Goal: Information Seeking & Learning: Learn about a topic

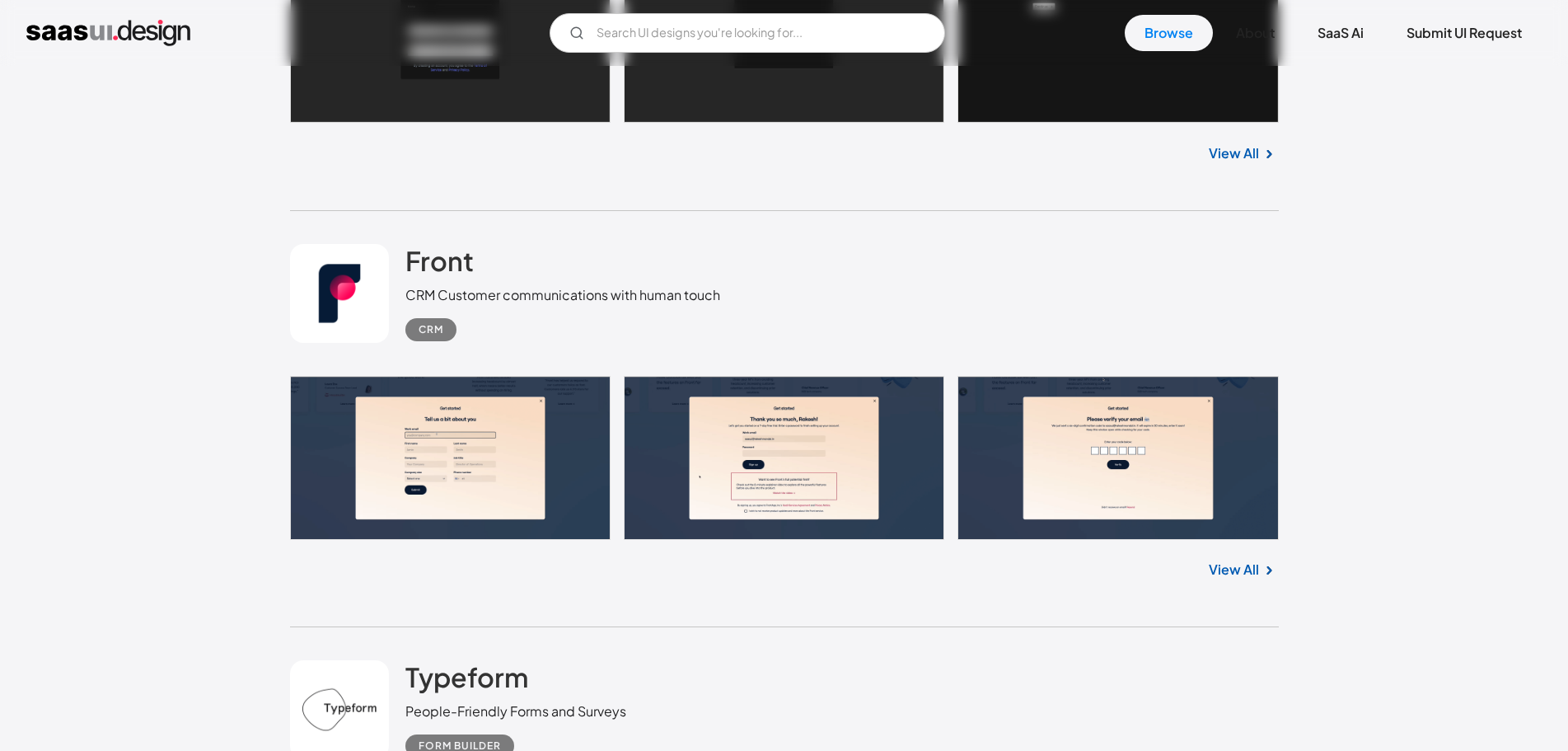
scroll to position [1318, 0]
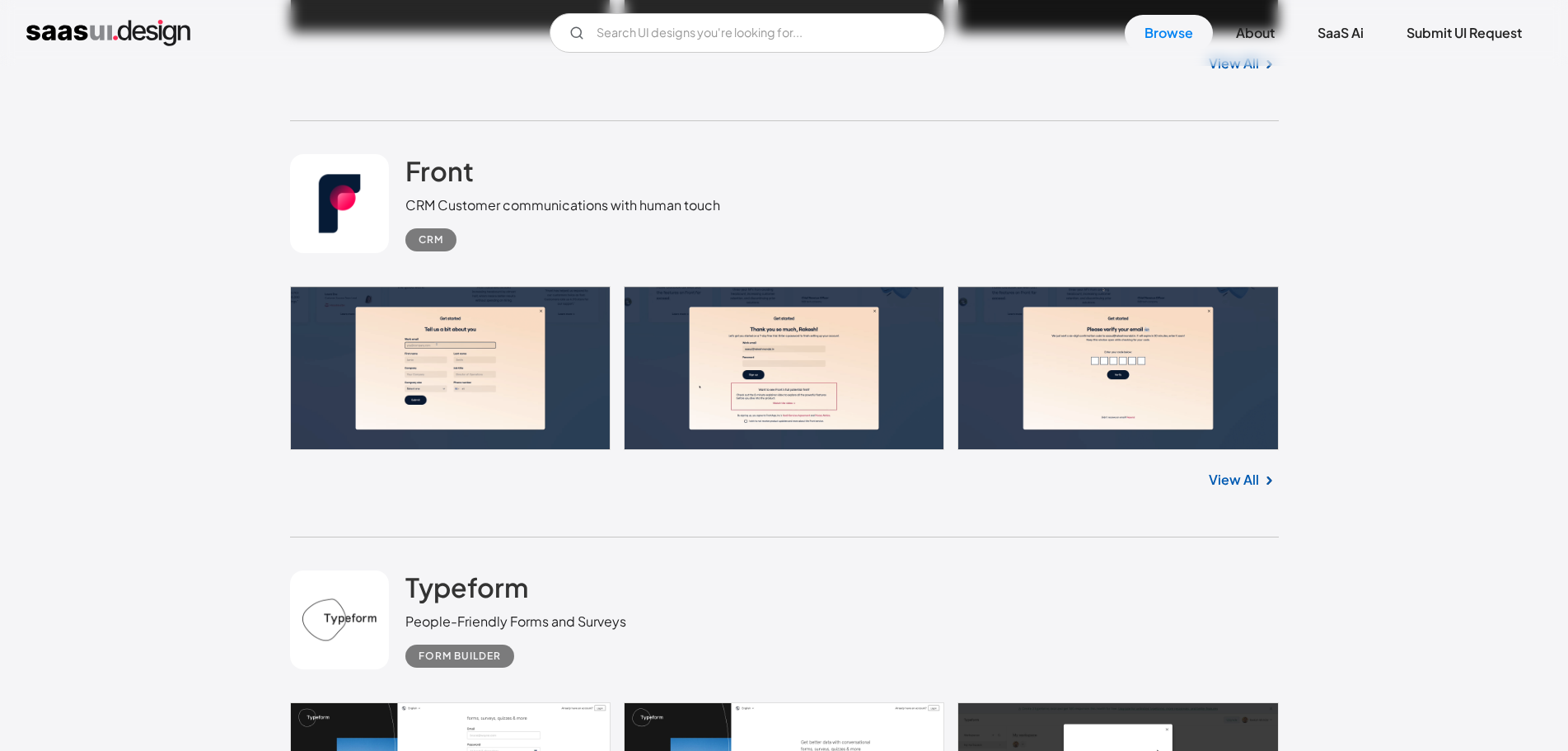
click at [442, 338] on link at bounding box center [784, 368] width 988 height 164
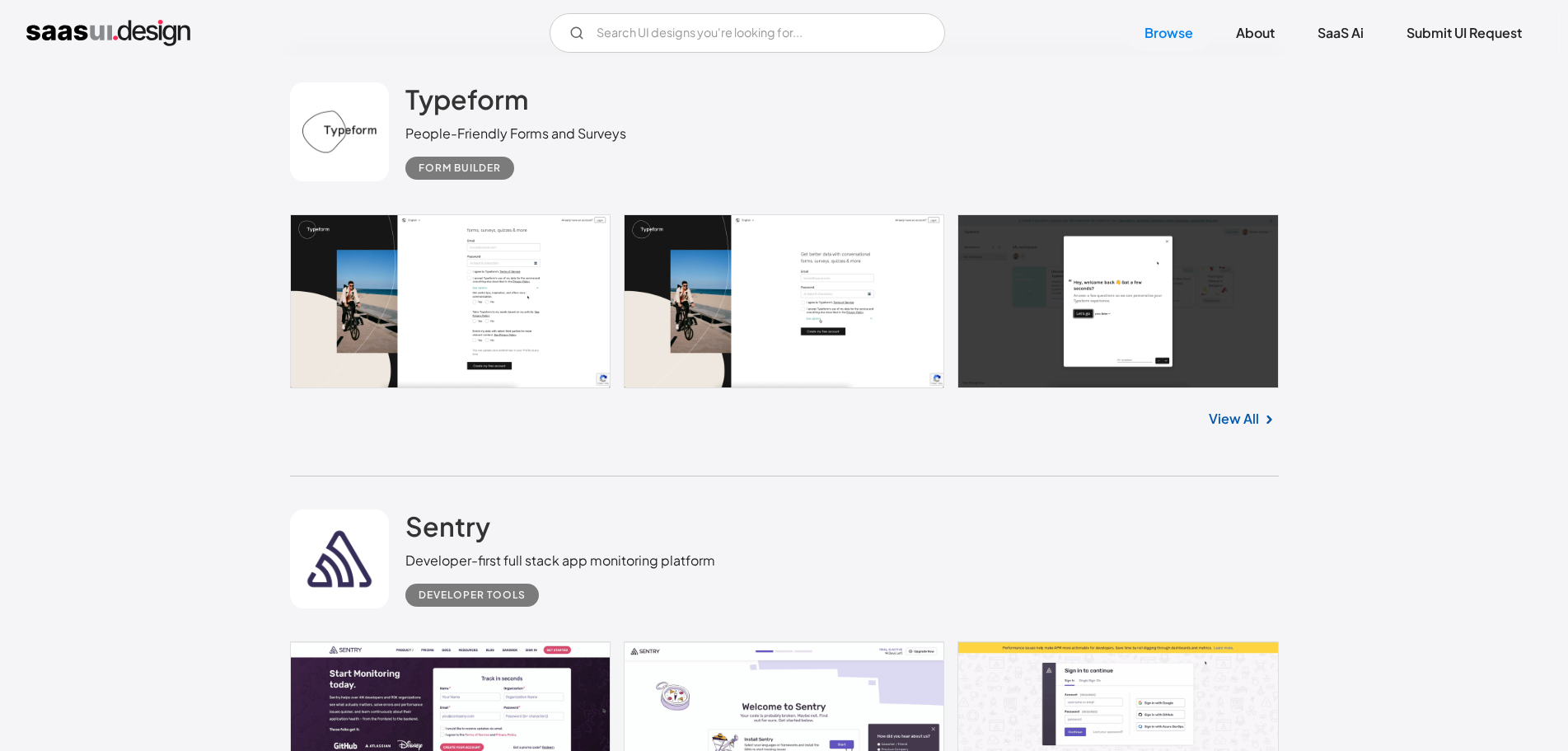
scroll to position [1813, 0]
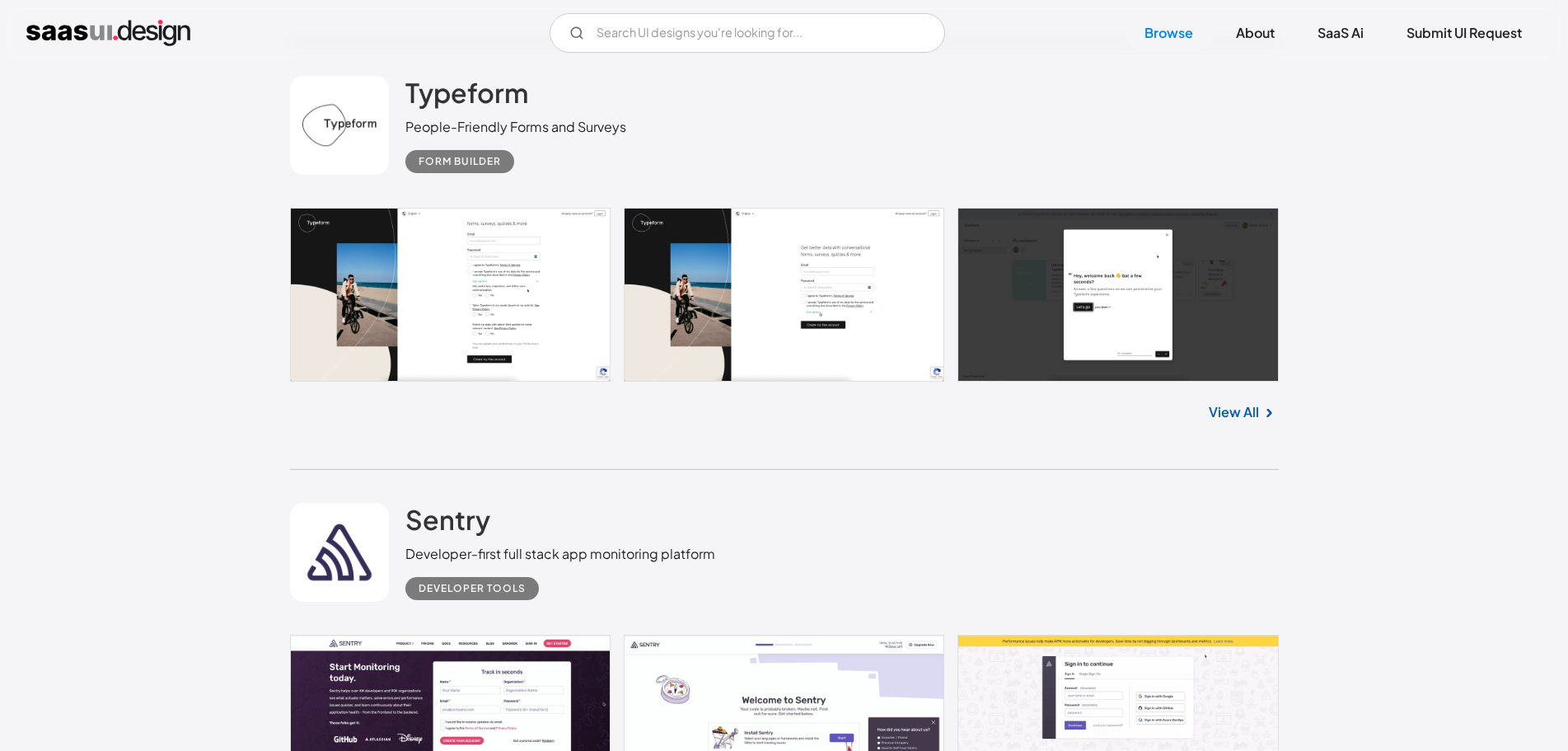
click at [397, 255] on link at bounding box center [784, 294] width 988 height 174
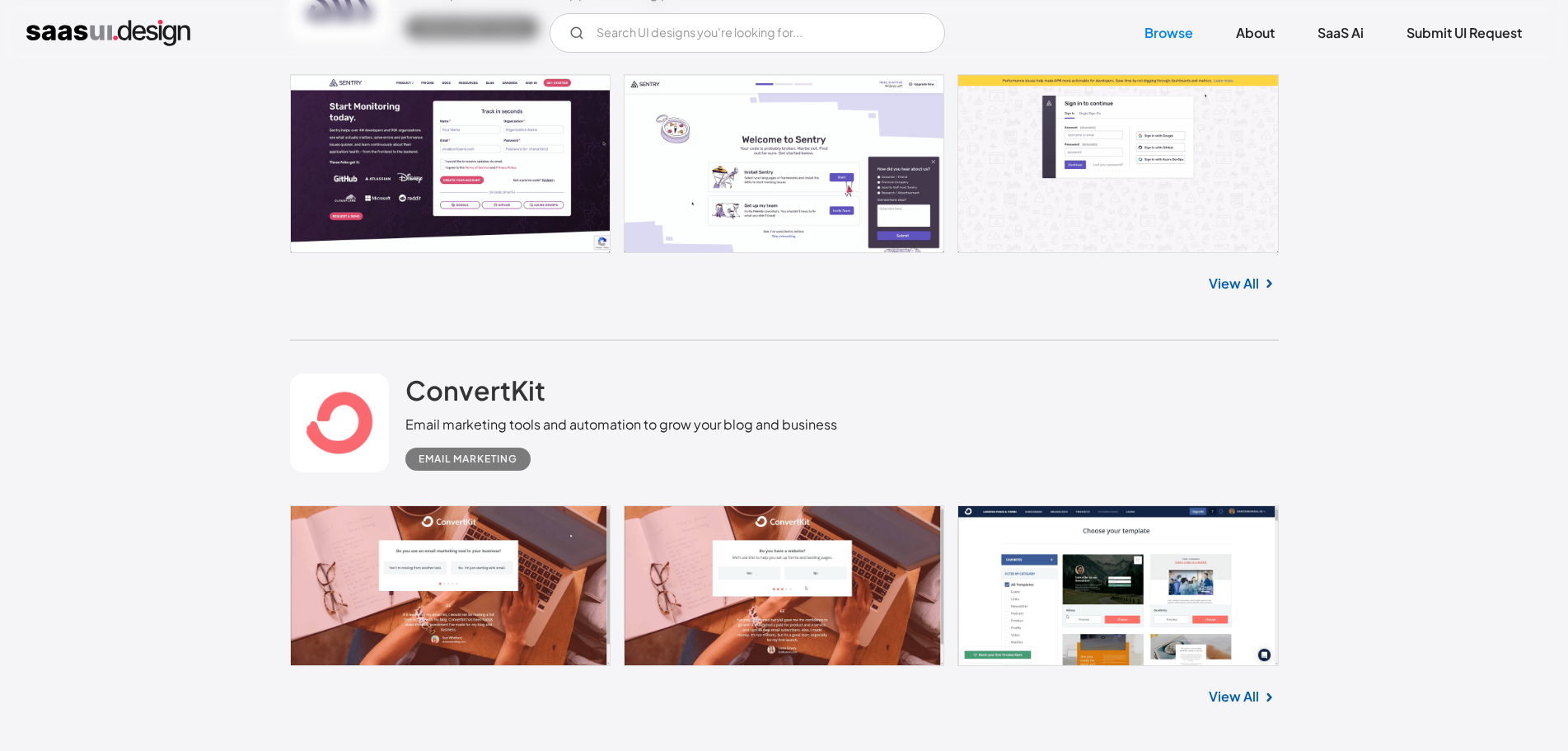
scroll to position [2225, 0]
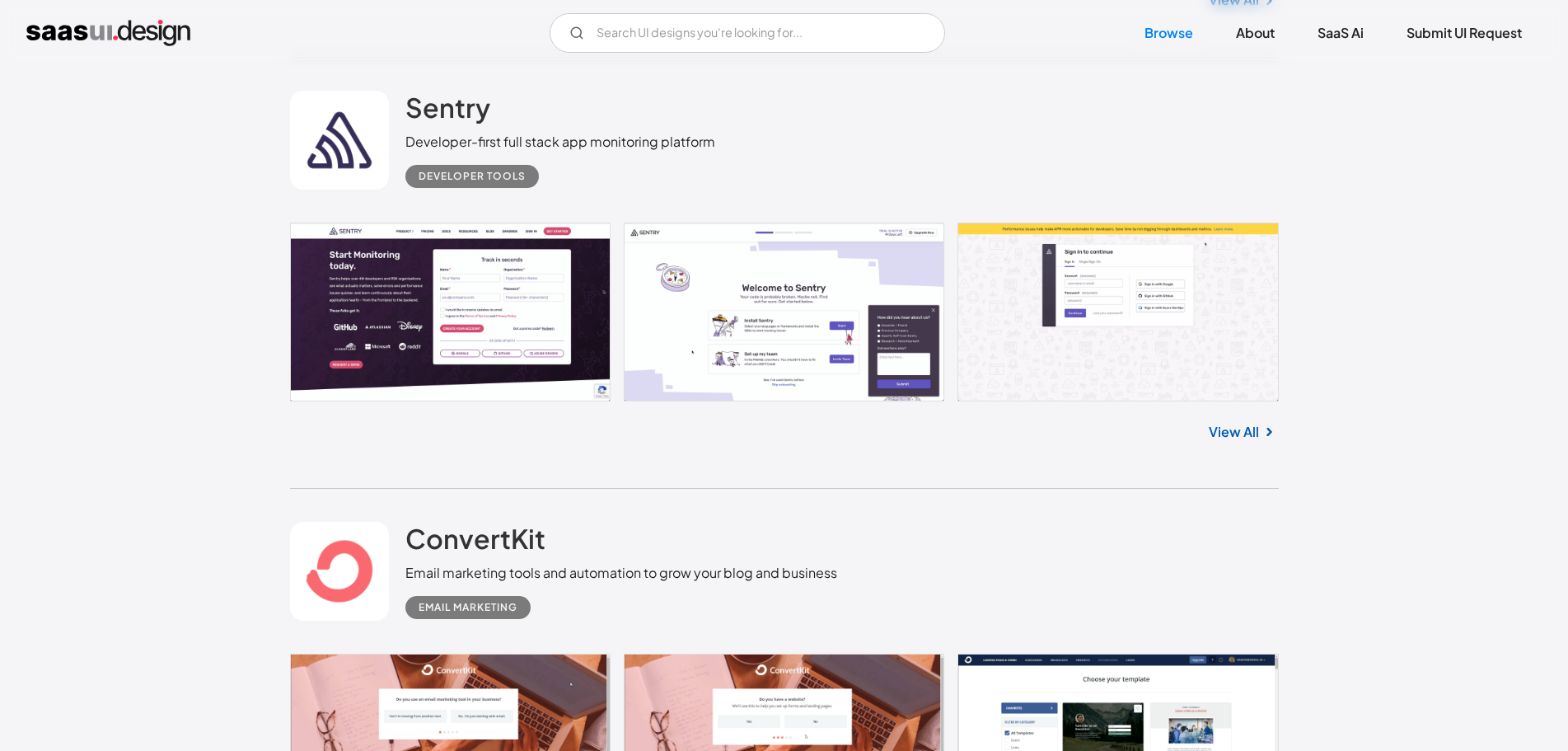
click at [453, 307] on link at bounding box center [784, 311] width 988 height 179
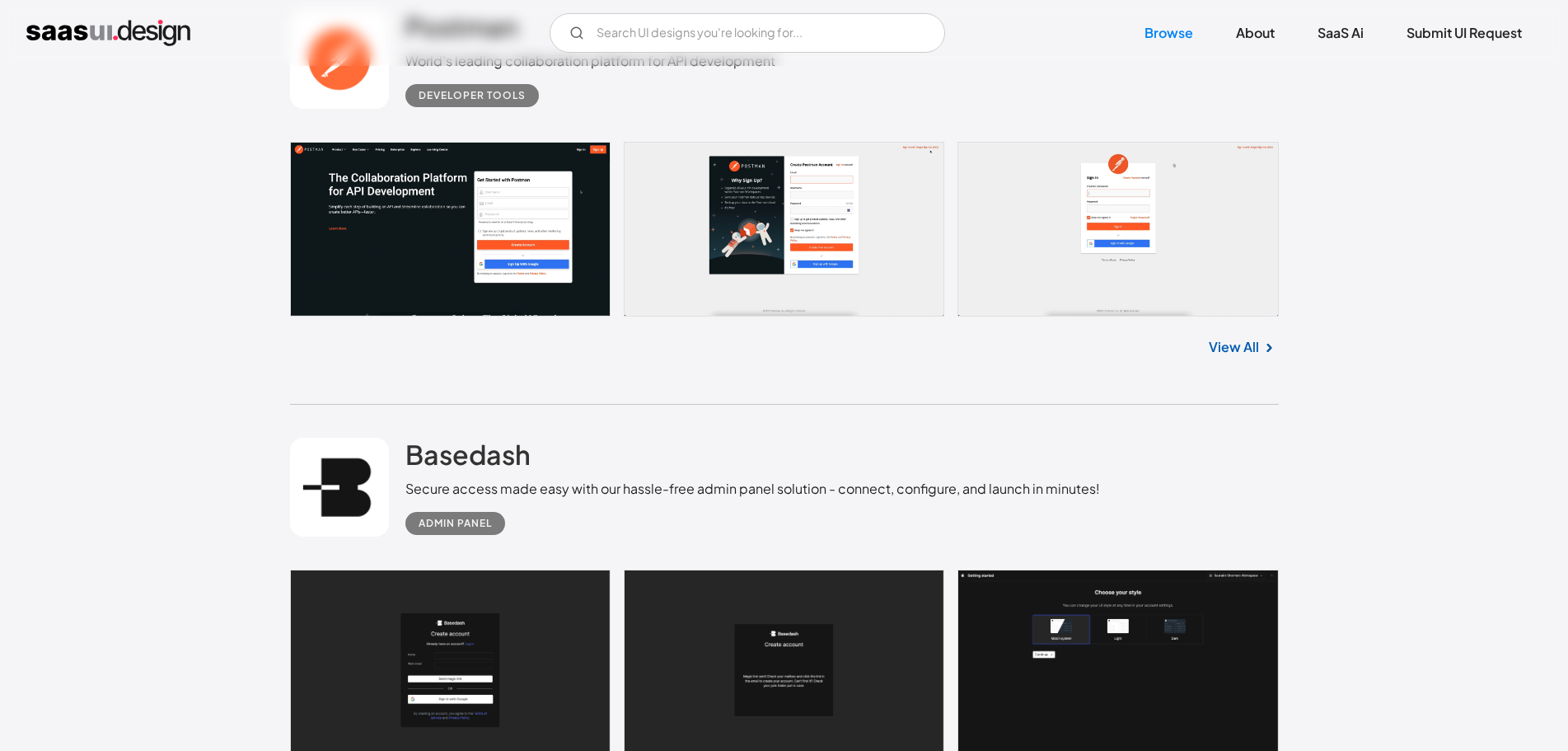
scroll to position [412, 0]
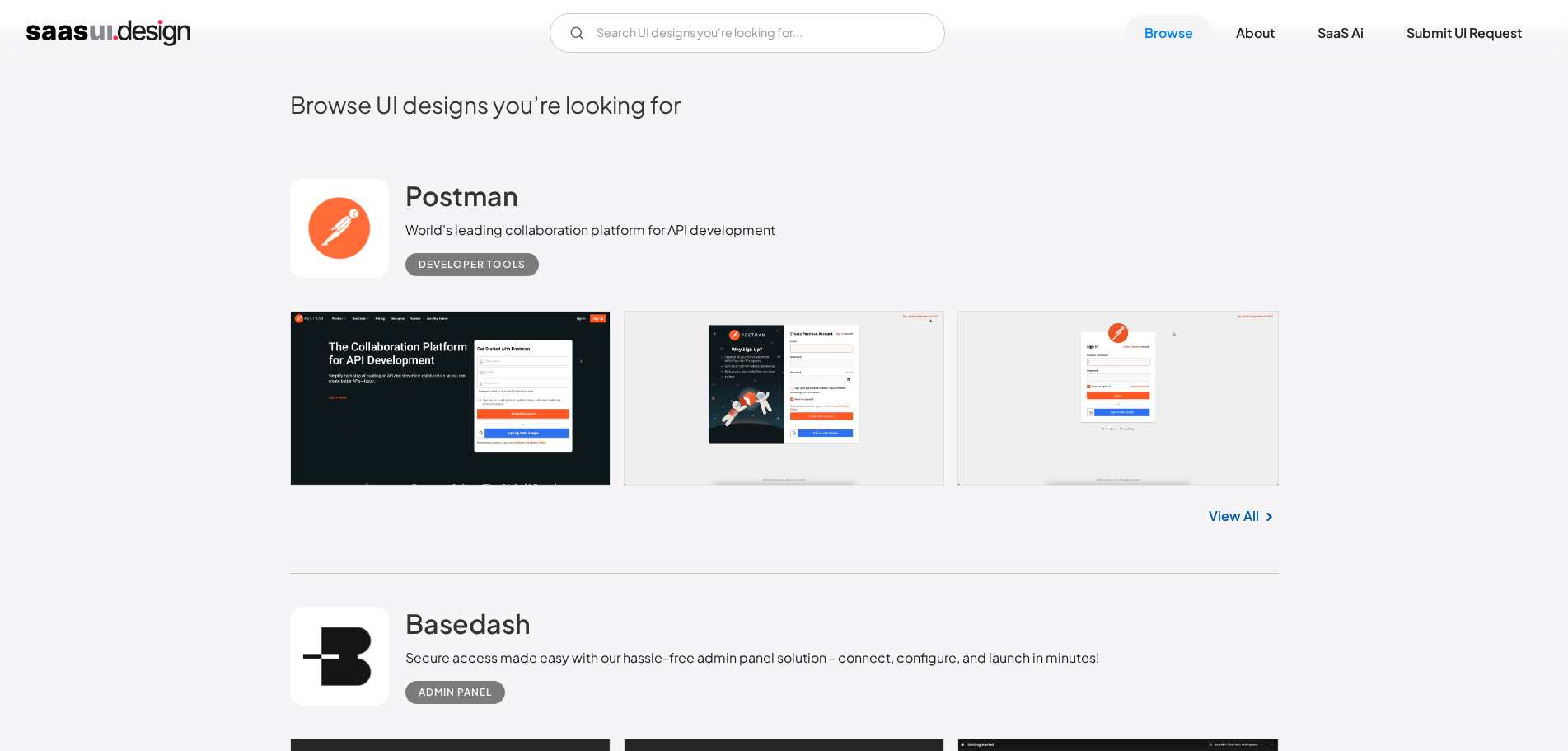
click at [437, 389] on link at bounding box center [784, 398] width 988 height 175
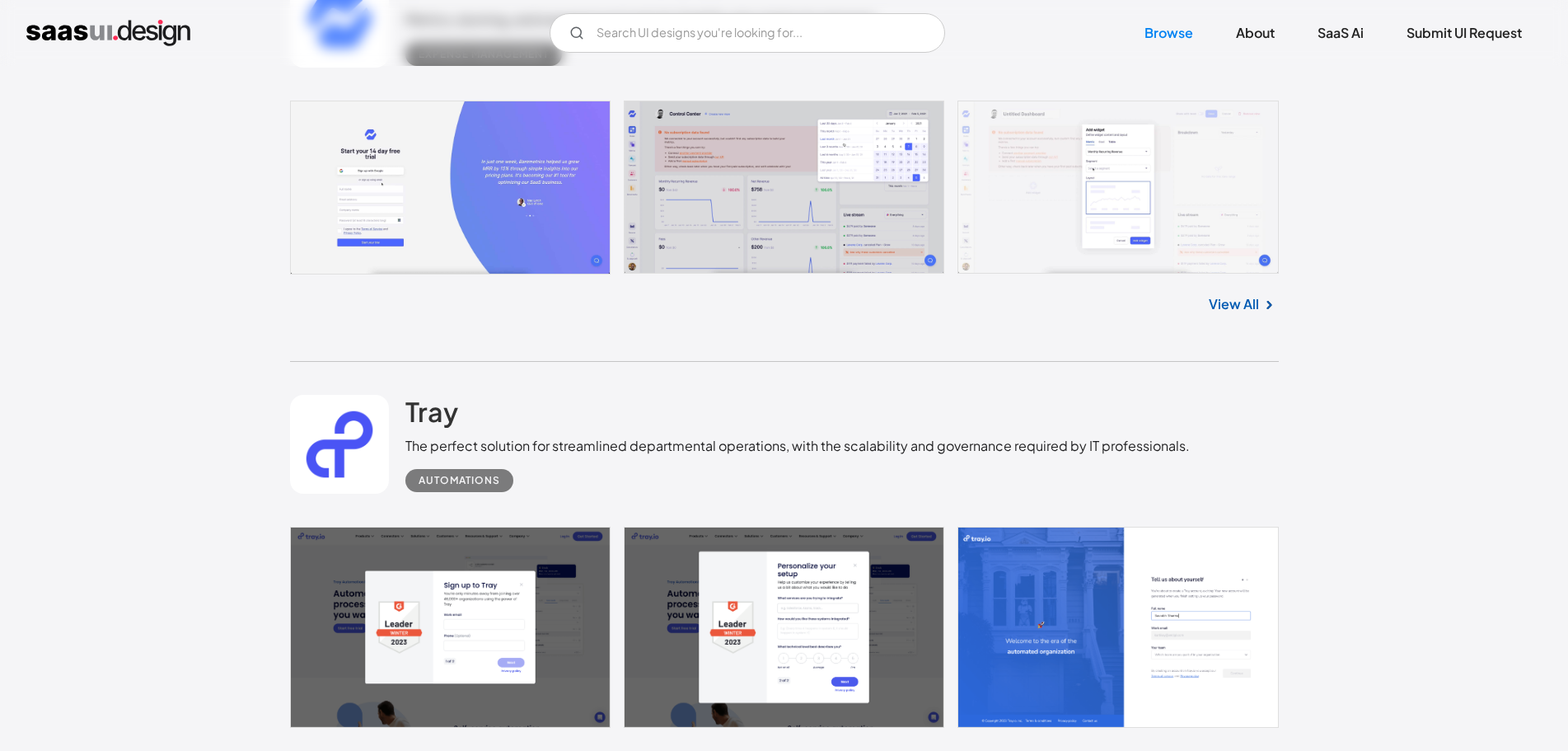
scroll to position [6097, 0]
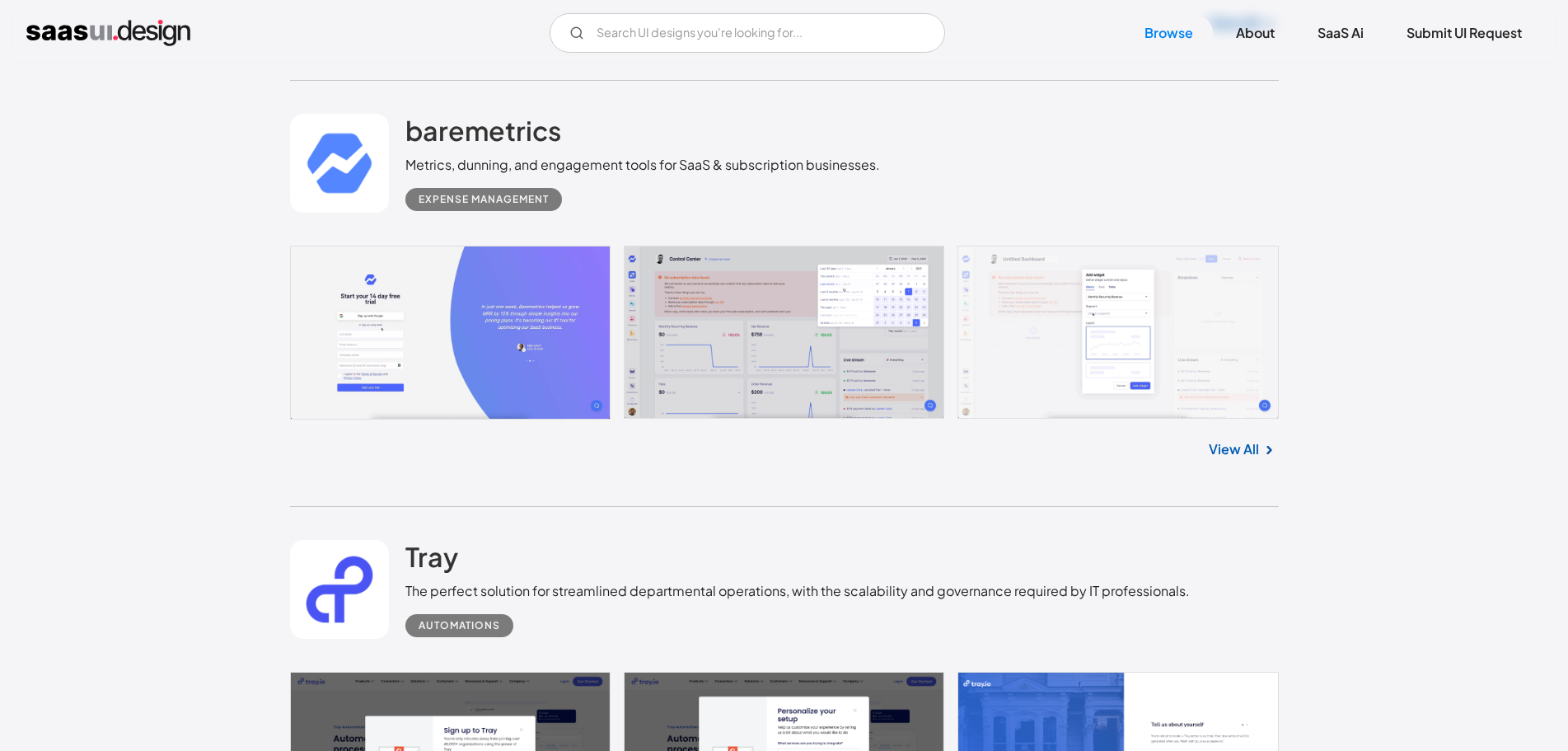
click at [1224, 444] on link "View All" at bounding box center [1234, 450] width 51 height 20
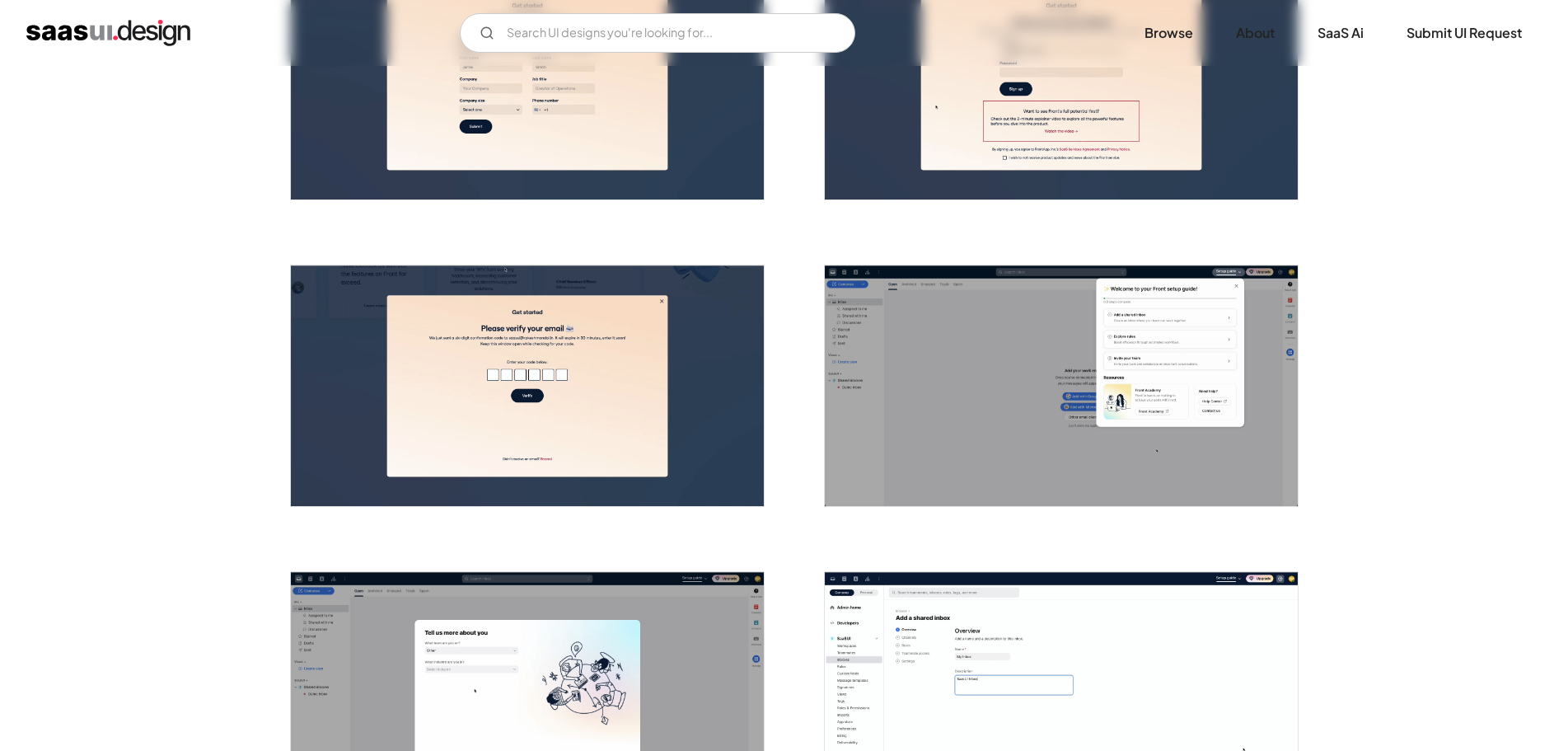
scroll to position [577, 0]
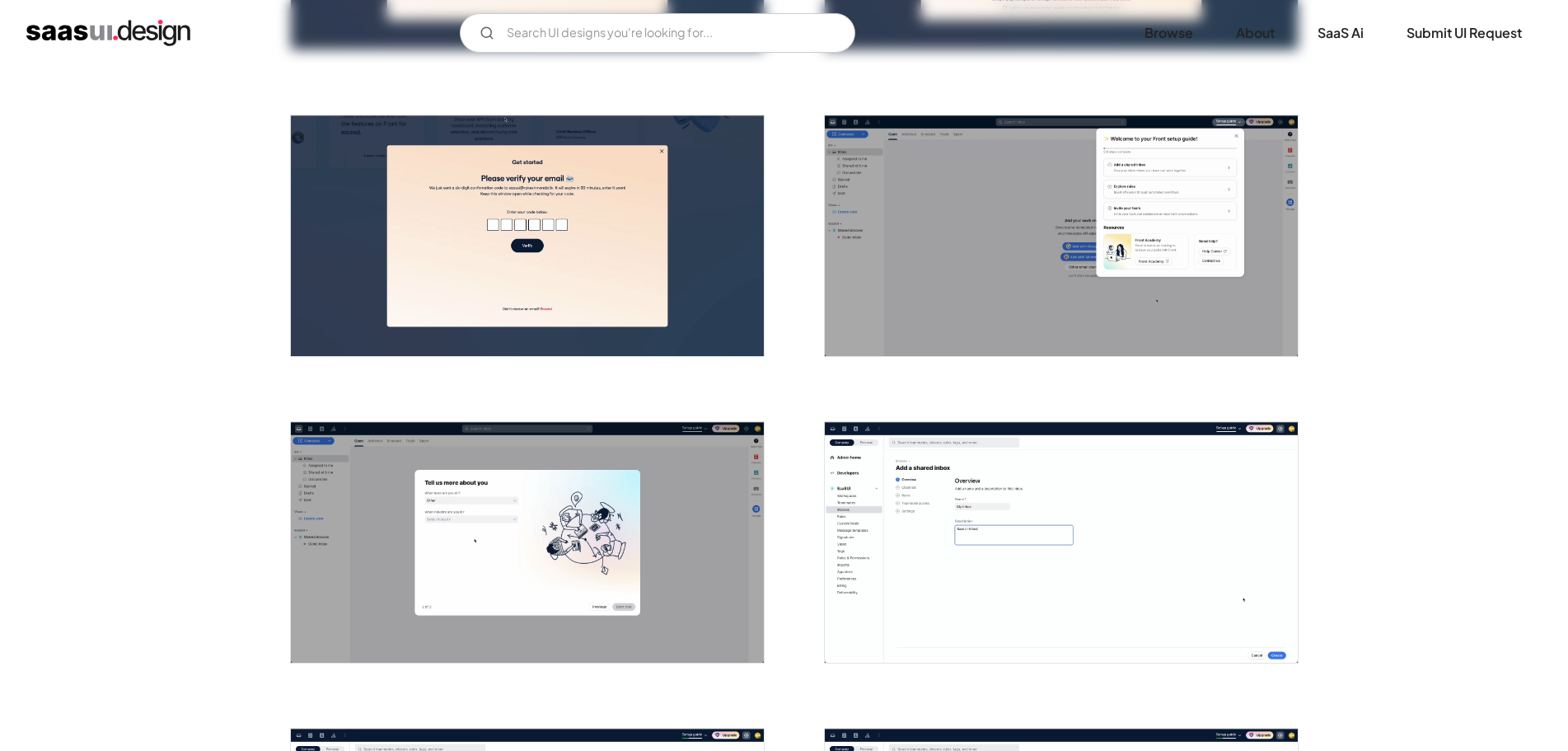
click at [459, 219] on img "open lightbox" at bounding box center [527, 236] width 473 height 241
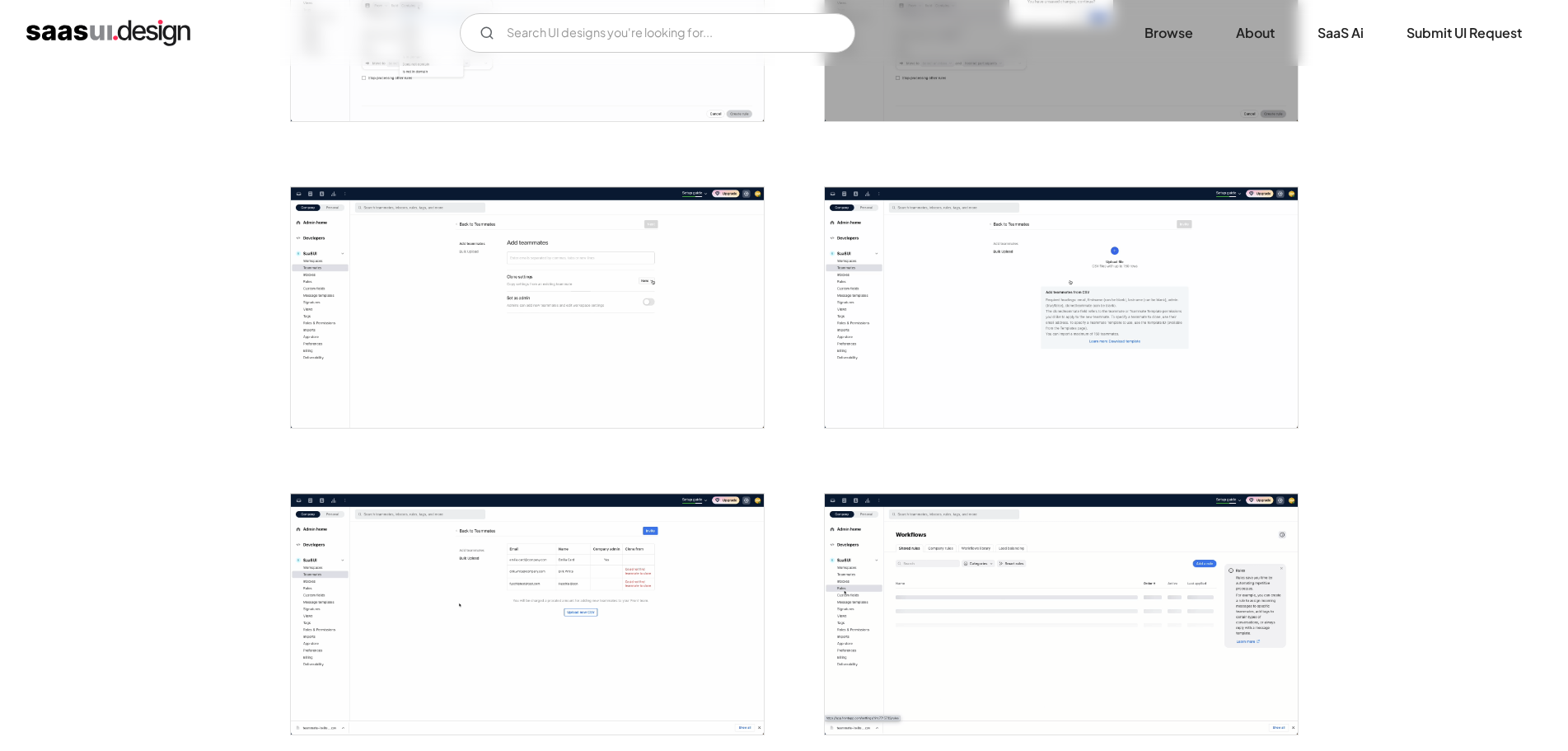
scroll to position [1154, 0]
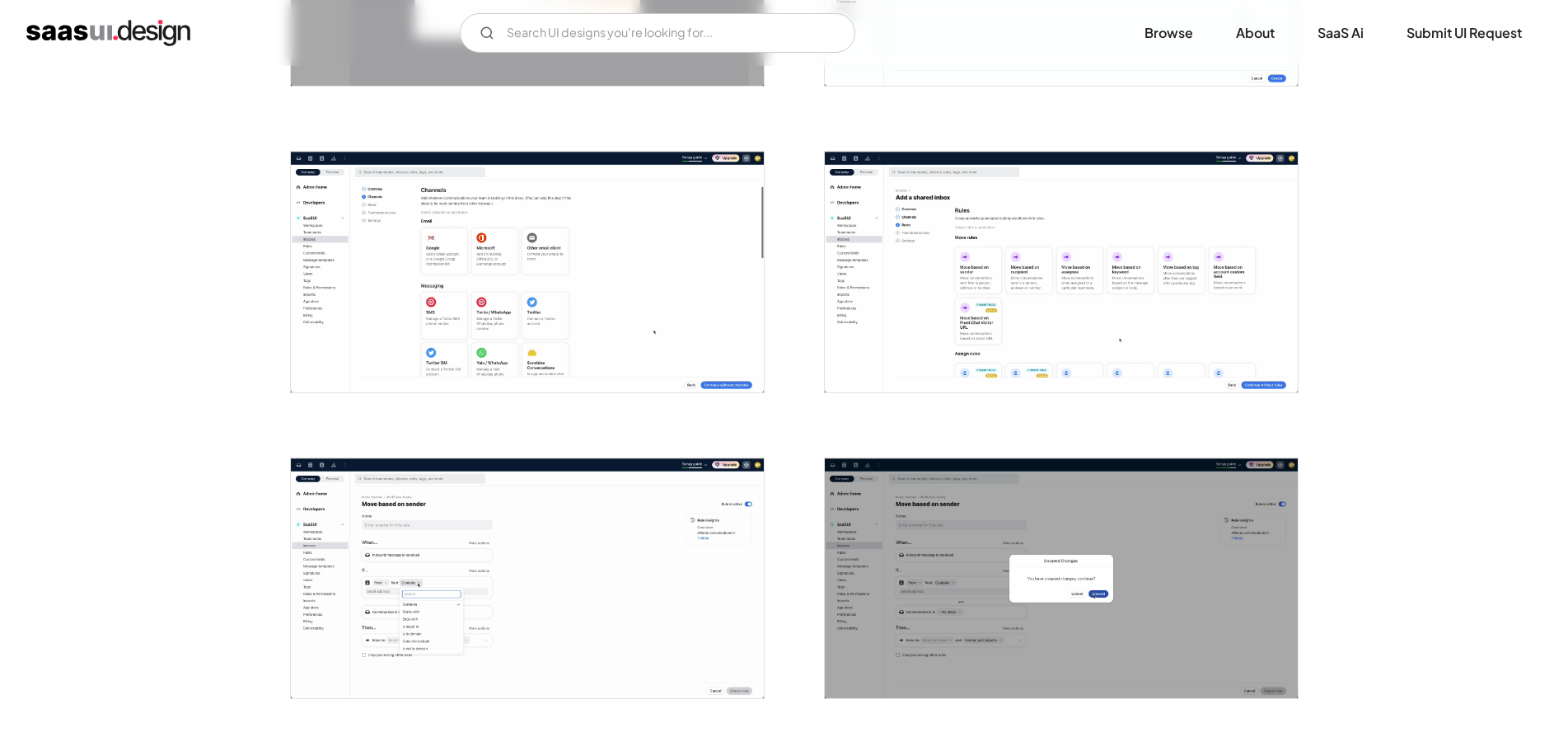
click at [413, 296] on img "open lightbox" at bounding box center [527, 272] width 473 height 241
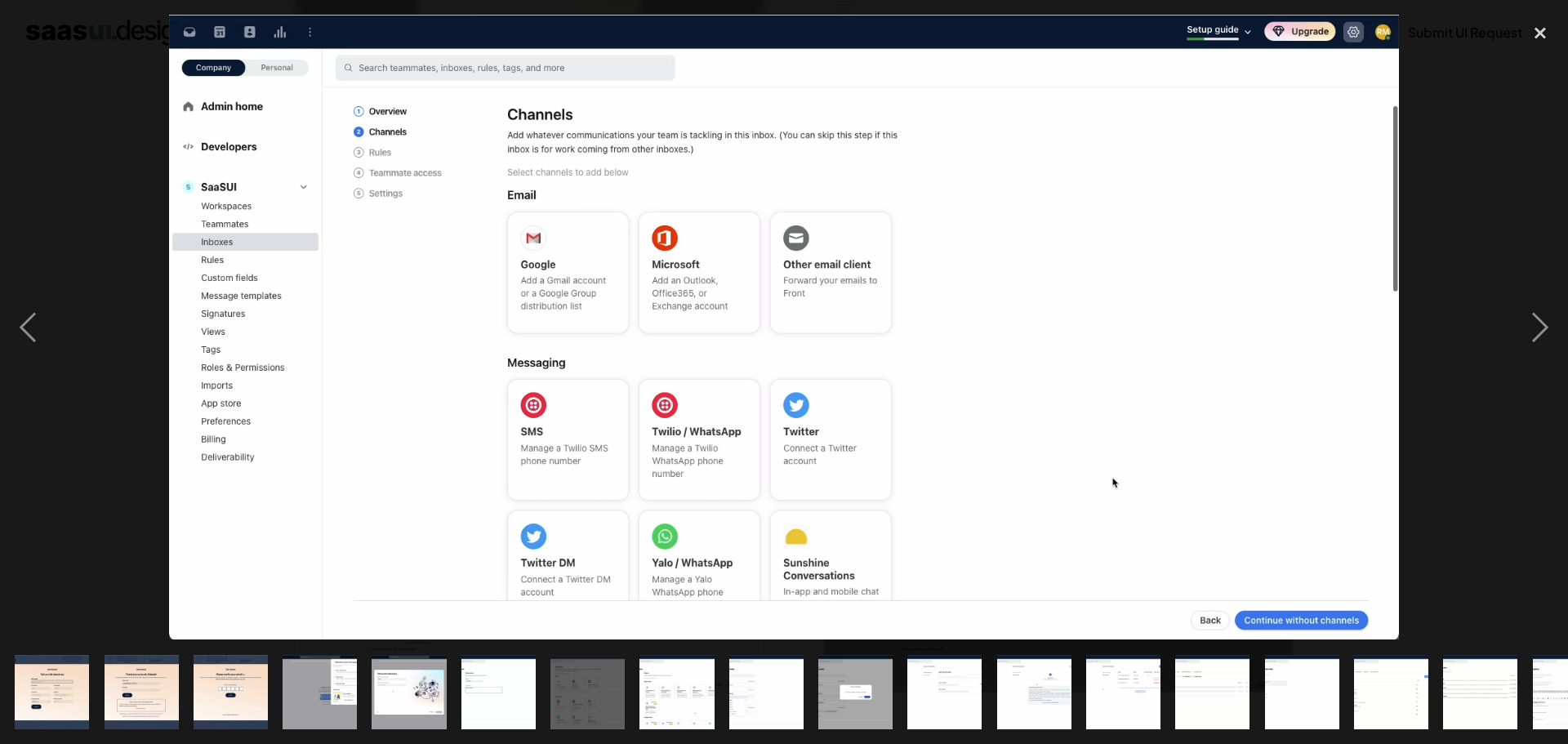
click at [108, 185] on div at bounding box center [784, 326] width 1568 height 624
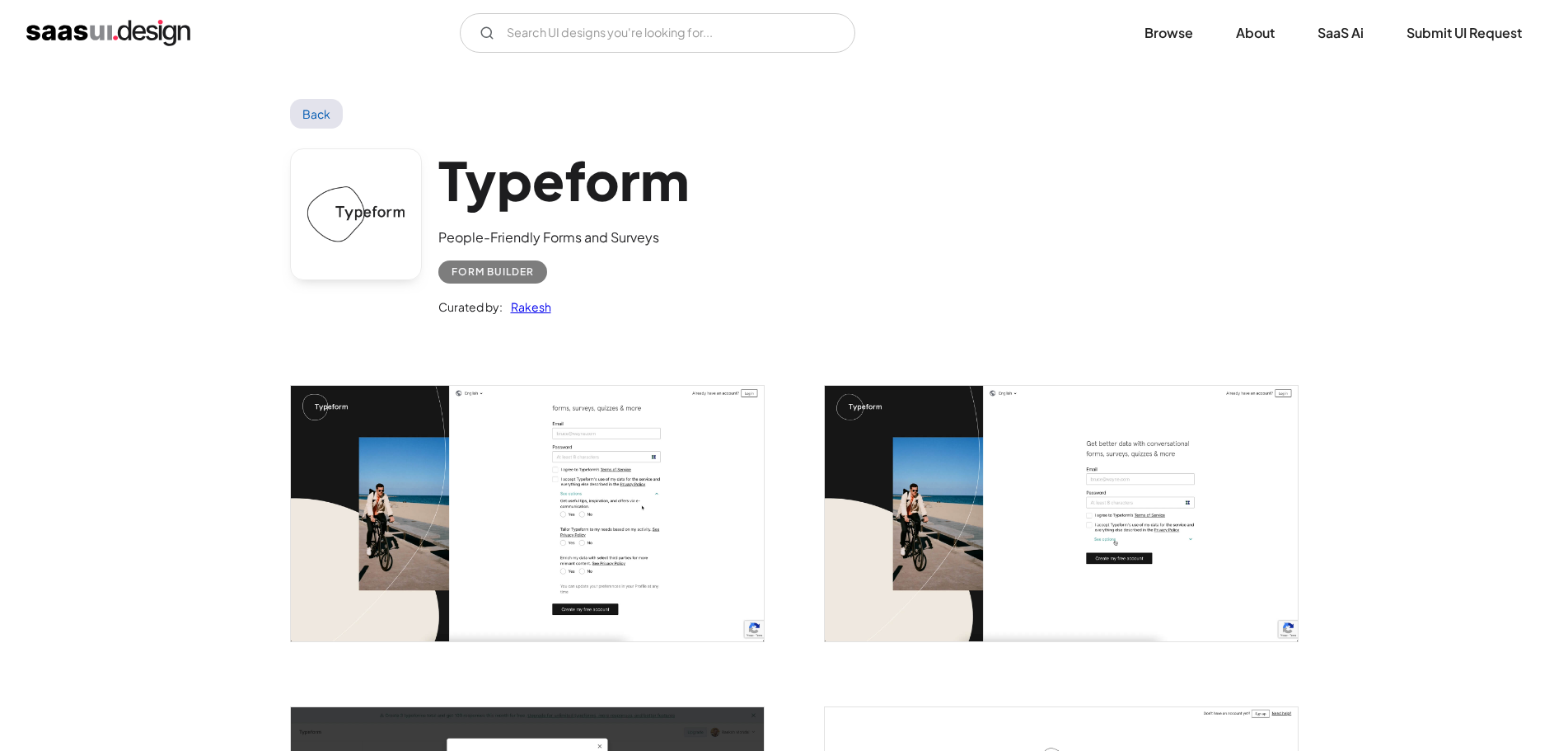
click at [484, 479] on img "open lightbox" at bounding box center [527, 513] width 473 height 255
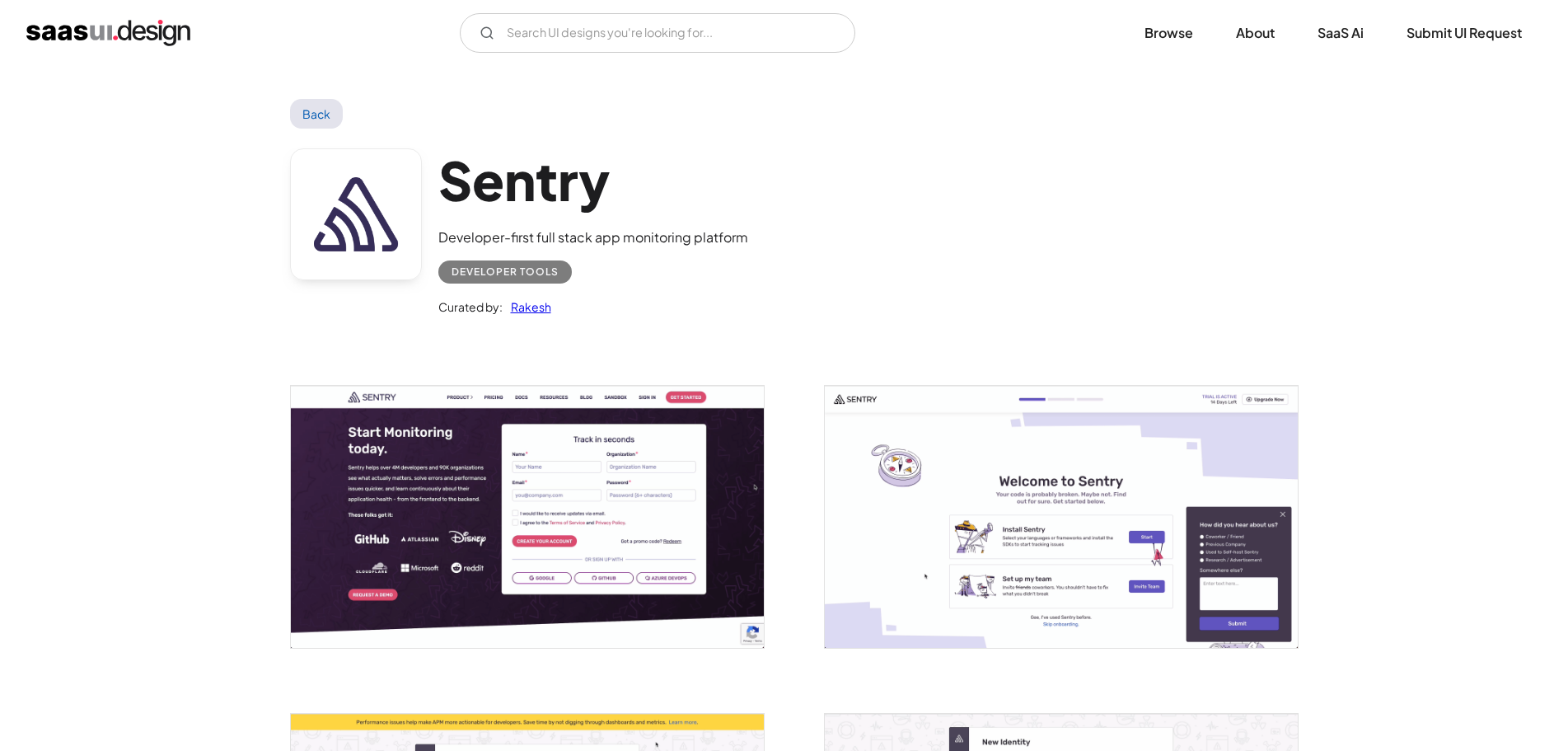
click at [555, 499] on img "open lightbox" at bounding box center [527, 516] width 473 height 262
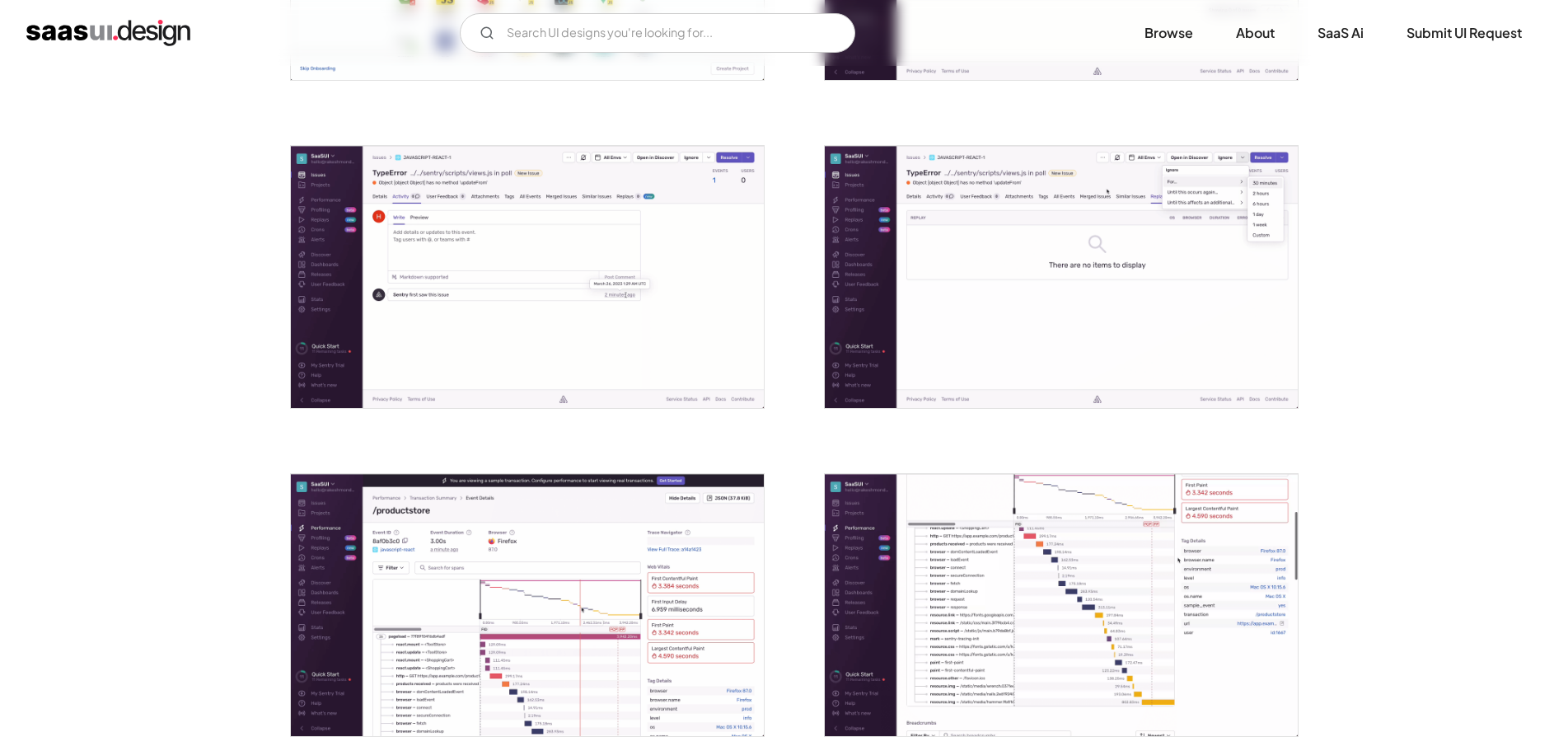
scroll to position [1565, 0]
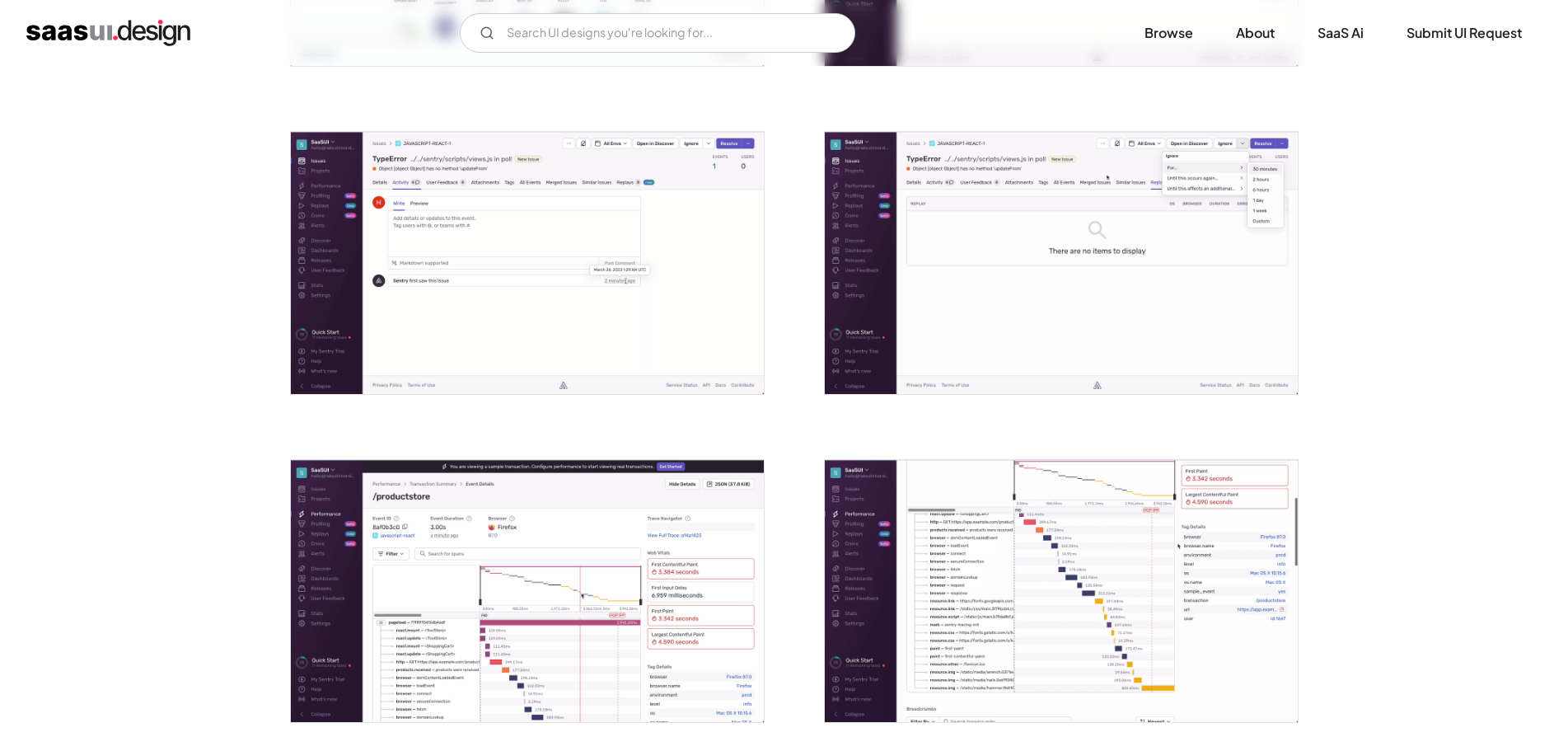
click at [589, 567] on img "open lightbox" at bounding box center [527, 590] width 473 height 262
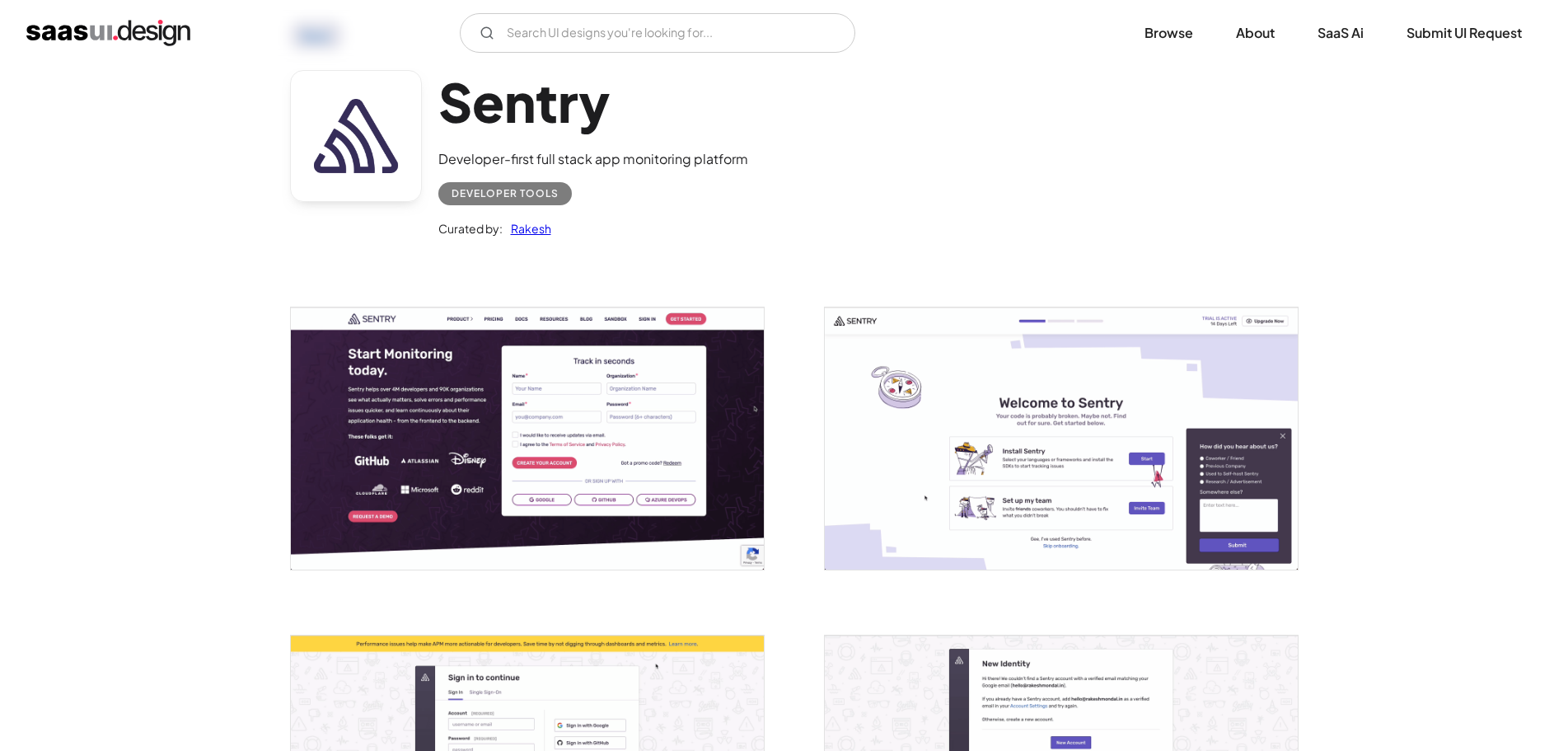
scroll to position [0, 0]
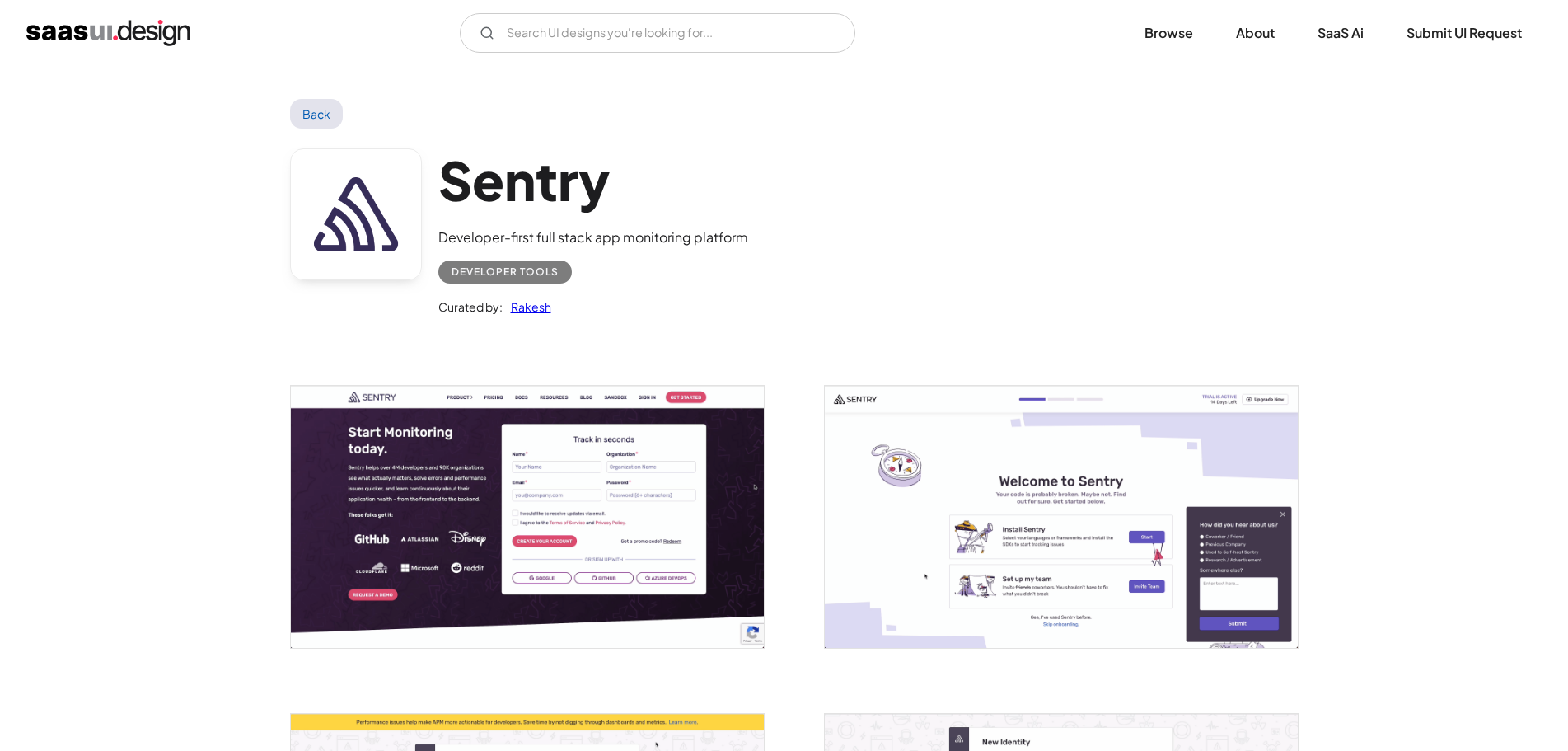
click at [313, 115] on link "Back" at bounding box center [316, 114] width 53 height 30
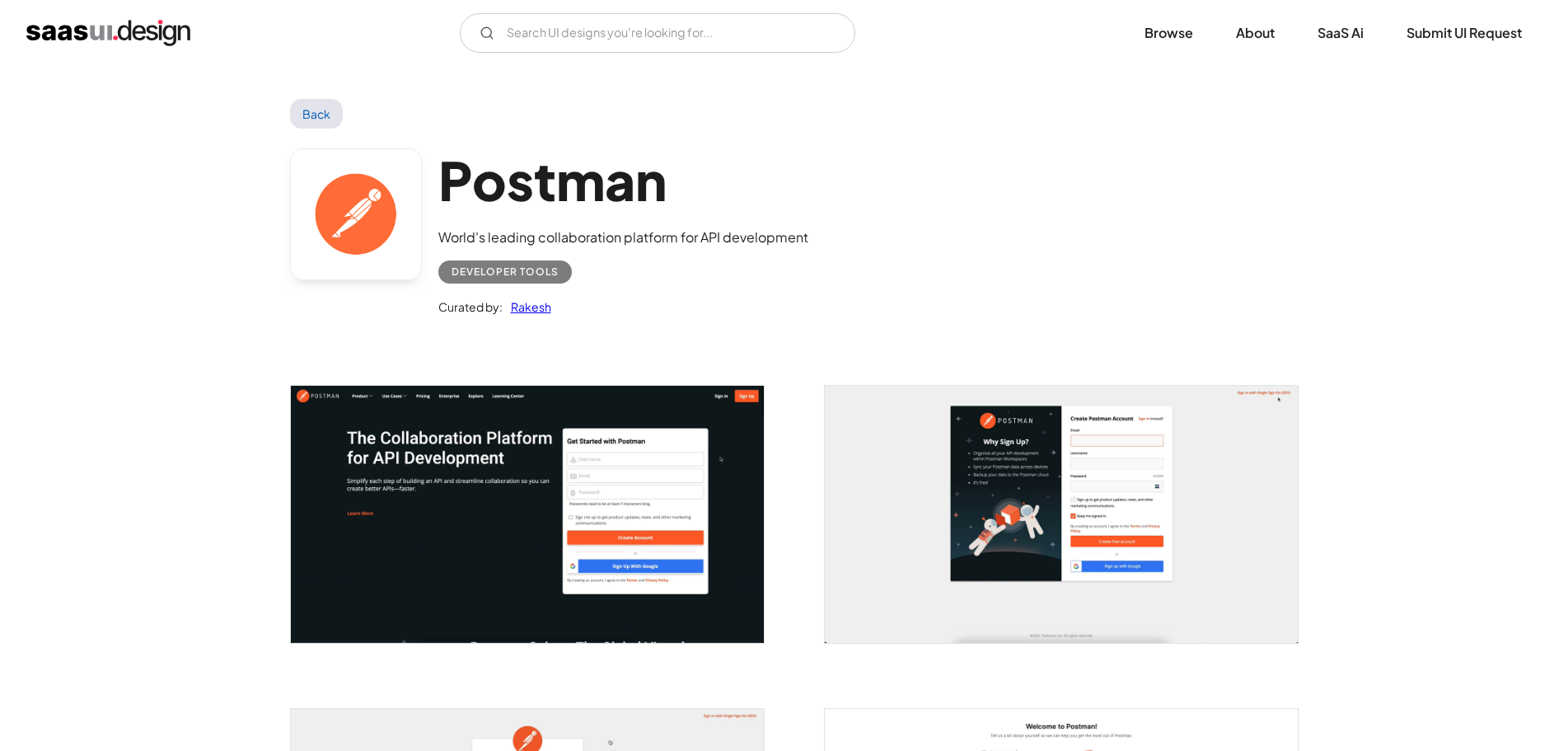
click at [474, 518] on img "open lightbox" at bounding box center [527, 514] width 473 height 256
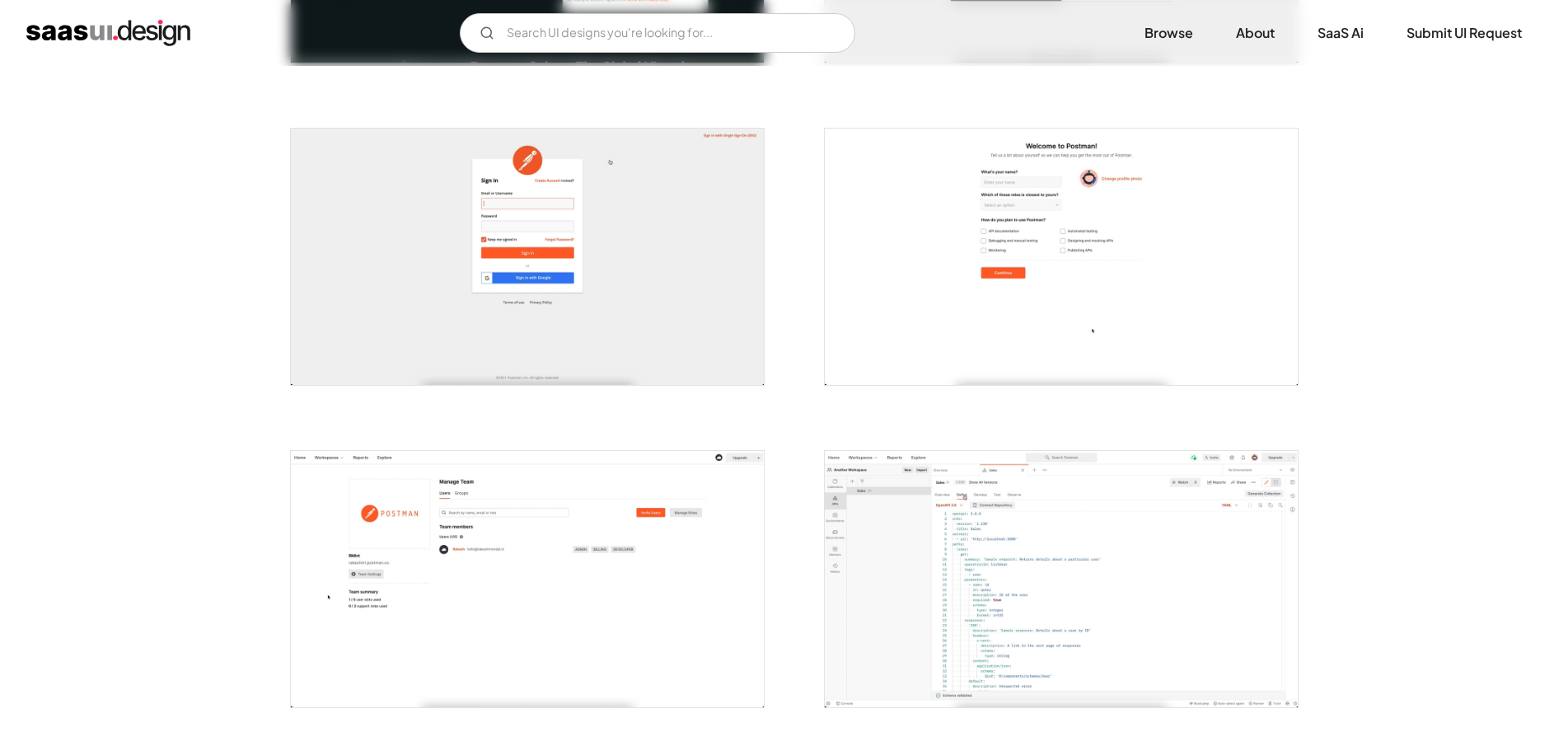
scroll to position [824, 0]
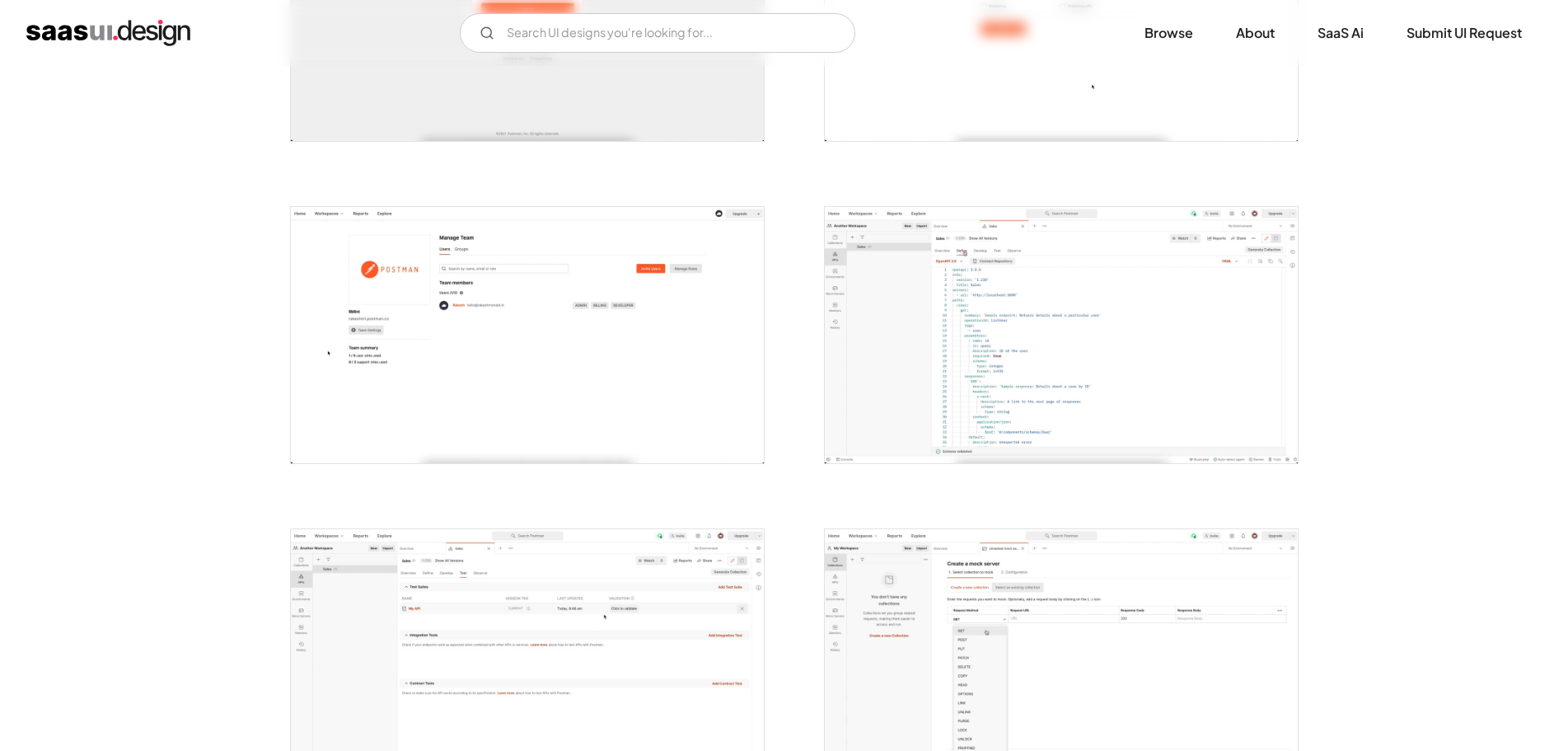
click at [493, 322] on img "open lightbox" at bounding box center [527, 335] width 473 height 256
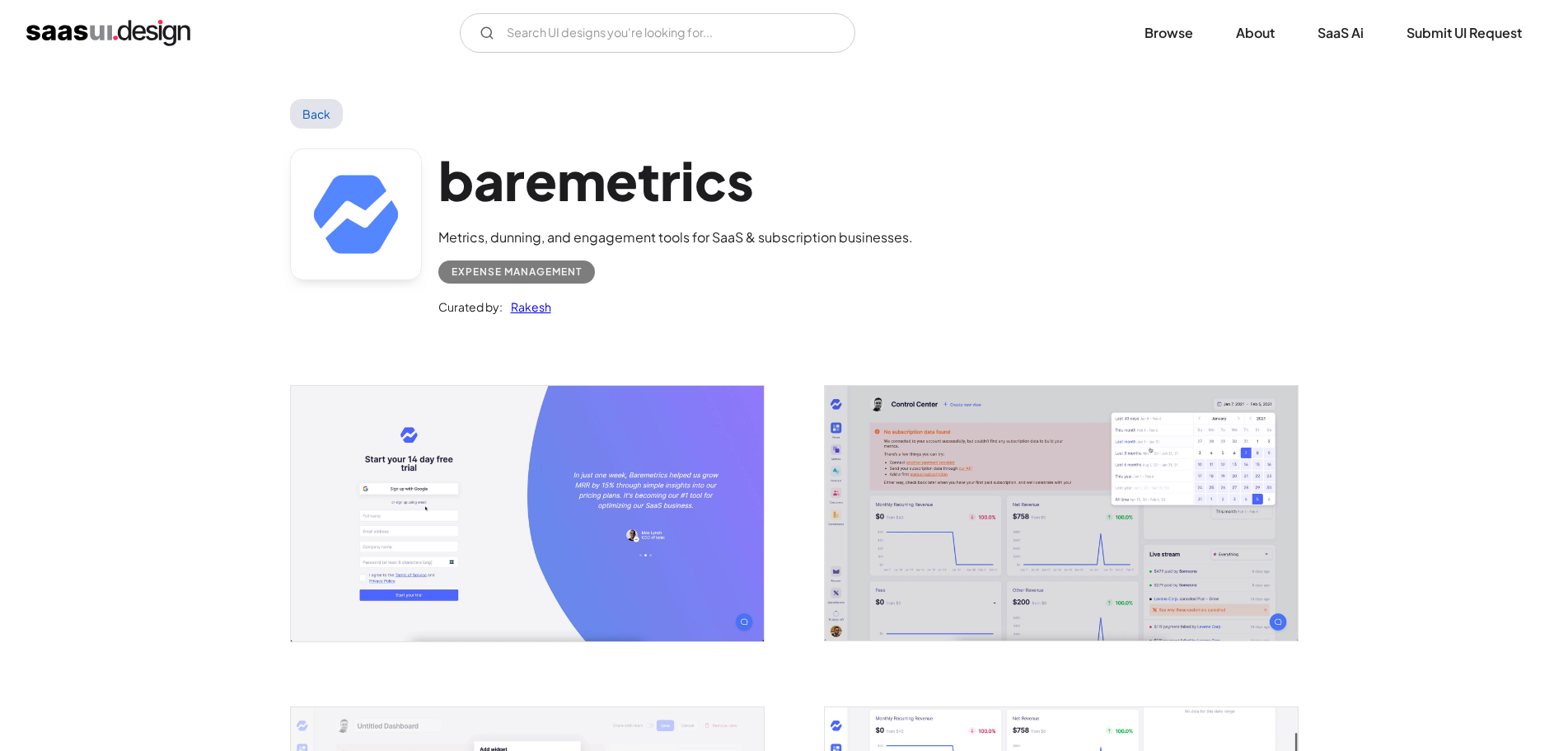
click at [1041, 475] on img "open lightbox" at bounding box center [1062, 513] width 473 height 255
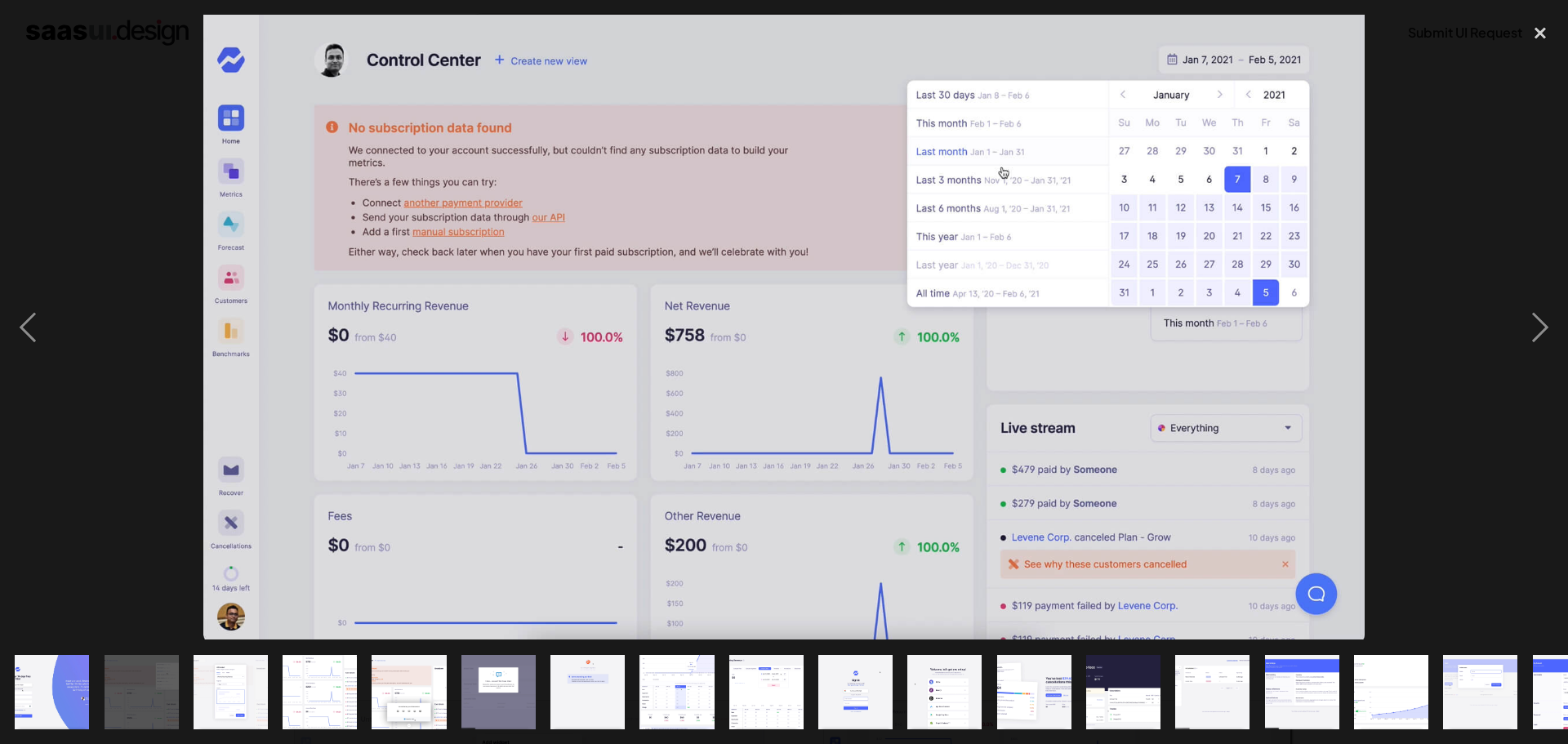
click at [1464, 319] on div at bounding box center [784, 326] width 1568 height 624
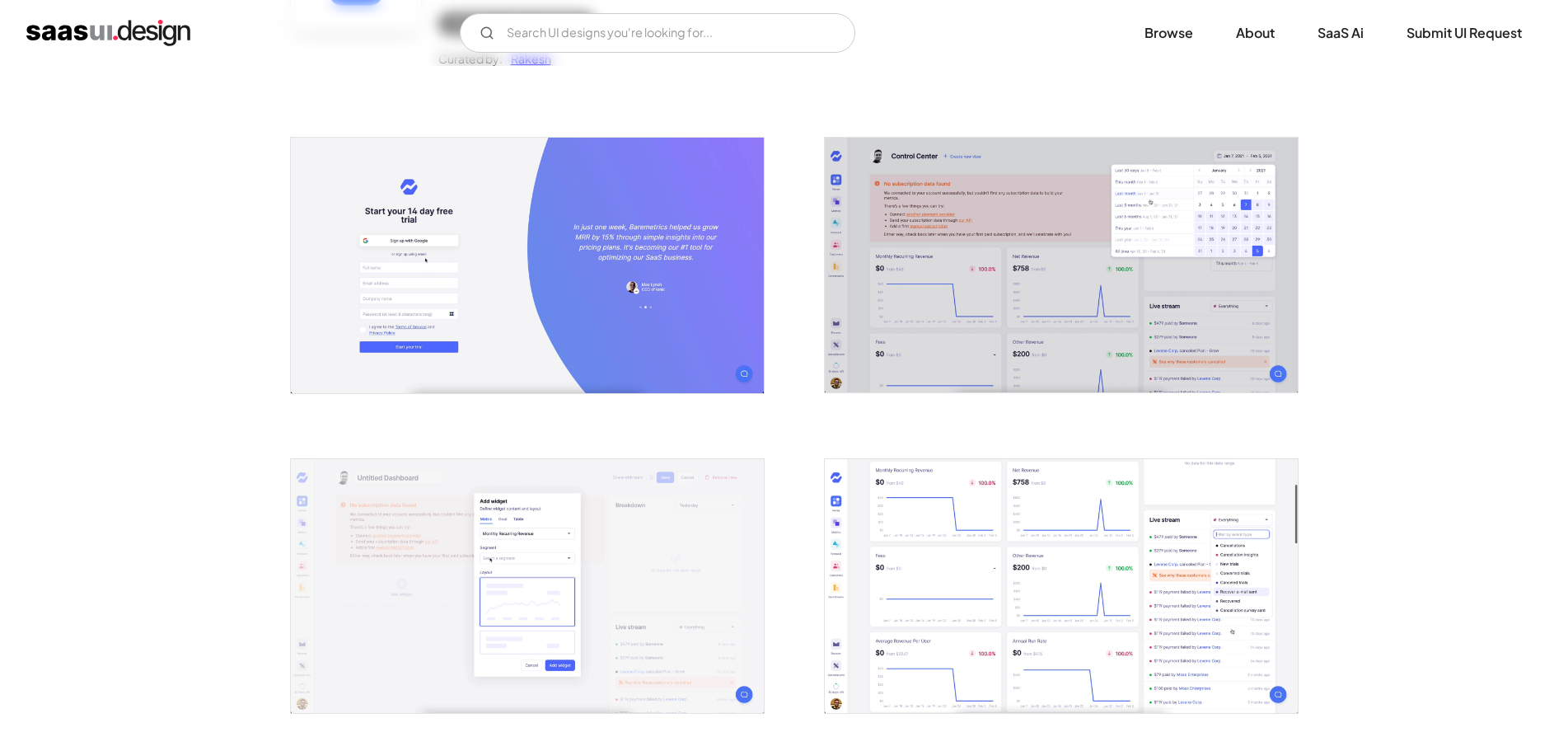
scroll to position [412, 0]
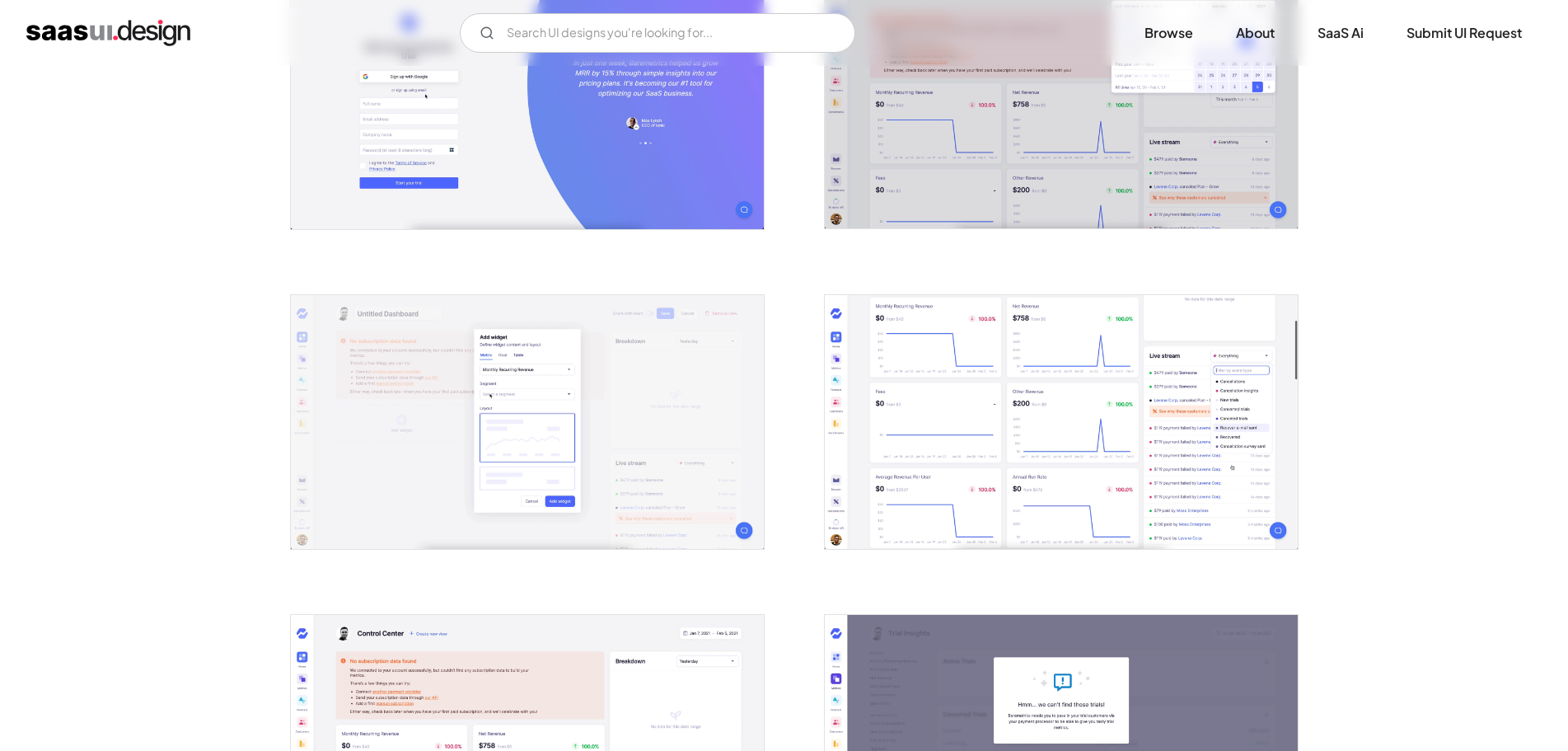
click at [1015, 423] on img "open lightbox" at bounding box center [1062, 422] width 473 height 255
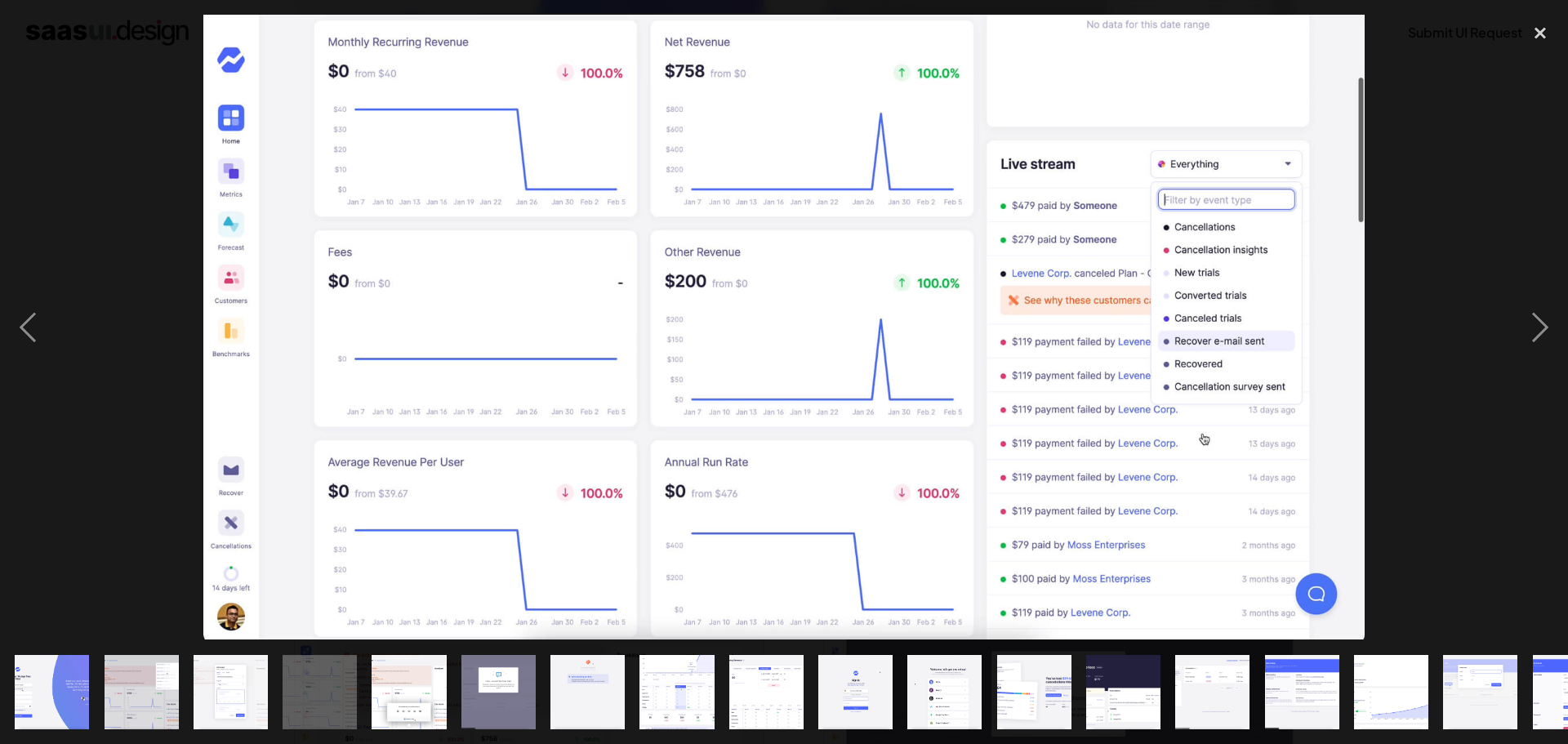
click at [1388, 190] on div at bounding box center [784, 326] width 1568 height 624
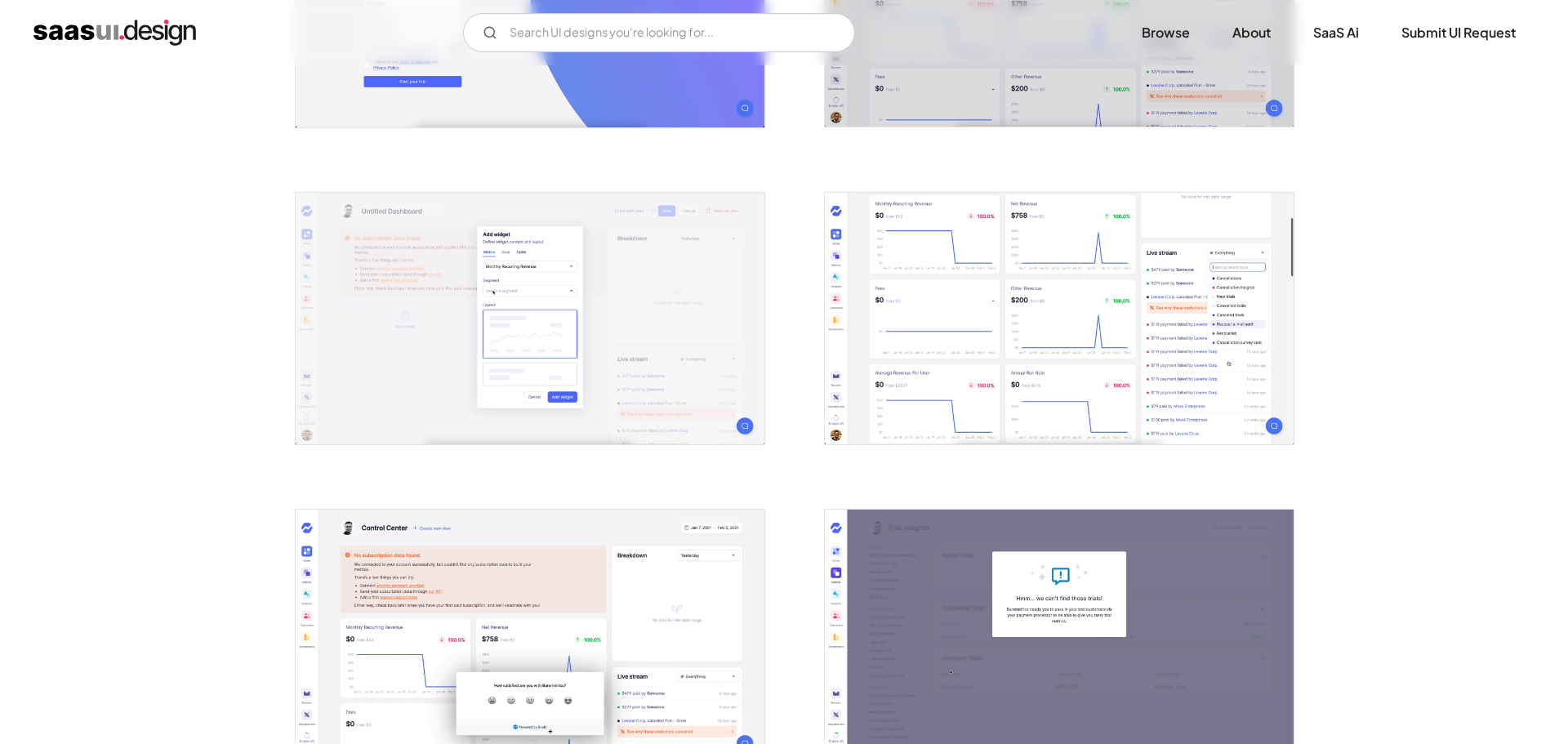
scroll to position [816, 0]
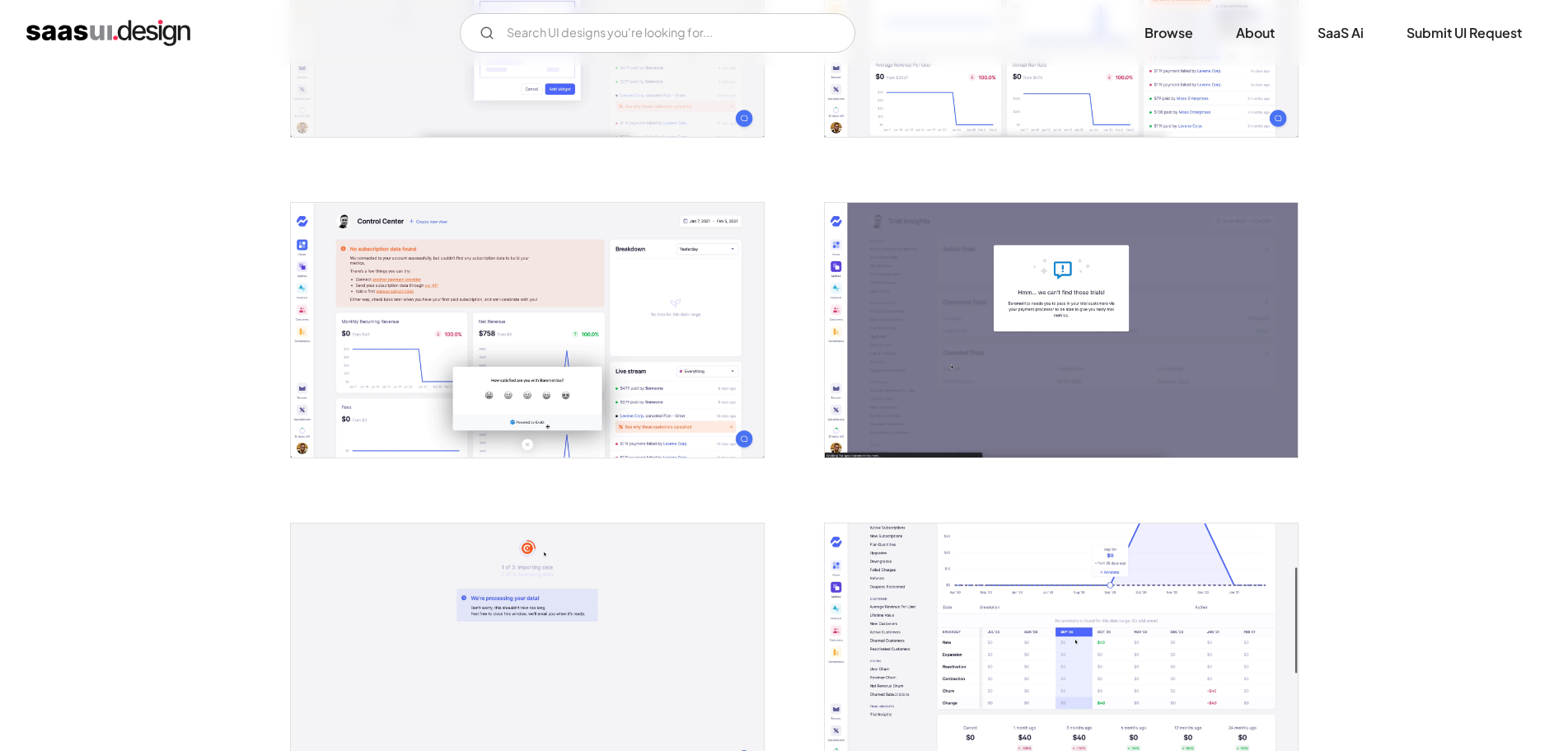
click at [616, 344] on img "open lightbox" at bounding box center [527, 330] width 473 height 255
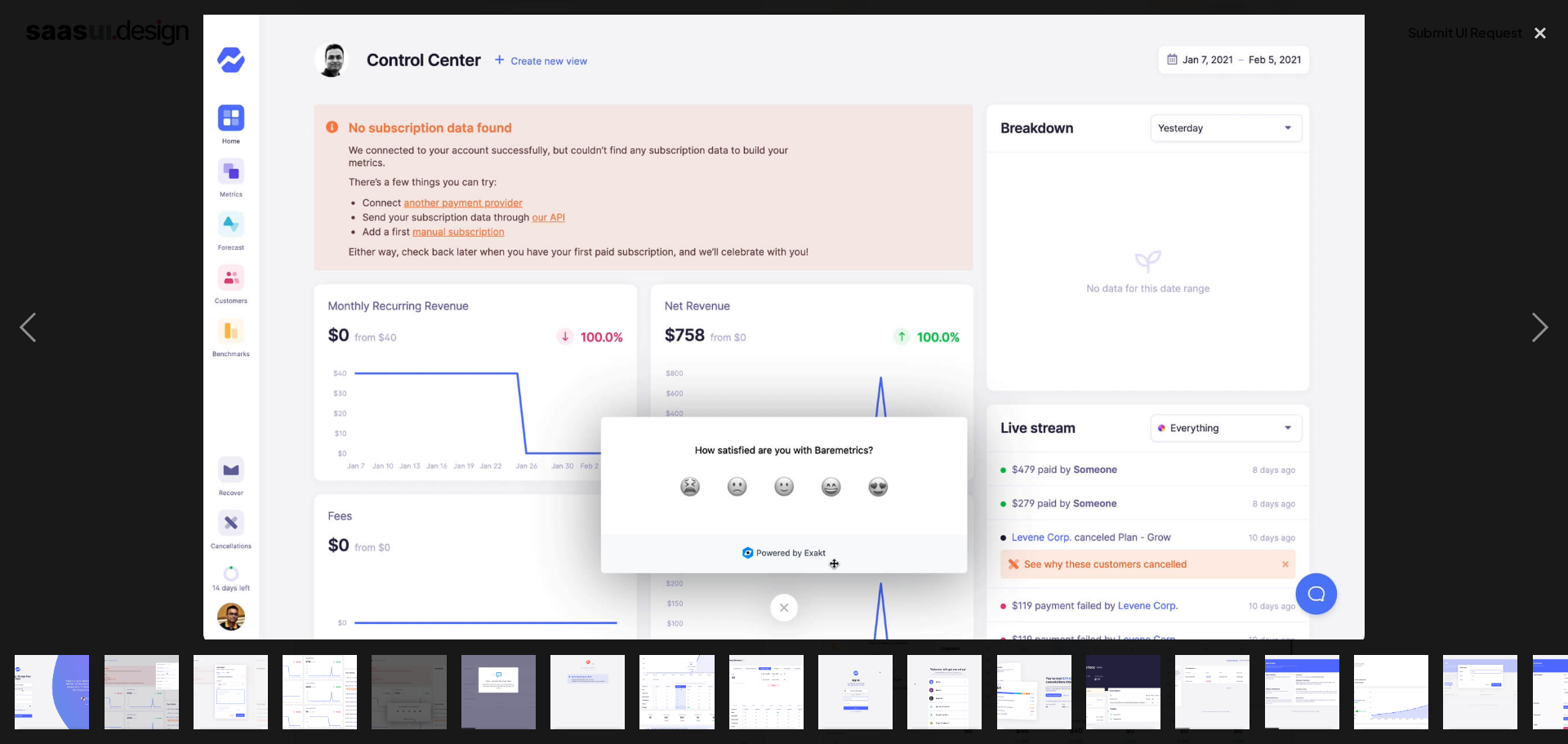
click at [1428, 216] on div at bounding box center [784, 326] width 1568 height 624
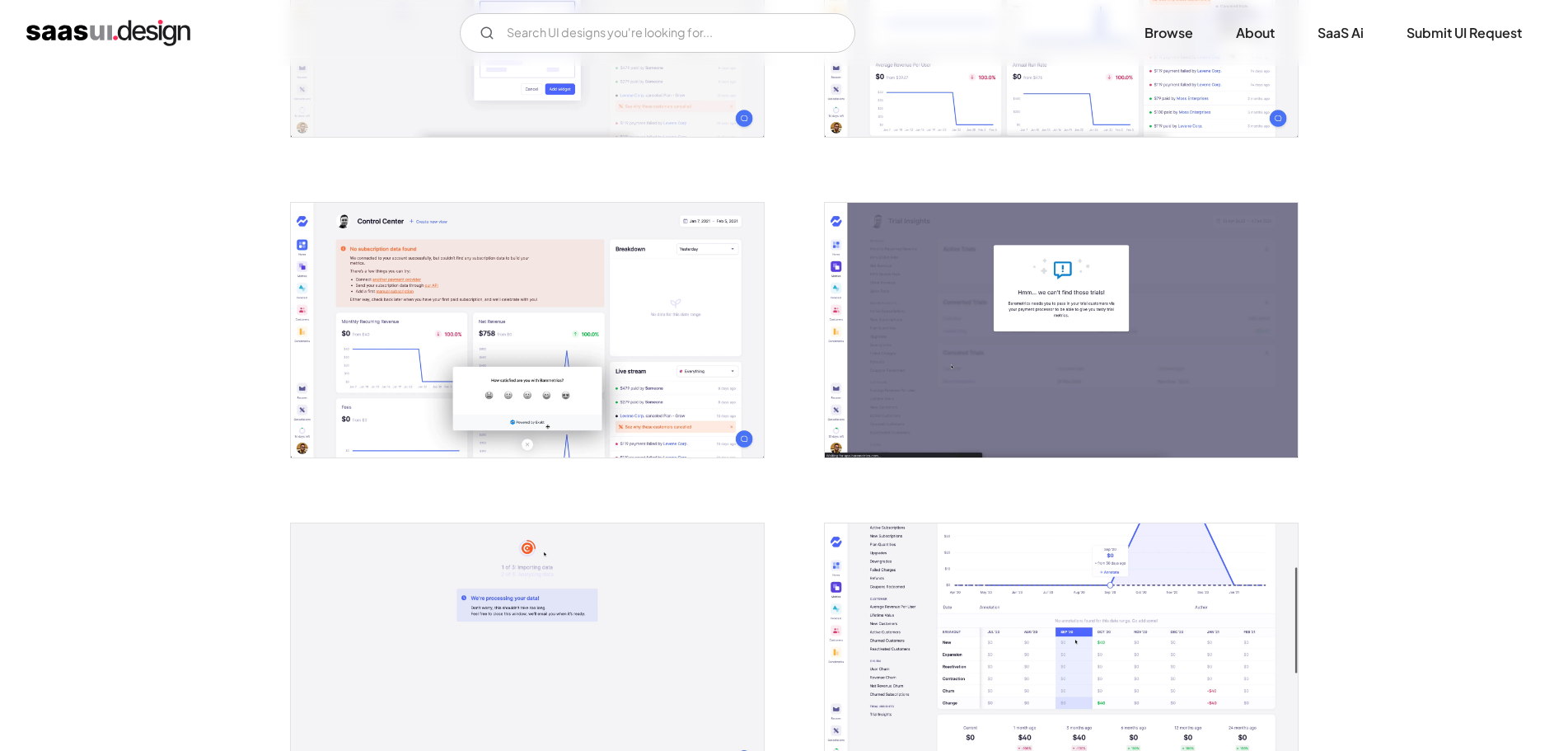
click at [1016, 308] on img "open lightbox" at bounding box center [1062, 330] width 473 height 255
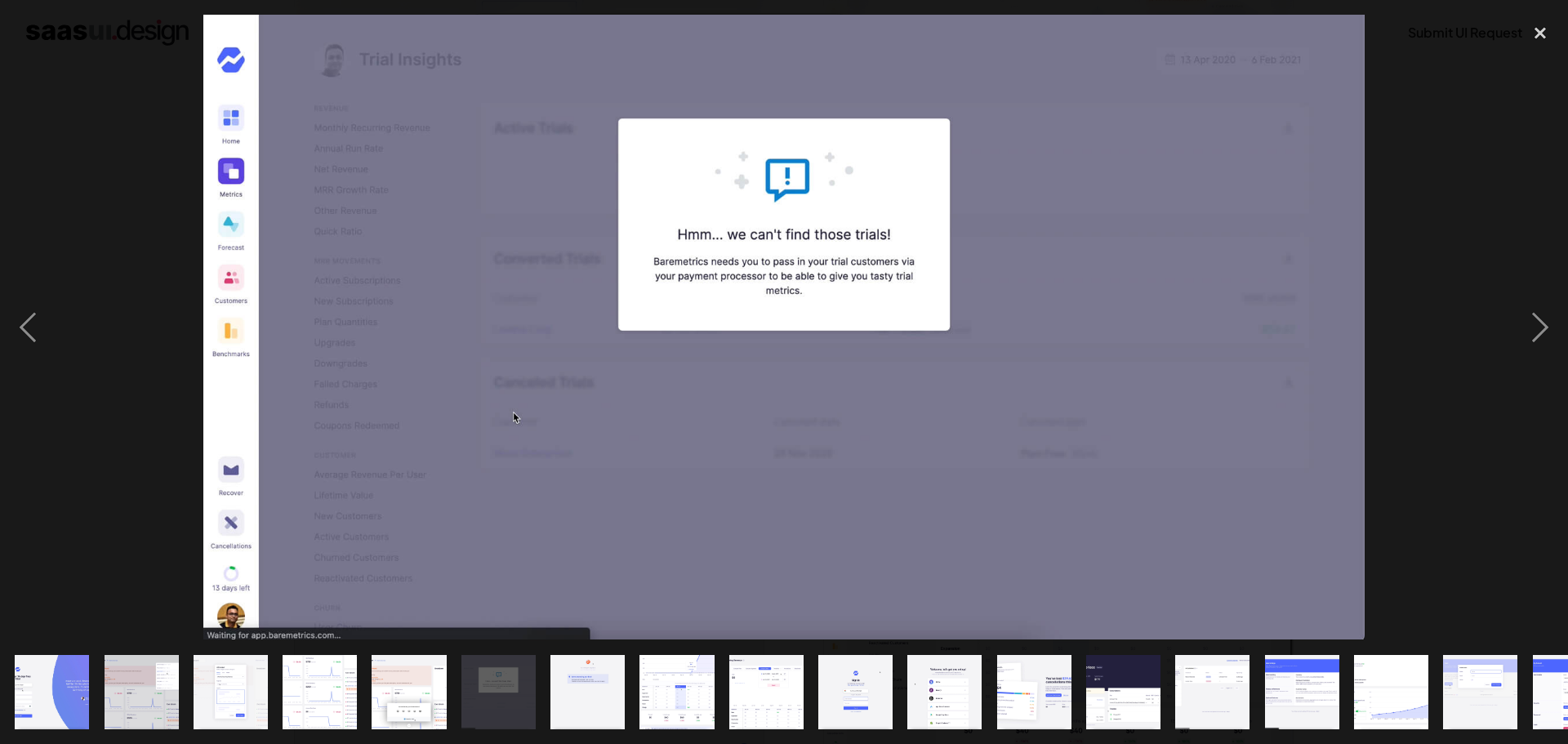
click at [1445, 217] on div at bounding box center [784, 326] width 1568 height 624
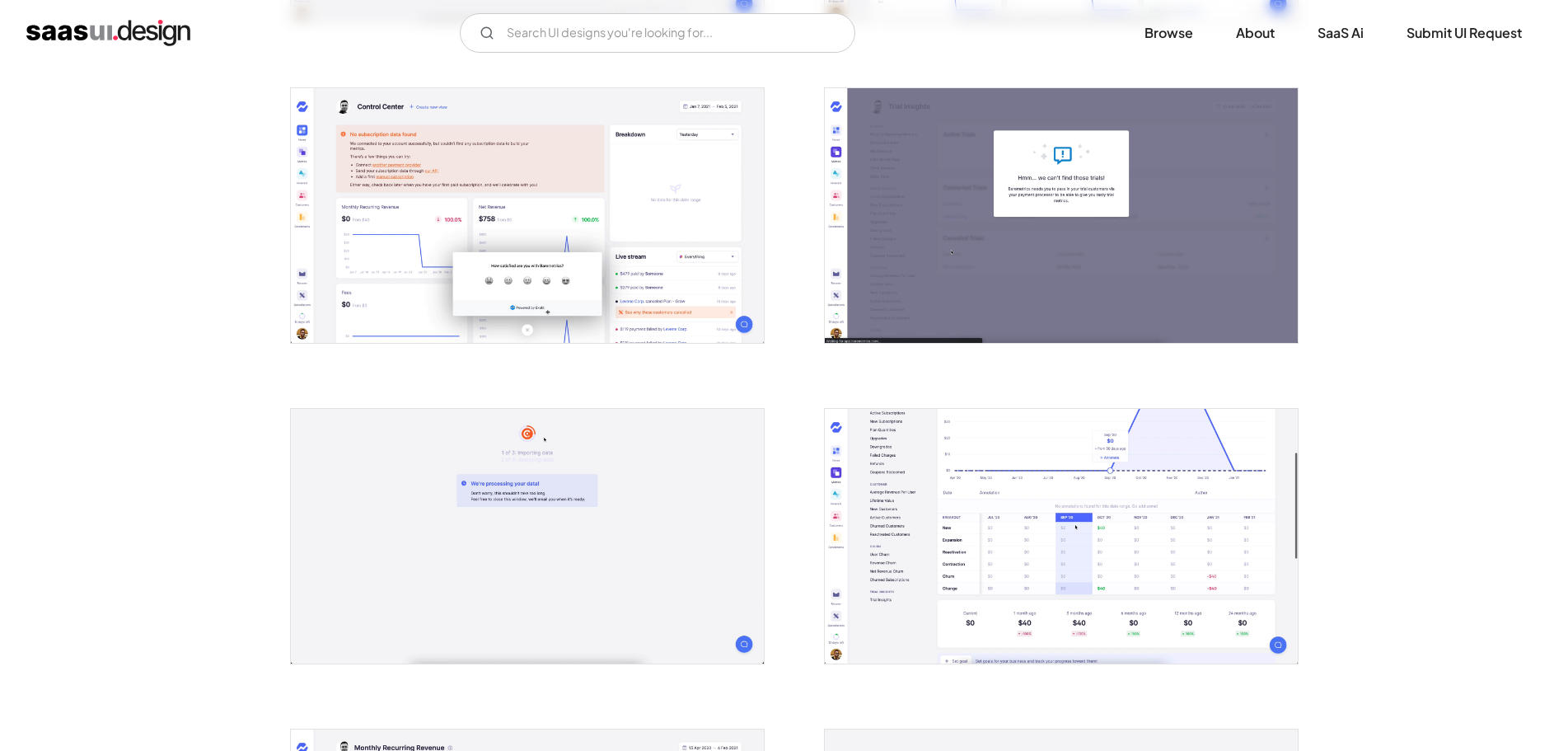
scroll to position [1071, 0]
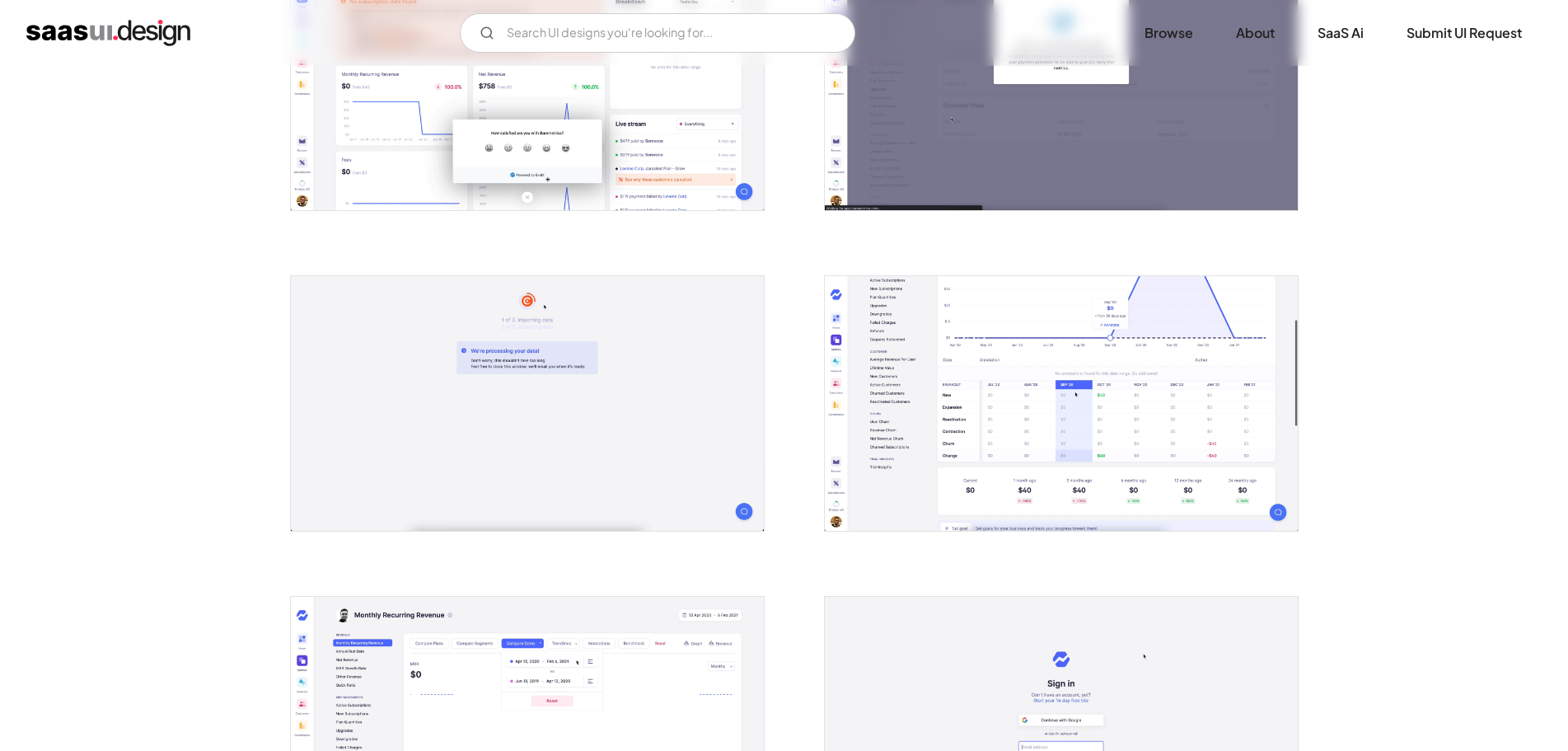
click at [1017, 345] on img "open lightbox" at bounding box center [1062, 403] width 473 height 255
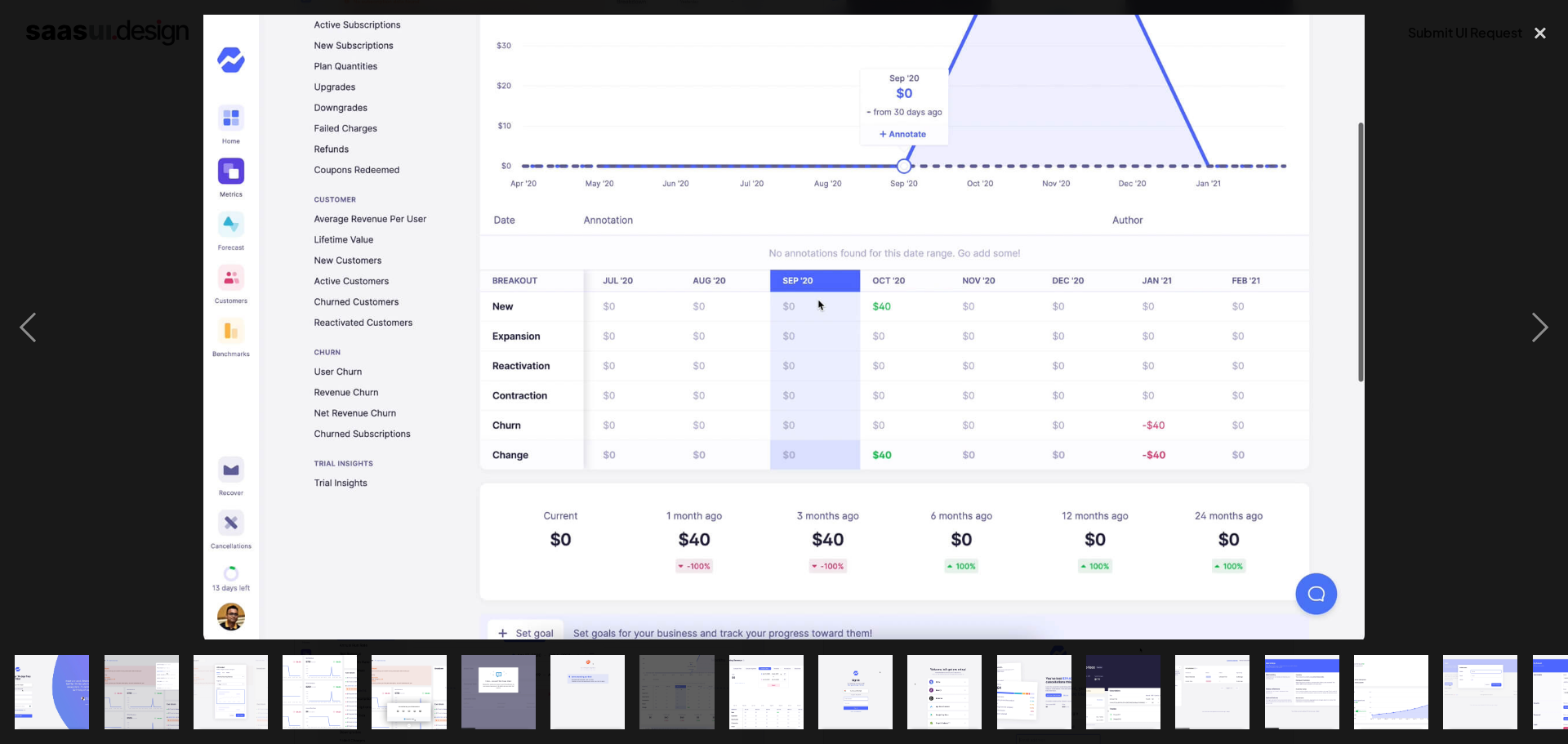
click at [1445, 170] on div at bounding box center [784, 326] width 1568 height 624
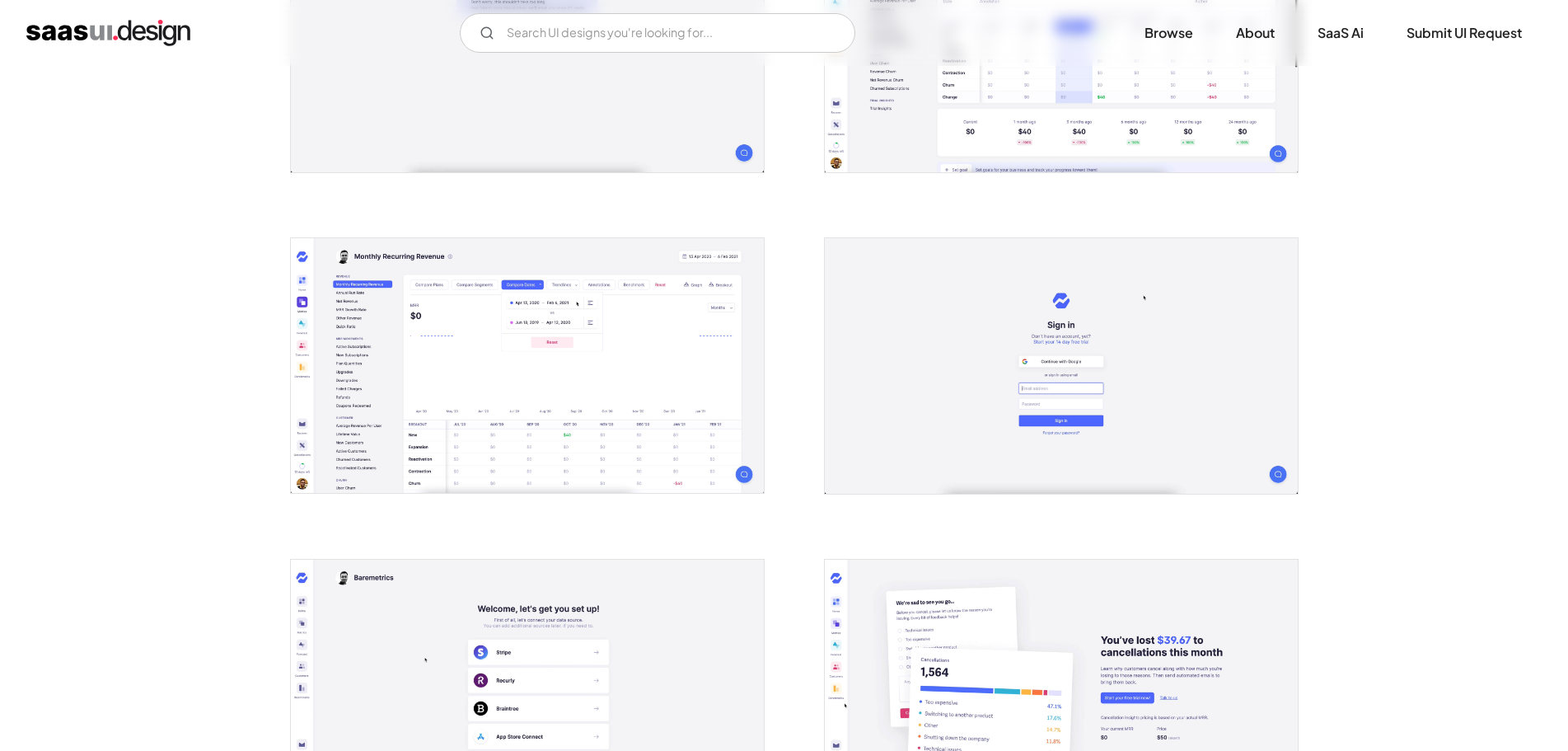
scroll to position [1483, 0]
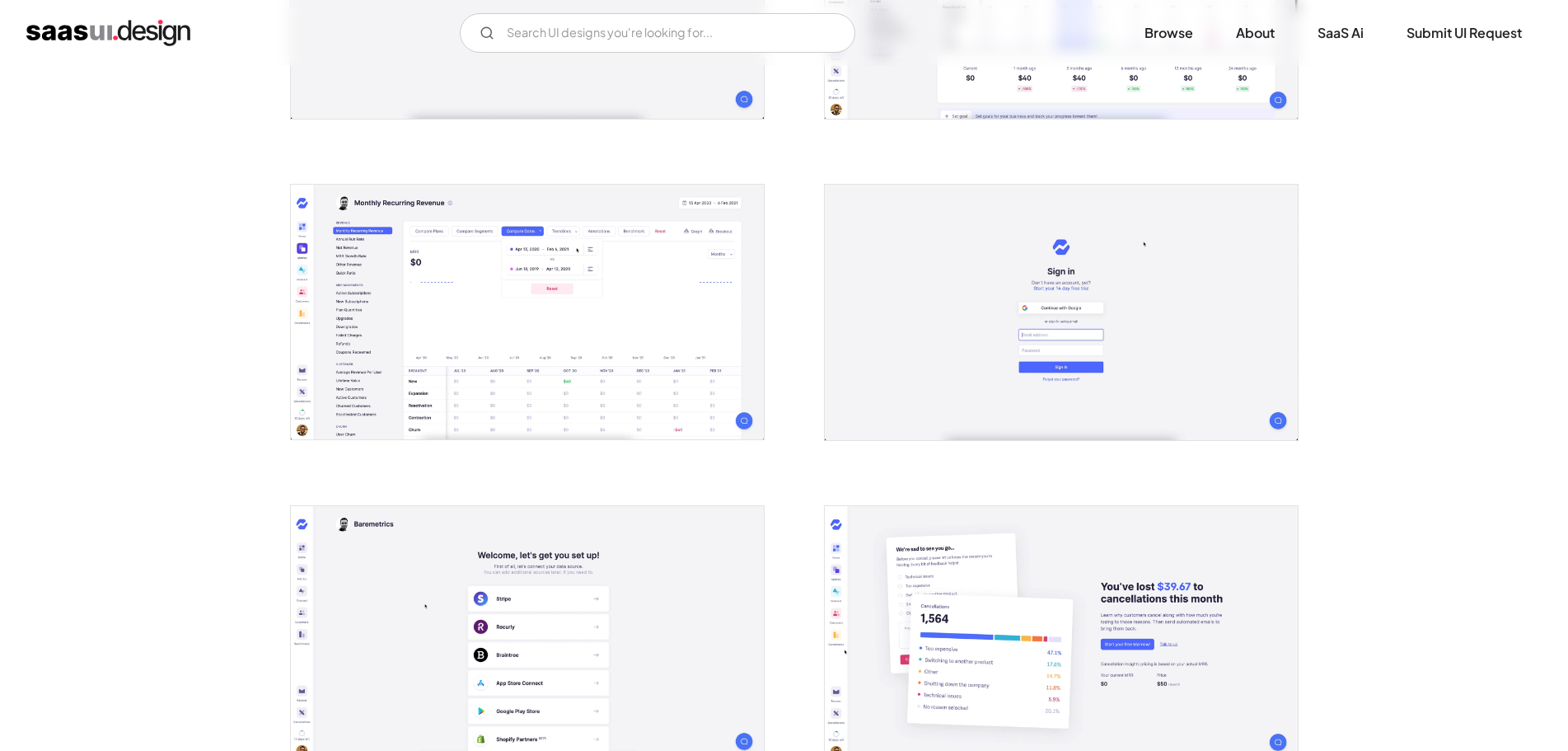
click at [729, 318] on img "open lightbox" at bounding box center [527, 311] width 473 height 255
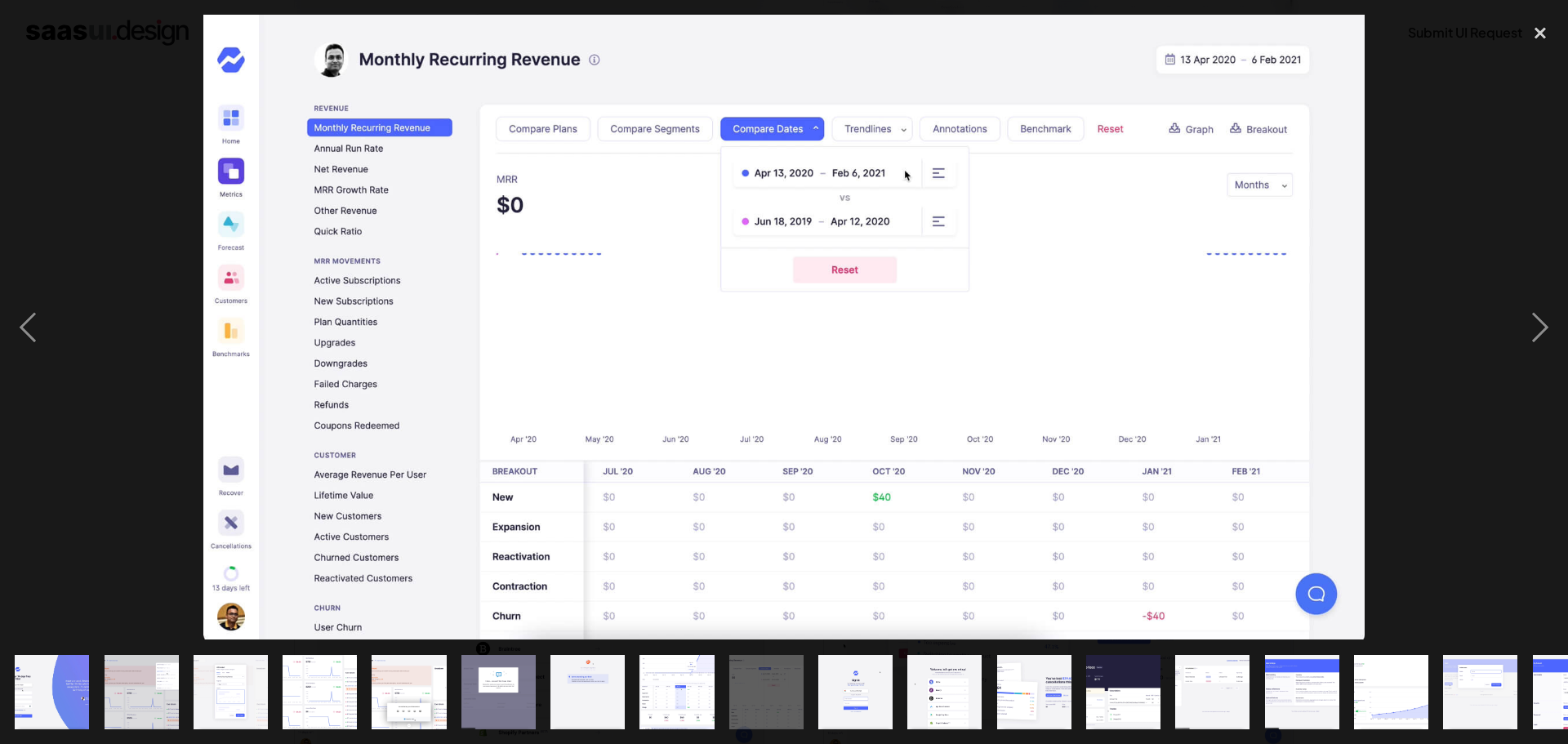
click at [1451, 206] on div at bounding box center [784, 326] width 1568 height 624
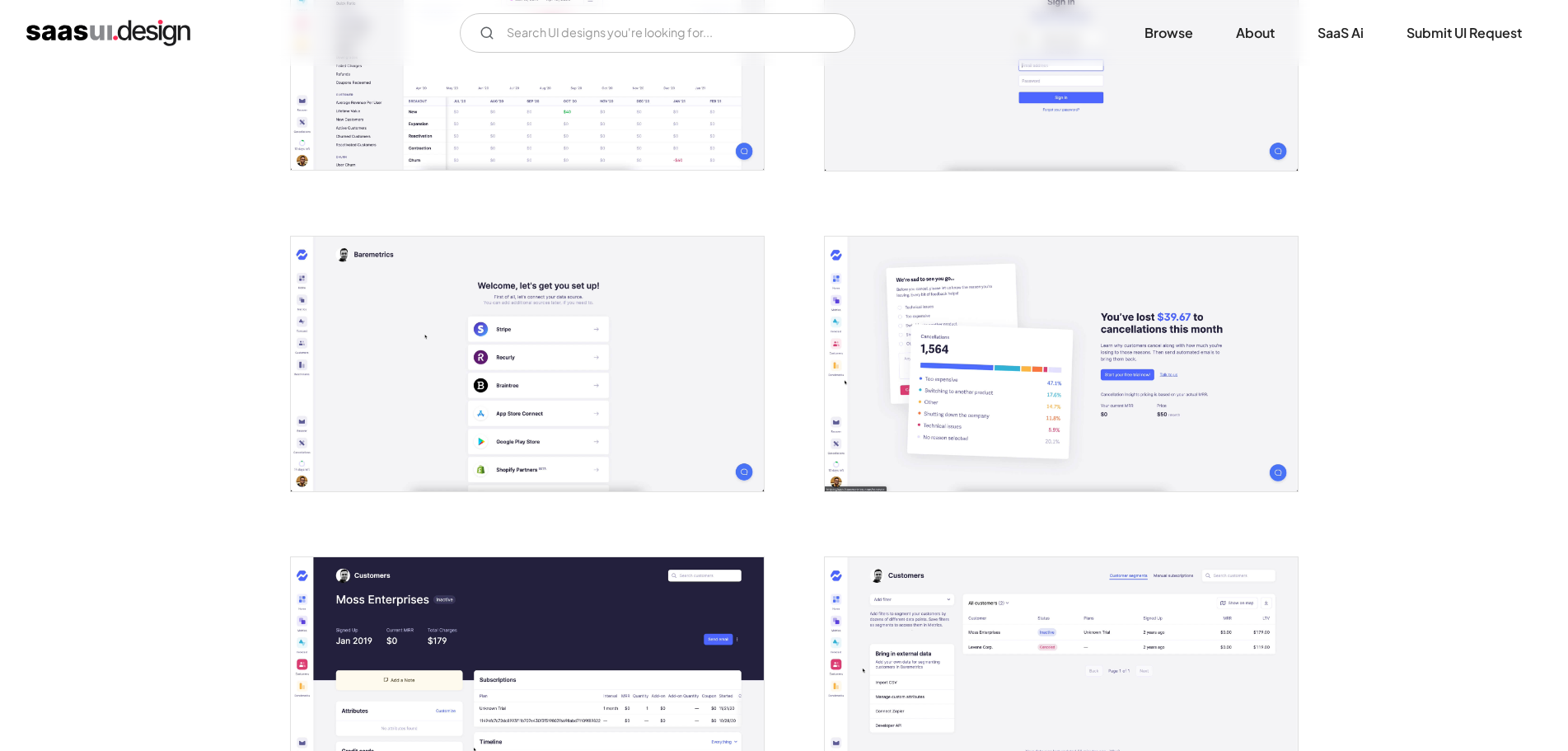
scroll to position [1895, 0]
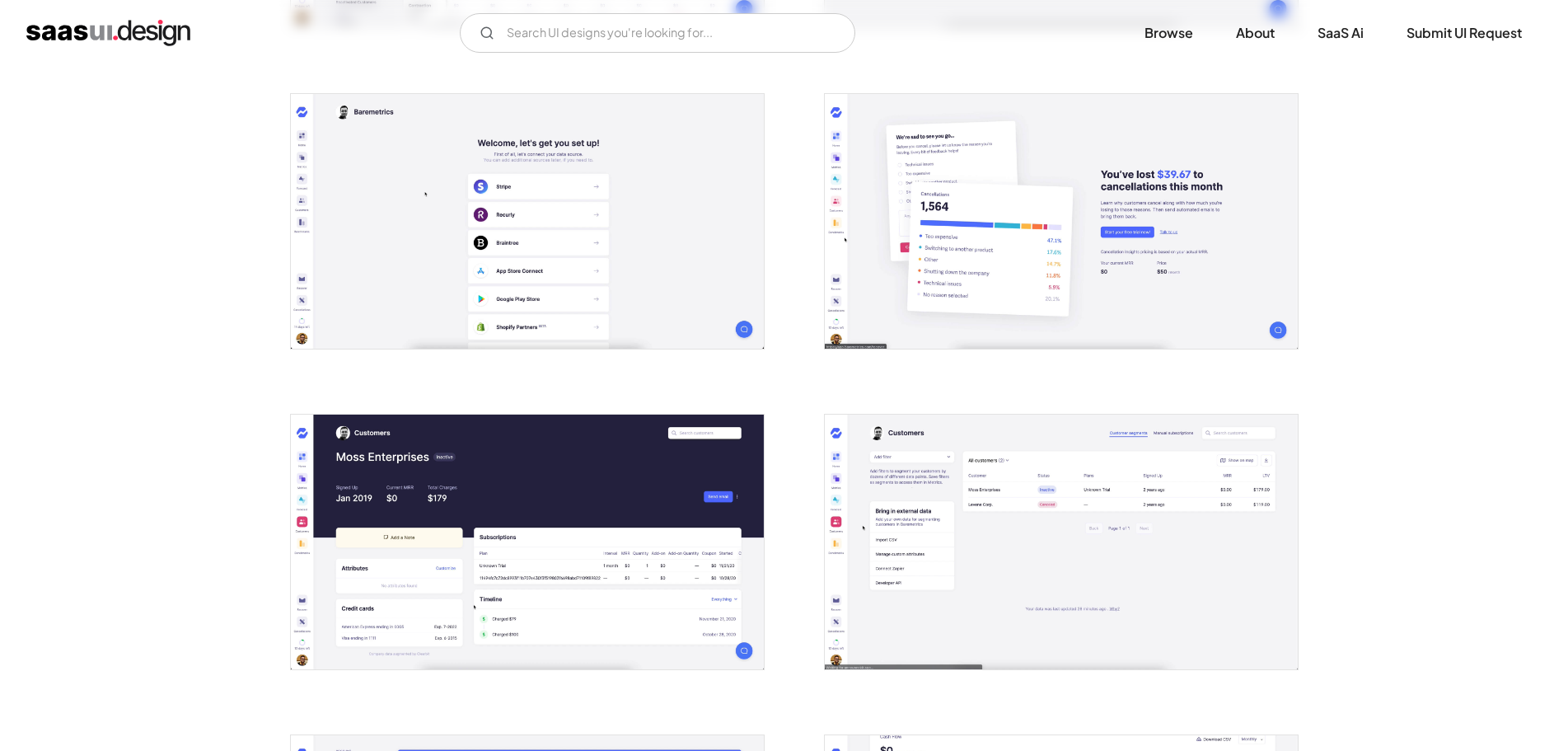
click at [977, 247] on img "open lightbox" at bounding box center [1062, 221] width 473 height 255
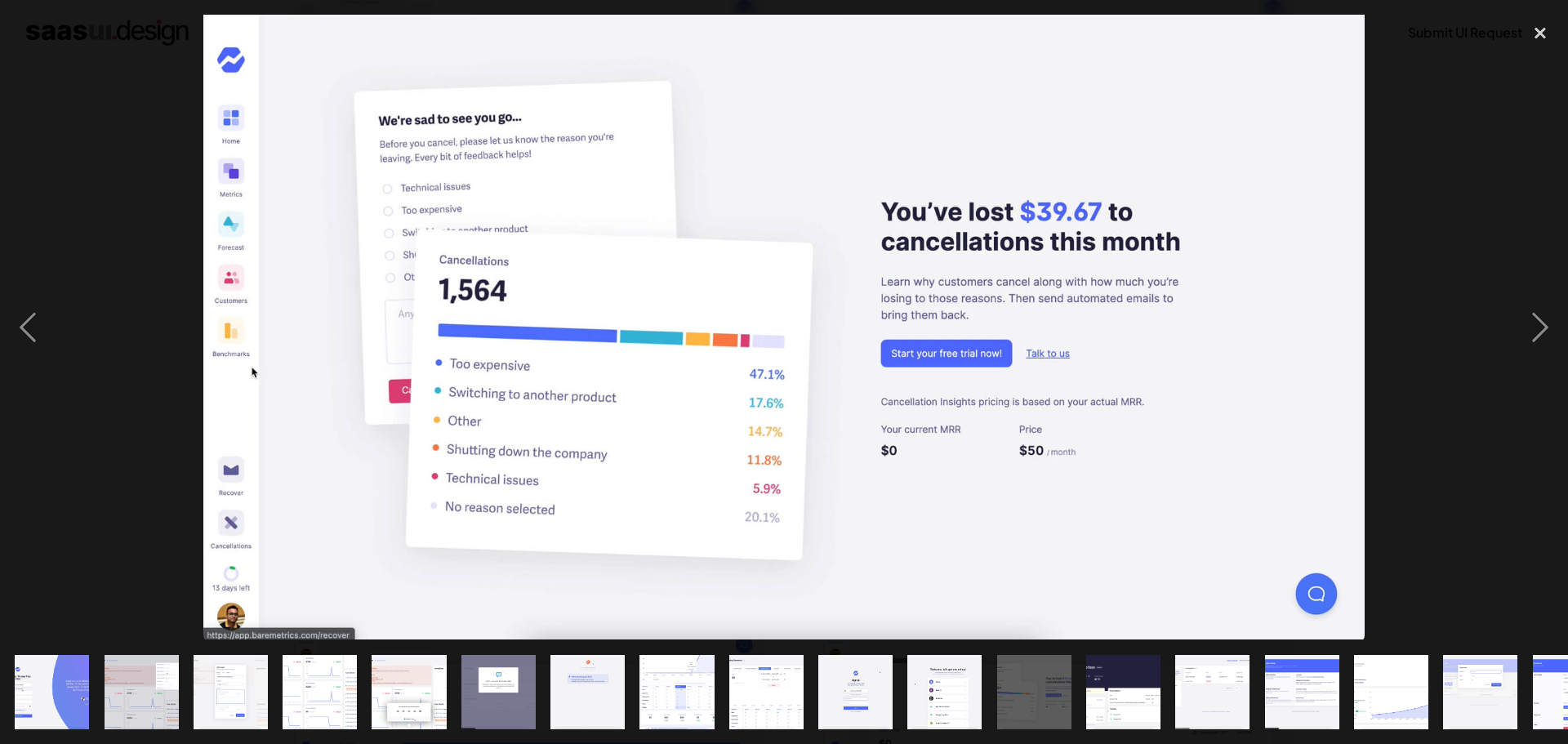
click at [1479, 195] on div at bounding box center [784, 326] width 1568 height 624
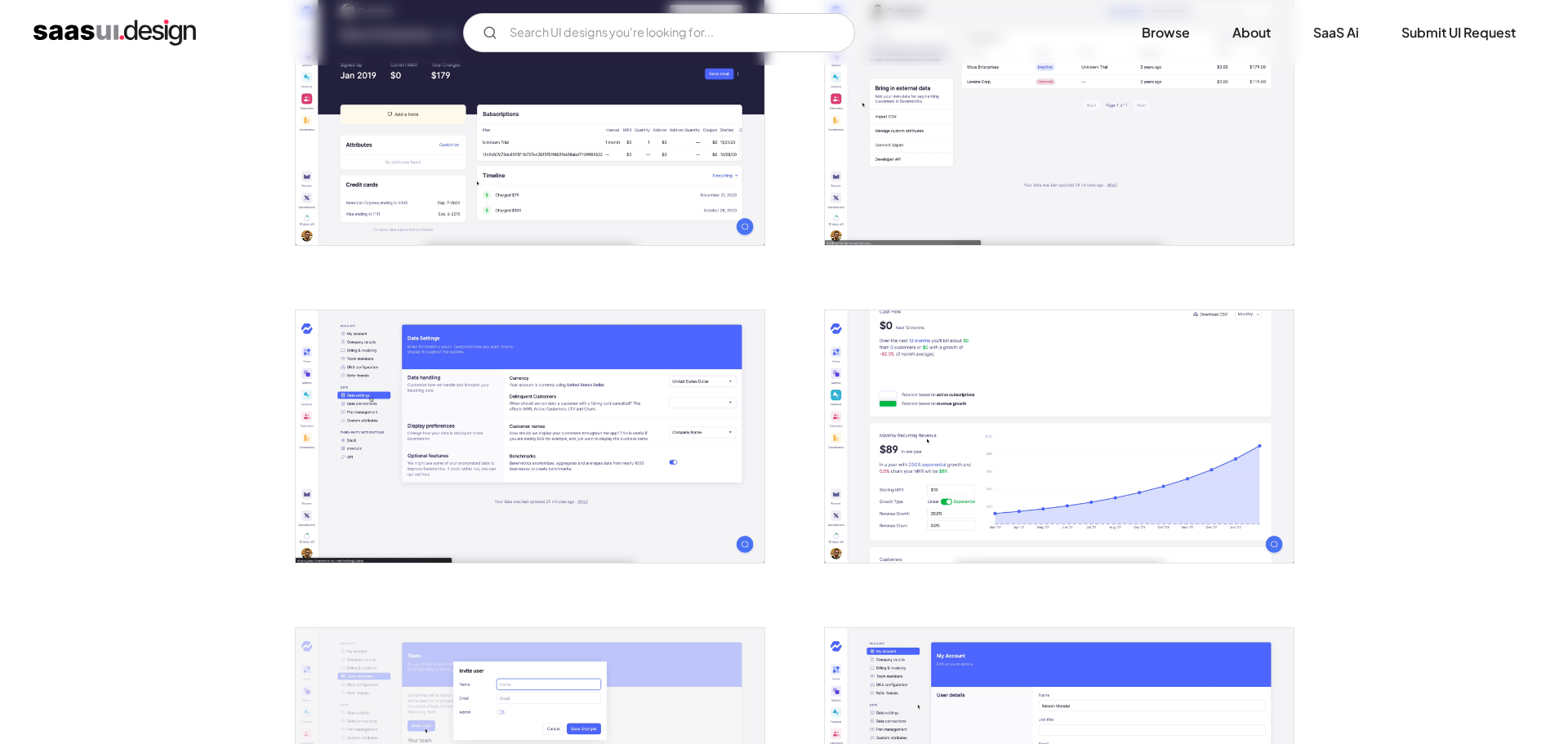
scroll to position [2367, 0]
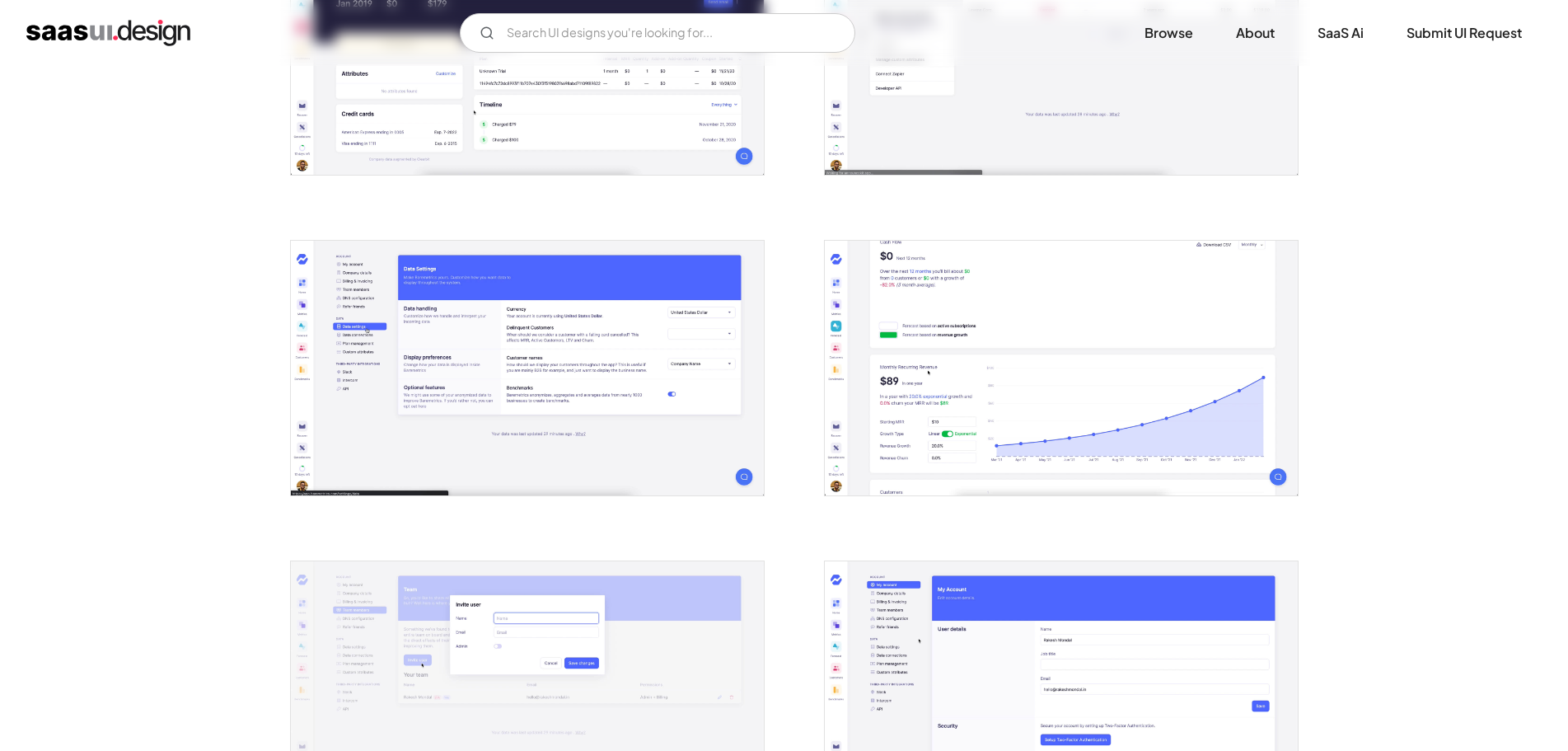
click at [500, 352] on img "open lightbox" at bounding box center [527, 368] width 473 height 255
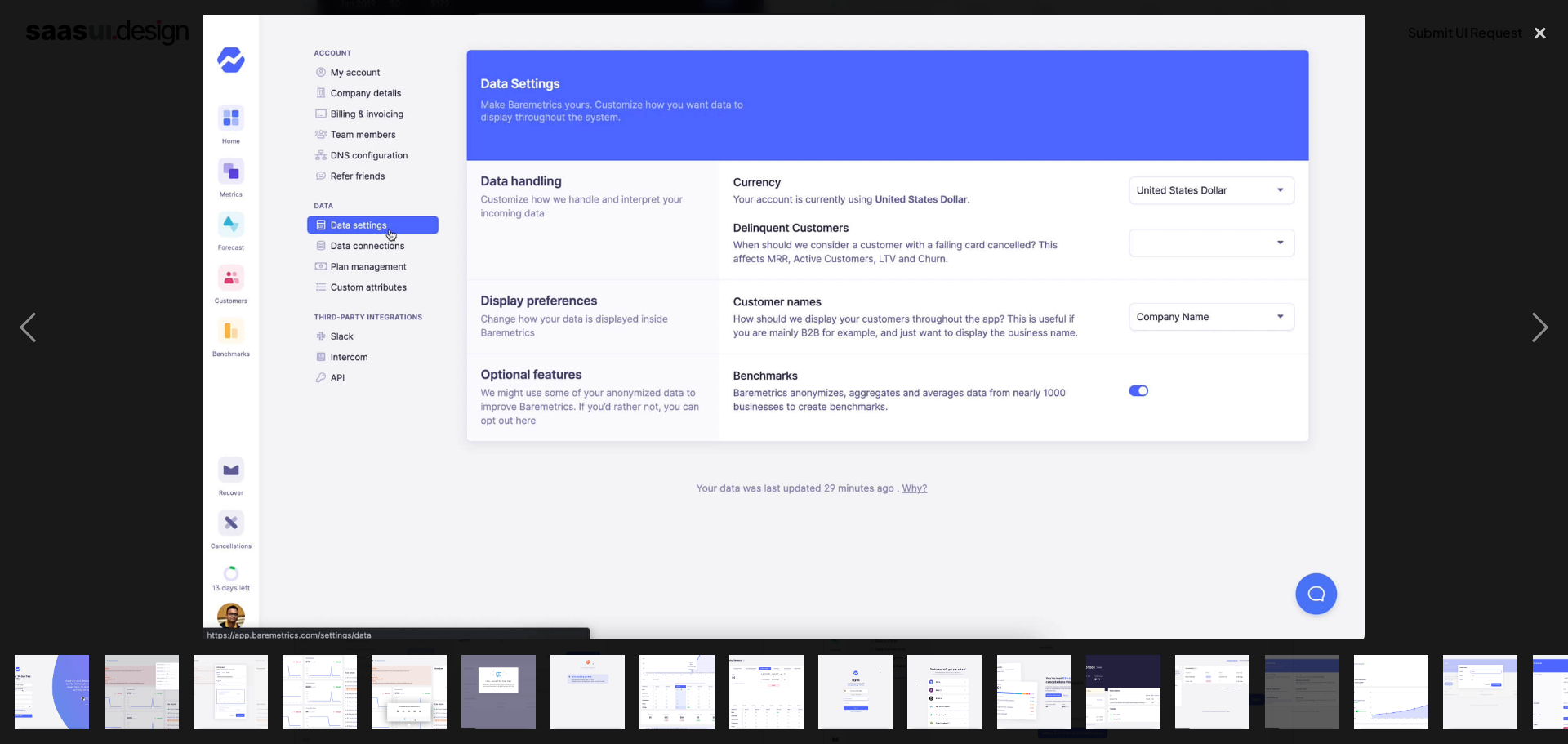
click at [1390, 169] on div at bounding box center [784, 326] width 1568 height 624
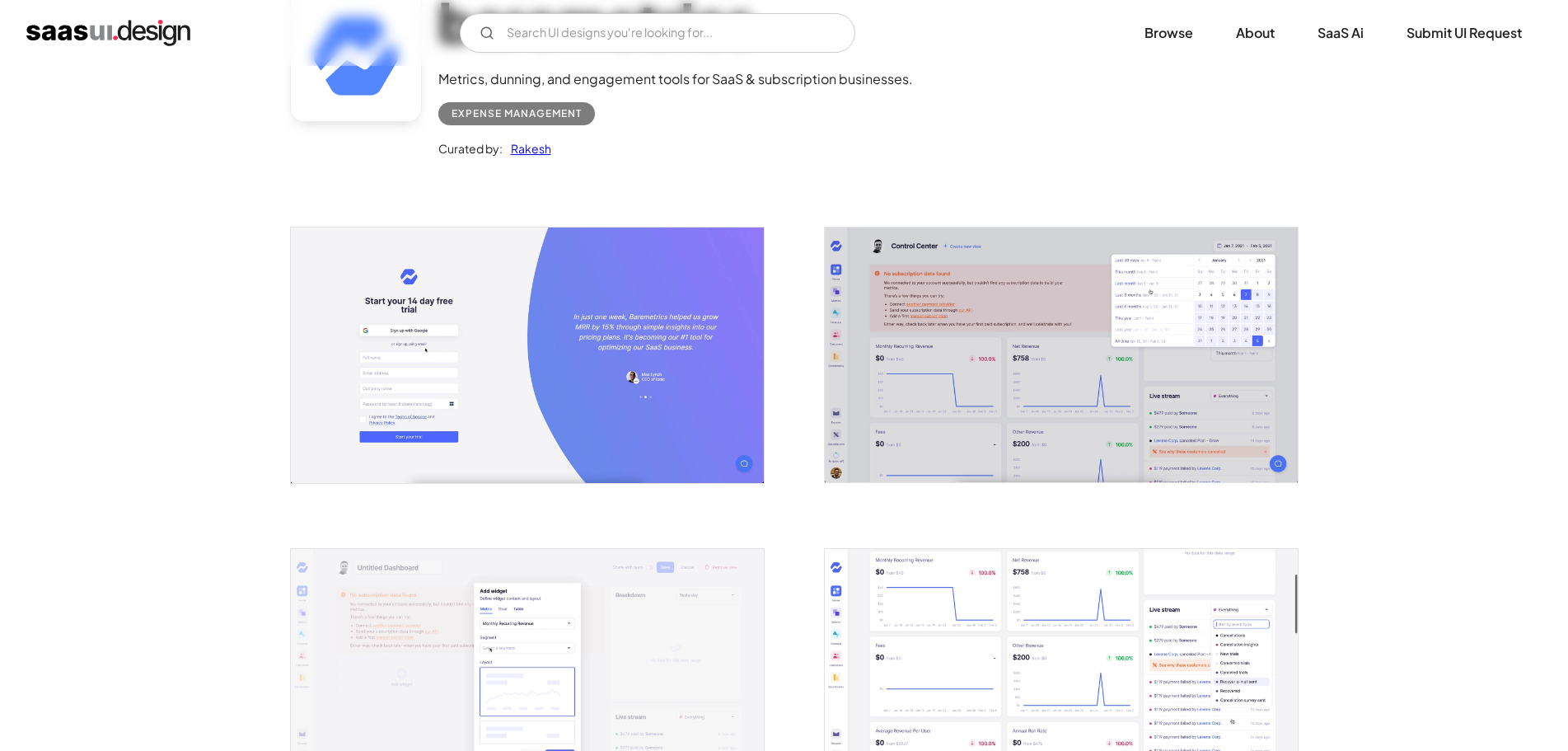
scroll to position [0, 0]
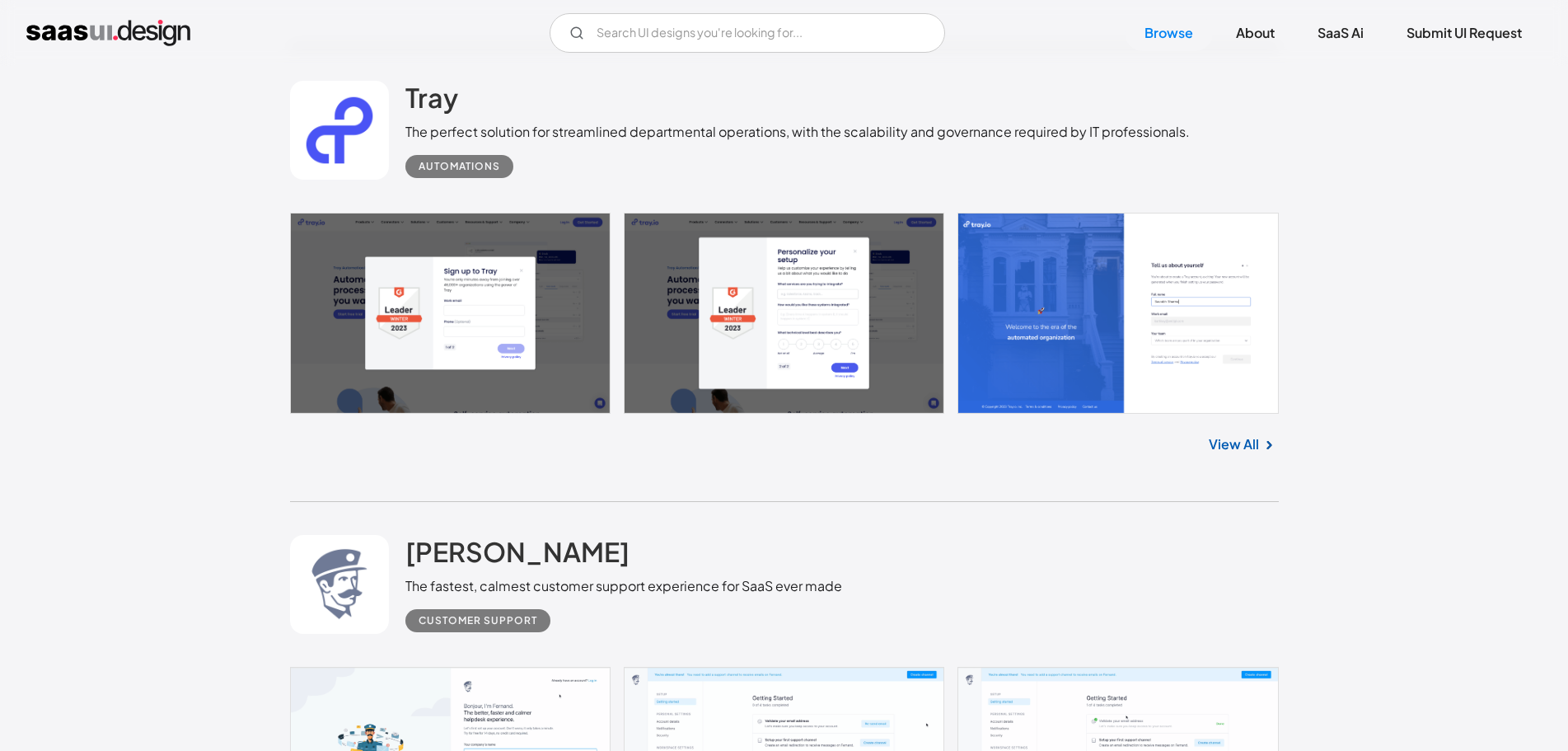
scroll to position [6591, 0]
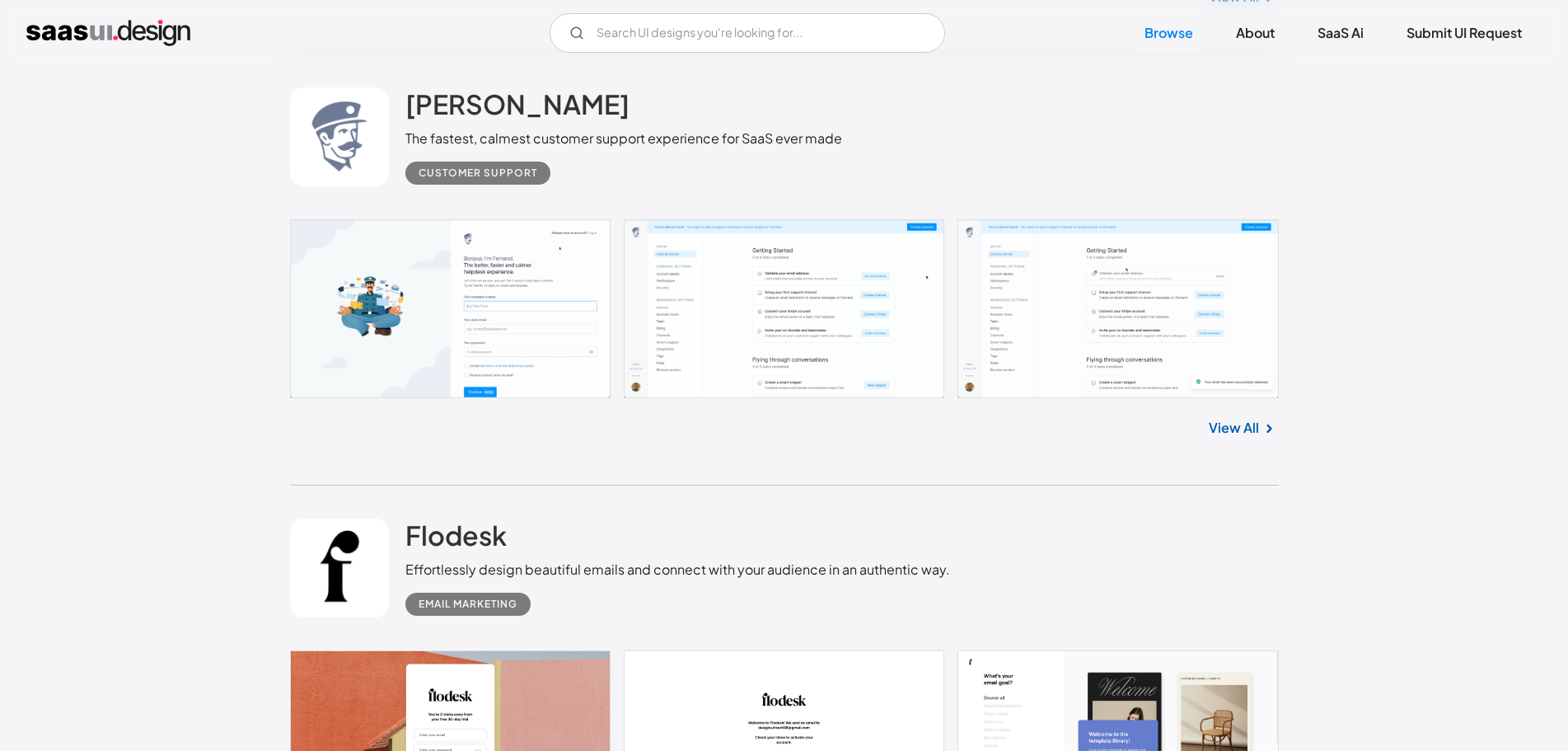
drag, startPoint x: 366, startPoint y: 288, endPoint x: 366, endPoint y: 260, distance: 28.0
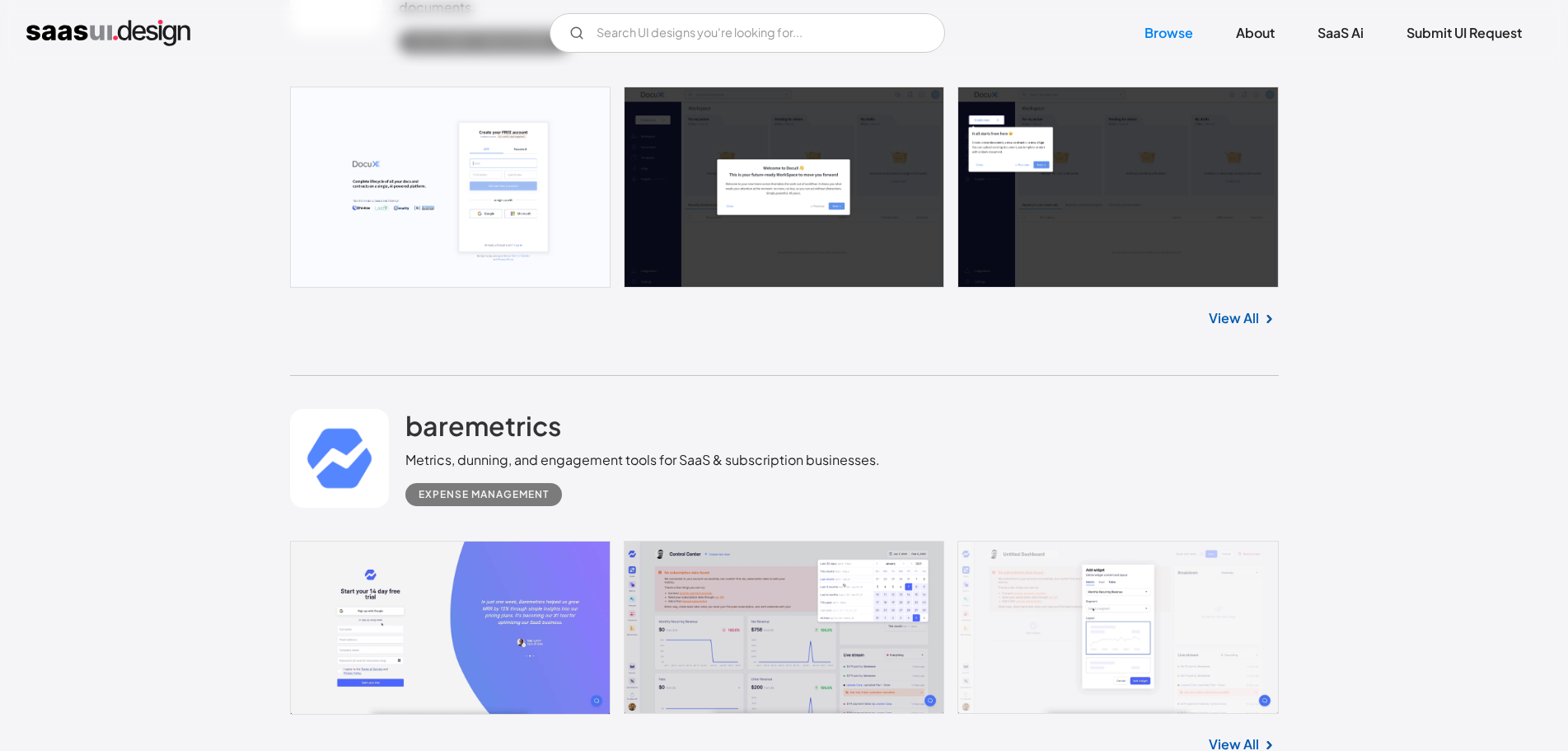
scroll to position [6105, 0]
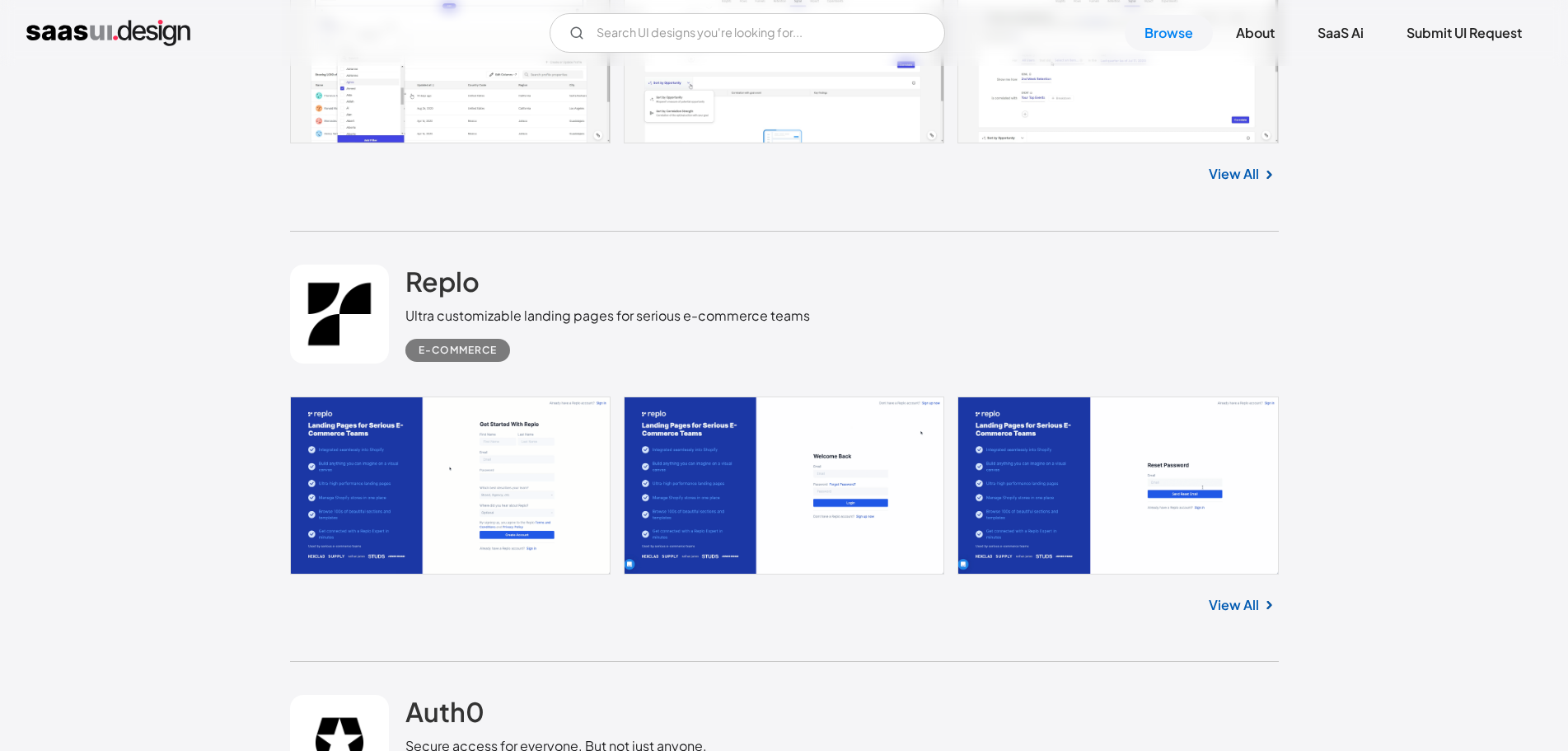
scroll to position [4280, 0]
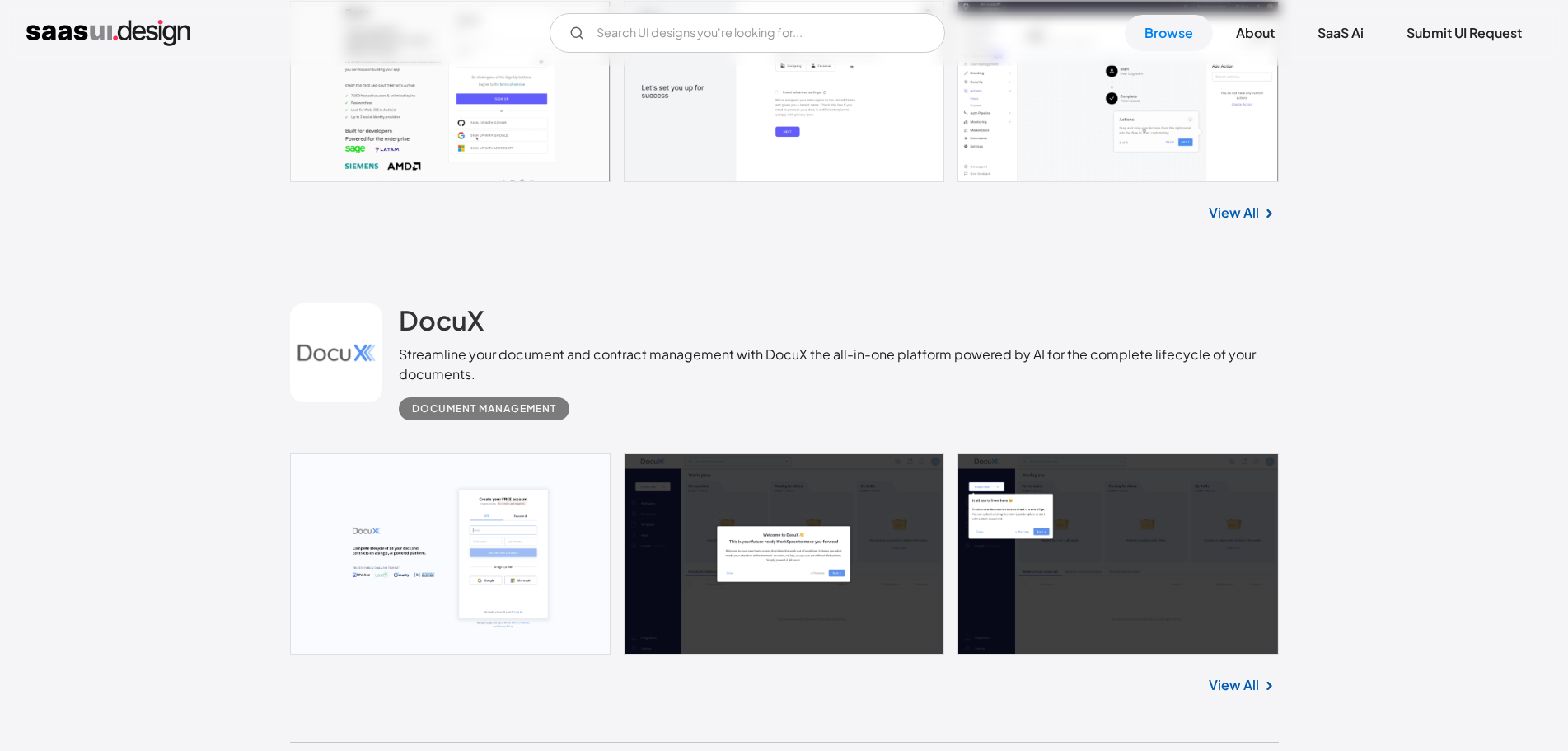
scroll to position [5434, 0]
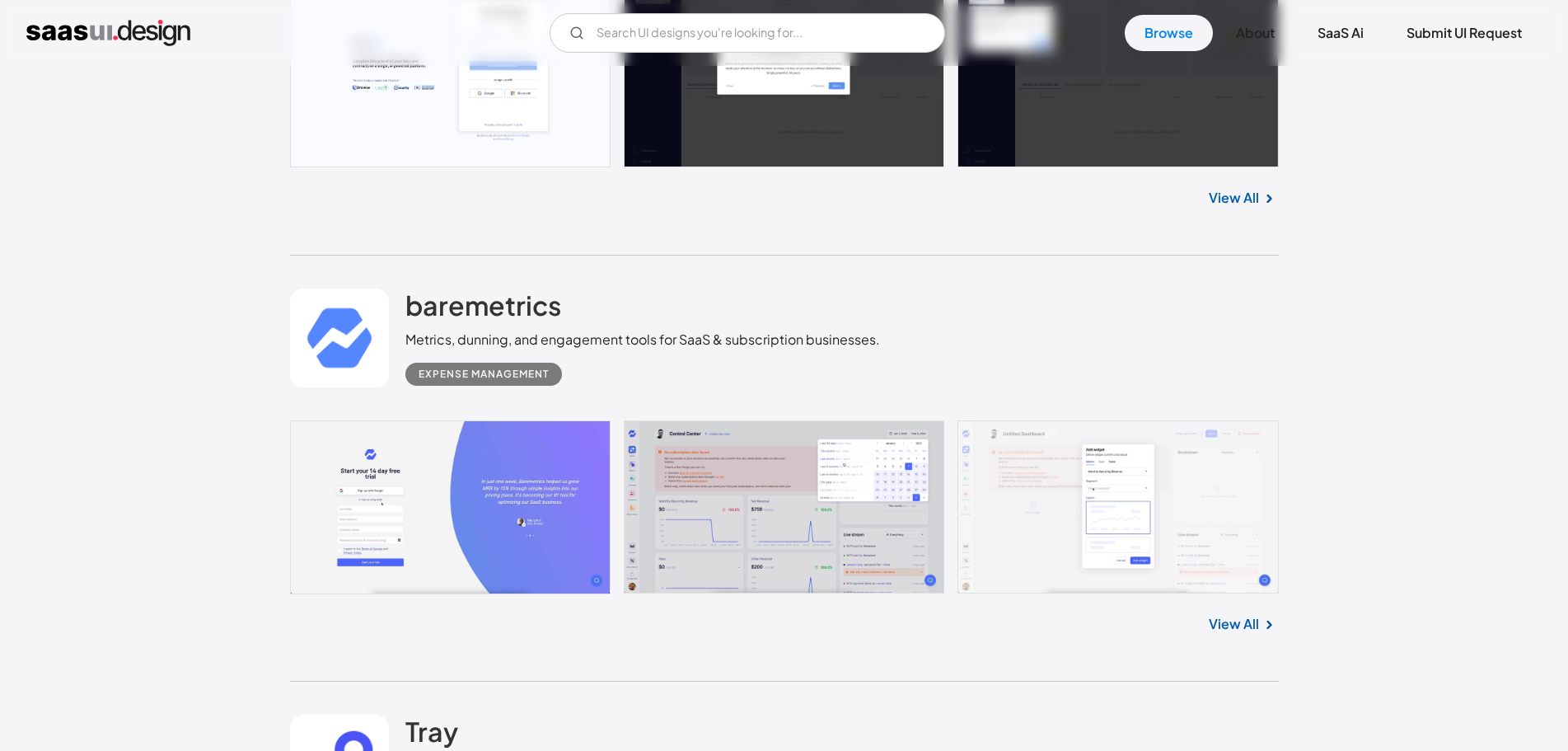
scroll to position [5929, 0]
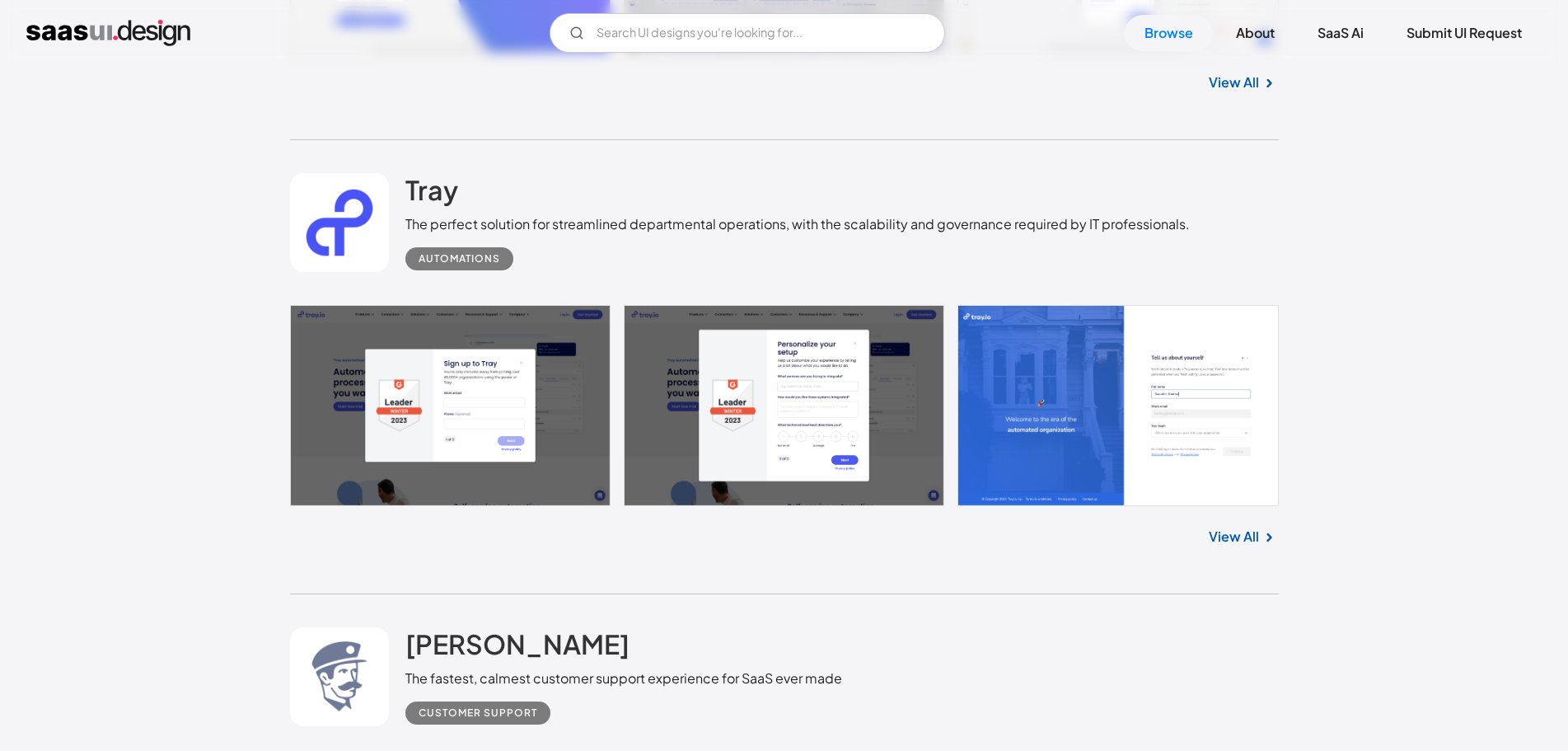
scroll to position [6258, 0]
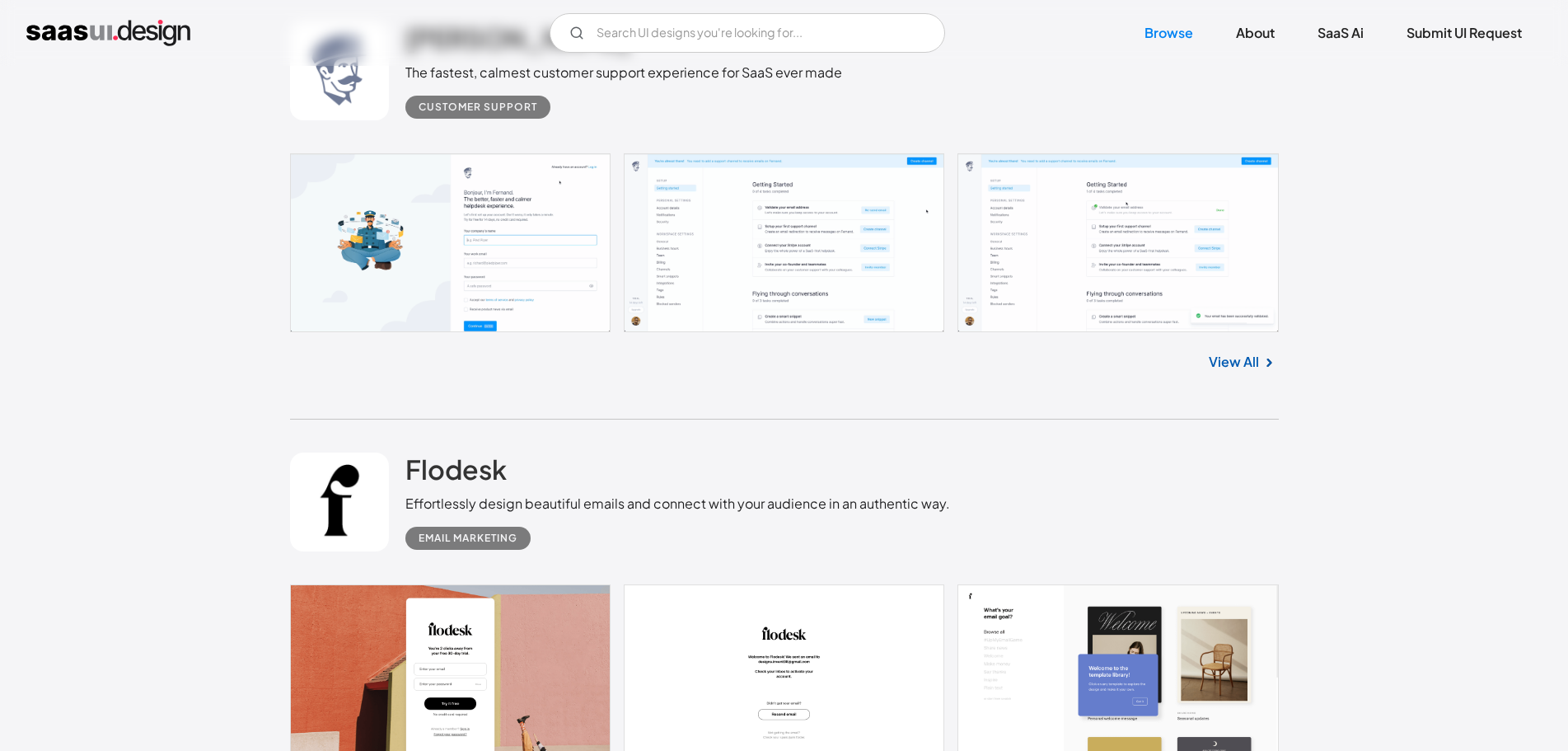
scroll to position [6999, 0]
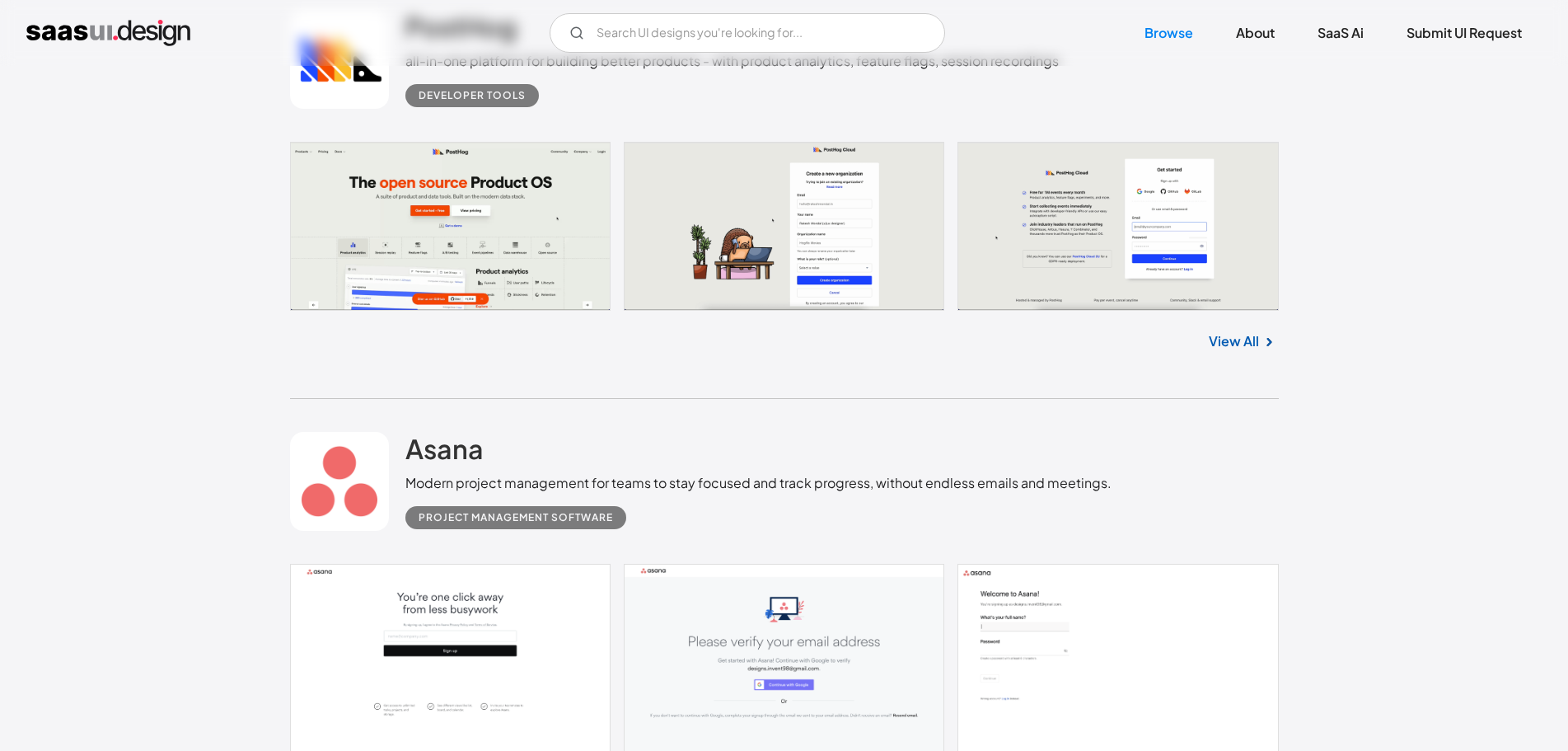
scroll to position [8895, 0]
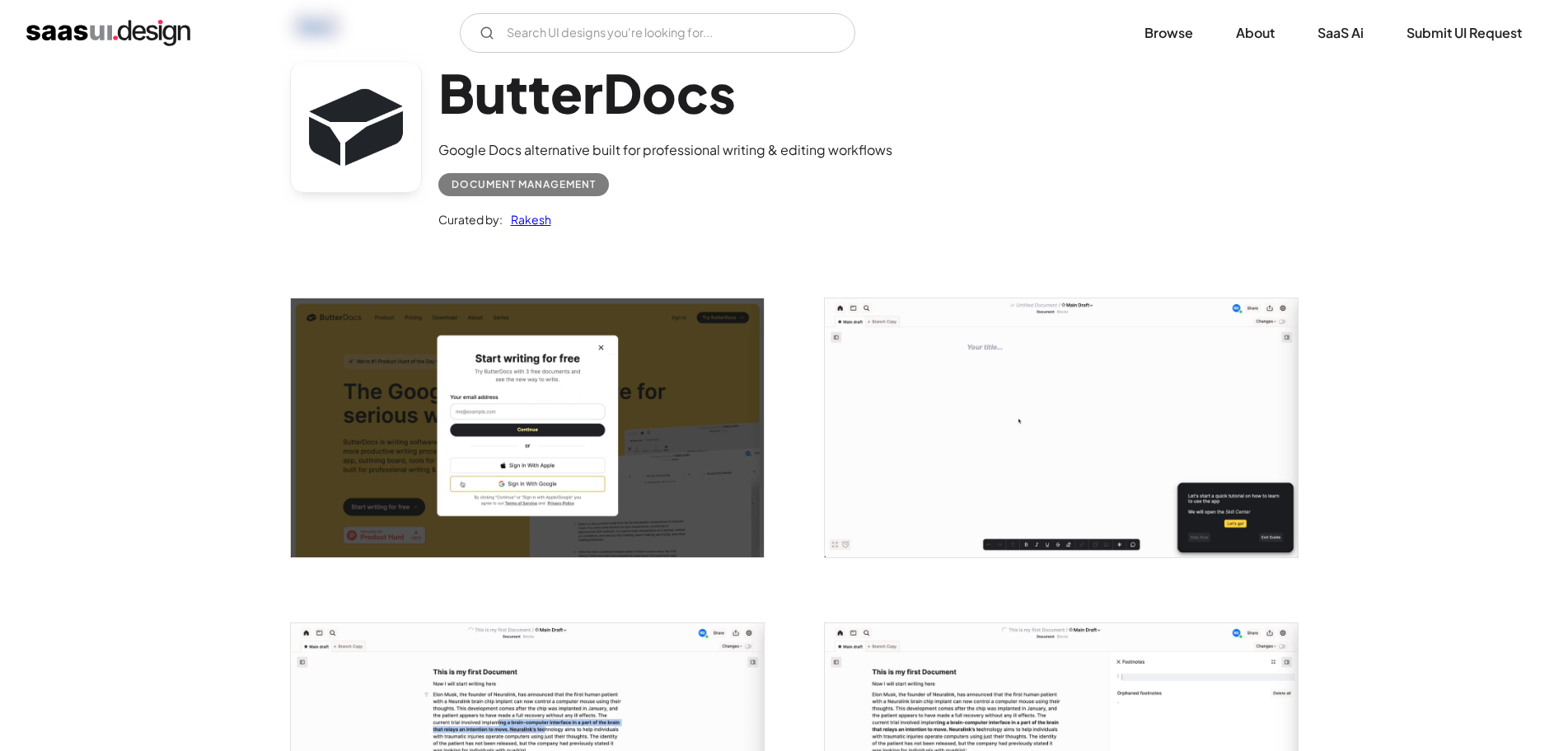
scroll to position [82, 0]
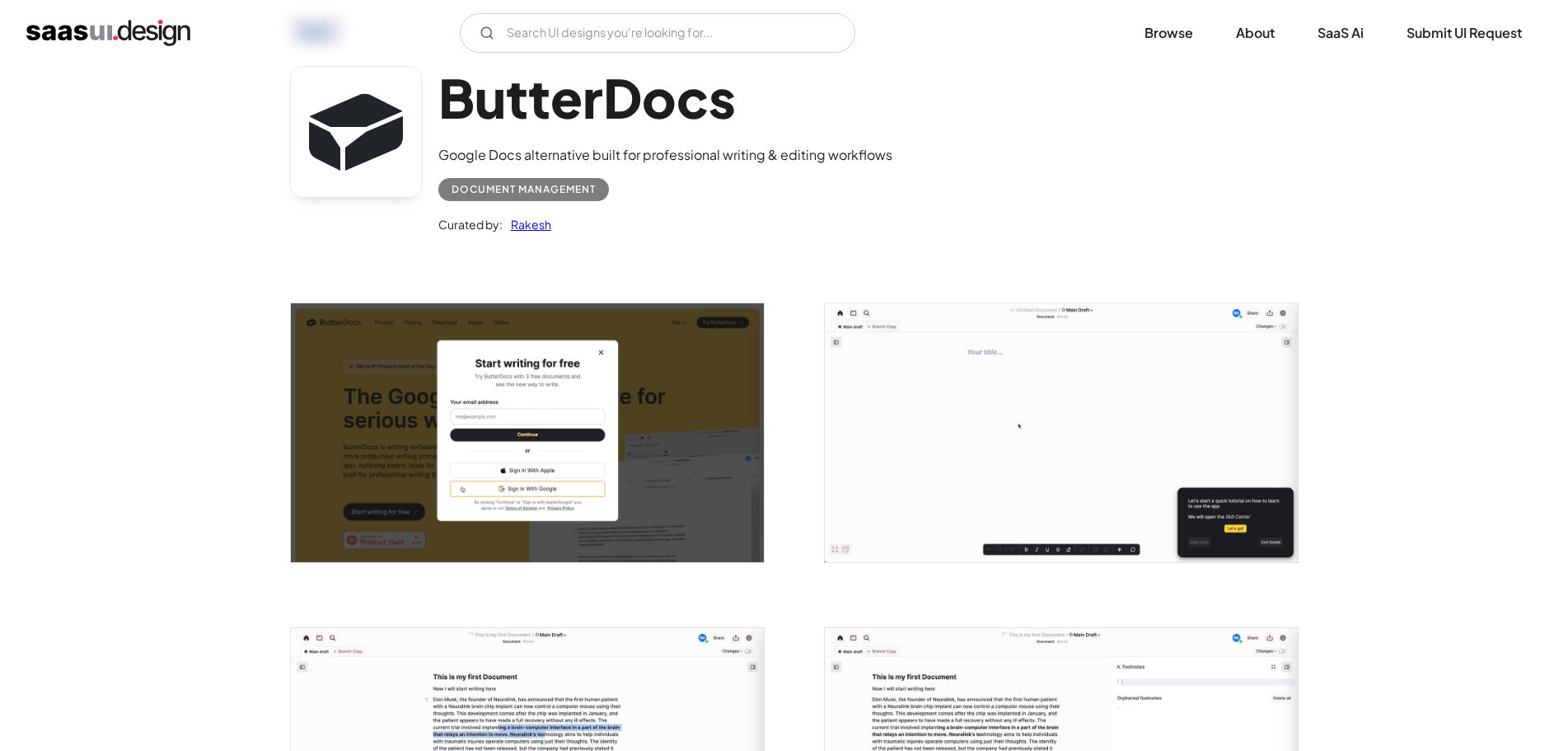
click at [581, 93] on h1 "ButterDocs" at bounding box center [665, 97] width 454 height 63
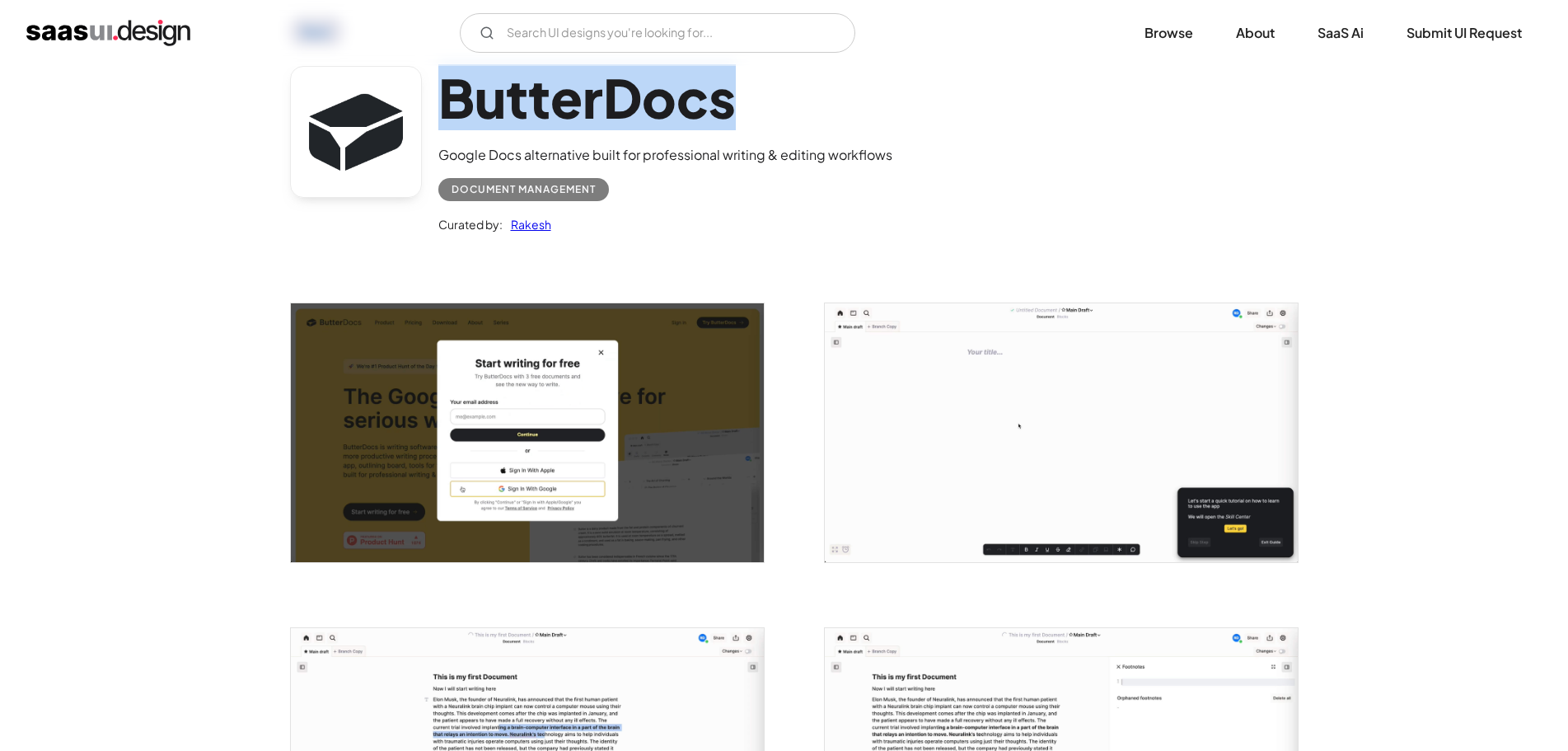
click at [581, 93] on h1 "ButterDocs" at bounding box center [665, 97] width 454 height 63
copy h1 "ButterDocs"
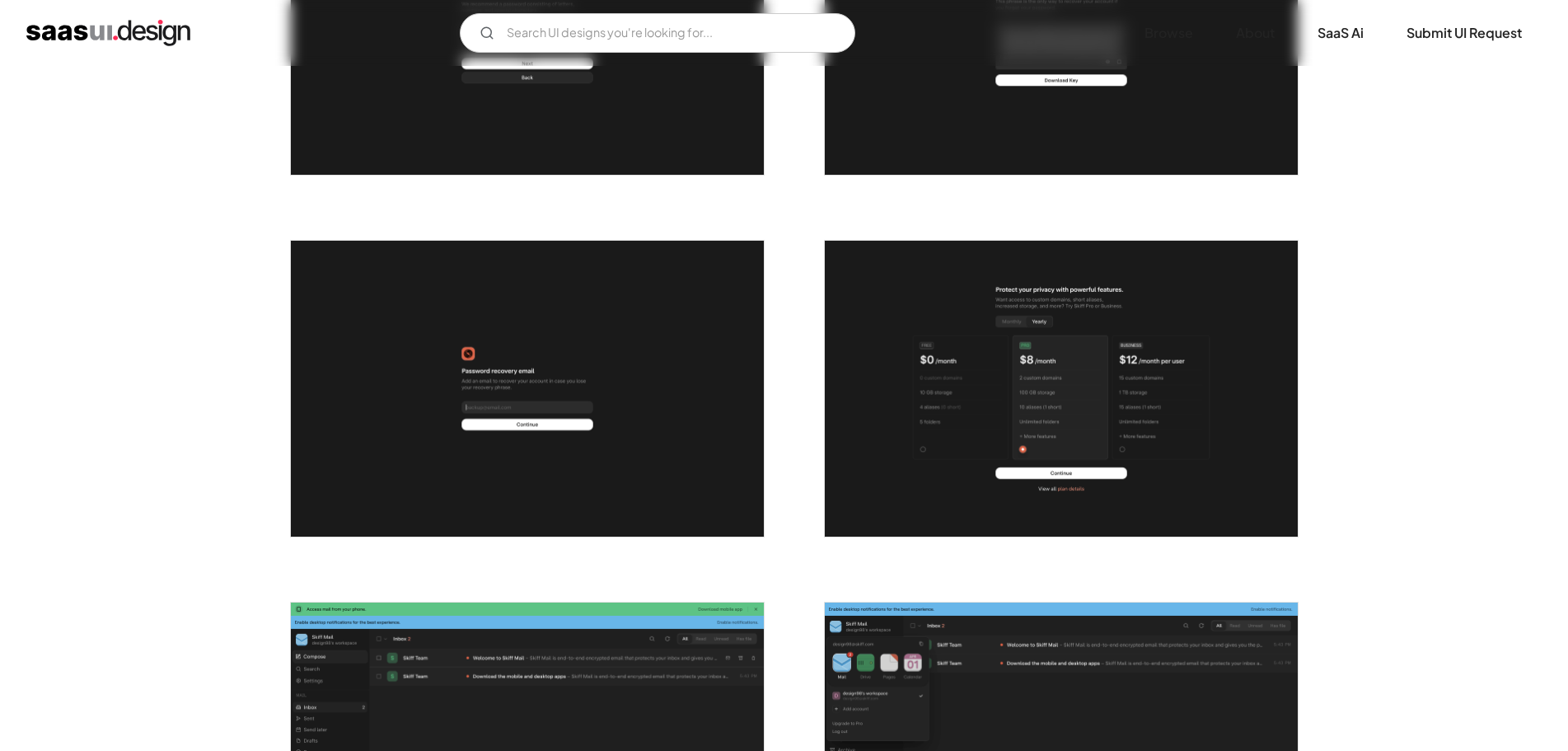
scroll to position [1236, 0]
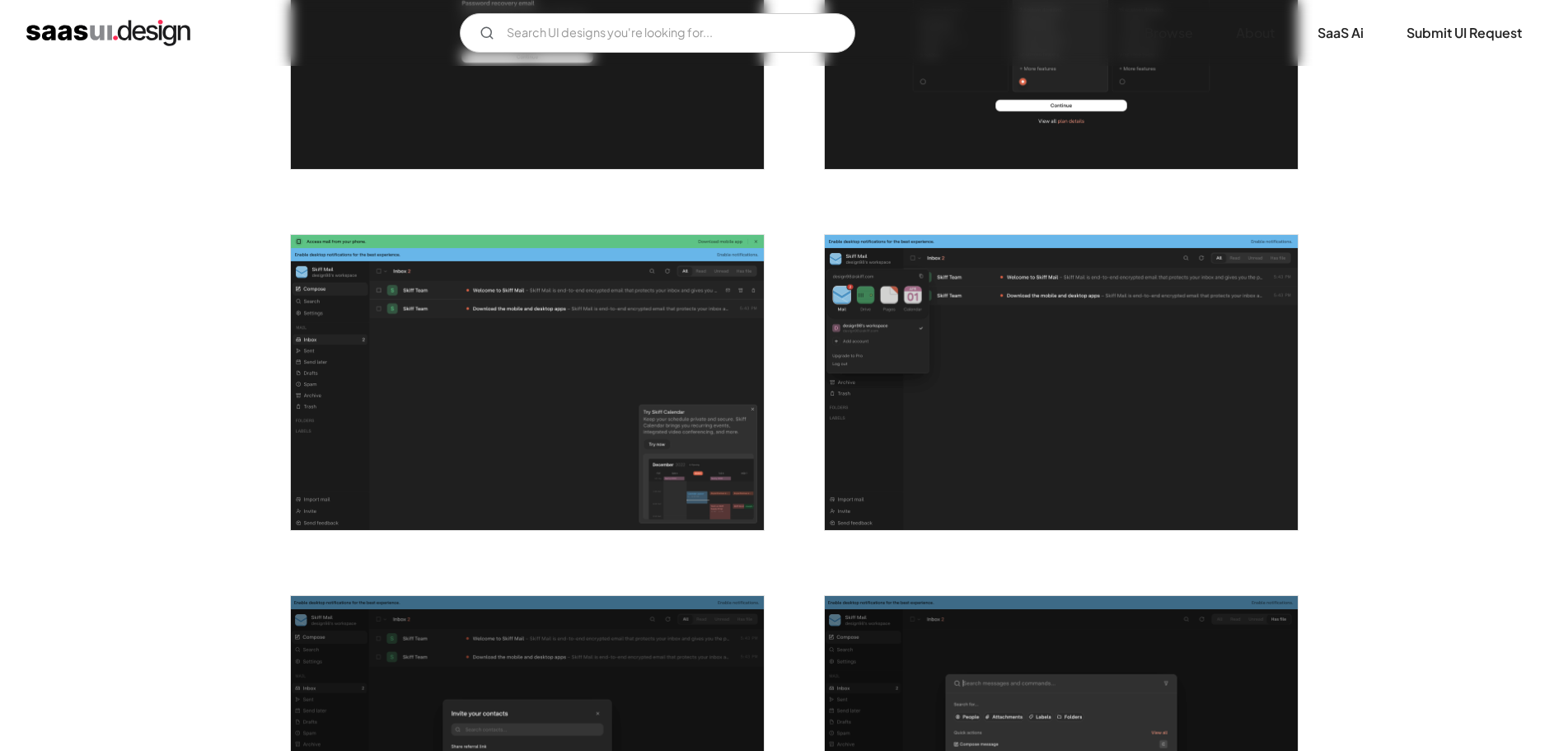
click at [492, 344] on img "open lightbox" at bounding box center [527, 383] width 473 height 296
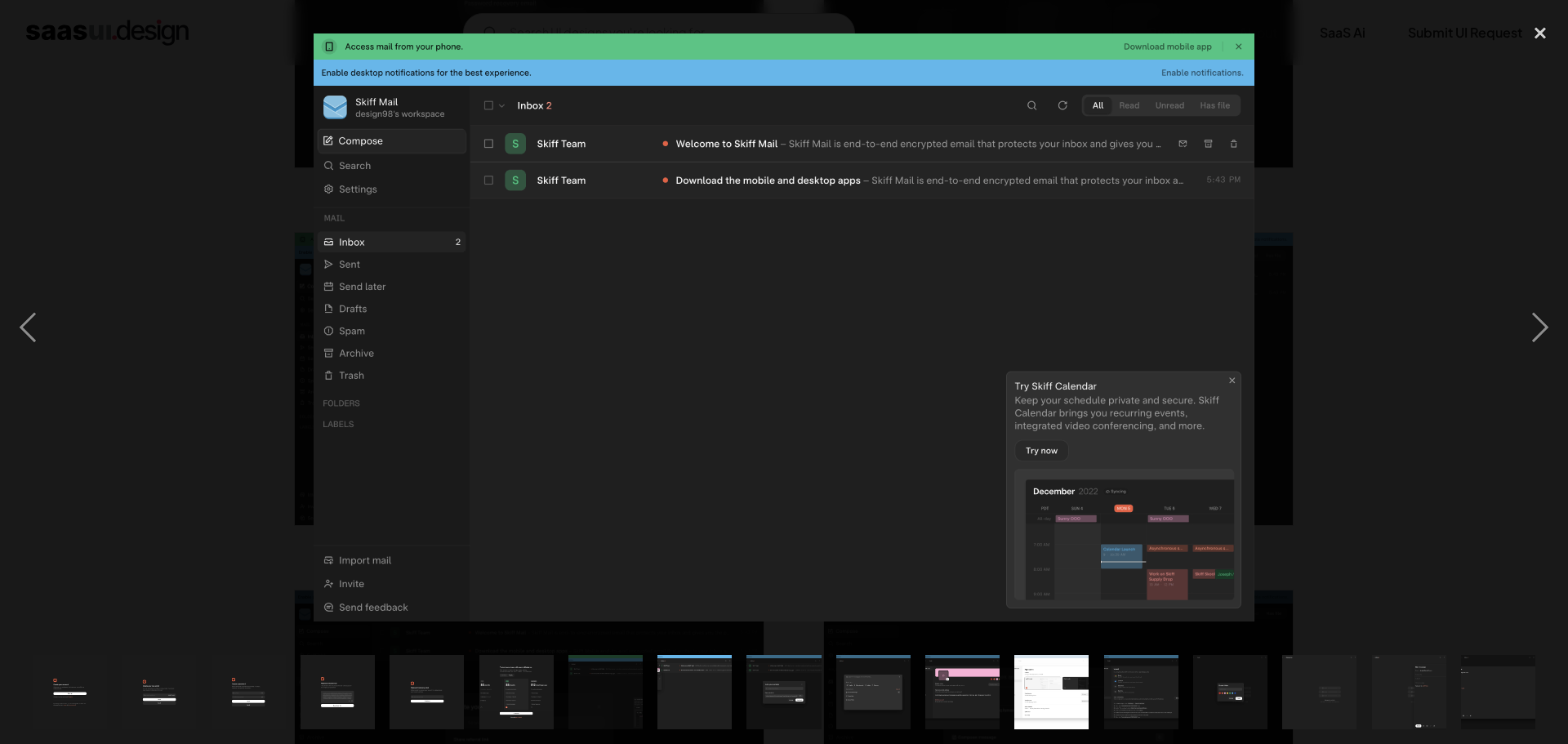
click at [220, 336] on div at bounding box center [784, 326] width 1568 height 624
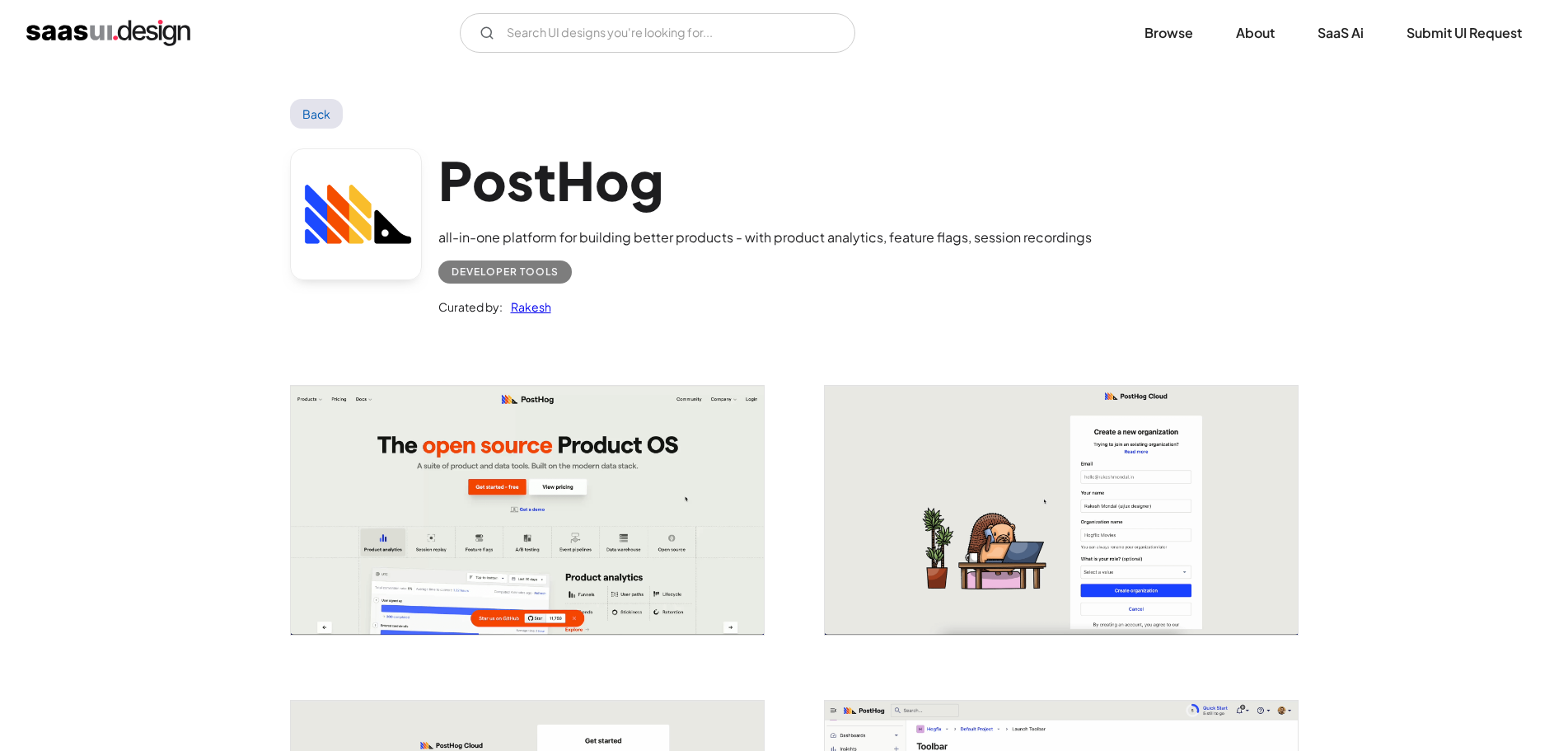
scroll to position [412, 0]
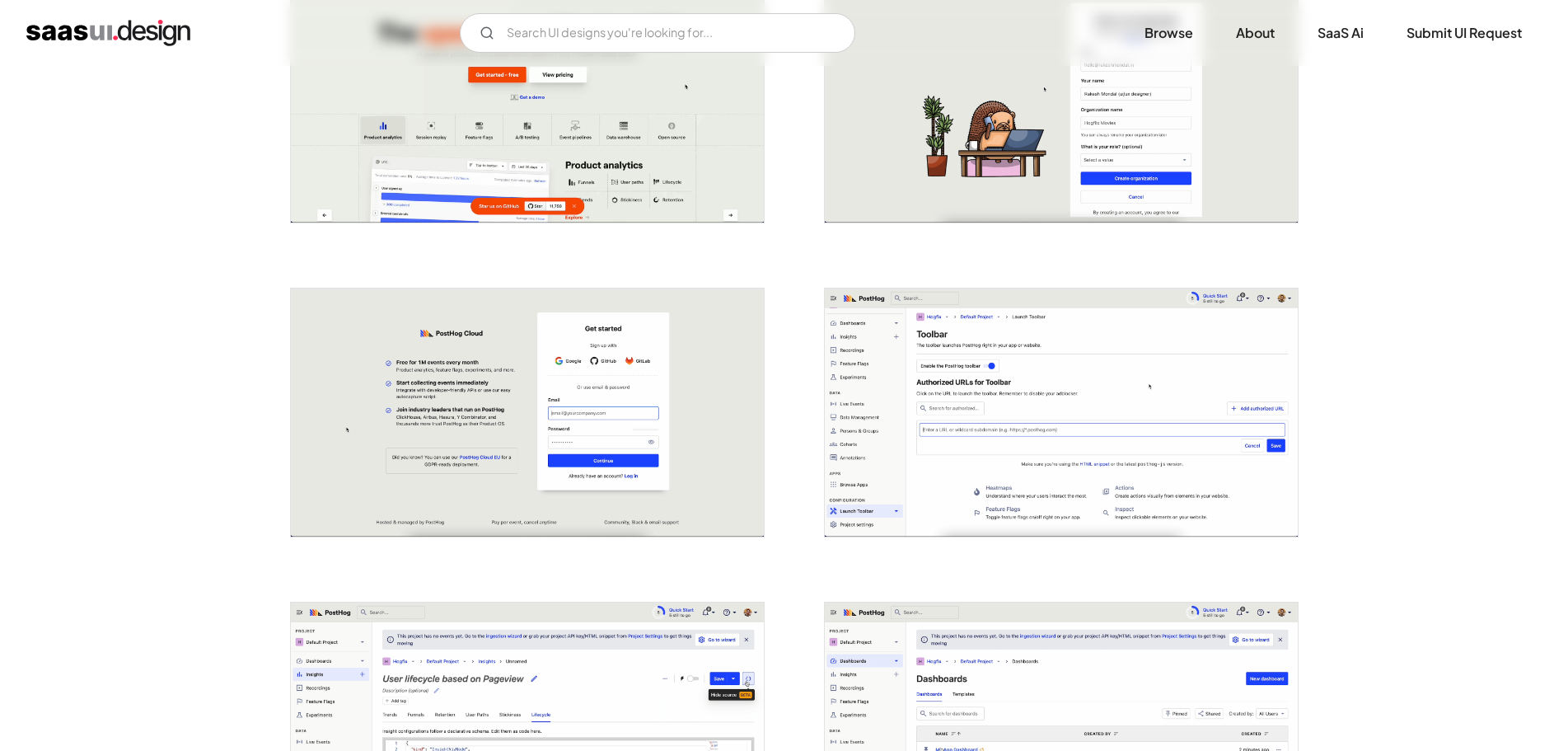
click at [907, 403] on img "open lightbox" at bounding box center [1062, 413] width 473 height 249
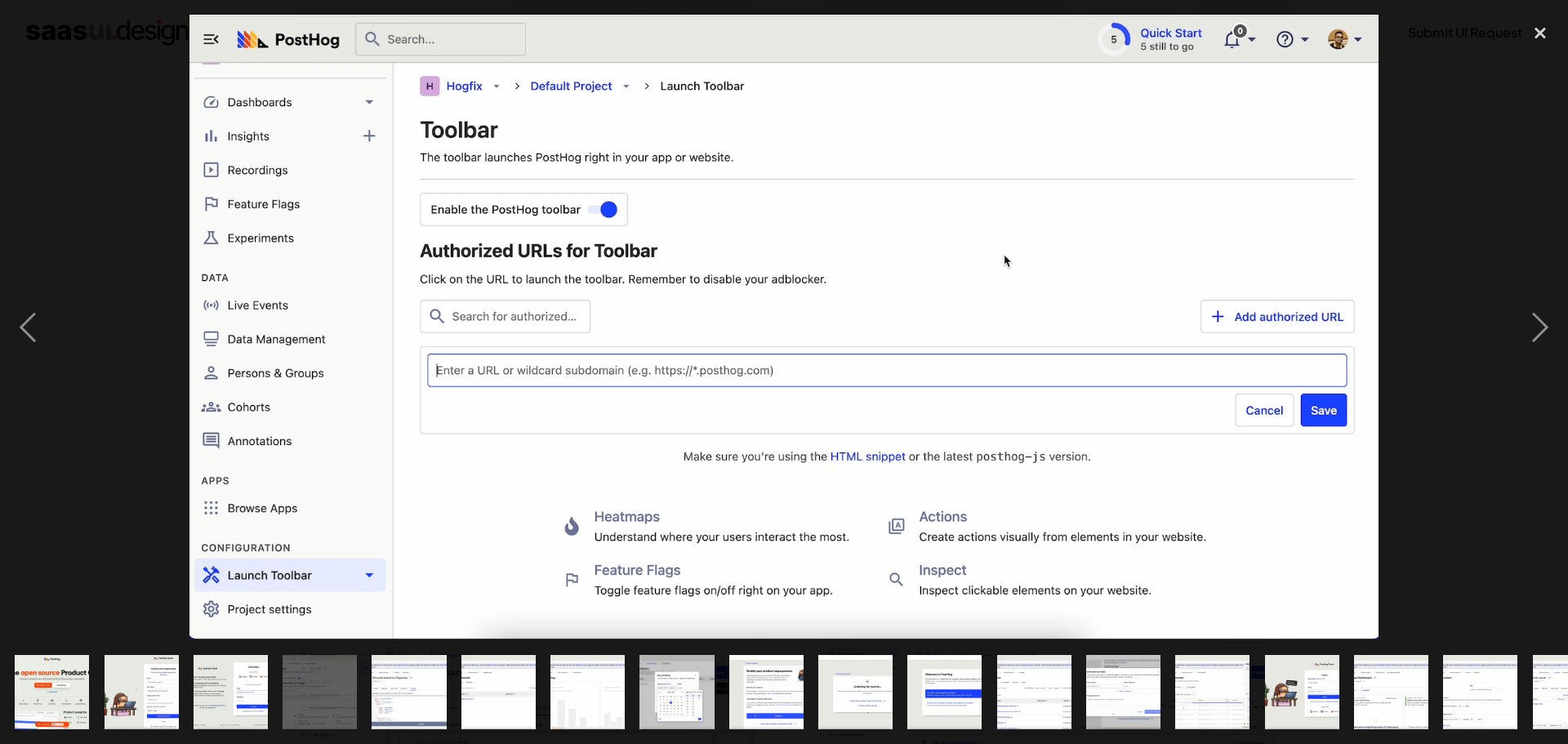
click at [187, 425] on div at bounding box center [784, 326] width 1568 height 624
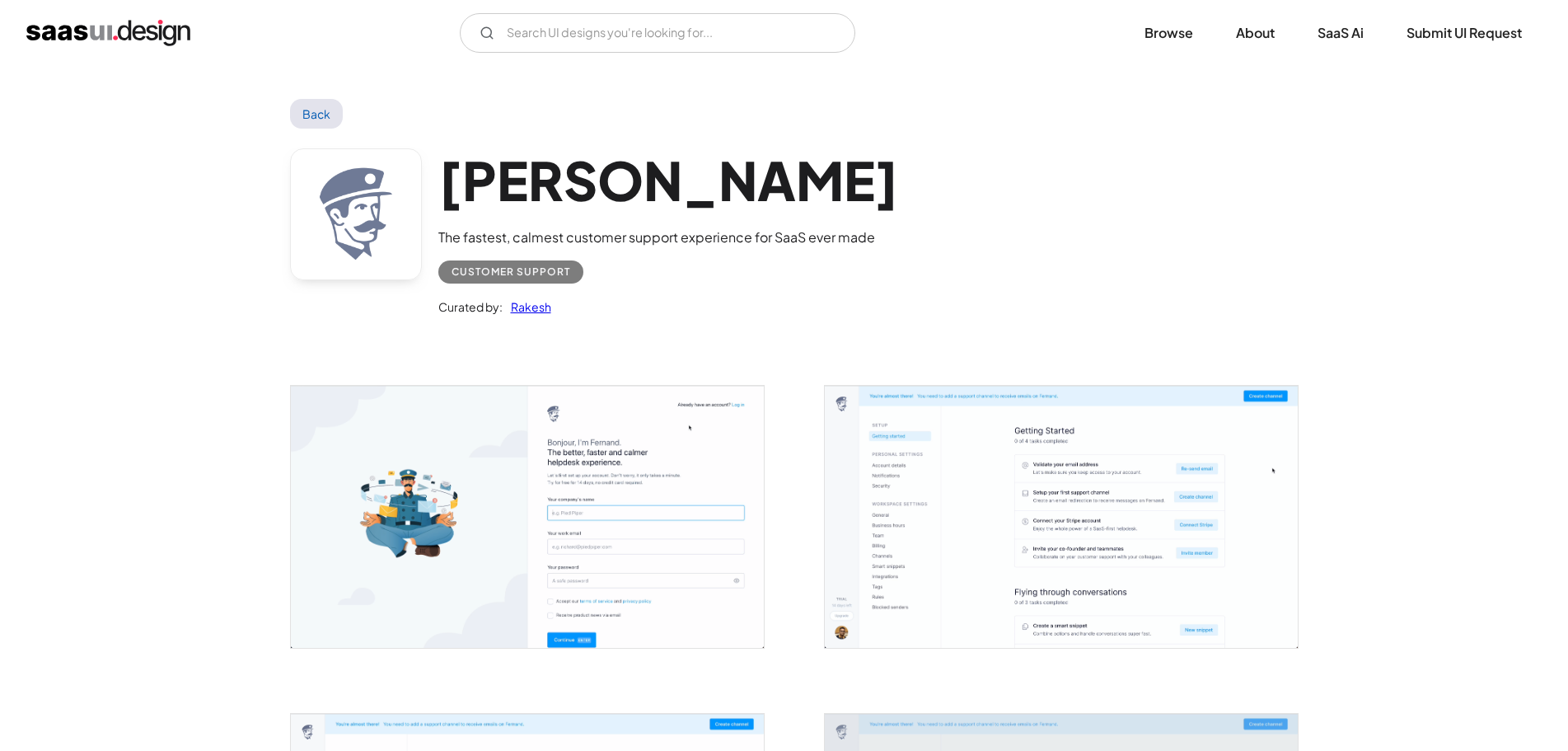
click at [539, 520] on img "open lightbox" at bounding box center [527, 516] width 473 height 262
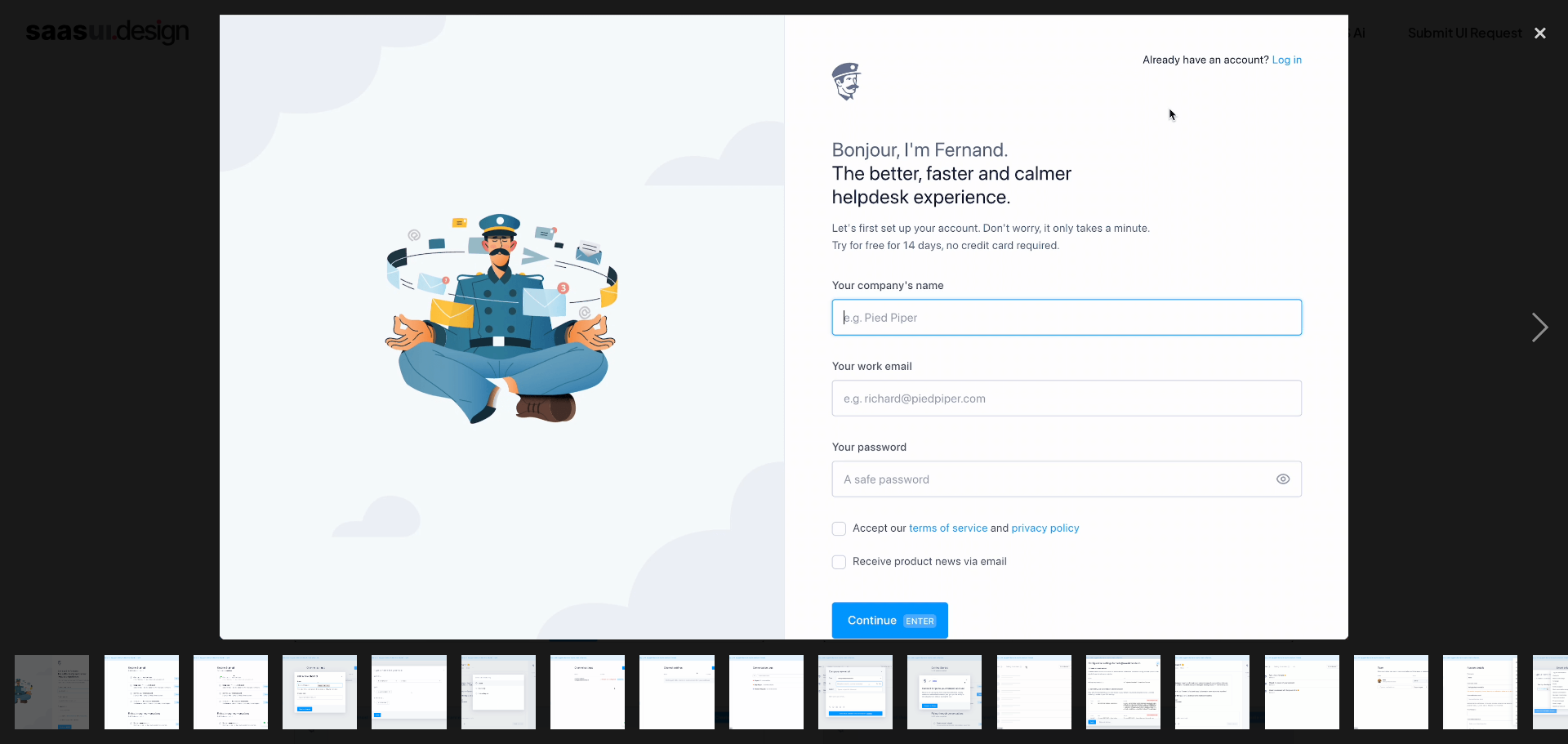
click at [107, 392] on div at bounding box center [784, 326] width 1568 height 624
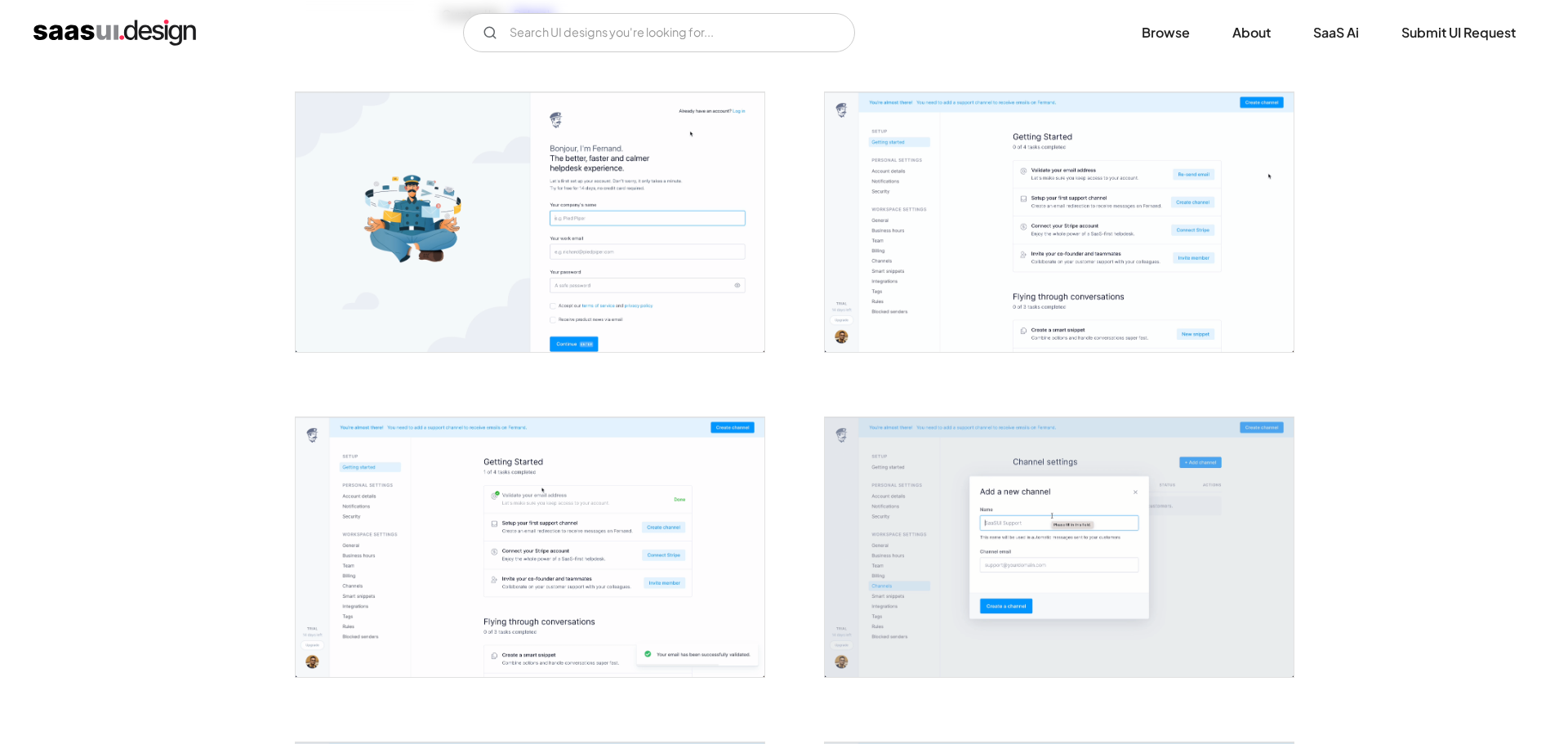
scroll to position [490, 0]
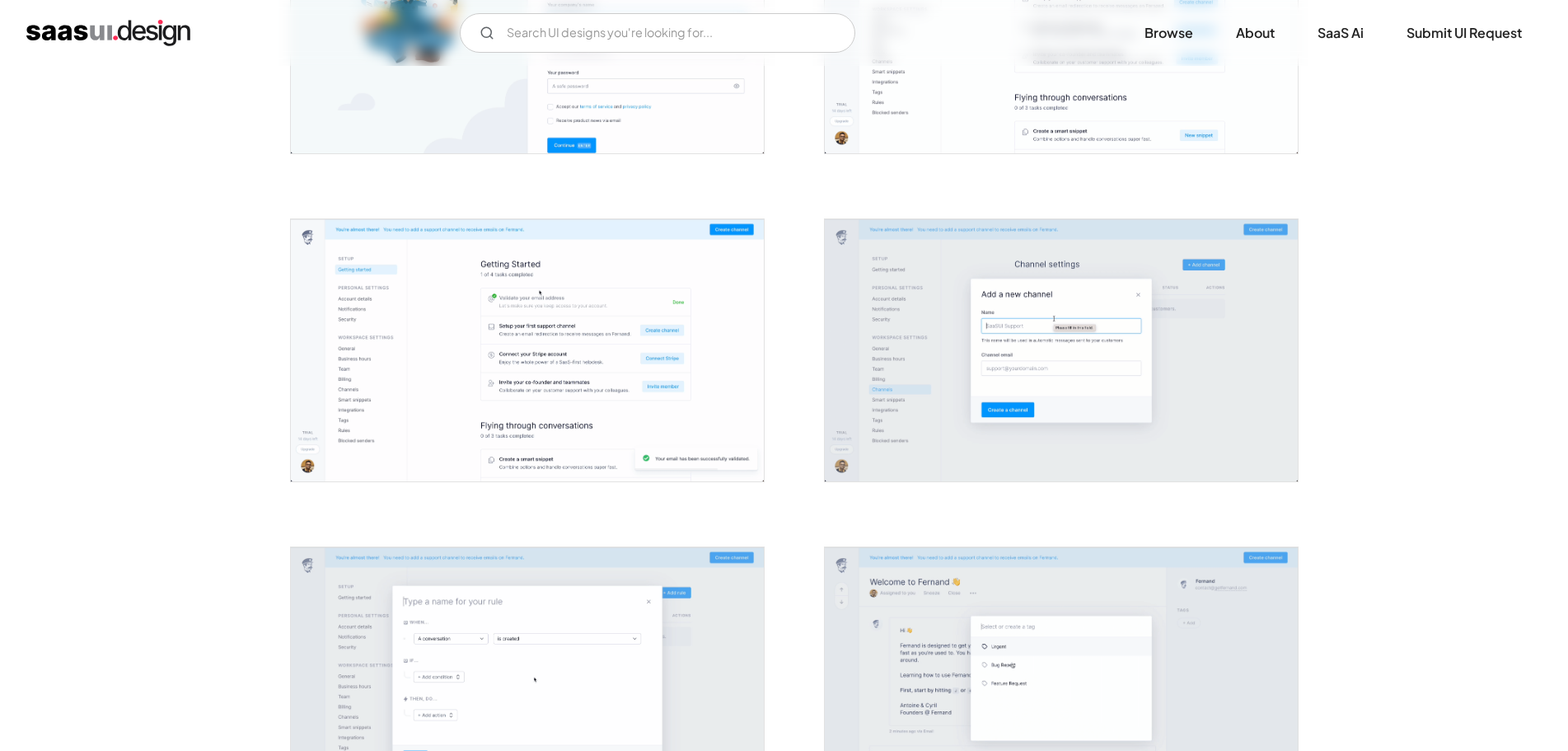
click at [402, 348] on img "open lightbox" at bounding box center [527, 350] width 473 height 262
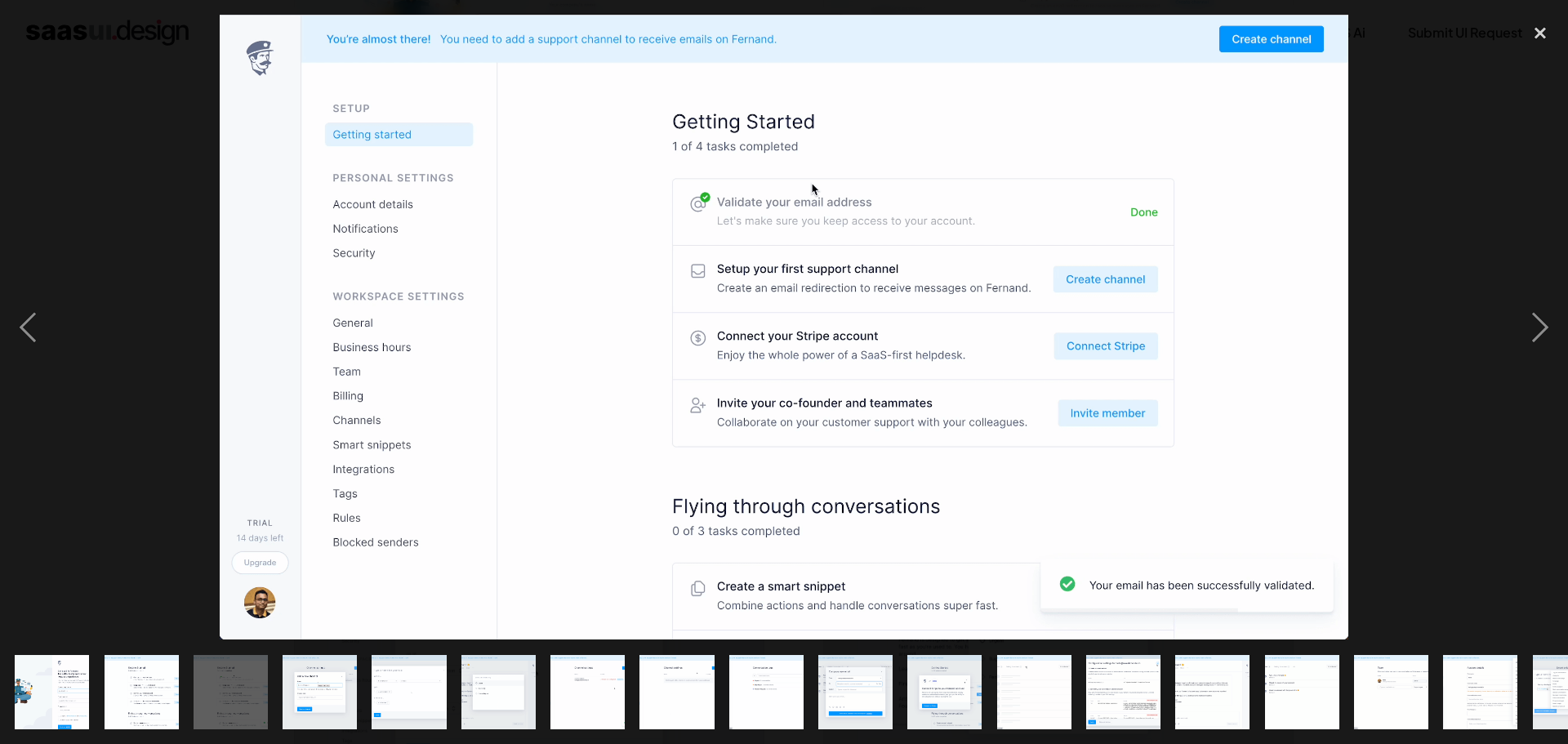
click at [157, 393] on div at bounding box center [784, 326] width 1568 height 624
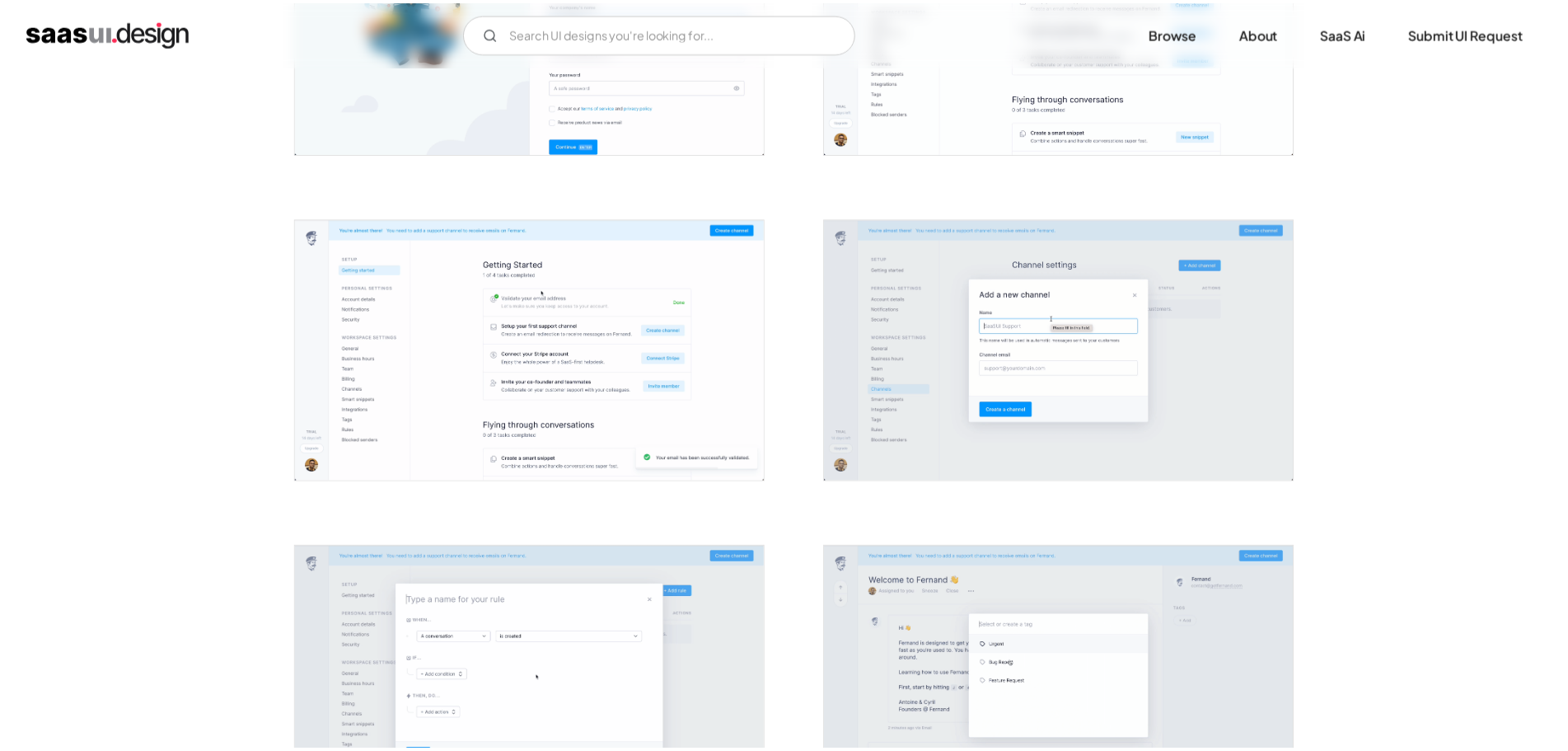
scroll to position [988, 0]
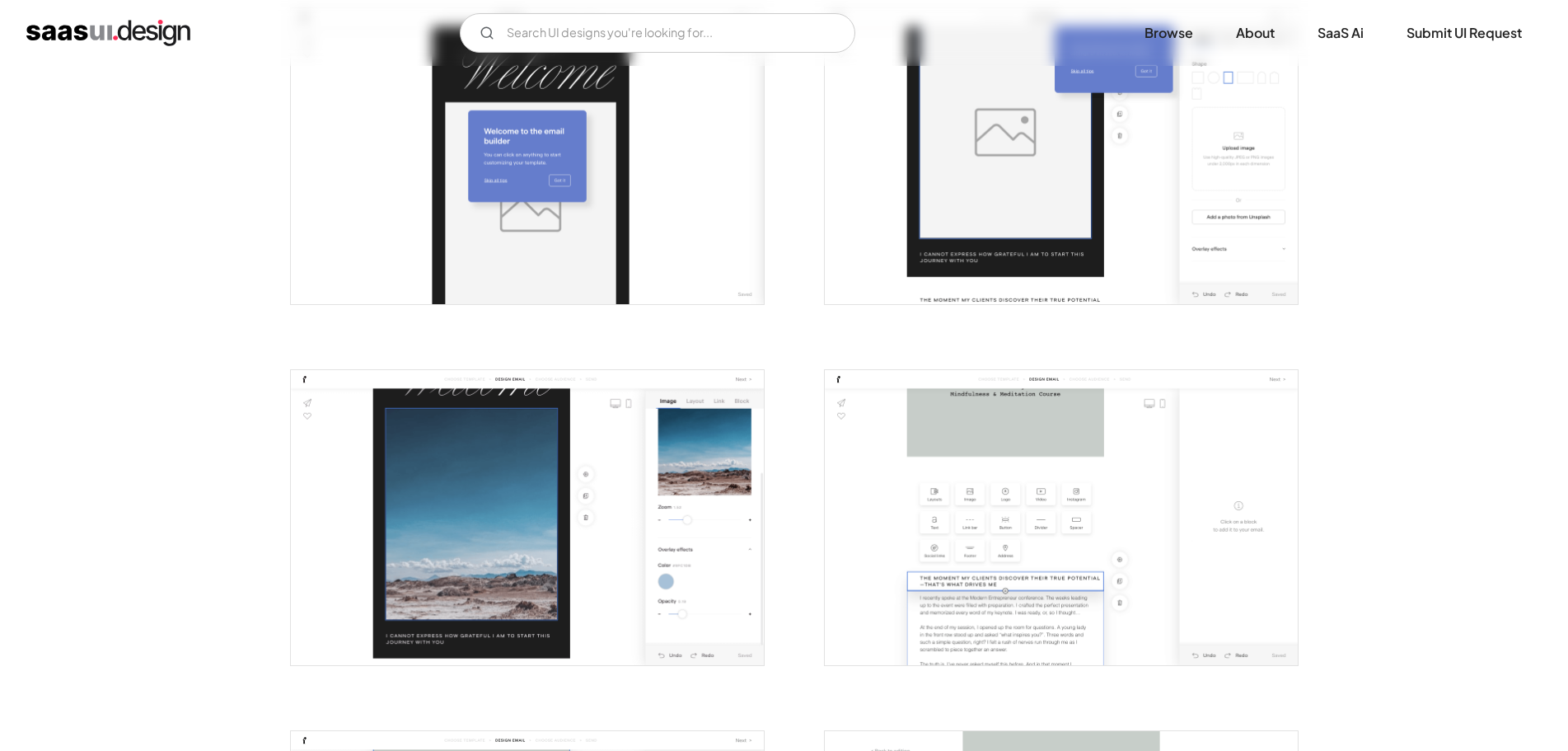
scroll to position [1236, 0]
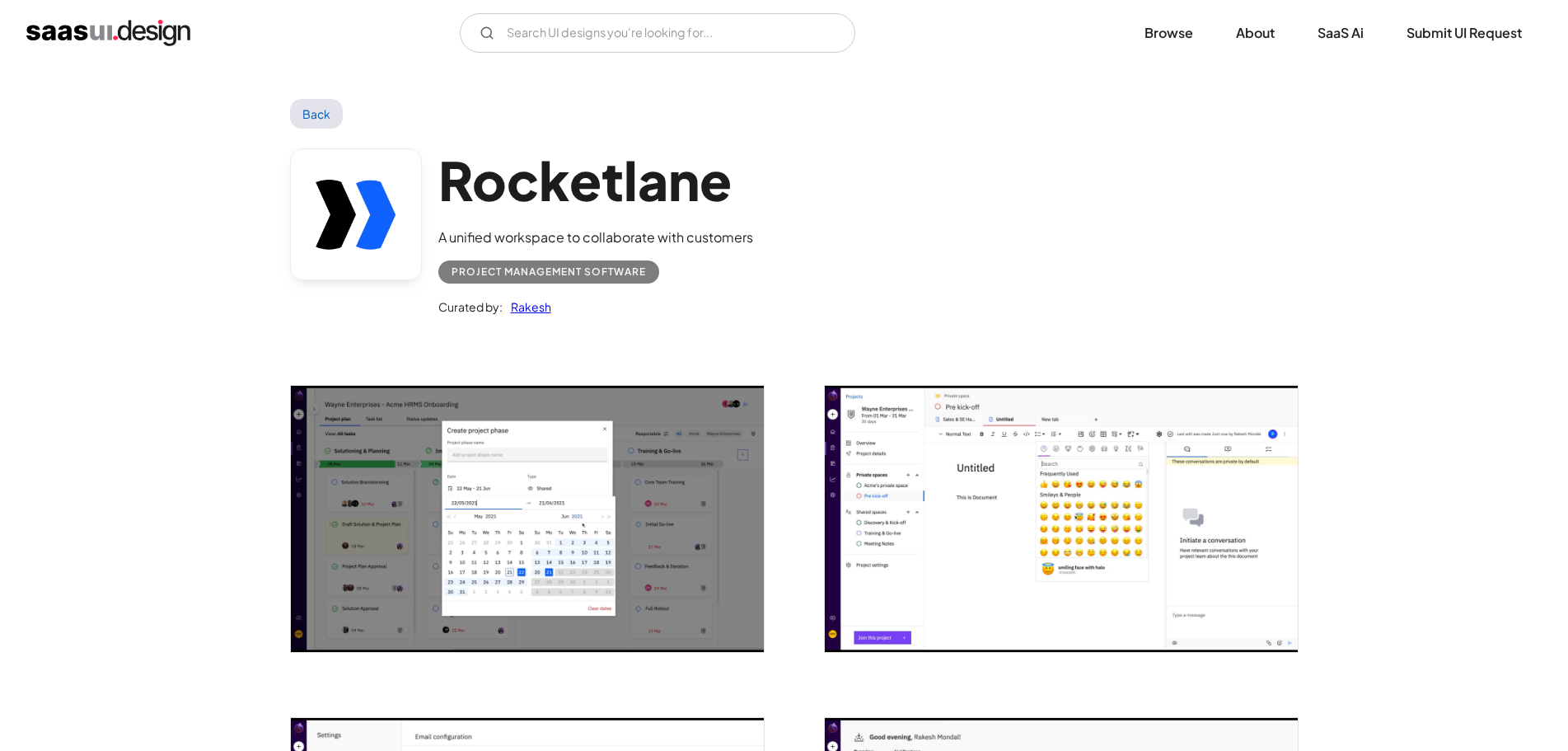
click at [442, 515] on img "open lightbox" at bounding box center [527, 518] width 473 height 266
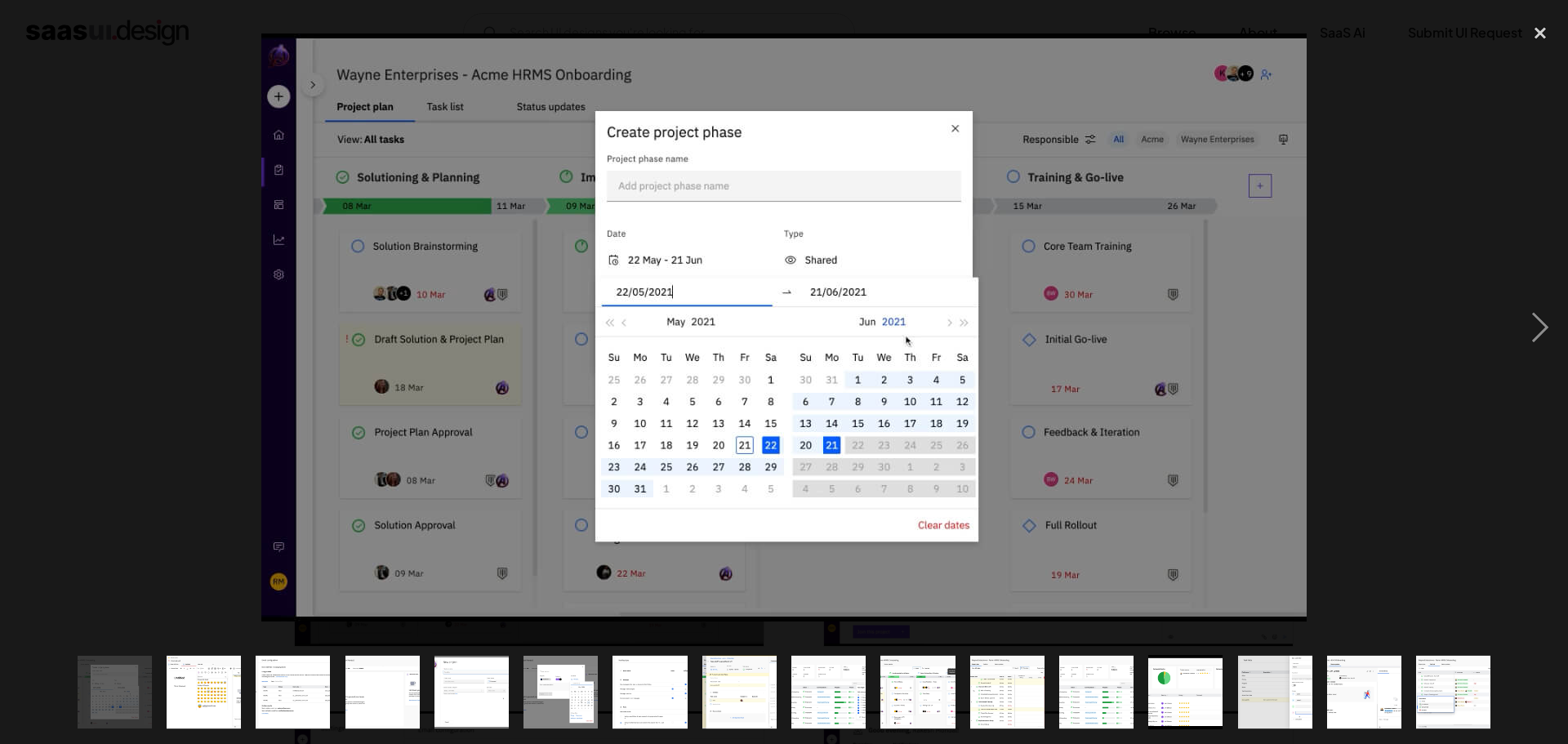
click at [145, 472] on div at bounding box center [784, 326] width 1568 height 624
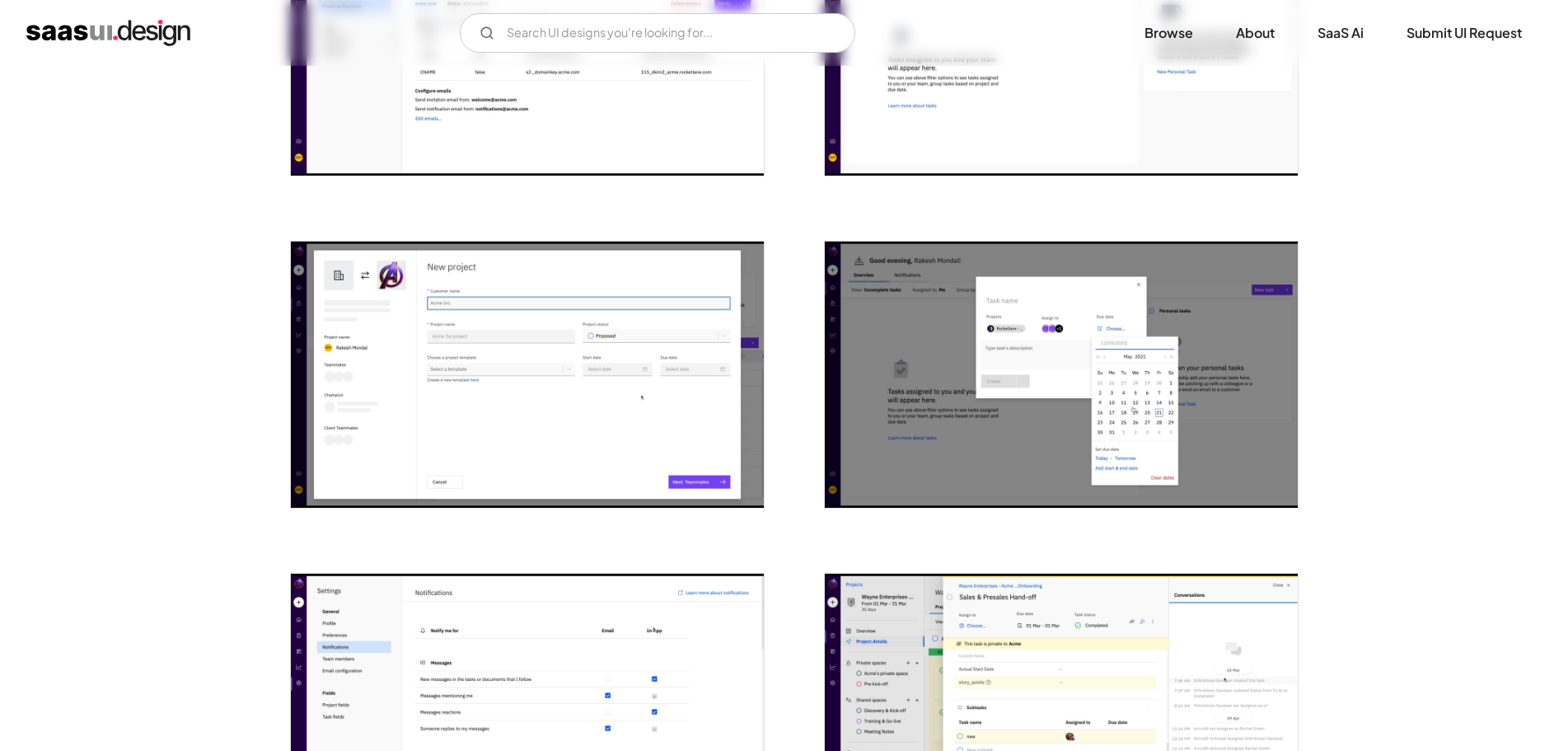
scroll to position [824, 0]
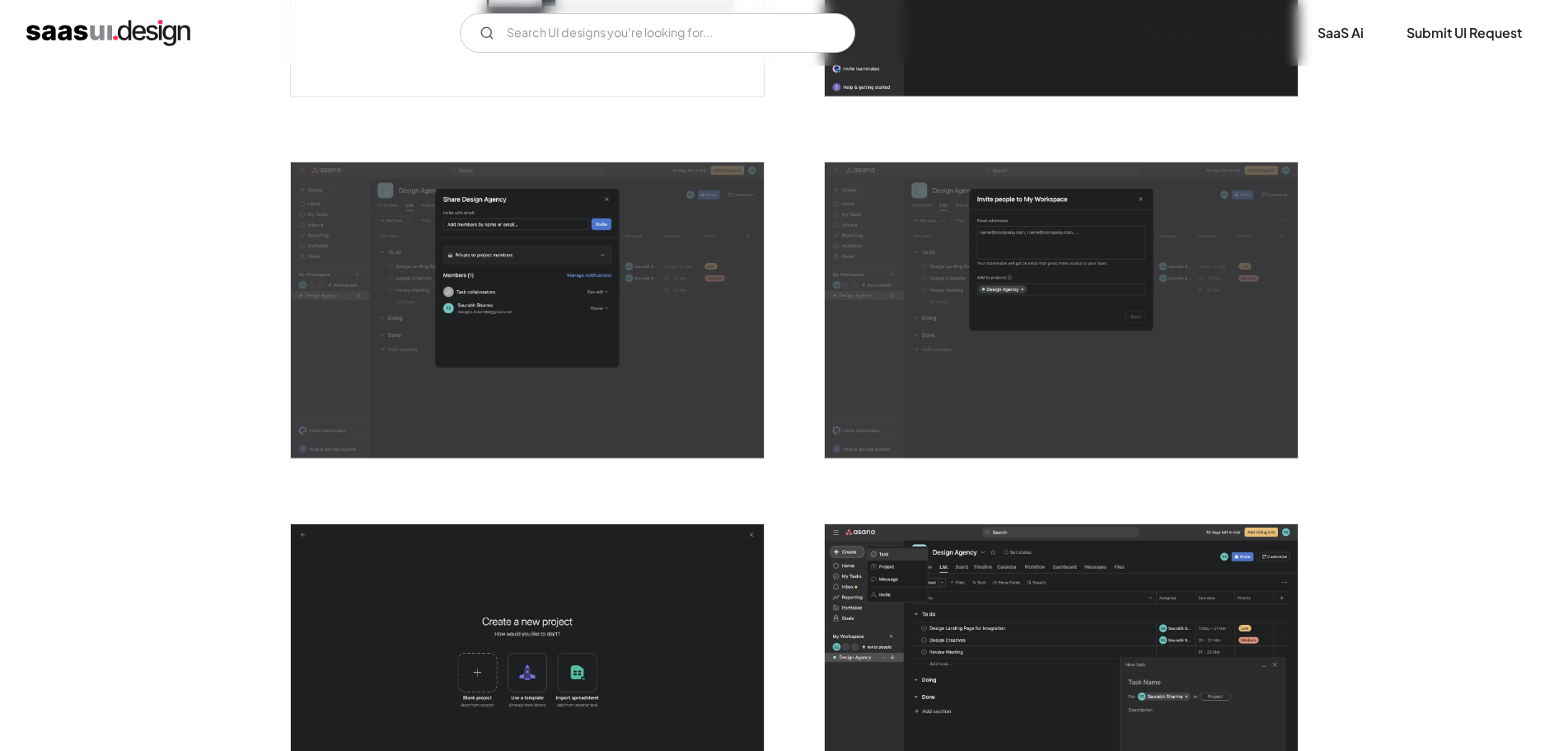
scroll to position [2471, 0]
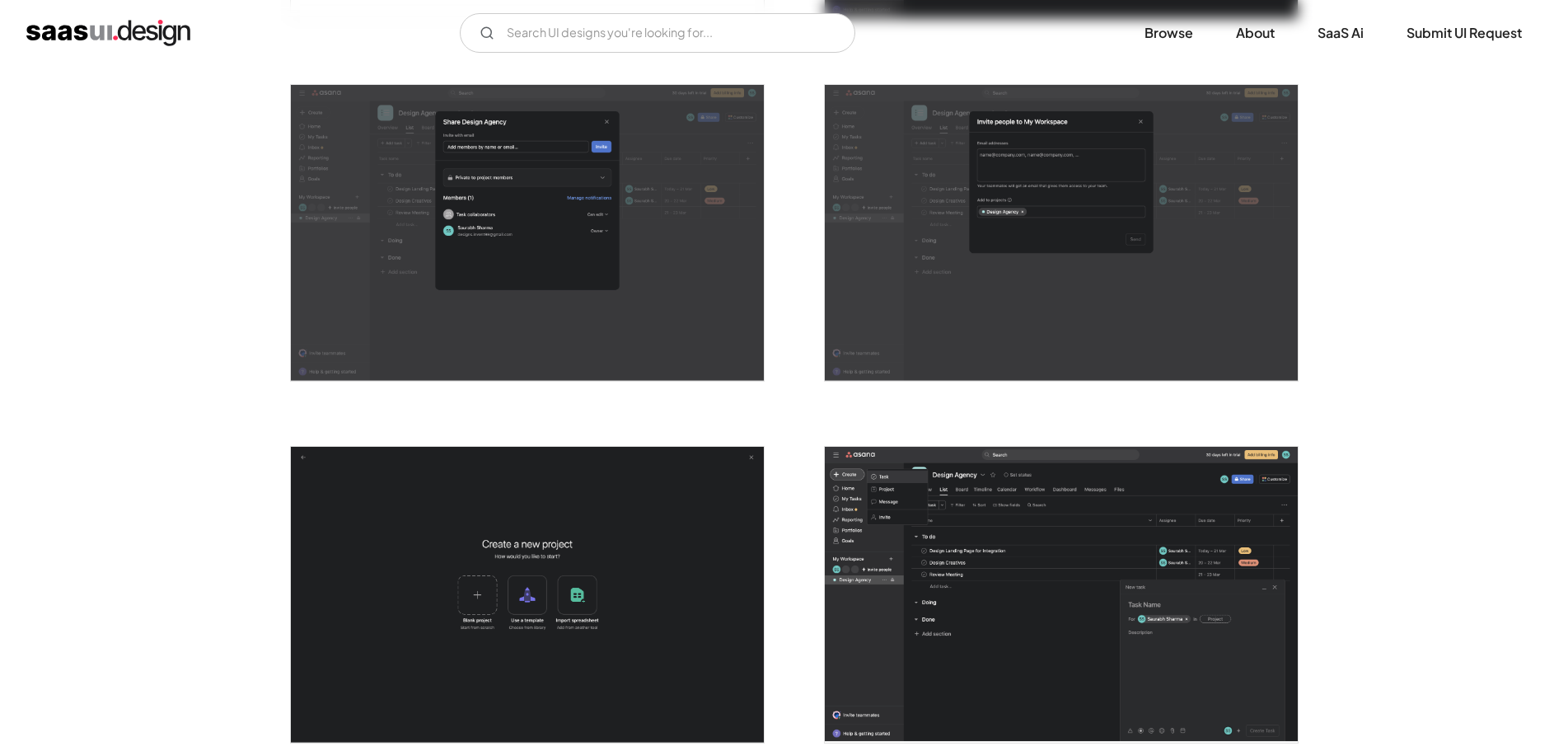
click at [997, 549] on img "open lightbox" at bounding box center [1062, 595] width 473 height 296
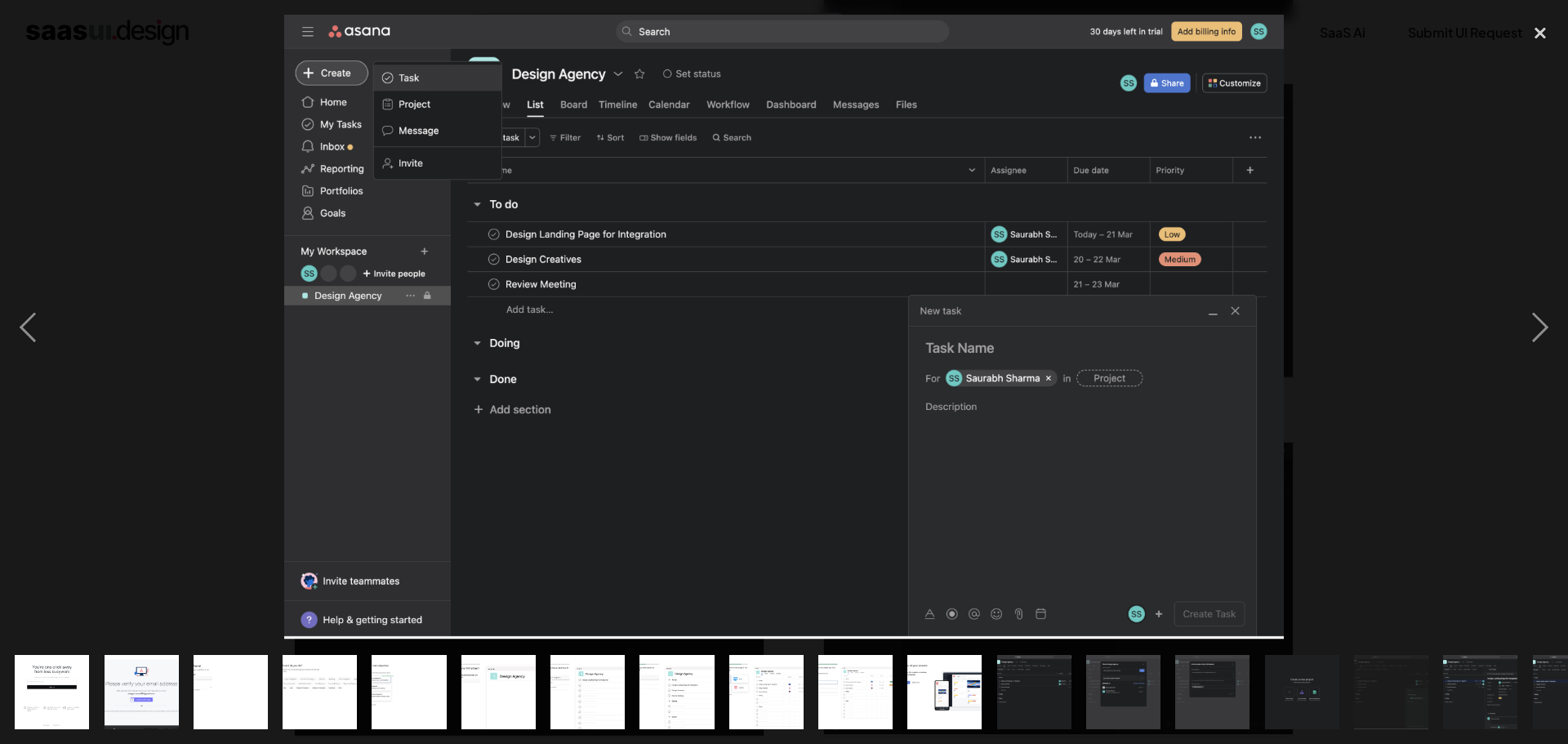
click at [140, 258] on div at bounding box center [784, 326] width 1568 height 624
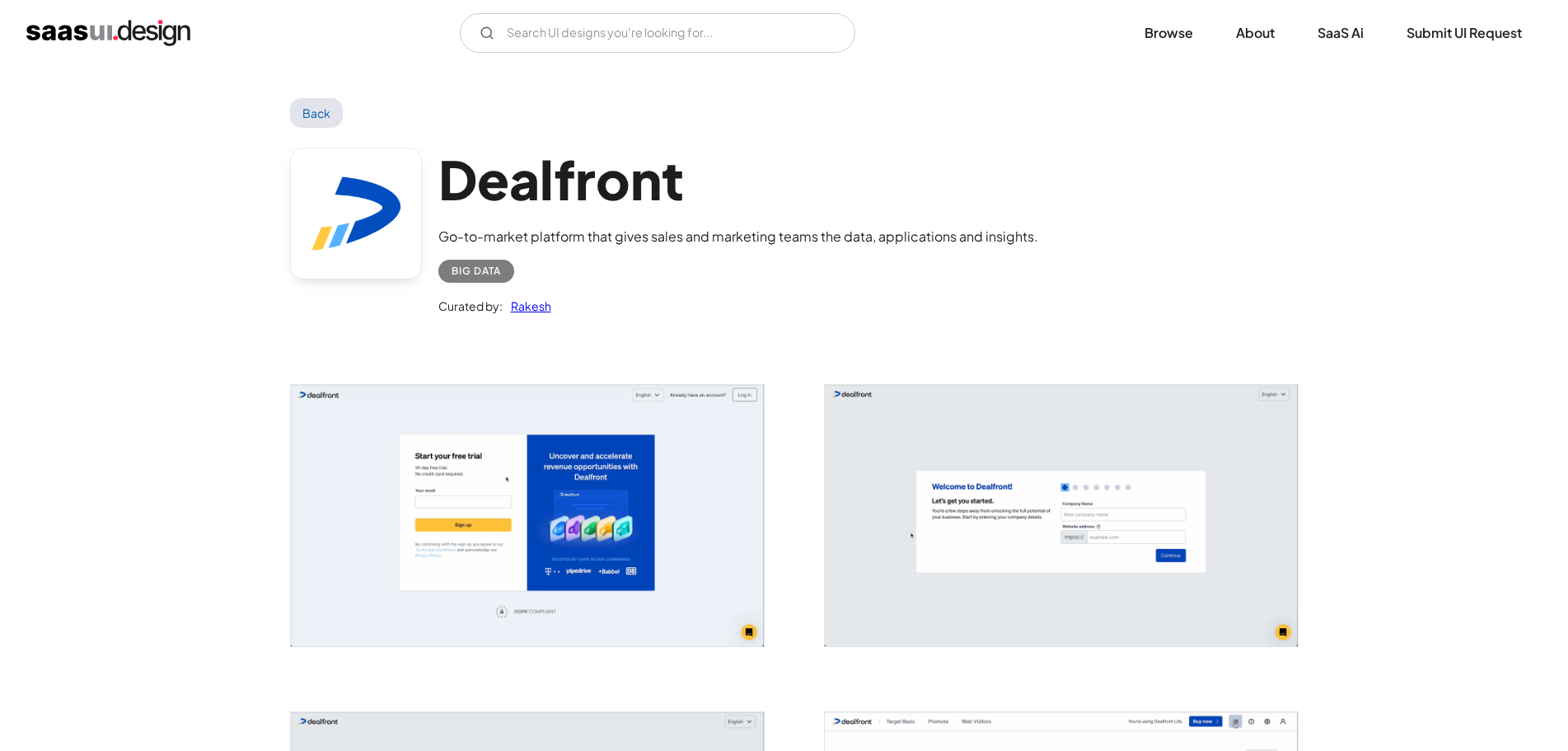
scroll to position [82, 0]
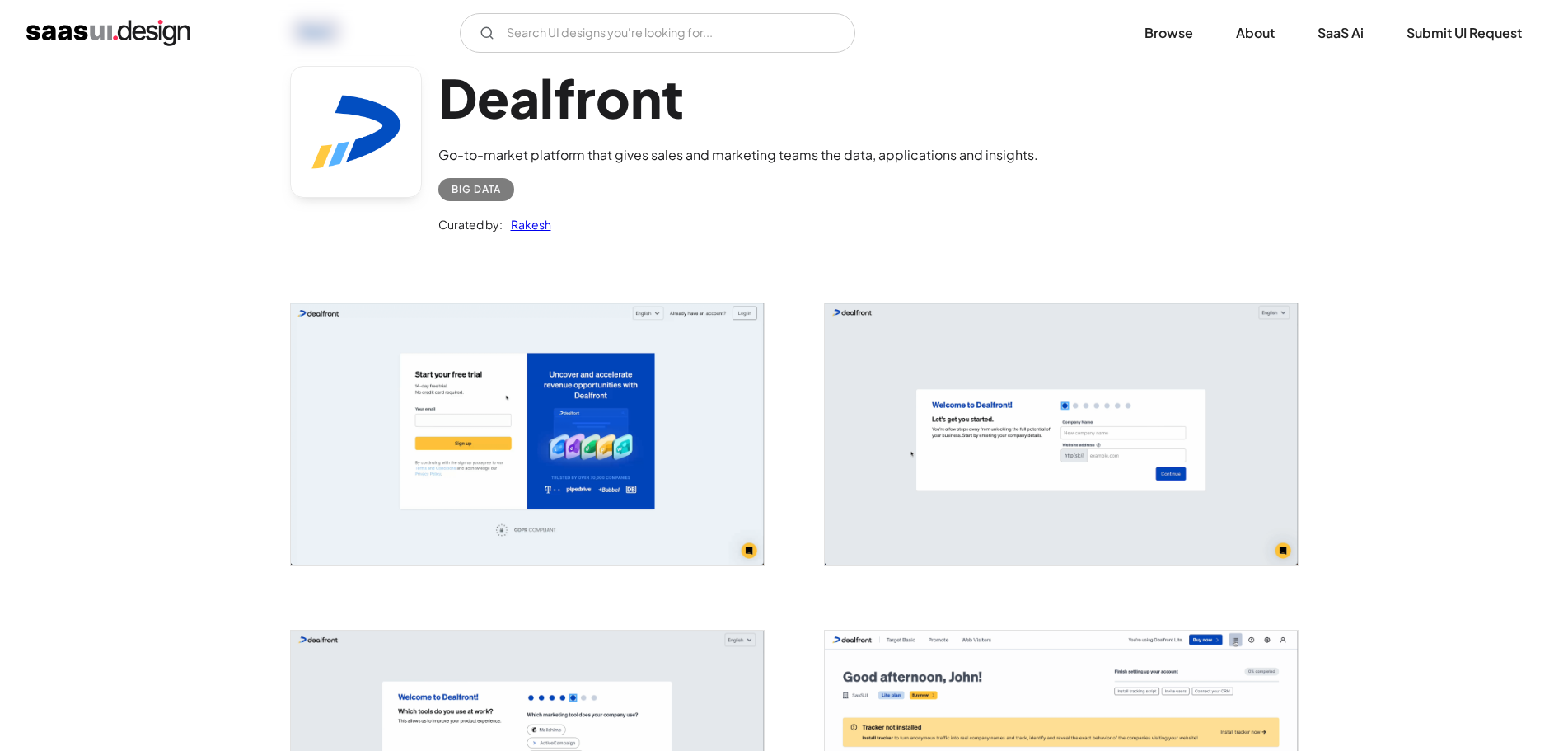
click at [452, 376] on img "open lightbox" at bounding box center [527, 433] width 473 height 261
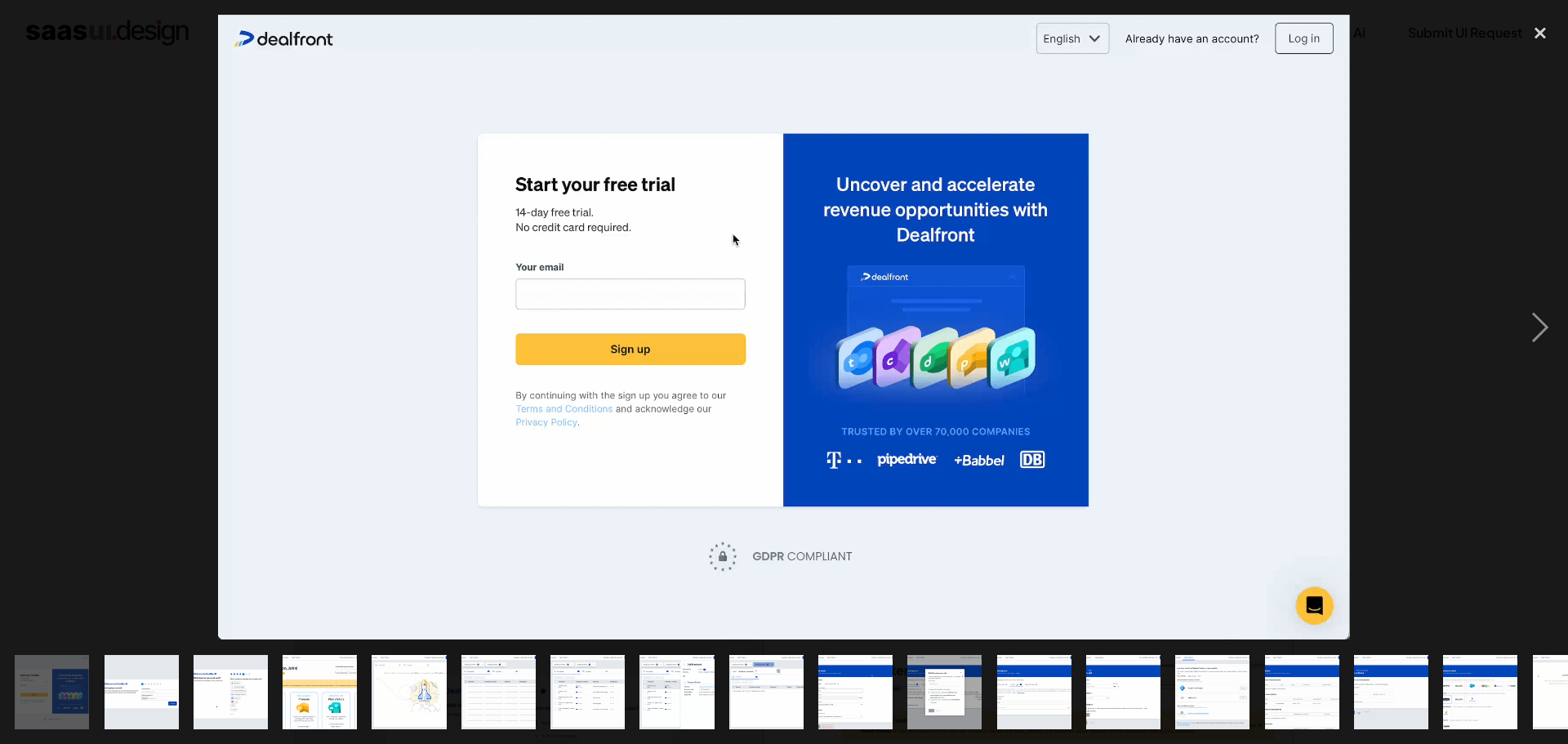
click at [197, 394] on div at bounding box center [784, 326] width 1568 height 624
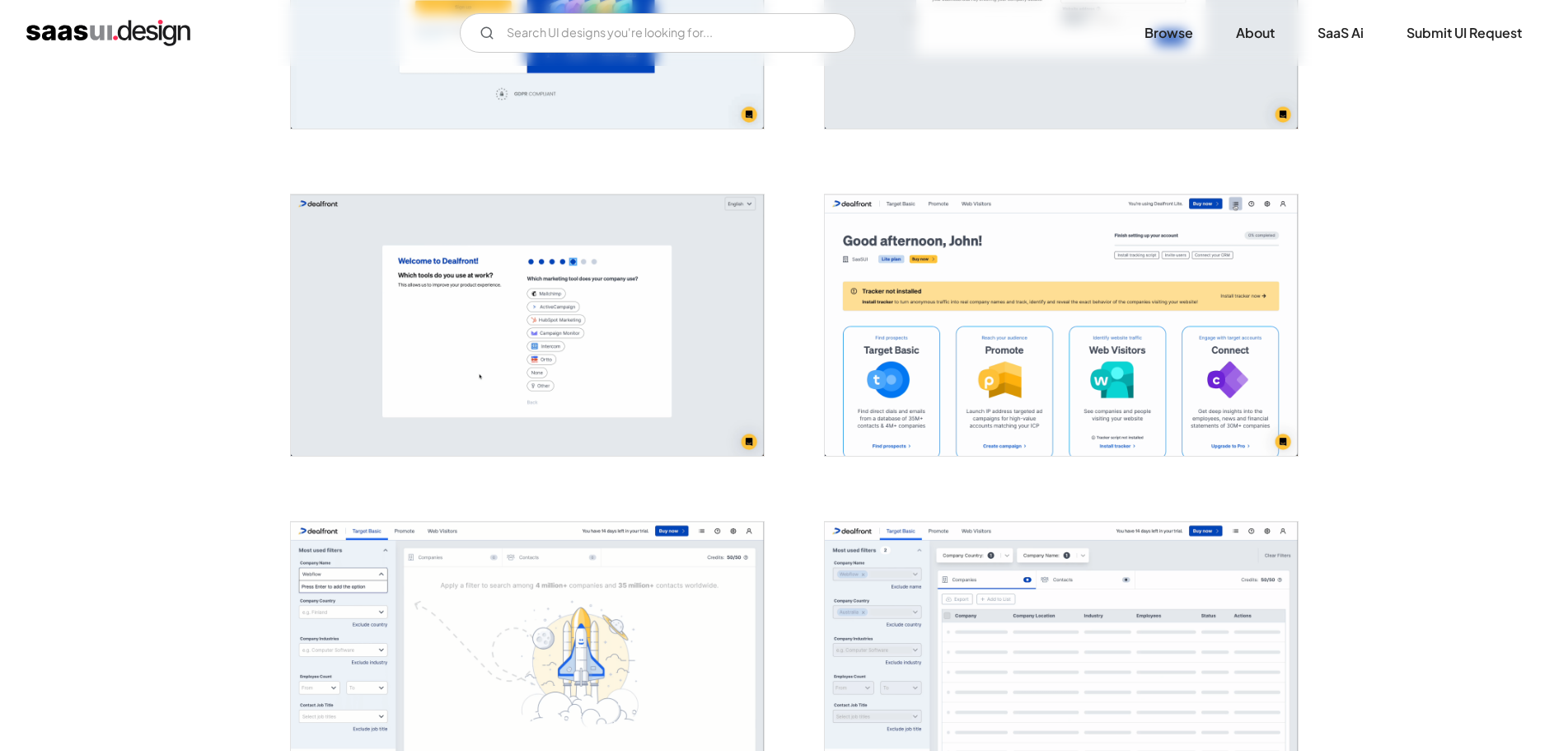
scroll to position [495, 0]
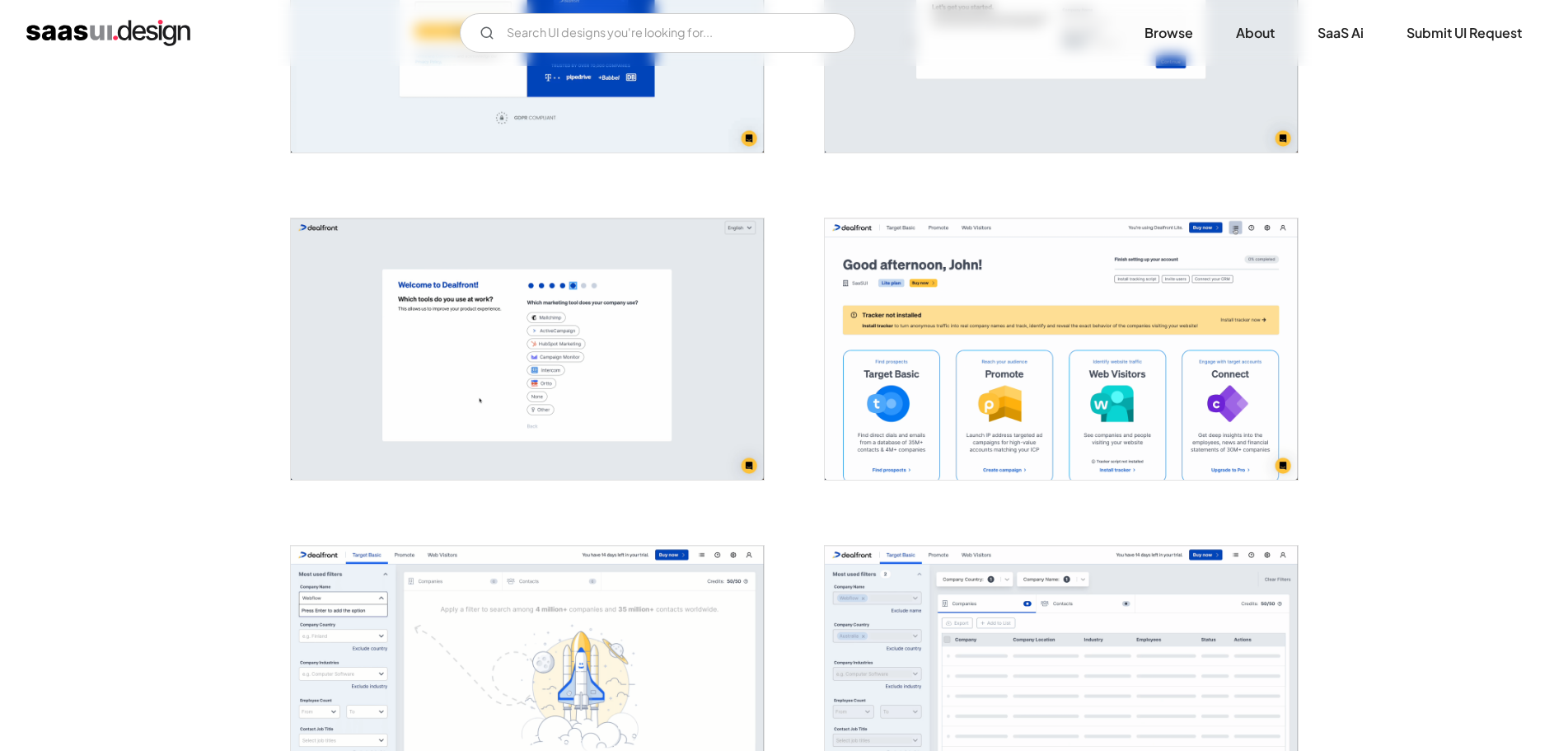
click at [1016, 381] on img "open lightbox" at bounding box center [1062, 348] width 473 height 261
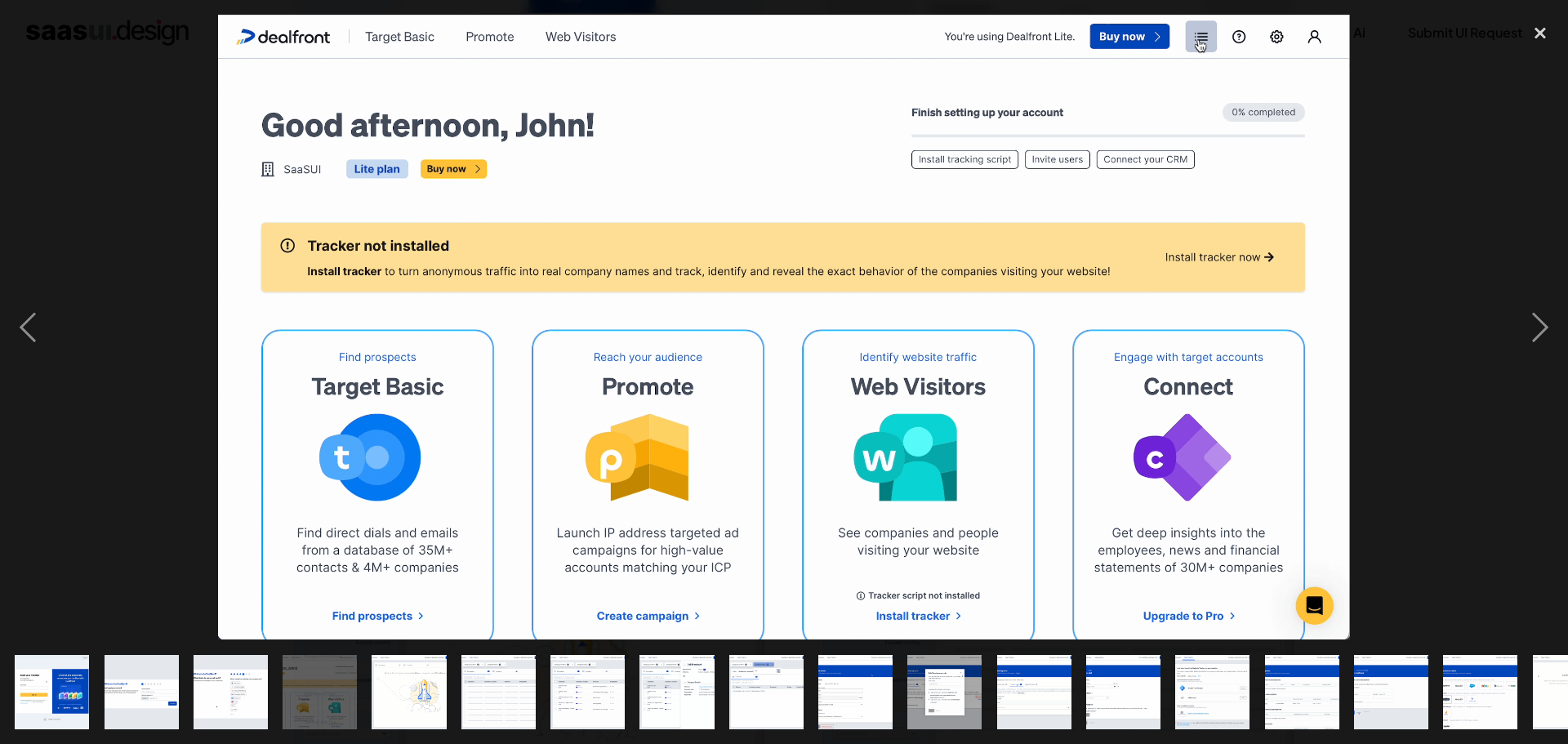
click at [169, 397] on div at bounding box center [784, 326] width 1568 height 624
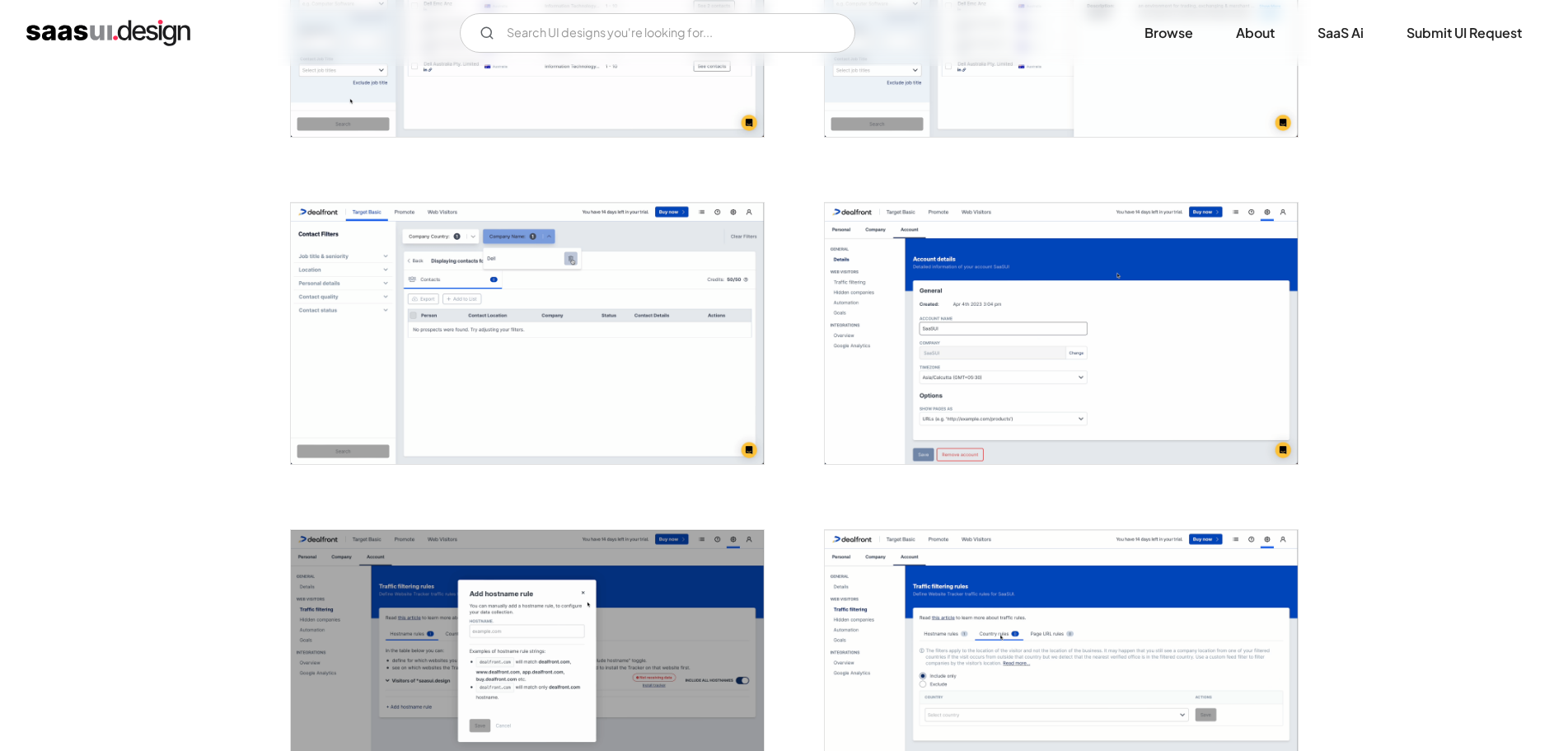
scroll to position [1895, 0]
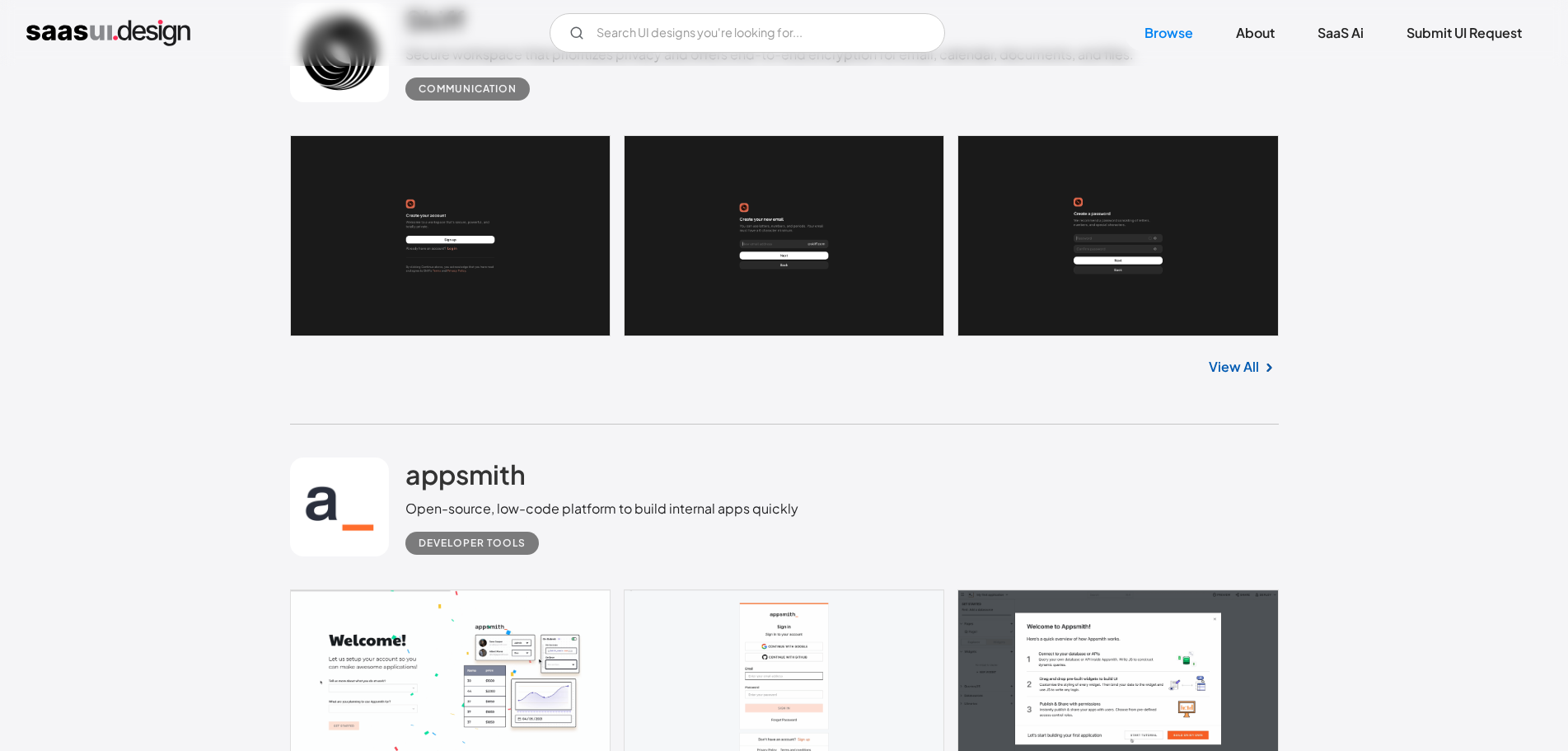
scroll to position [9706, 0]
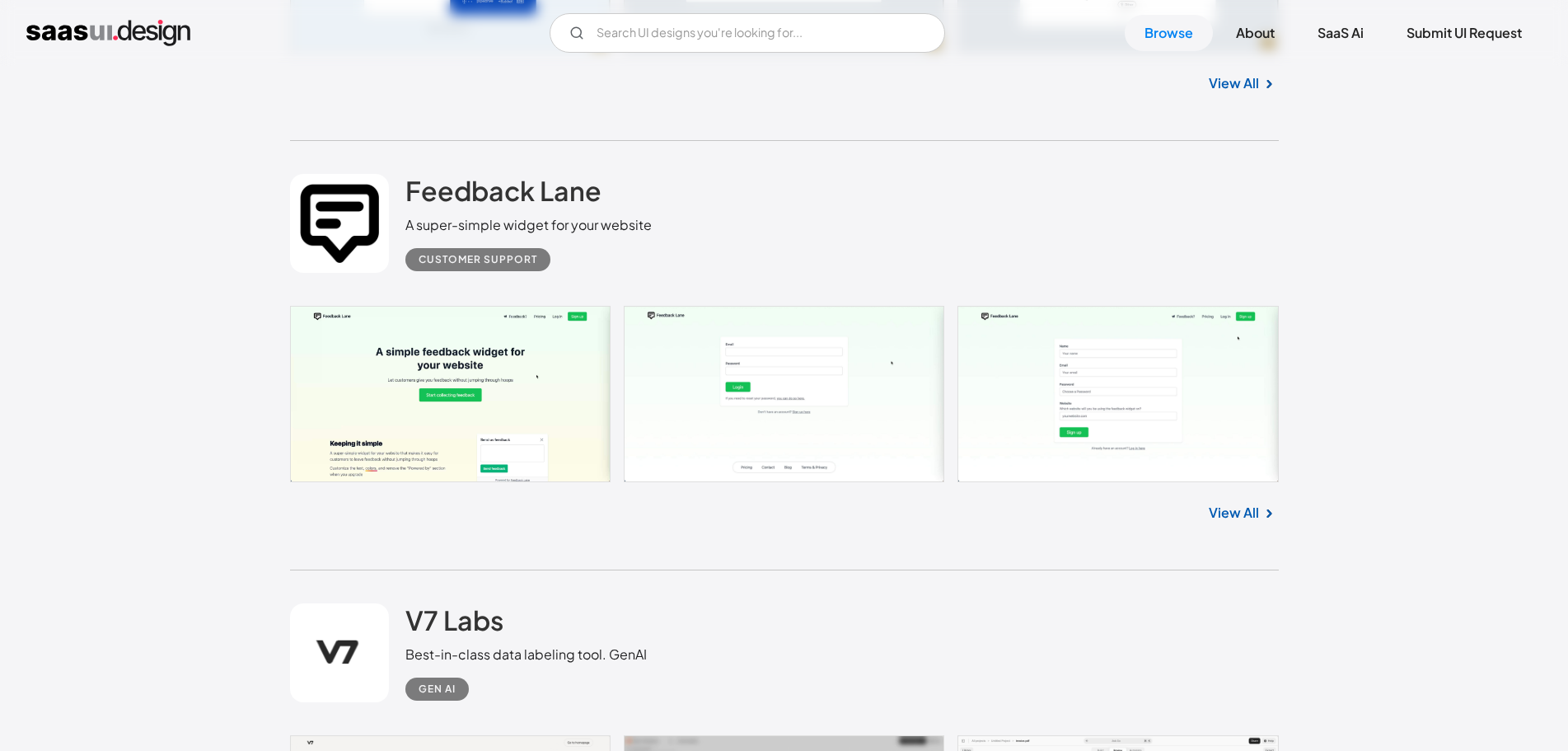
scroll to position [10860, 0]
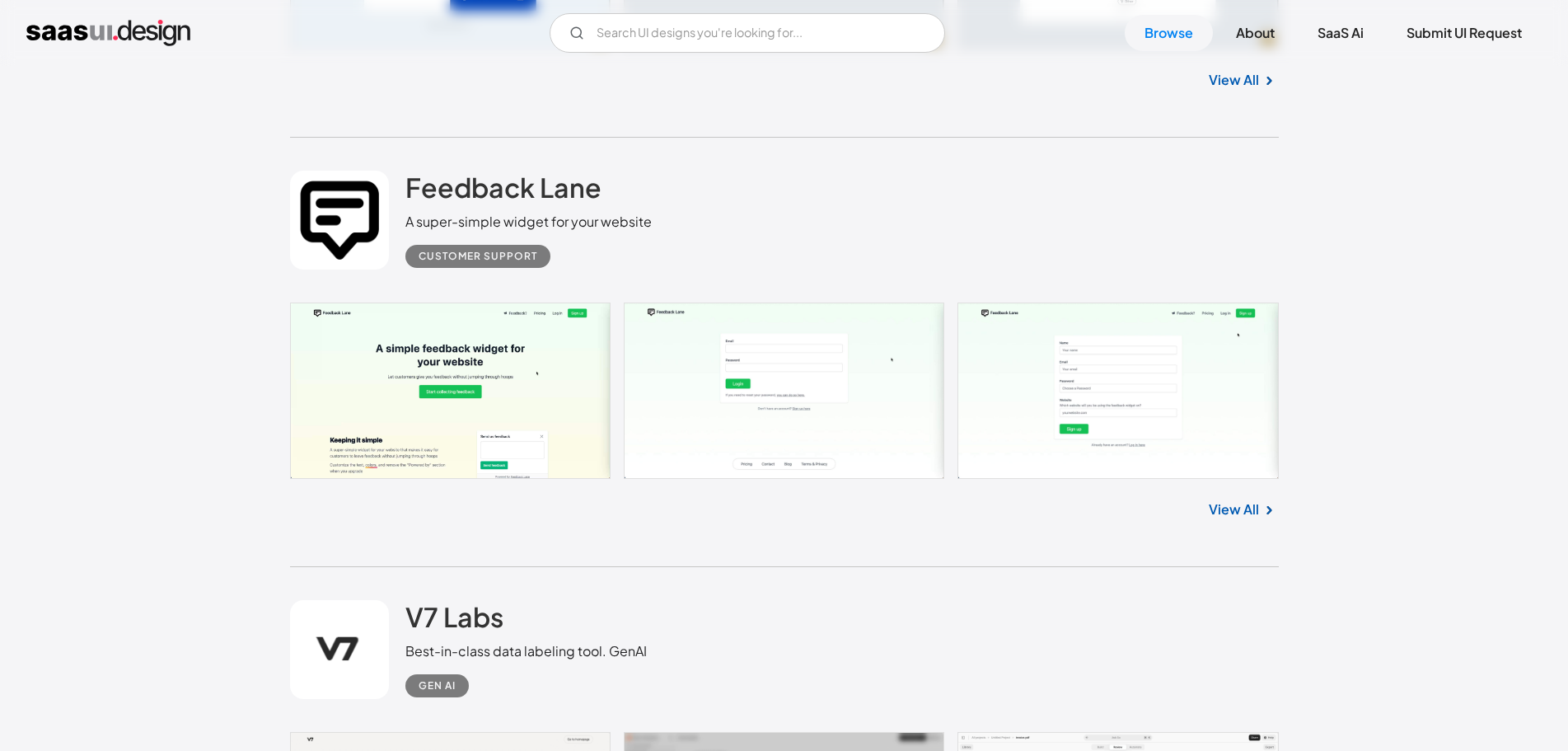
click at [320, 61] on div "V7 Labs Gen AI Application Design Best-in-class data labeling tool. GenAI Close…" at bounding box center [784, 32] width 1568 height 66
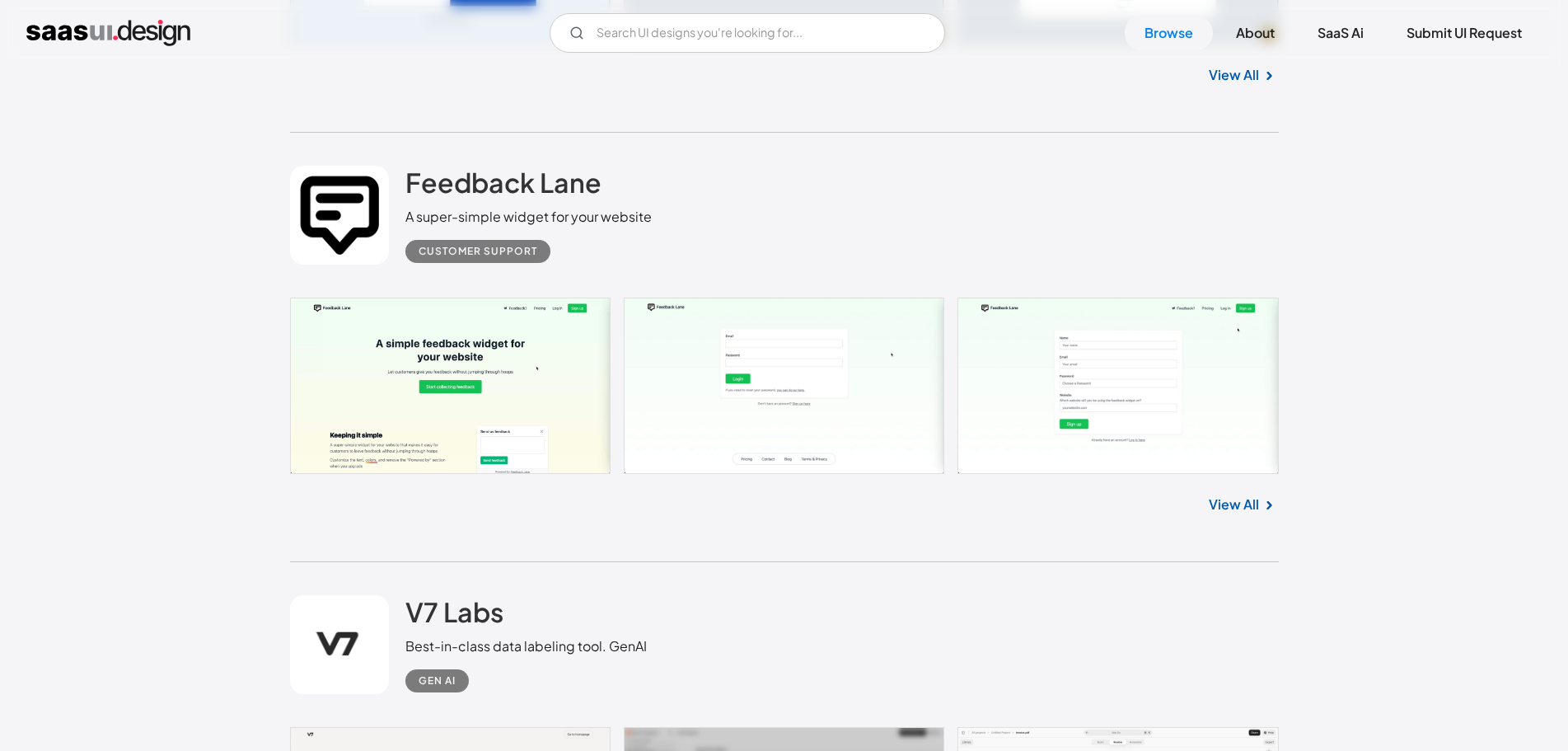
scroll to position [11271, 0]
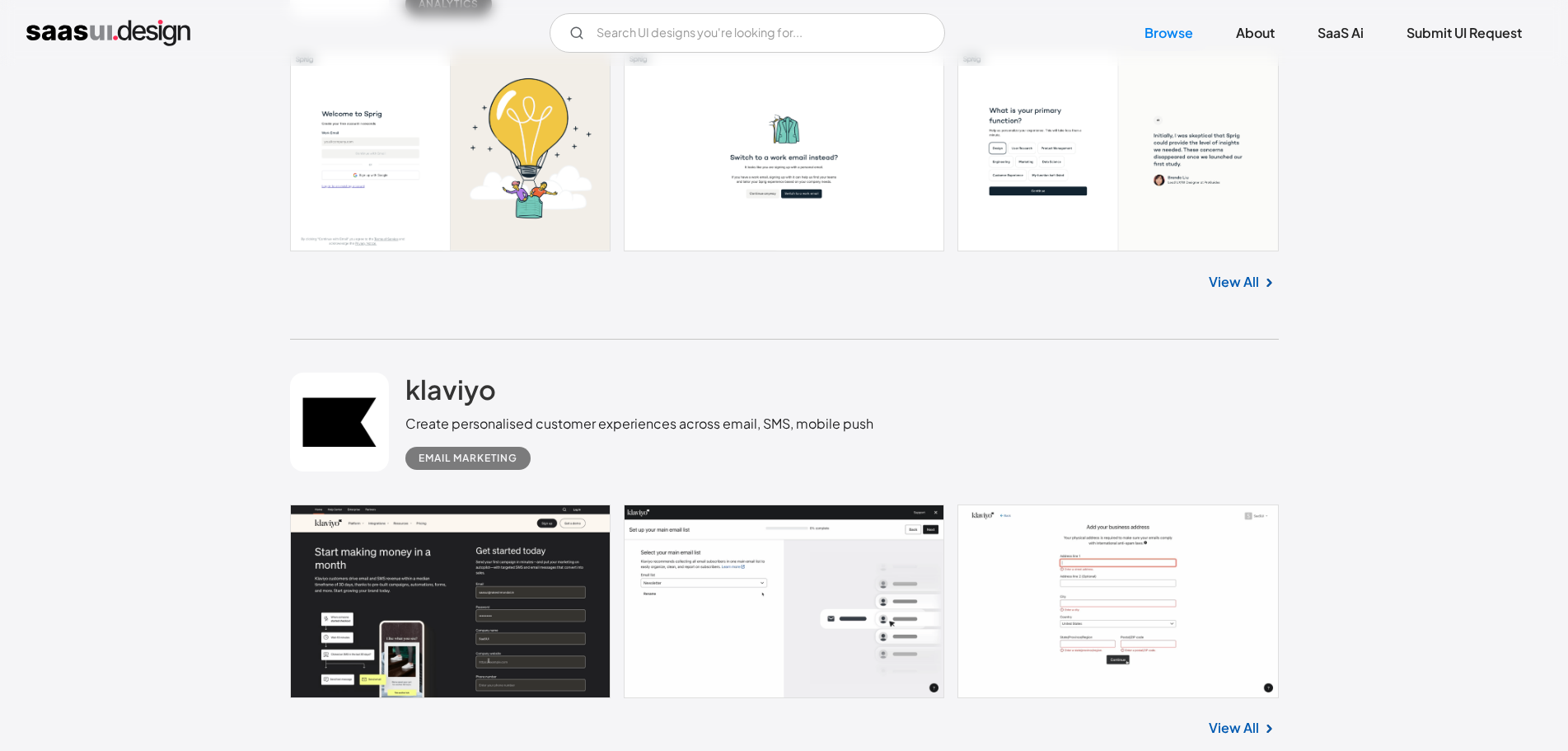
scroll to position [12920, 0]
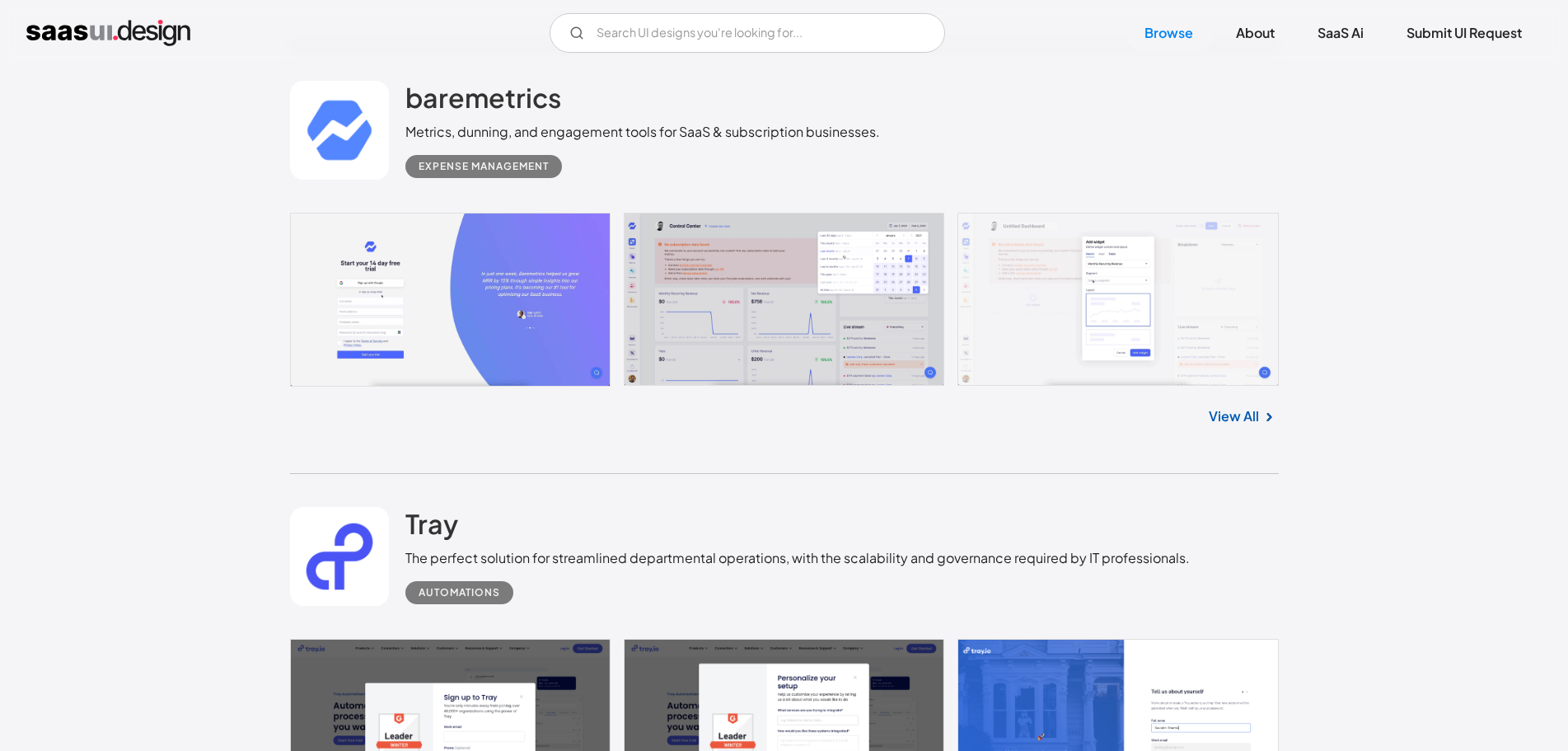
scroll to position [5964, 0]
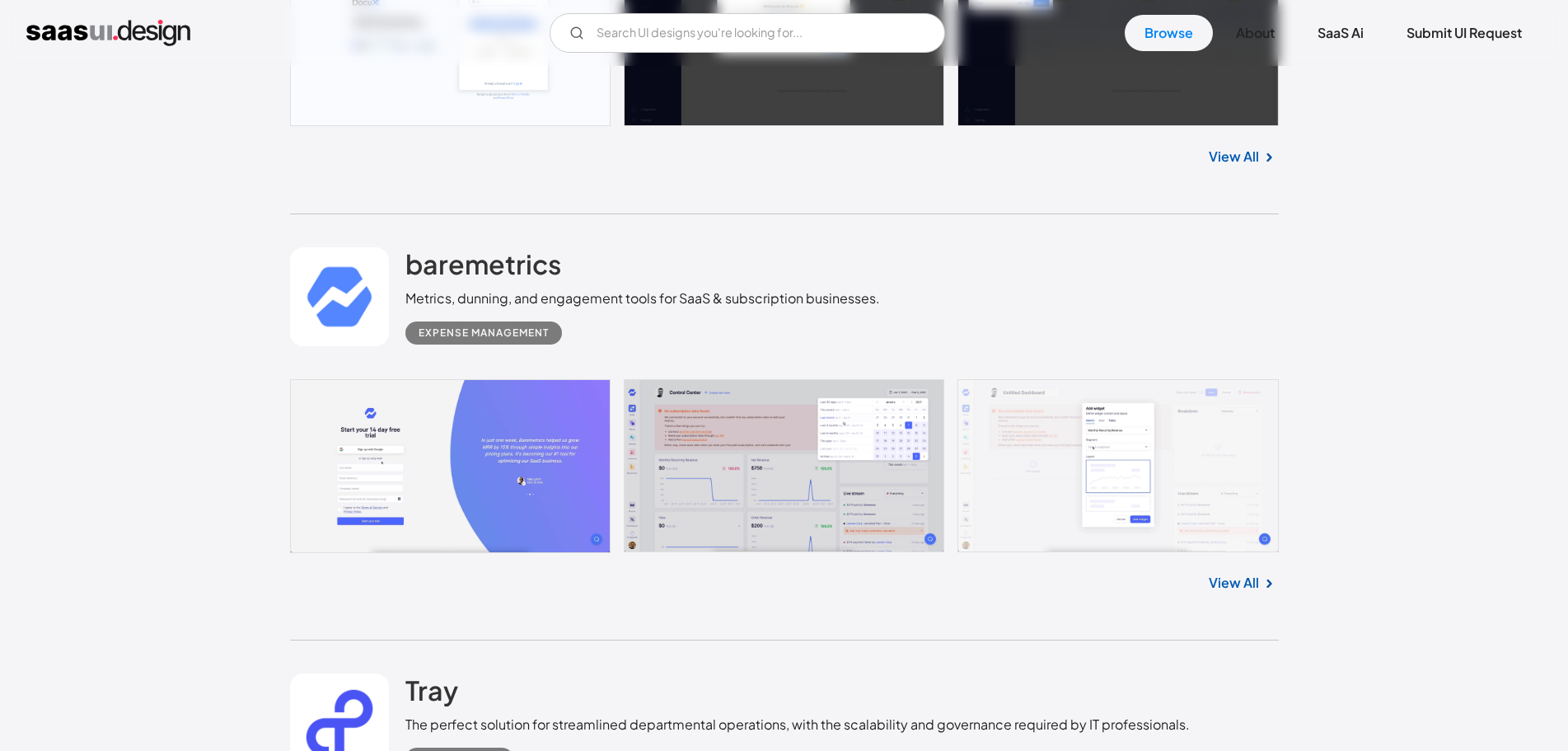
click at [353, 334] on link at bounding box center [339, 297] width 99 height 99
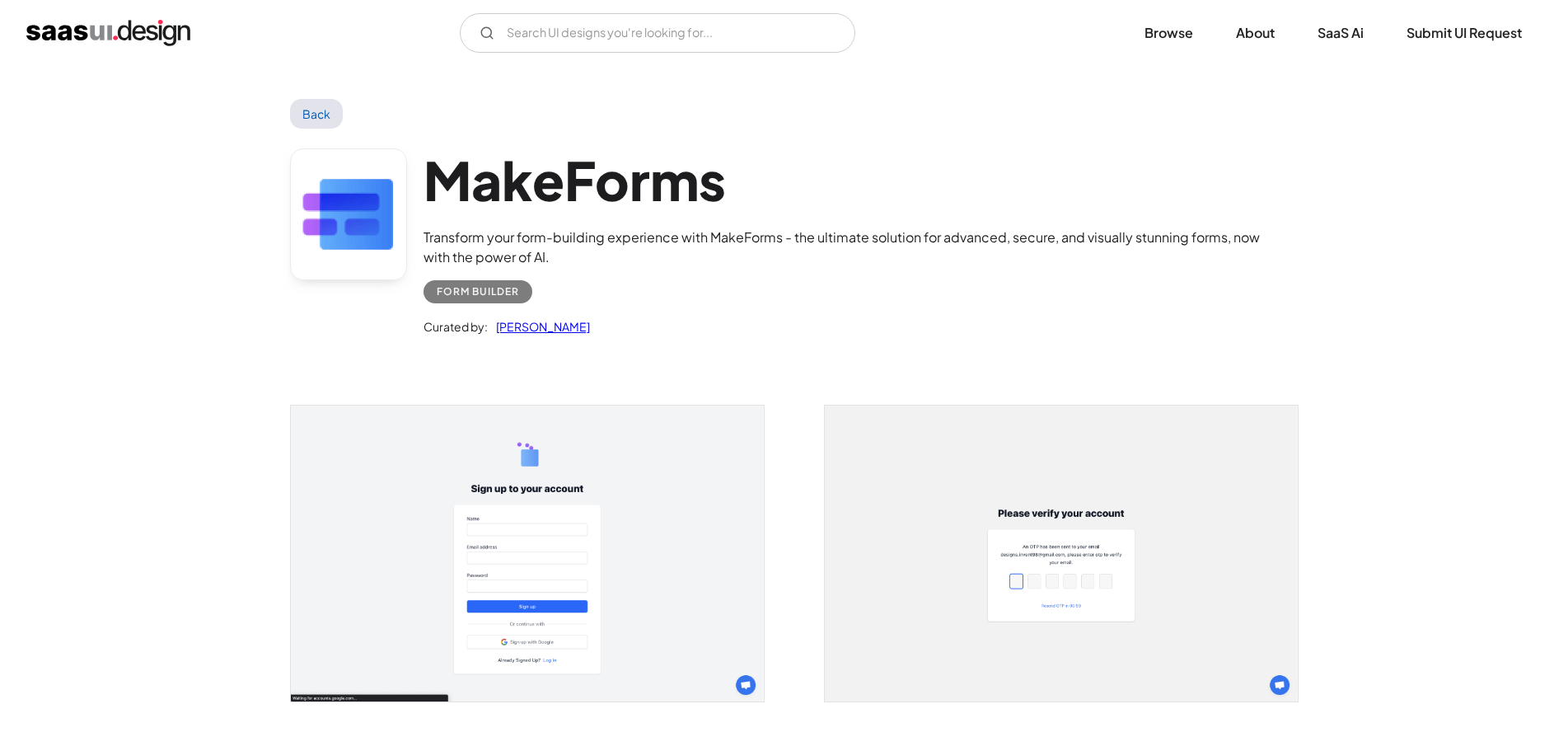
click at [526, 156] on h1 "MakeForms" at bounding box center [850, 180] width 855 height 63
click at [529, 158] on h1 "MakeForms" at bounding box center [850, 180] width 855 height 63
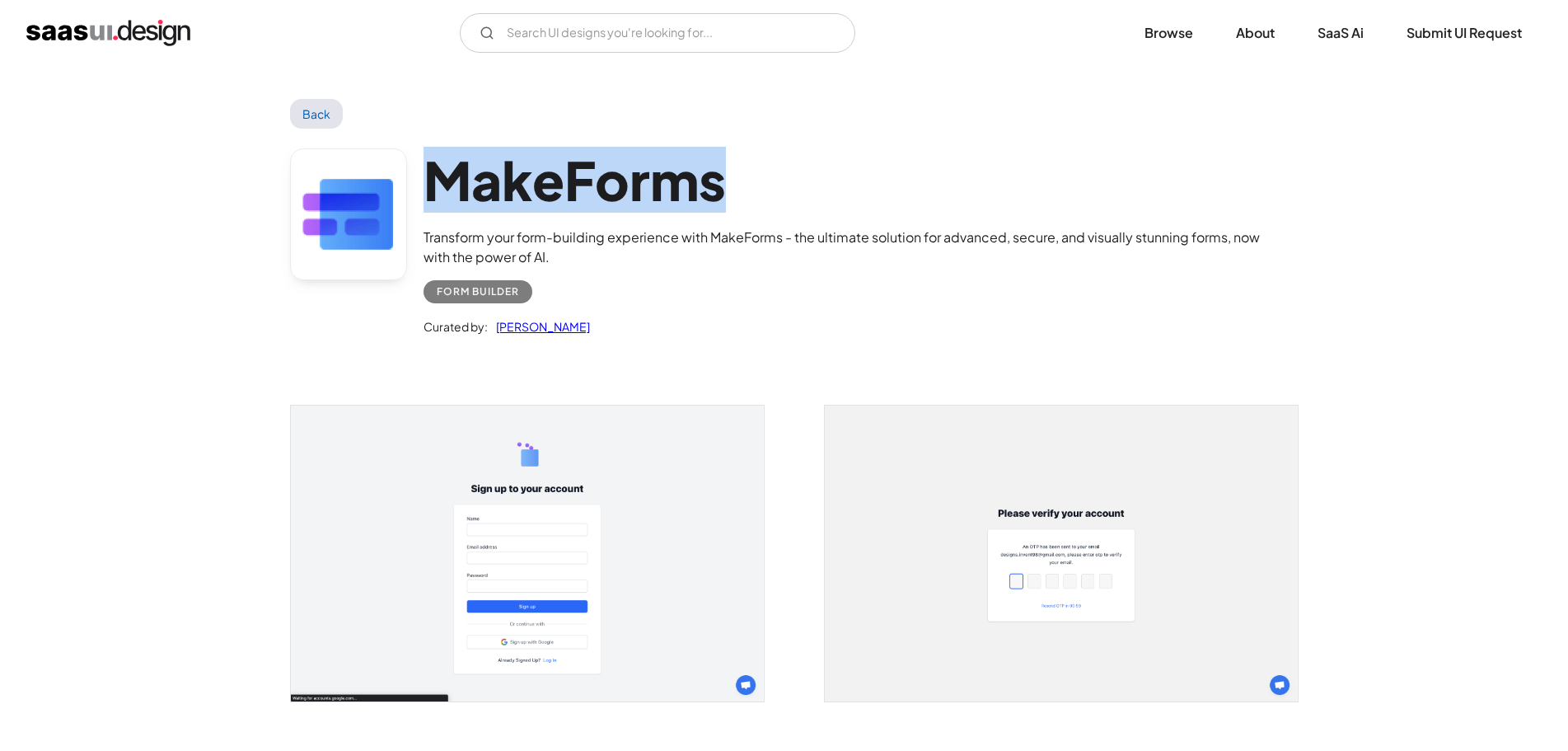
click at [529, 159] on h1 "MakeForms" at bounding box center [850, 180] width 855 height 63
copy h1 "MakeForms"
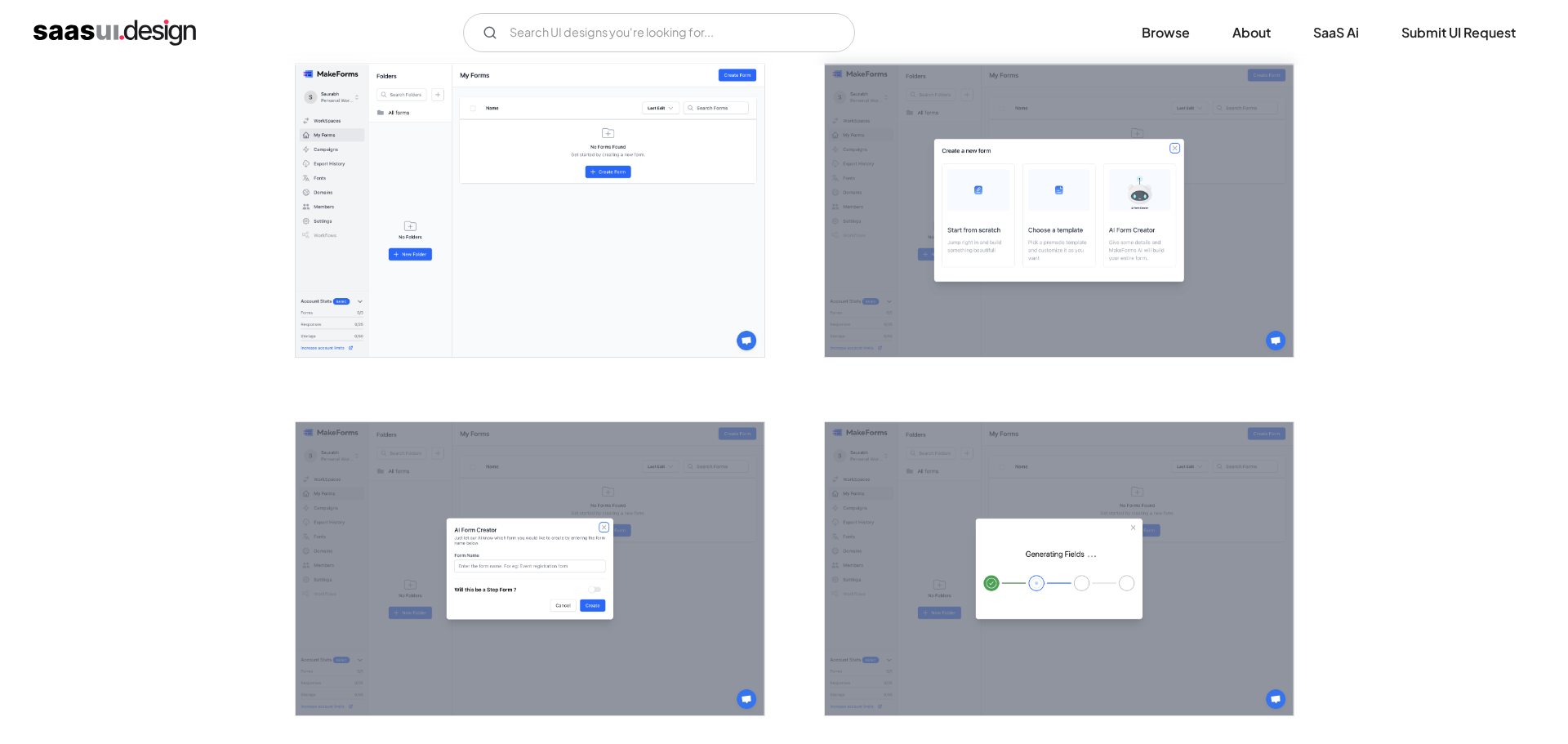
scroll to position [1143, 0]
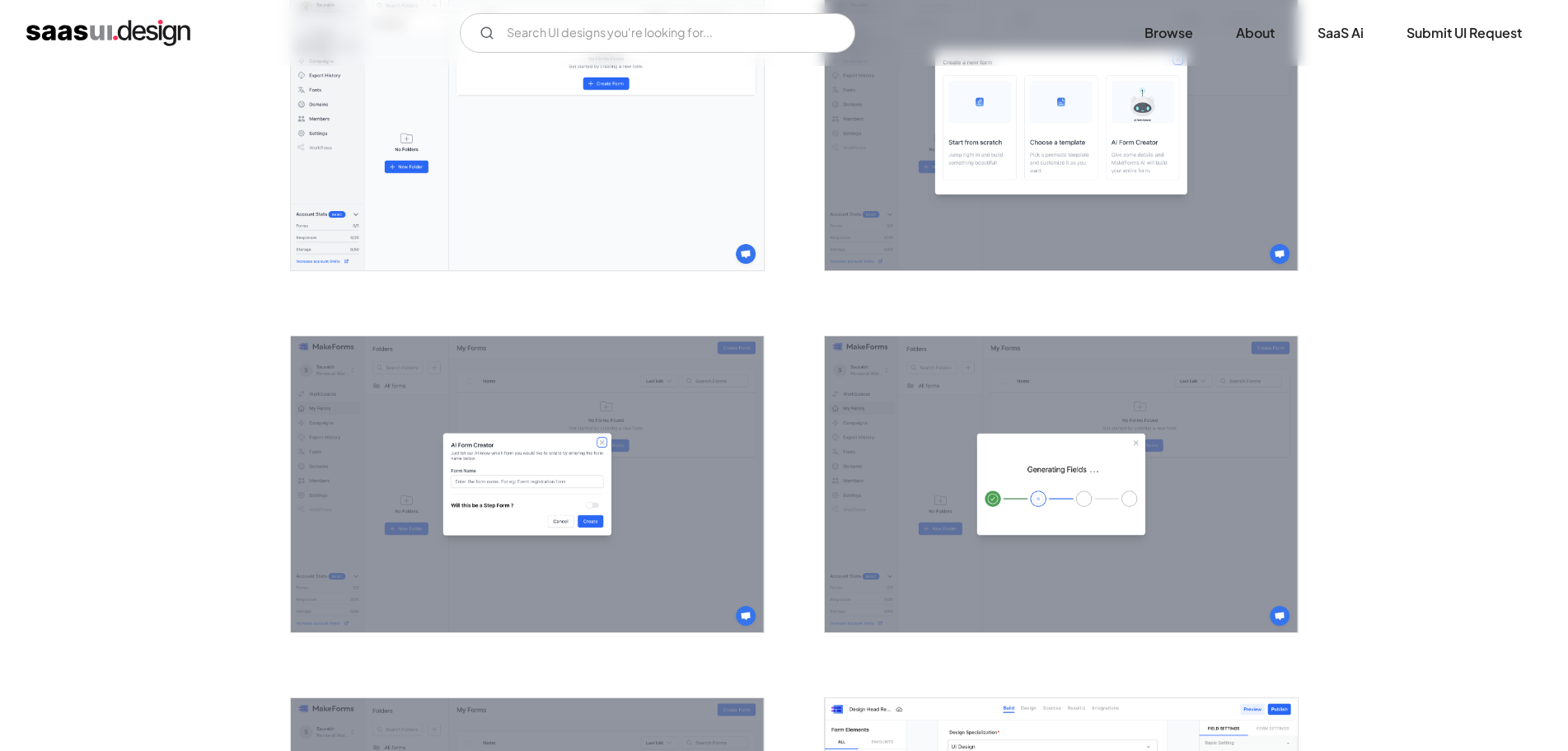
click at [496, 188] on img "open lightbox" at bounding box center [527, 123] width 473 height 296
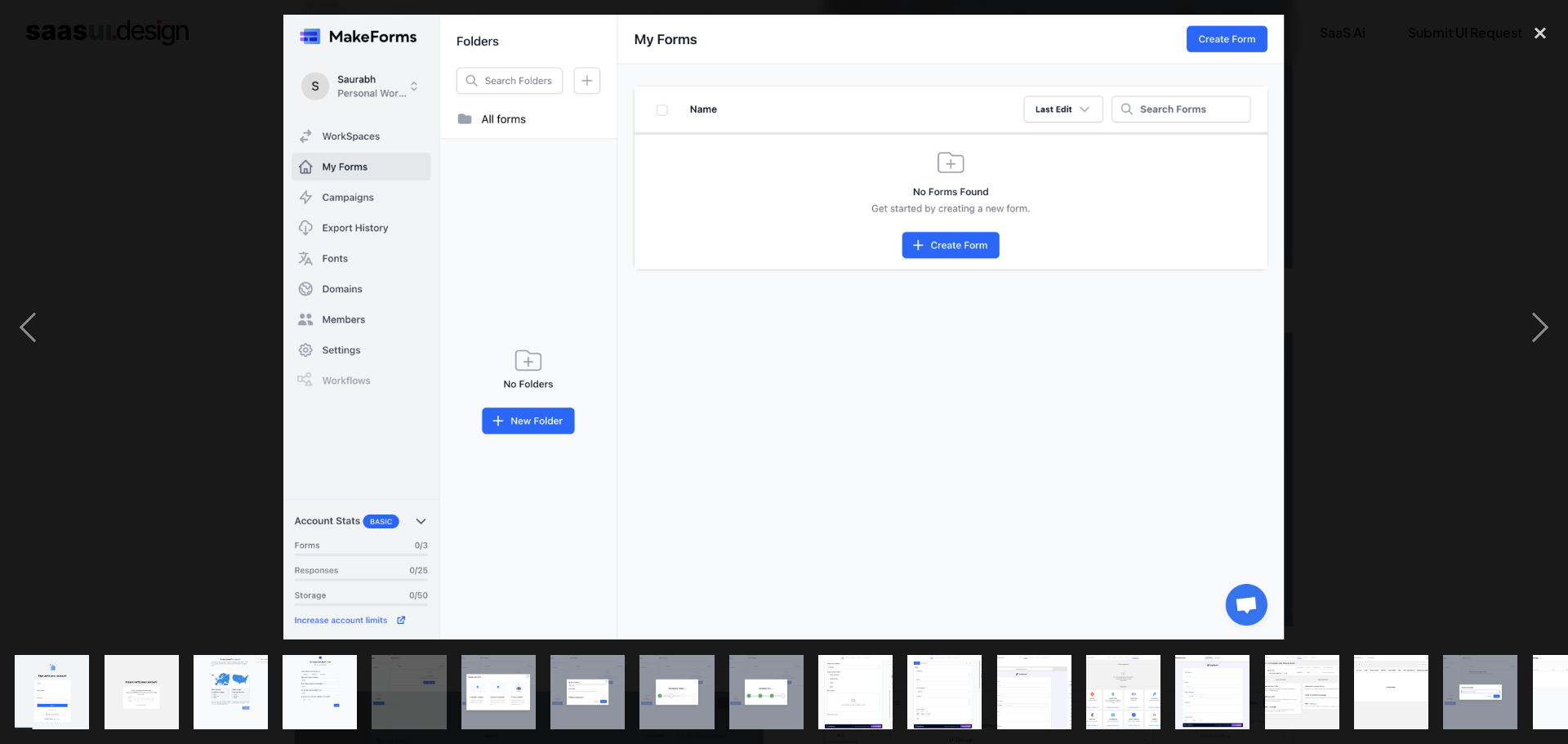
click at [174, 279] on div at bounding box center [784, 326] width 1568 height 624
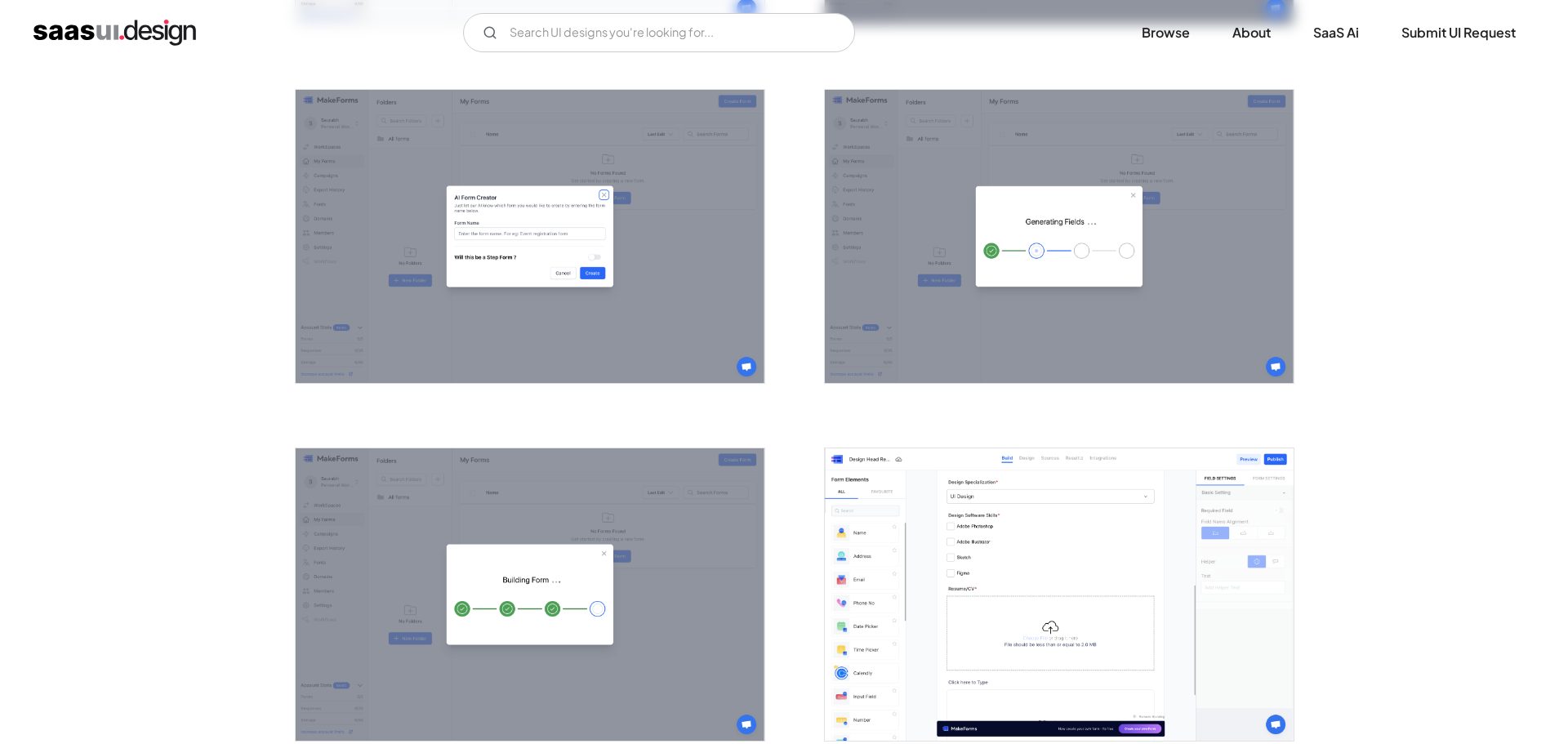
scroll to position [1444, 0]
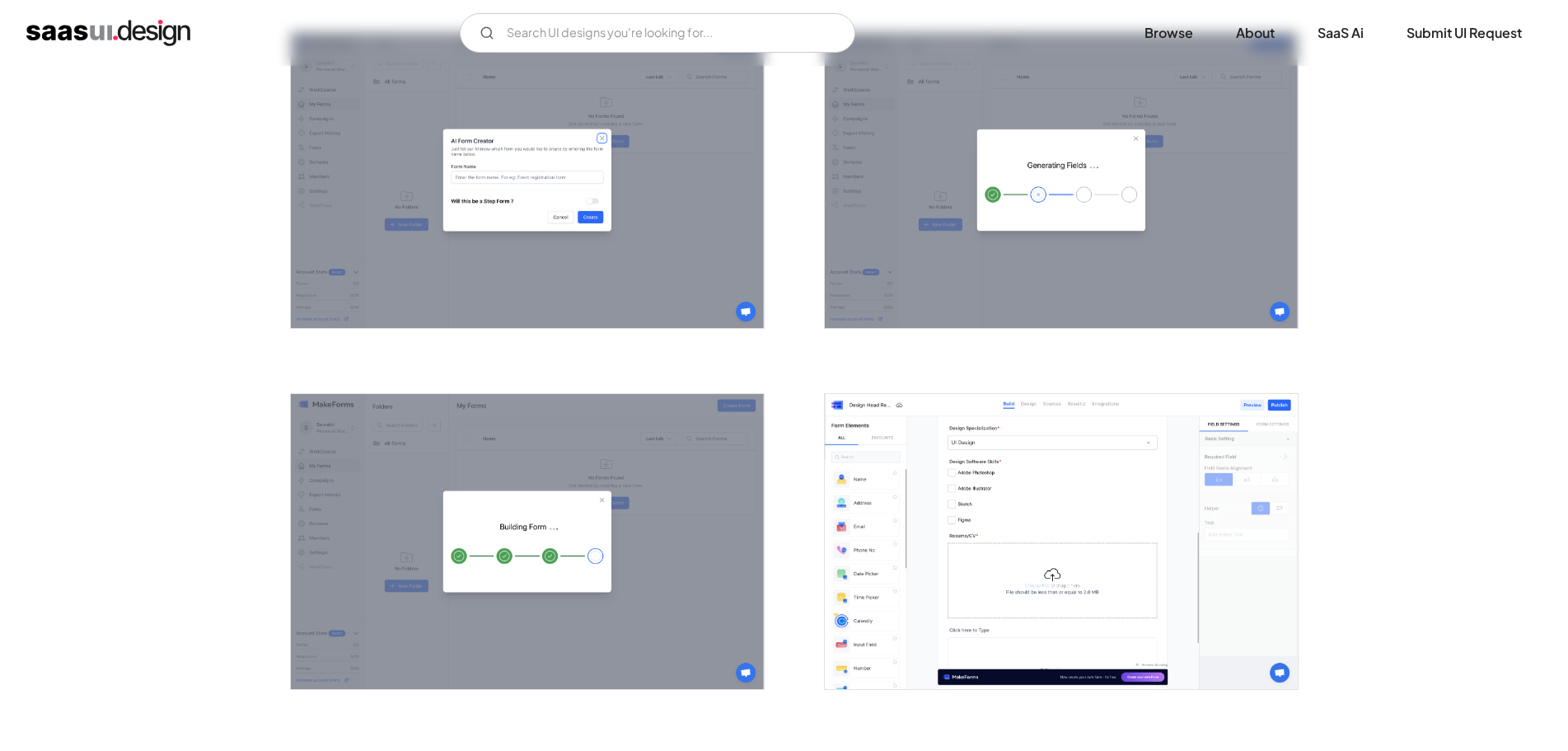
click at [1097, 195] on img "open lightbox" at bounding box center [1062, 181] width 473 height 296
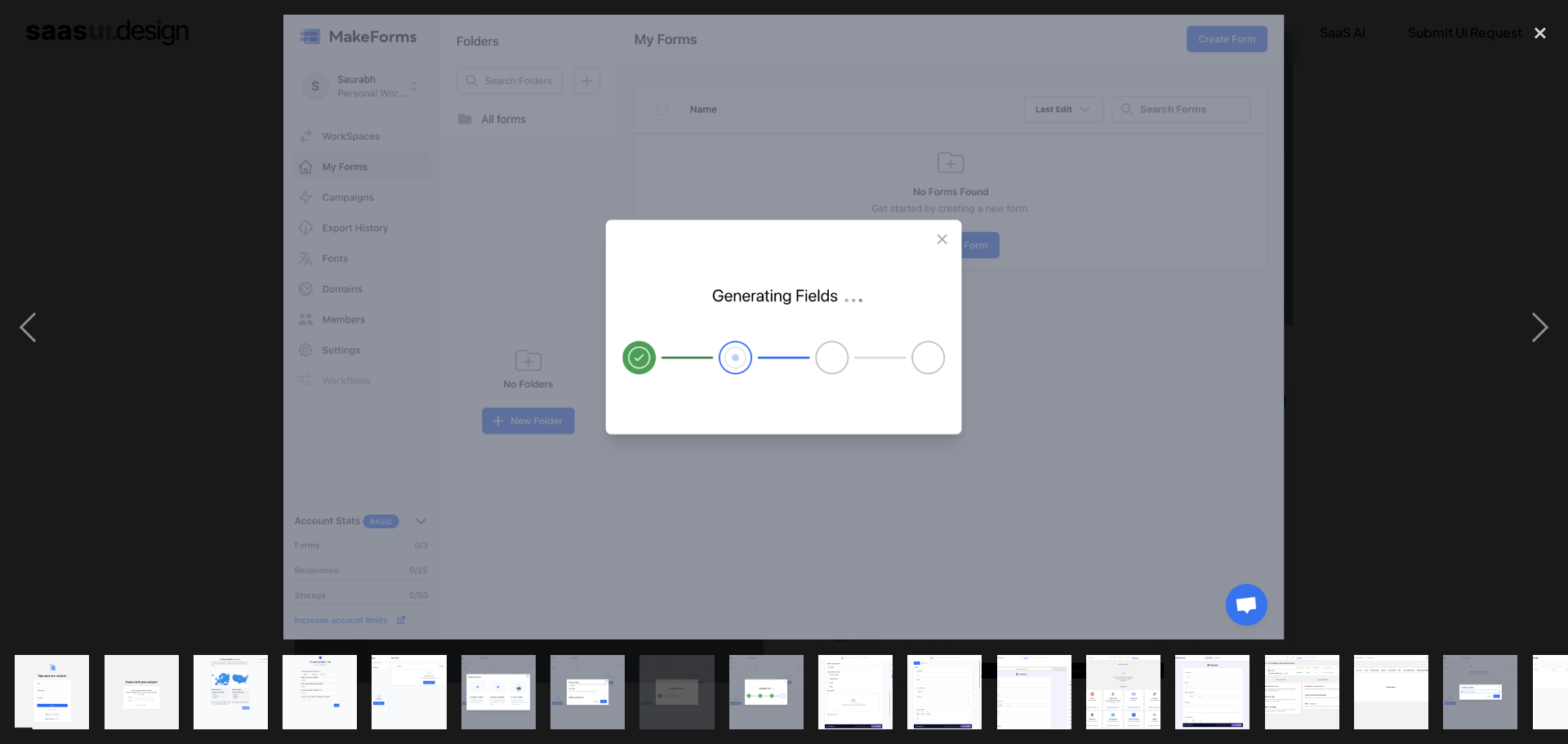
click at [1463, 229] on div at bounding box center [784, 326] width 1568 height 624
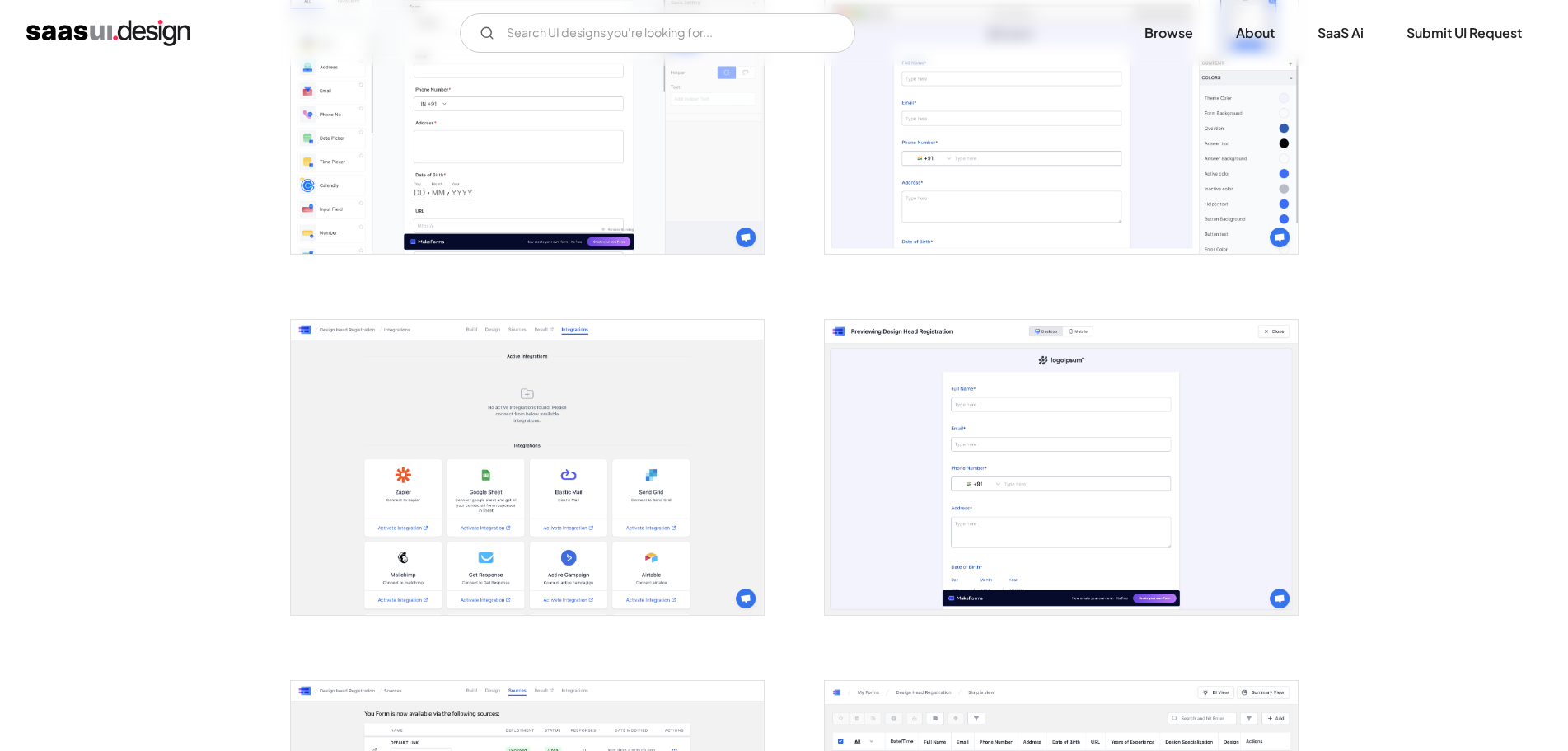
scroll to position [2364, 0]
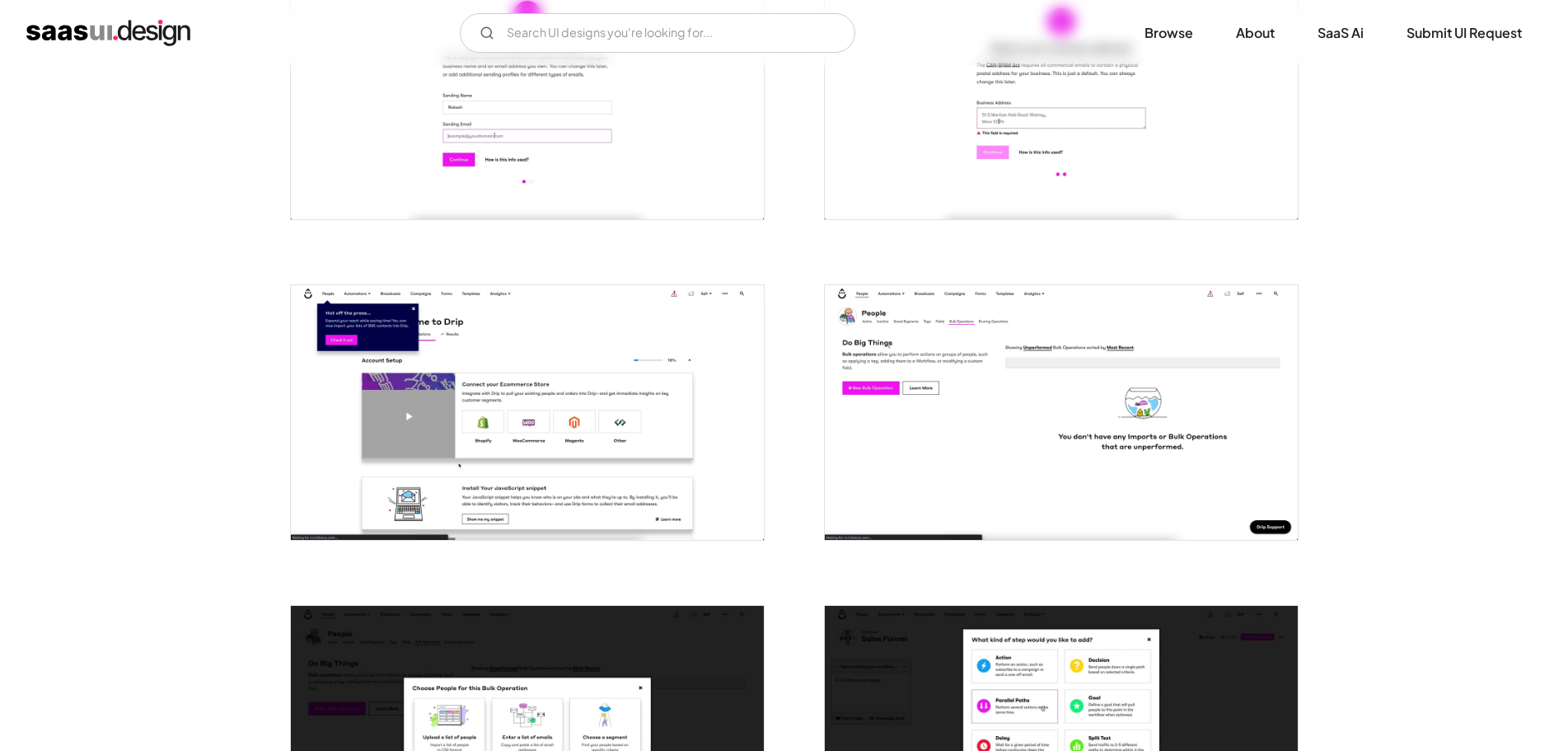
scroll to position [1236, 0]
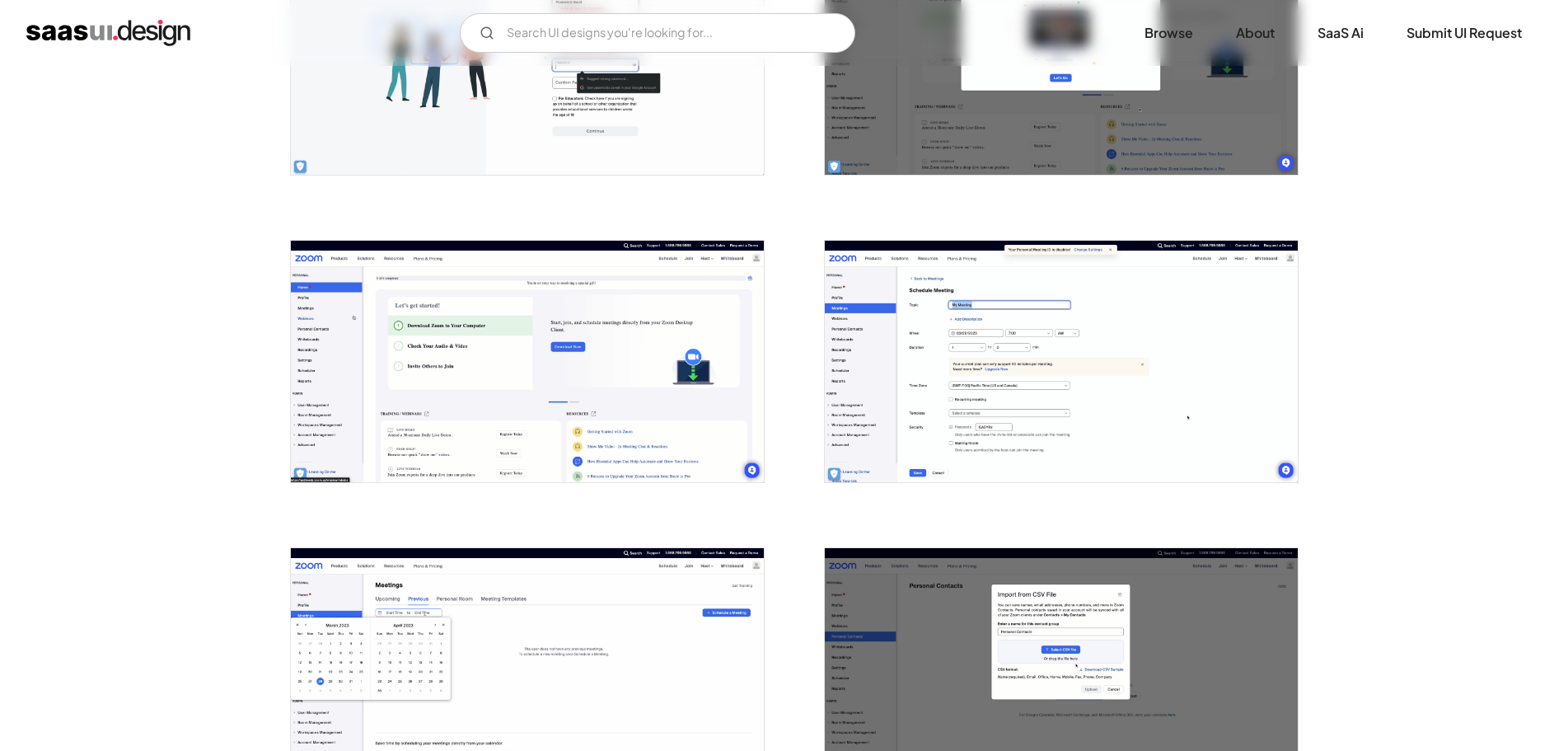
scroll to position [1071, 0]
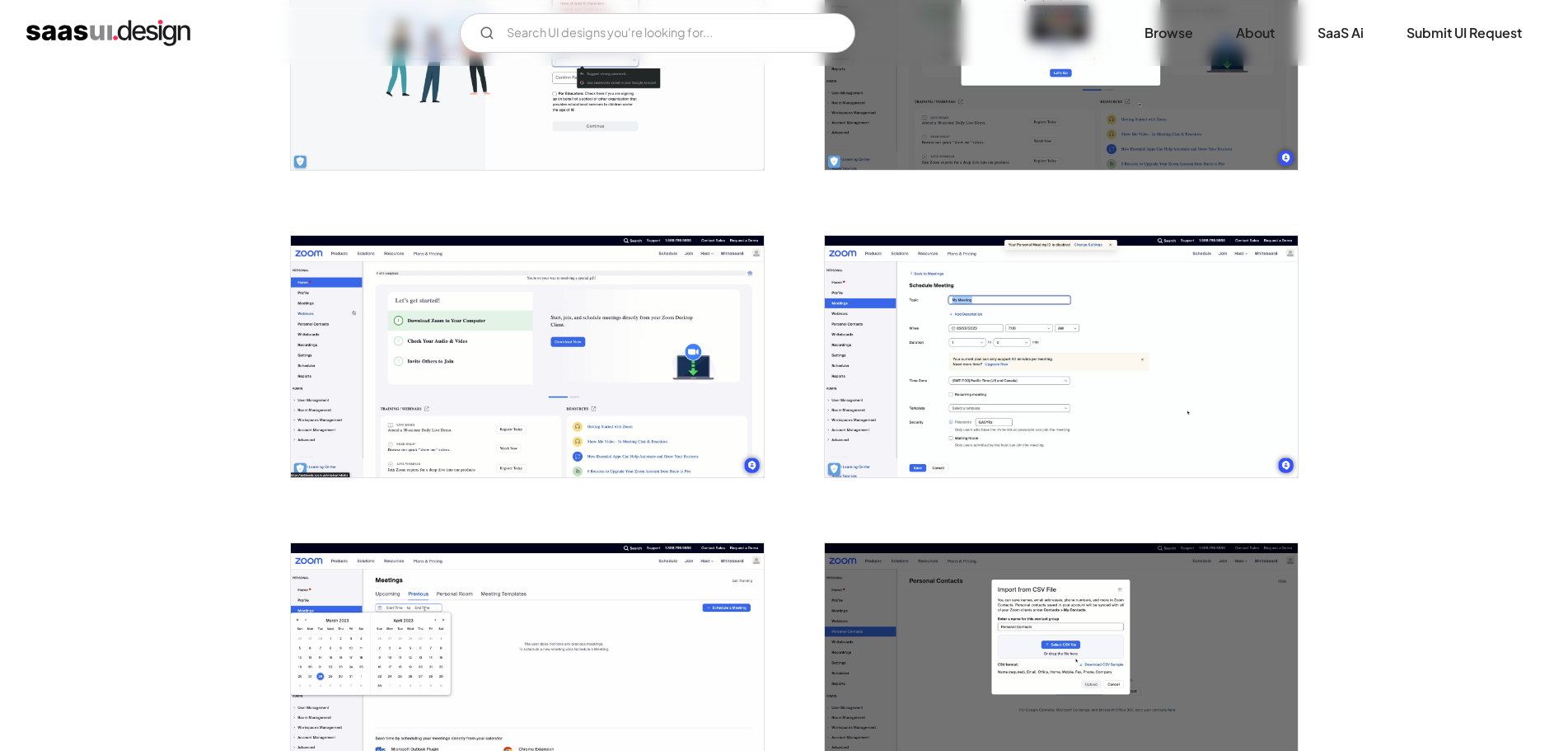
click at [1045, 299] on img "open lightbox" at bounding box center [1062, 356] width 473 height 241
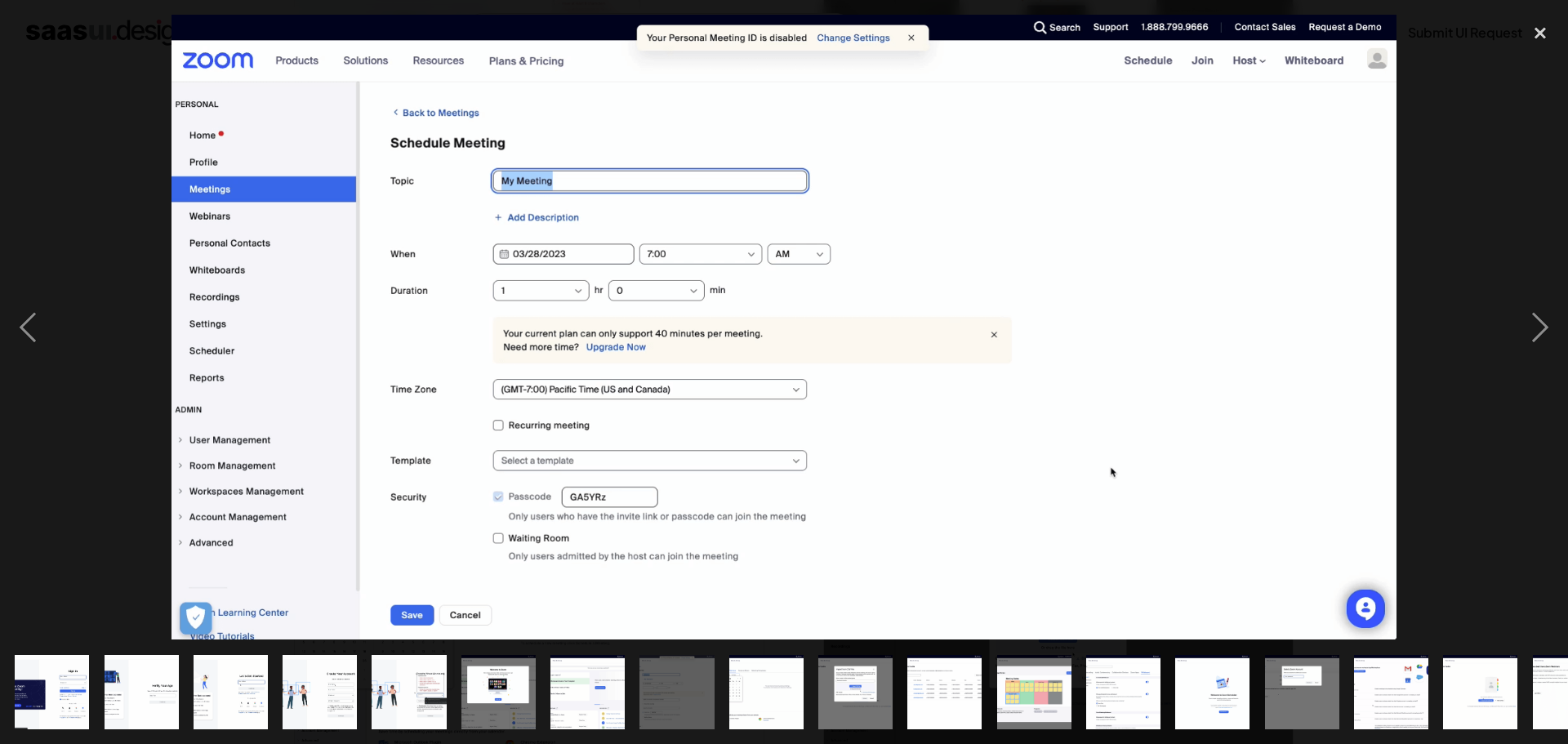
click at [123, 218] on div at bounding box center [784, 326] width 1568 height 624
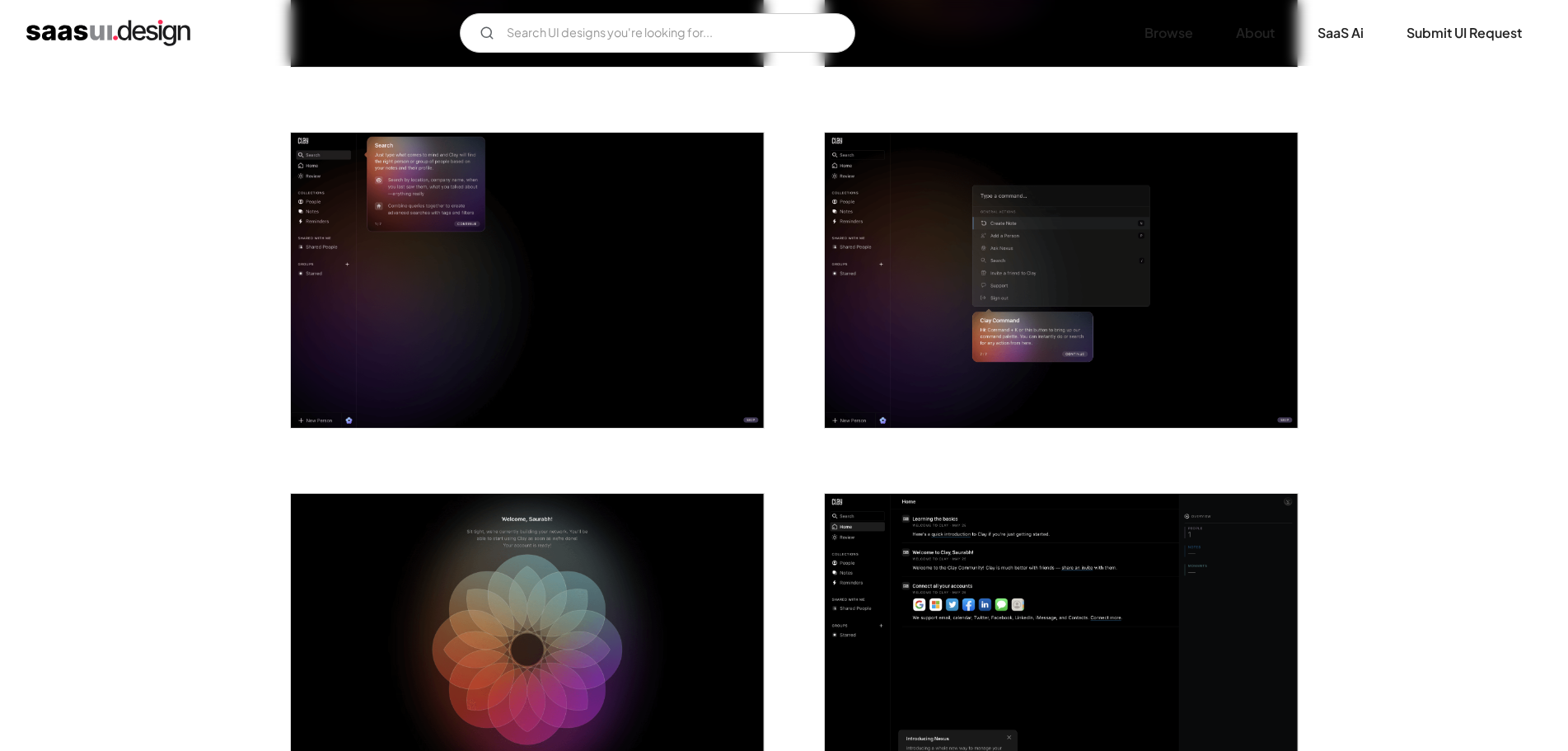
scroll to position [2060, 0]
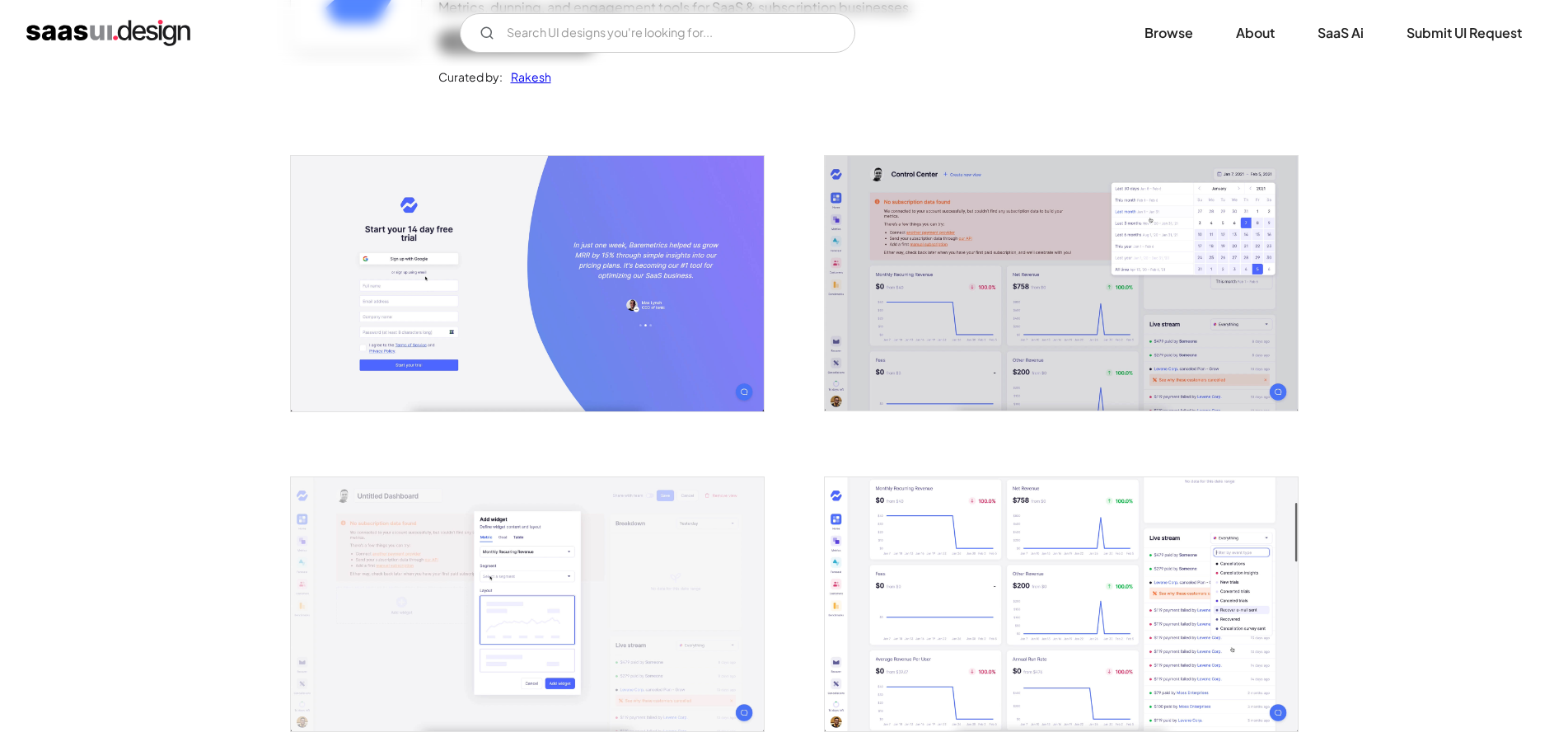
scroll to position [82, 0]
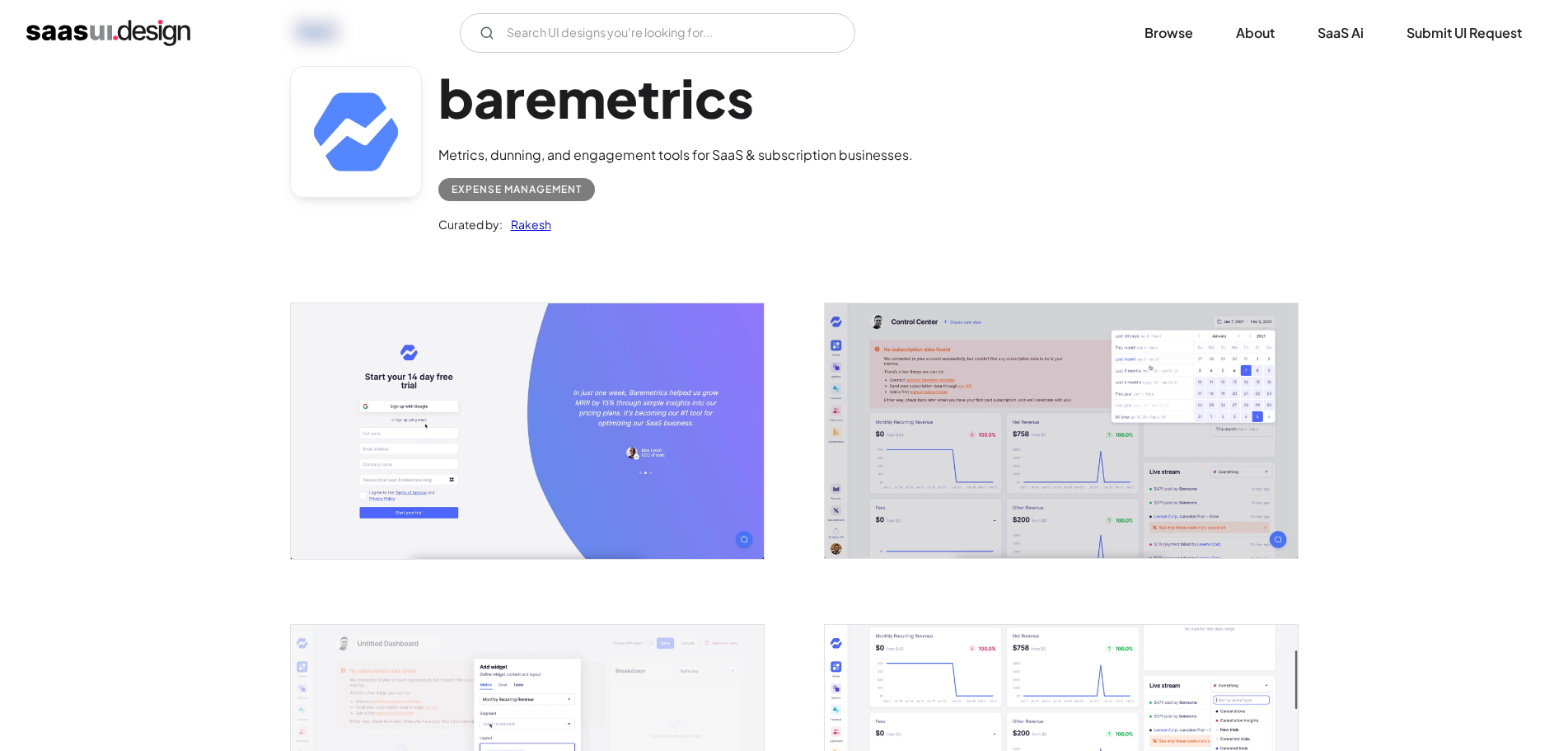
click at [595, 116] on h1 "baremetrics" at bounding box center [676, 97] width 475 height 63
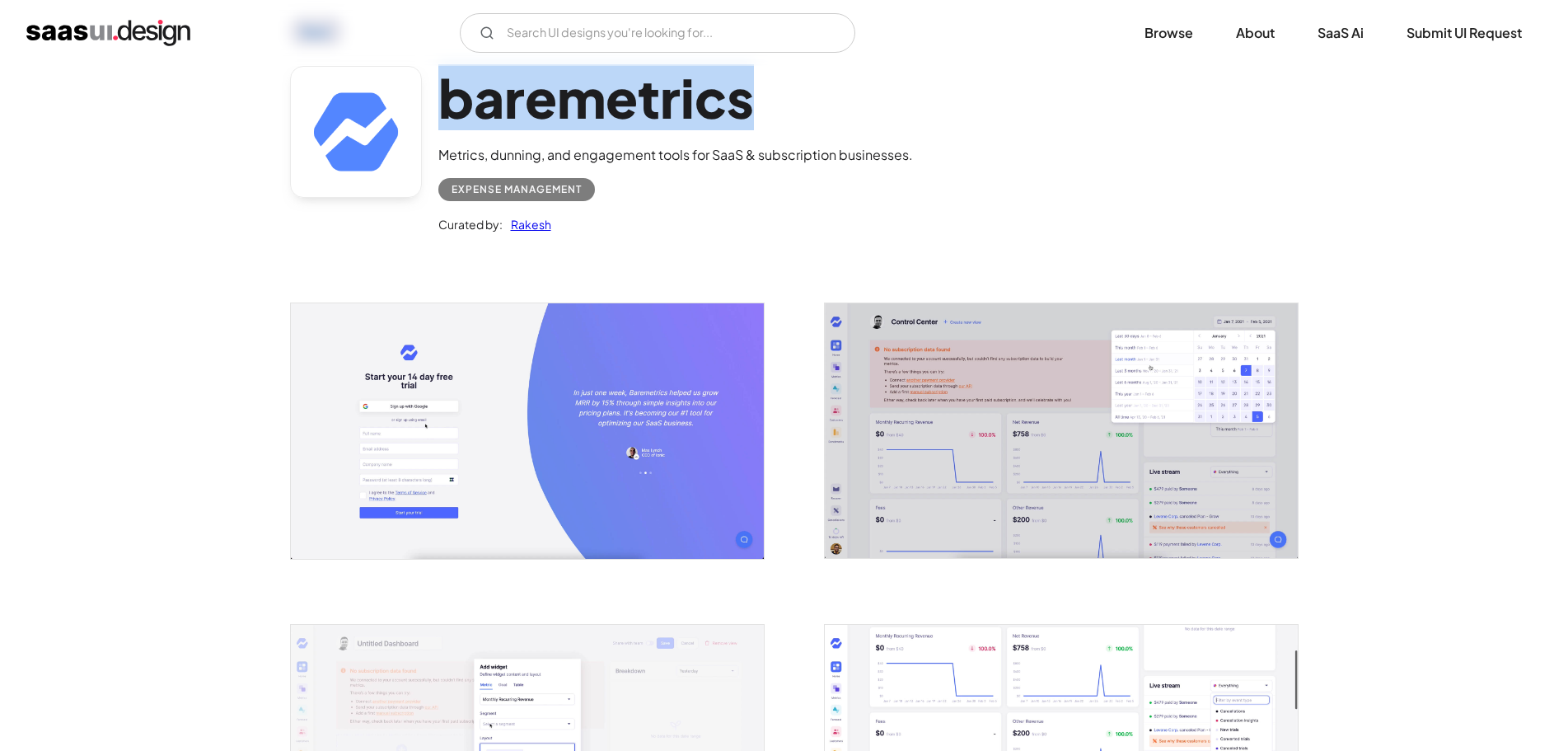
click at [595, 116] on h1 "baremetrics" at bounding box center [676, 97] width 475 height 63
copy h1 "baremetrics"
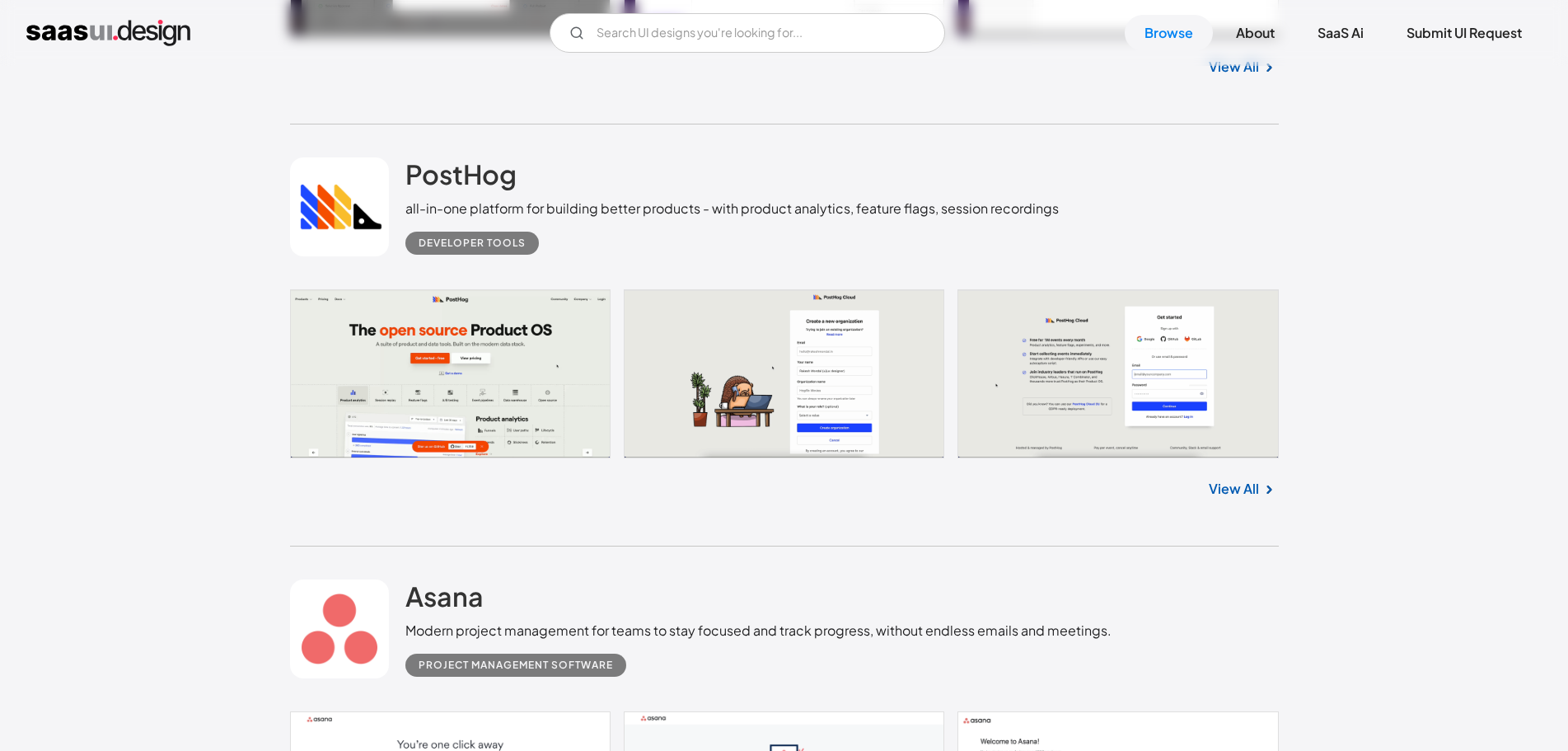
scroll to position [8181, 0]
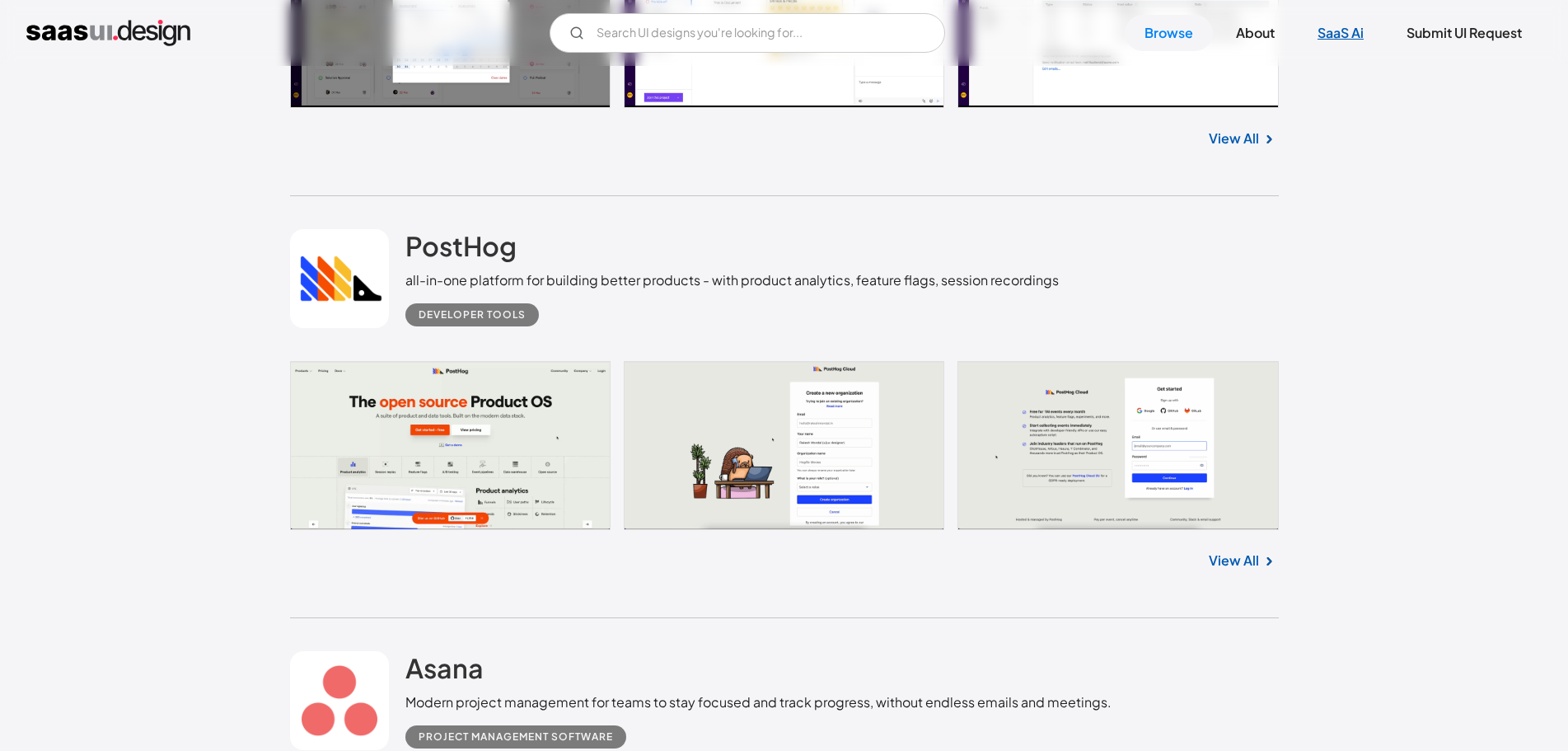
click at [1358, 33] on link "SaaS Ai" at bounding box center [1341, 32] width 86 height 36
click at [1152, 33] on link "Browse" at bounding box center [1169, 32] width 88 height 36
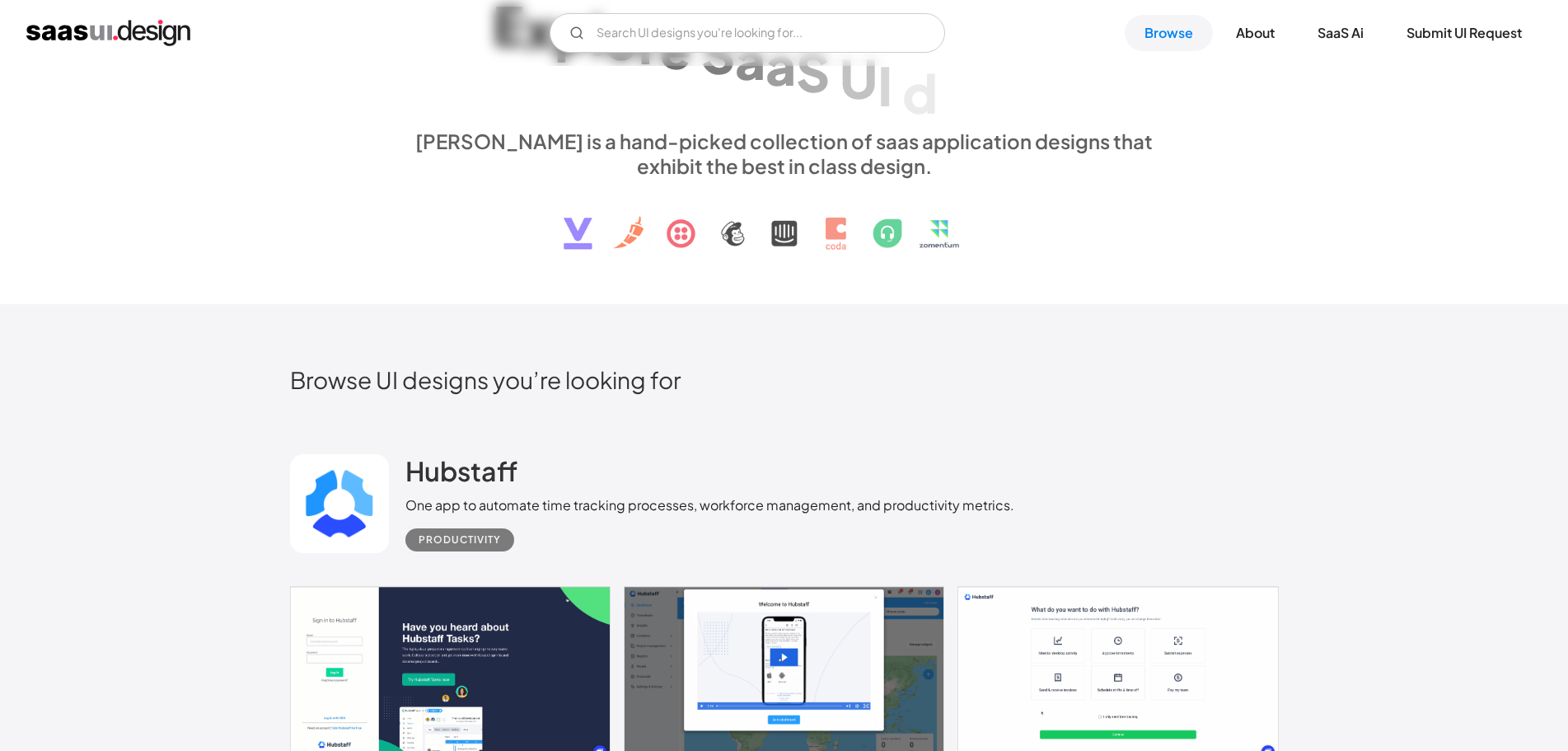
scroll to position [412, 0]
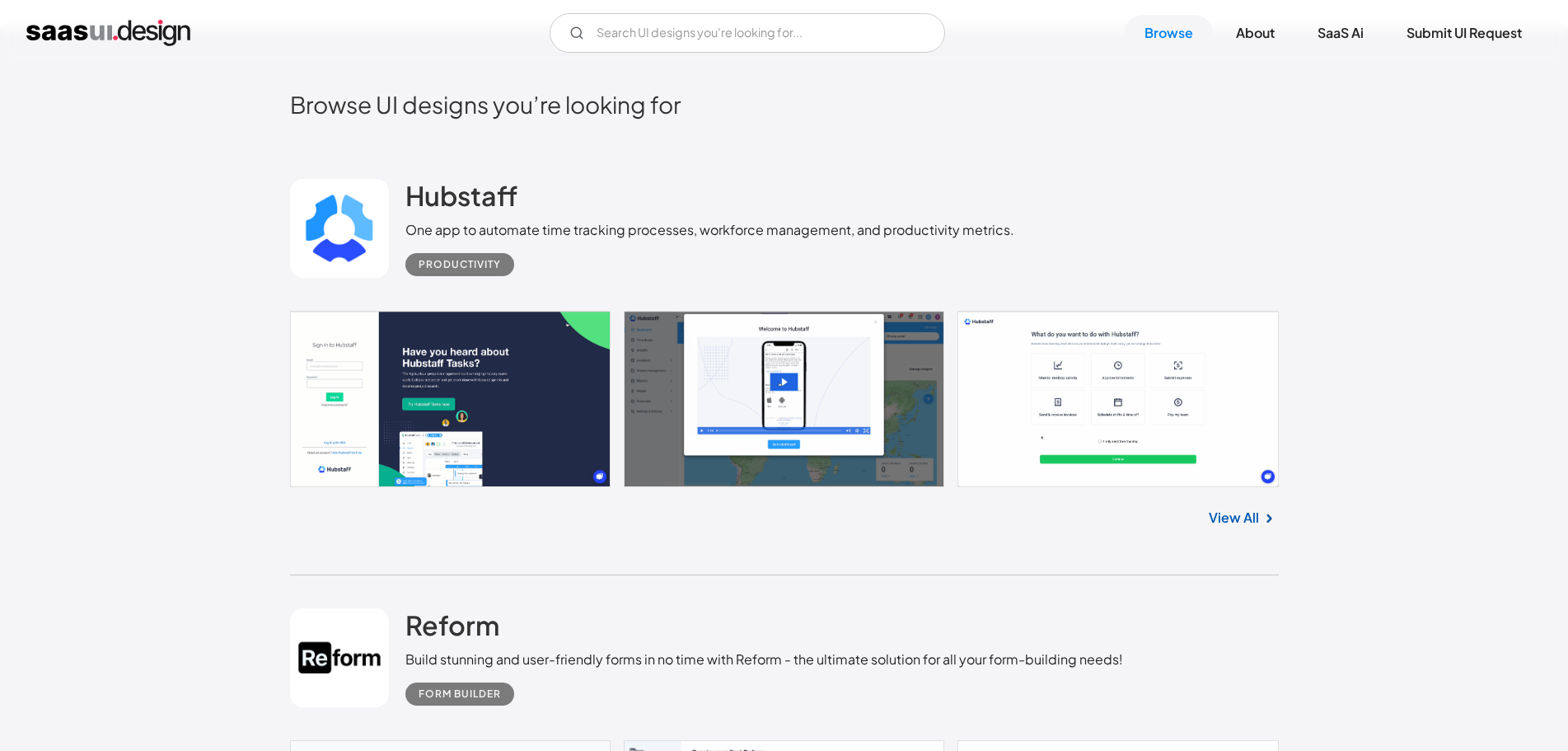
click at [344, 209] on link at bounding box center [339, 228] width 99 height 99
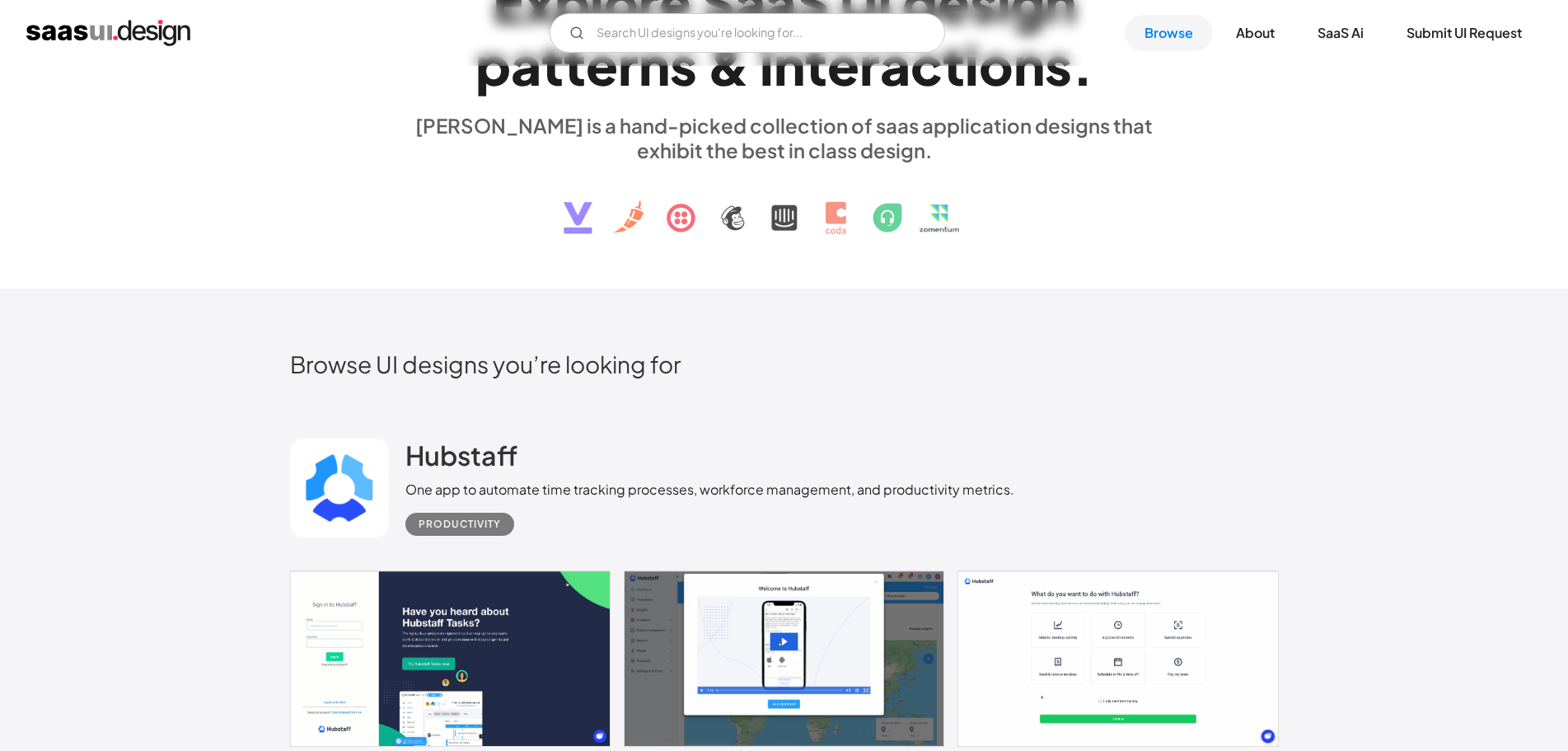
scroll to position [0, 0]
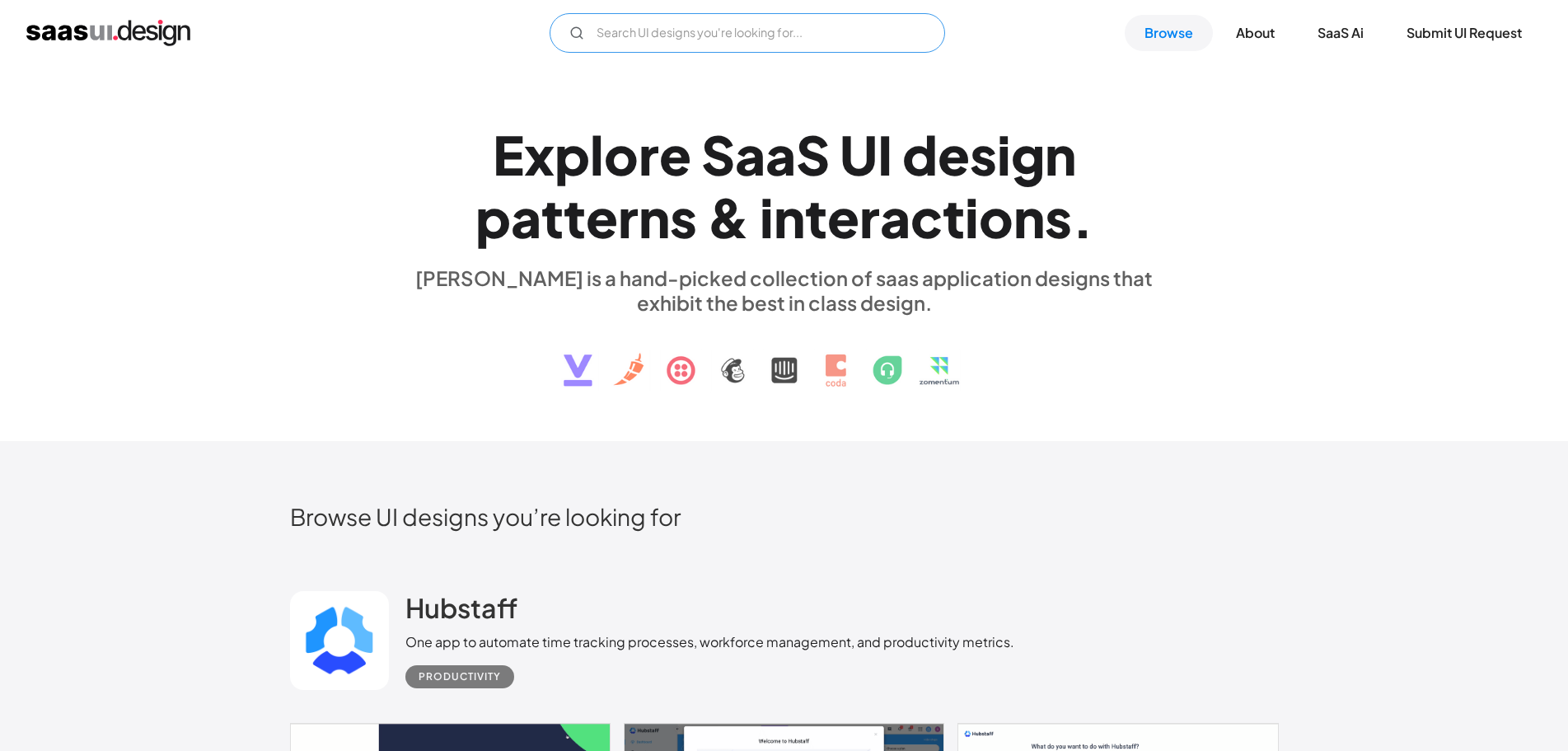
click at [652, 23] on input "Email Form" at bounding box center [747, 33] width 395 height 40
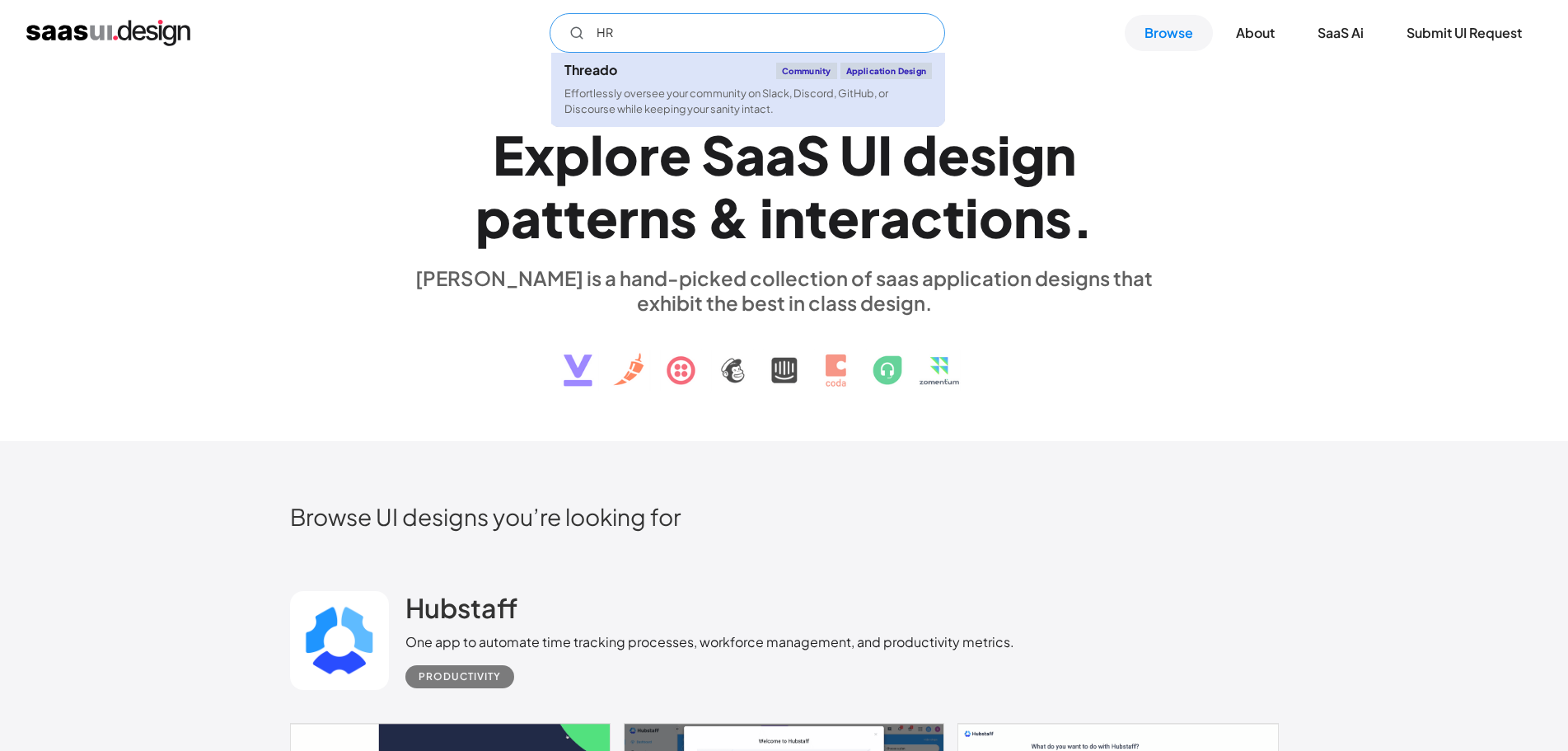
click at [604, 79] on div "Threado Community Application Design" at bounding box center [747, 70] width 367 height 16
type input "HR"
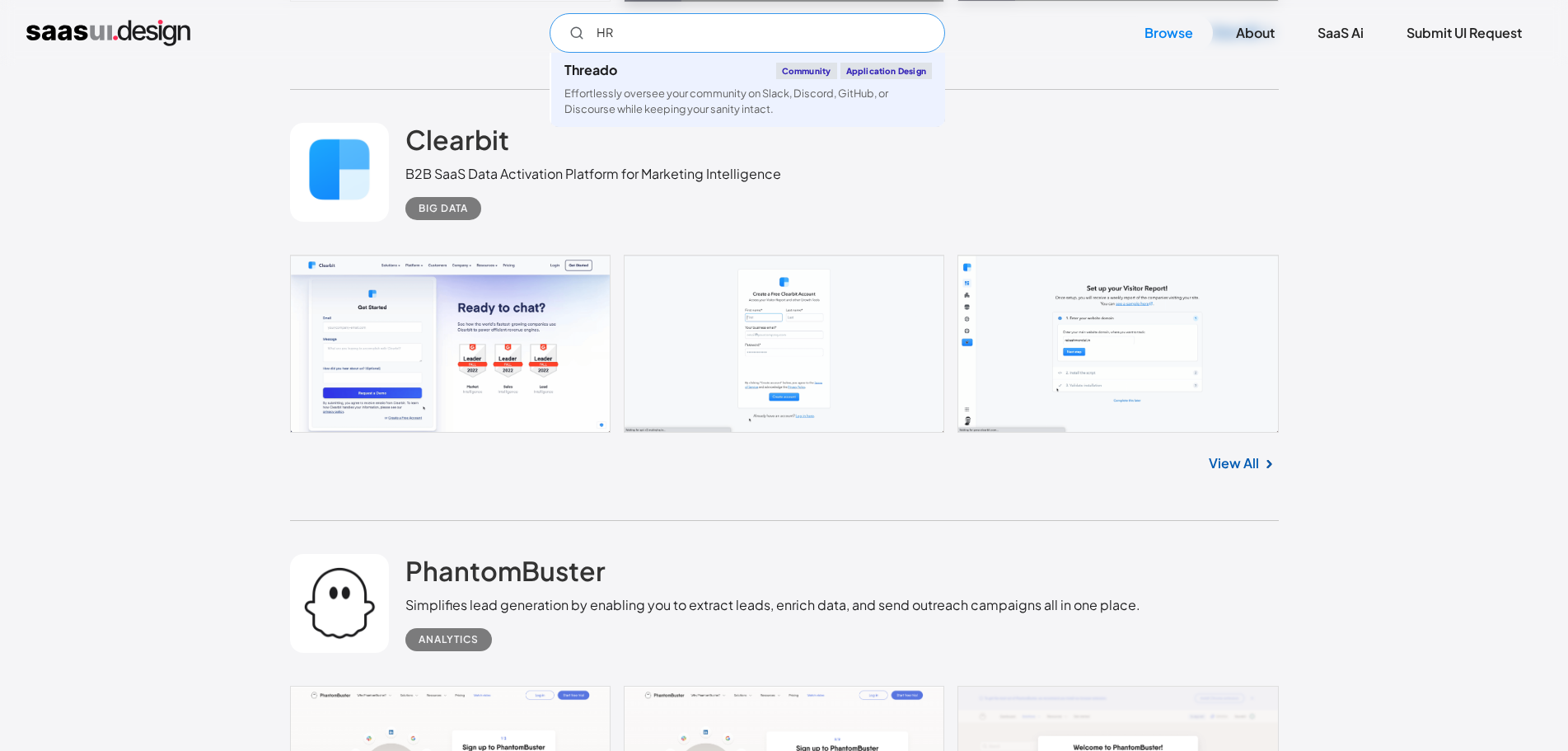
scroll to position [2719, 0]
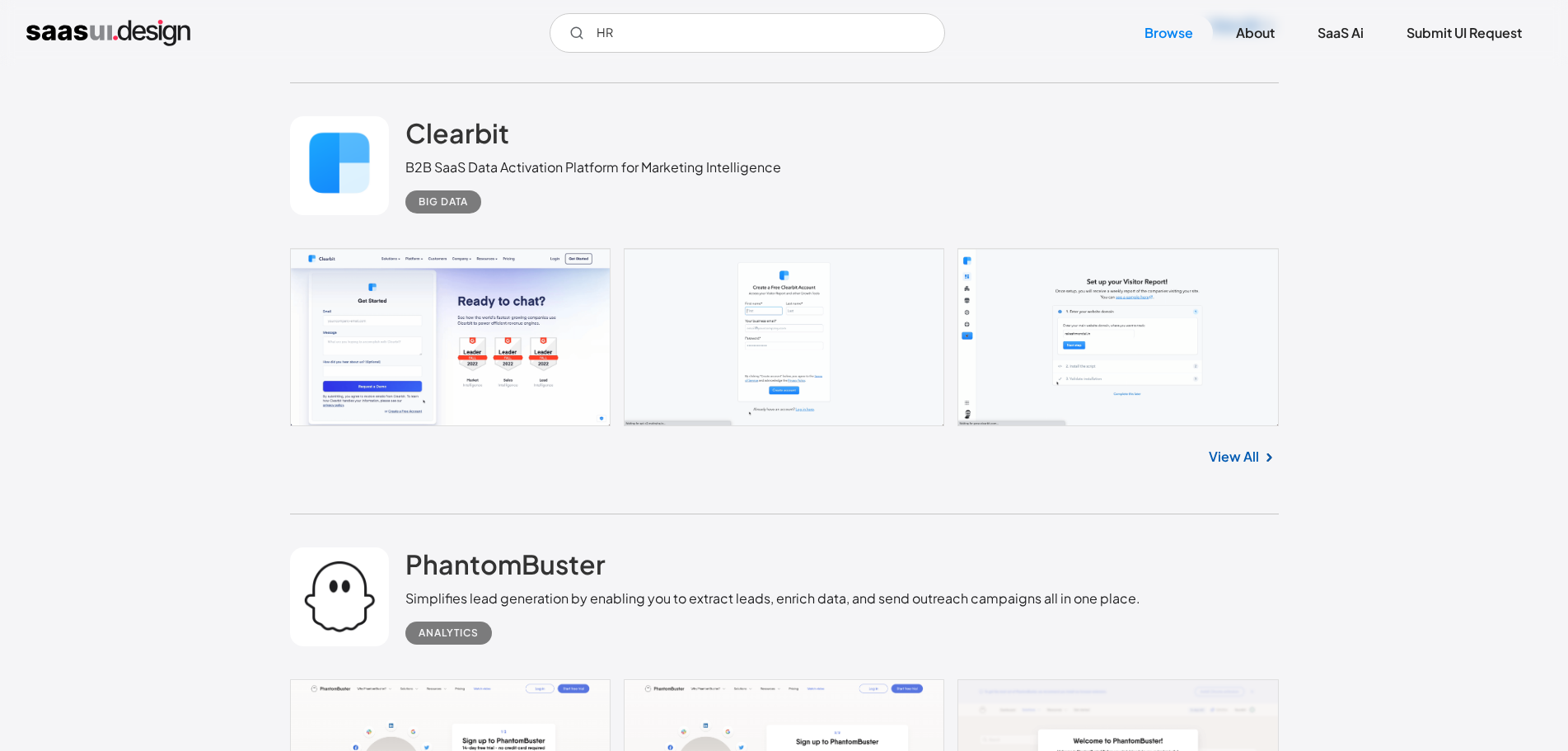
click at [369, 168] on link at bounding box center [339, 166] width 99 height 99
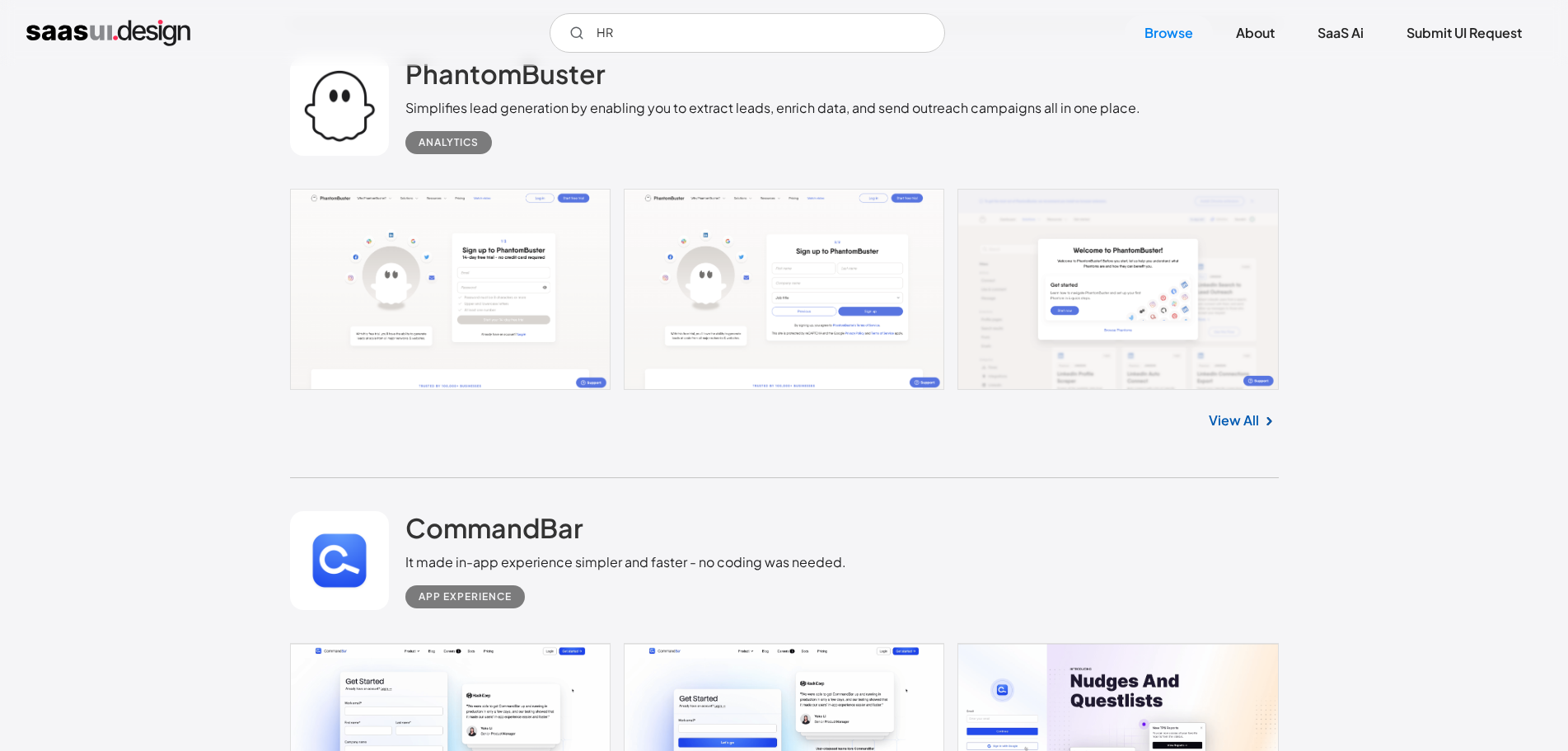
scroll to position [3131, 0]
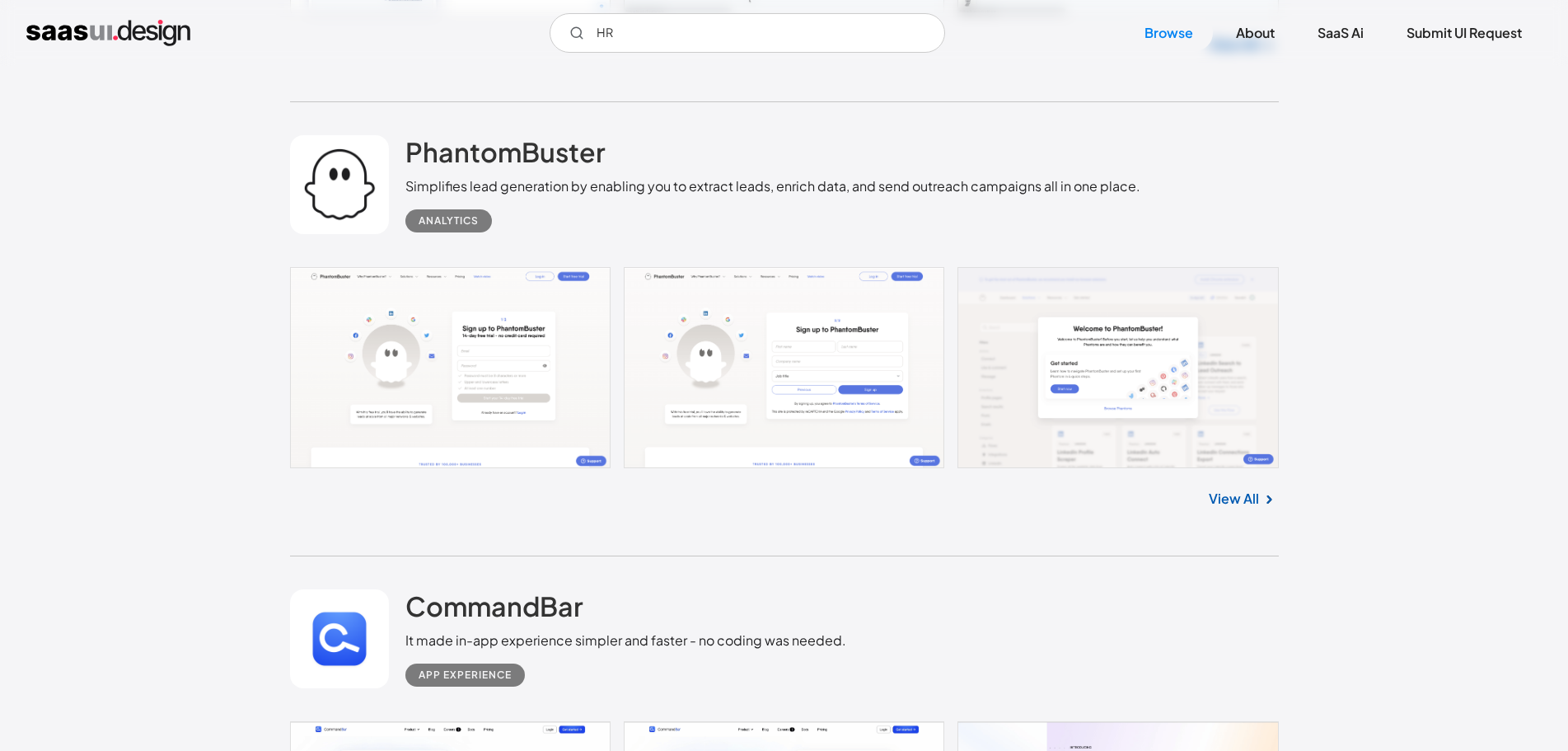
click at [383, 187] on link at bounding box center [339, 185] width 99 height 99
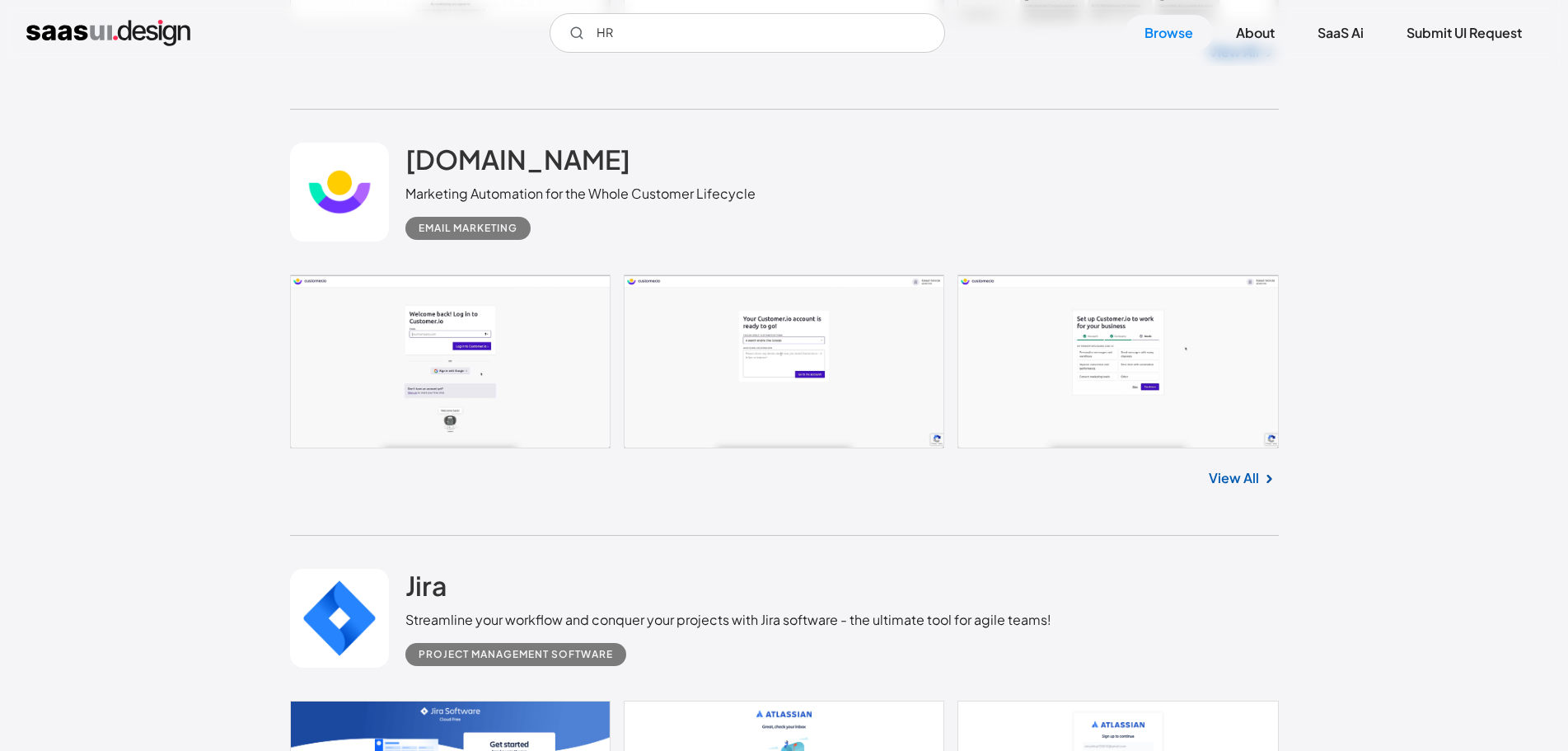
scroll to position [4862, 0]
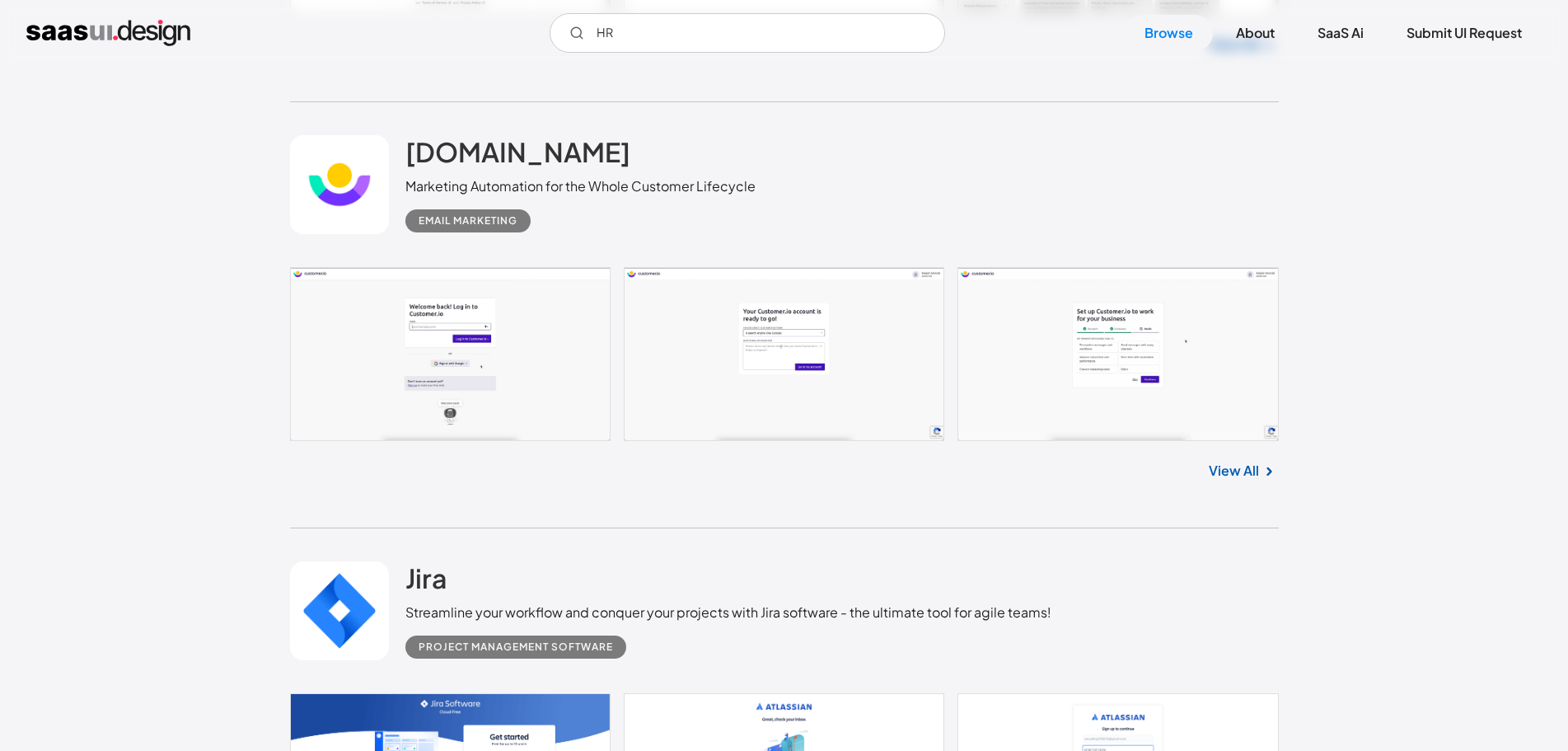
click at [354, 146] on link at bounding box center [339, 185] width 99 height 99
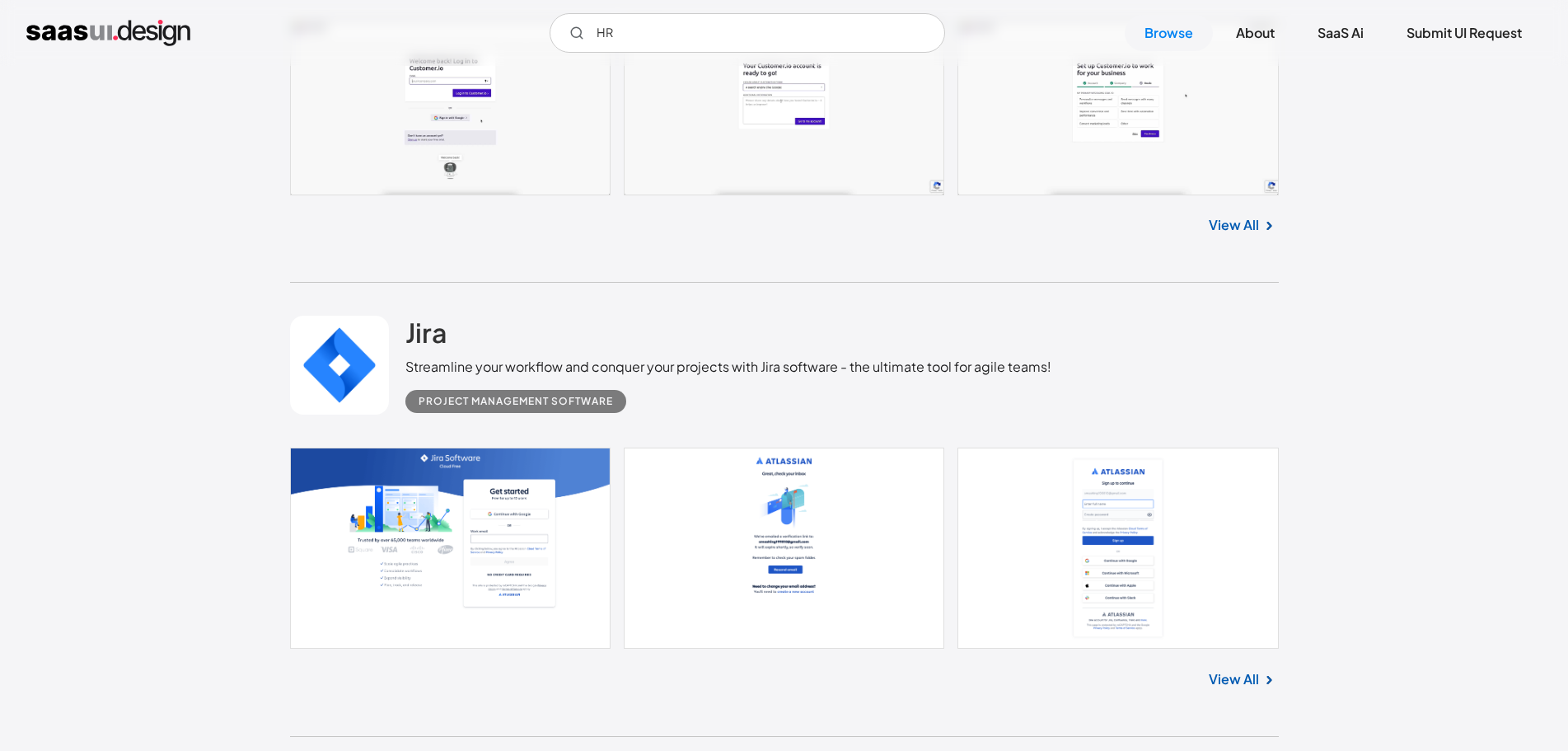
scroll to position [5108, 0]
click at [328, 334] on link at bounding box center [339, 364] width 99 height 99
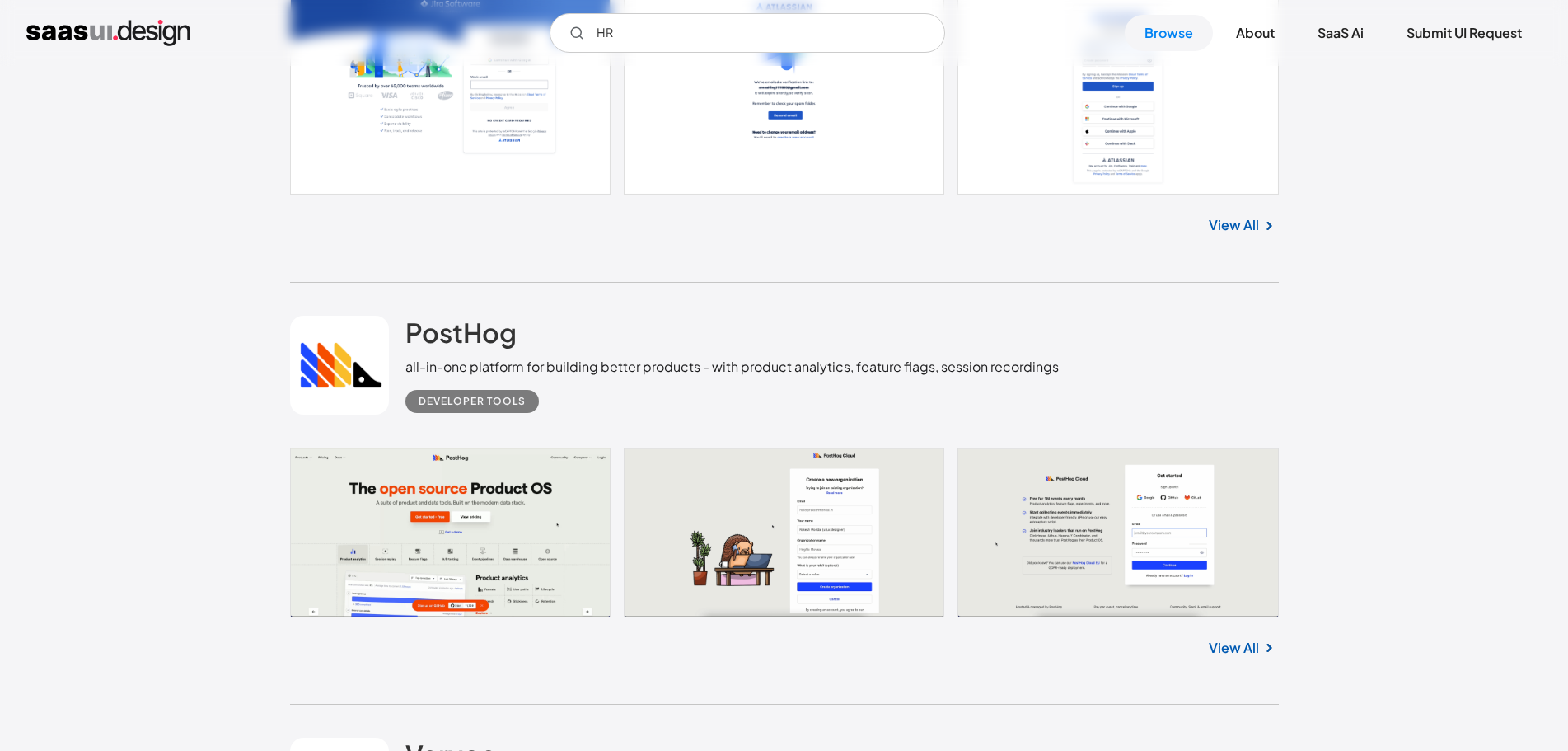
scroll to position [5685, 0]
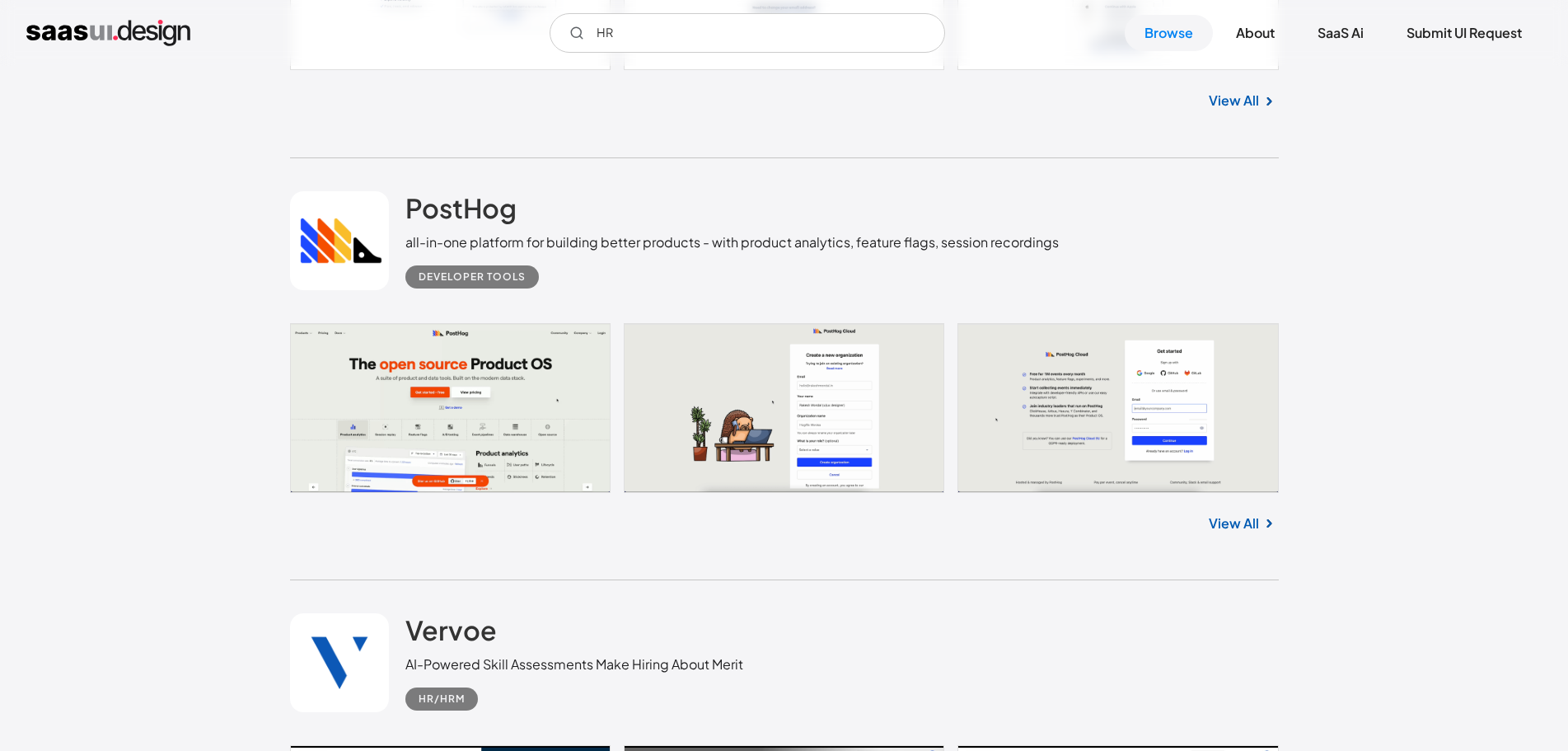
click at [303, 233] on link at bounding box center [339, 241] width 99 height 99
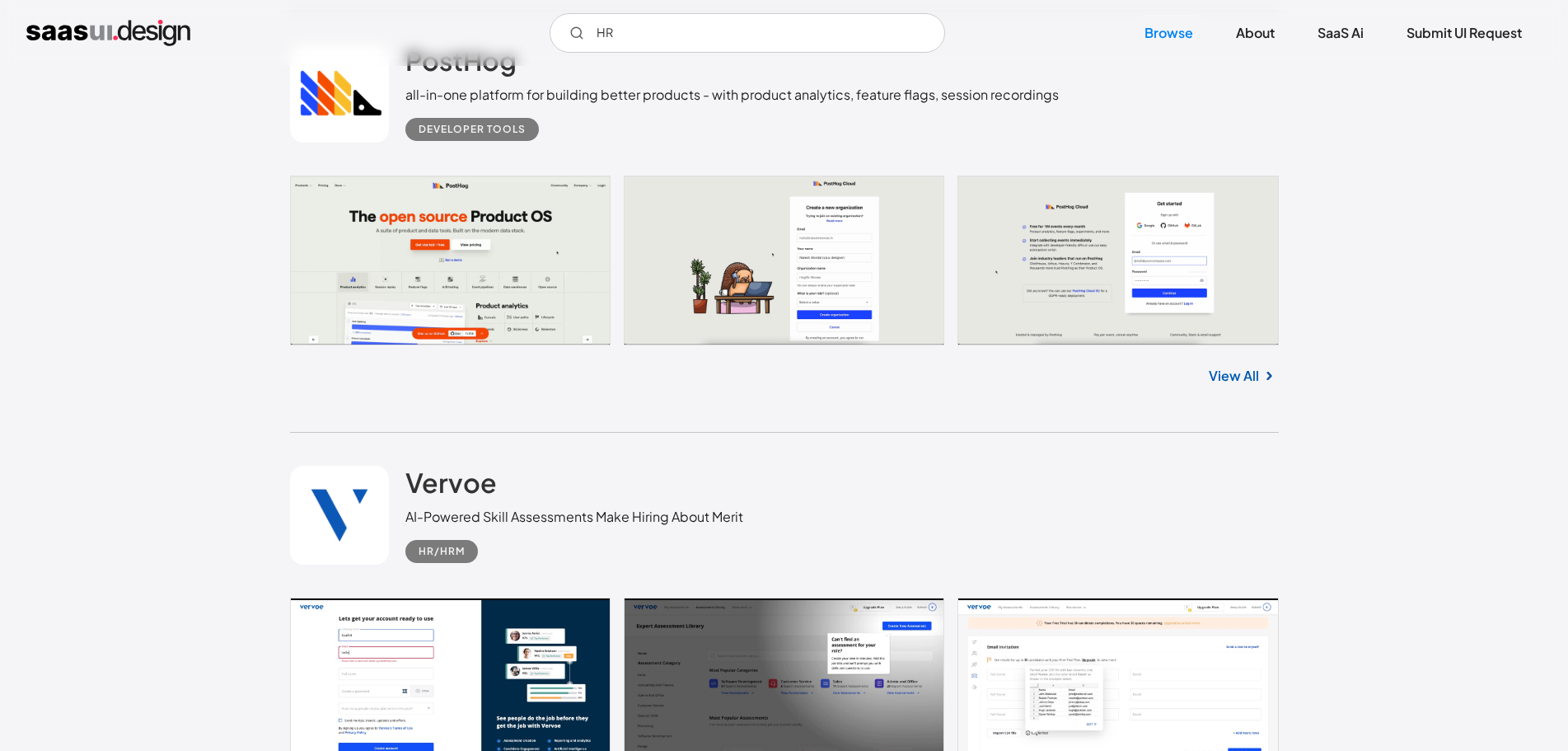
scroll to position [6097, 0]
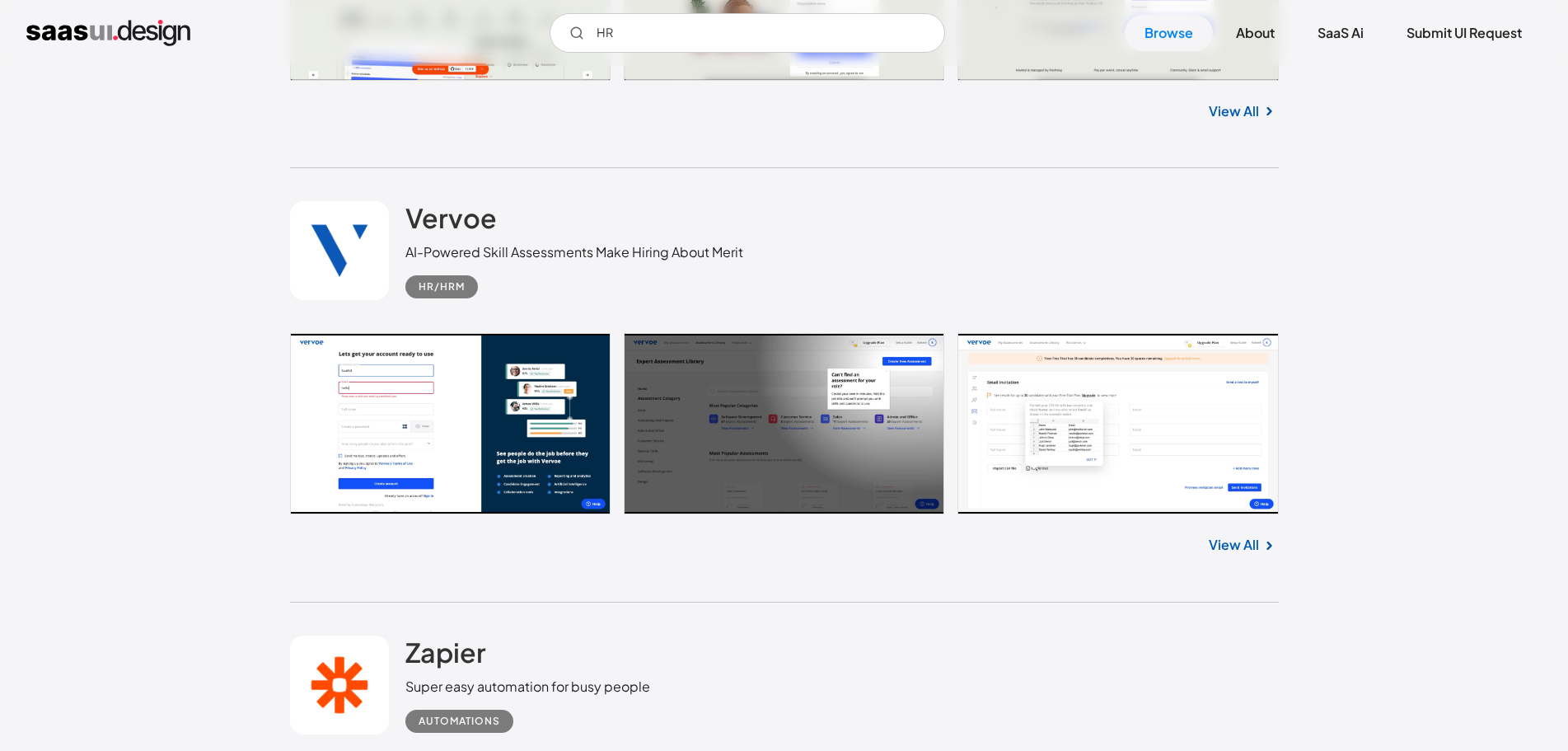
click at [329, 274] on link at bounding box center [339, 251] width 99 height 99
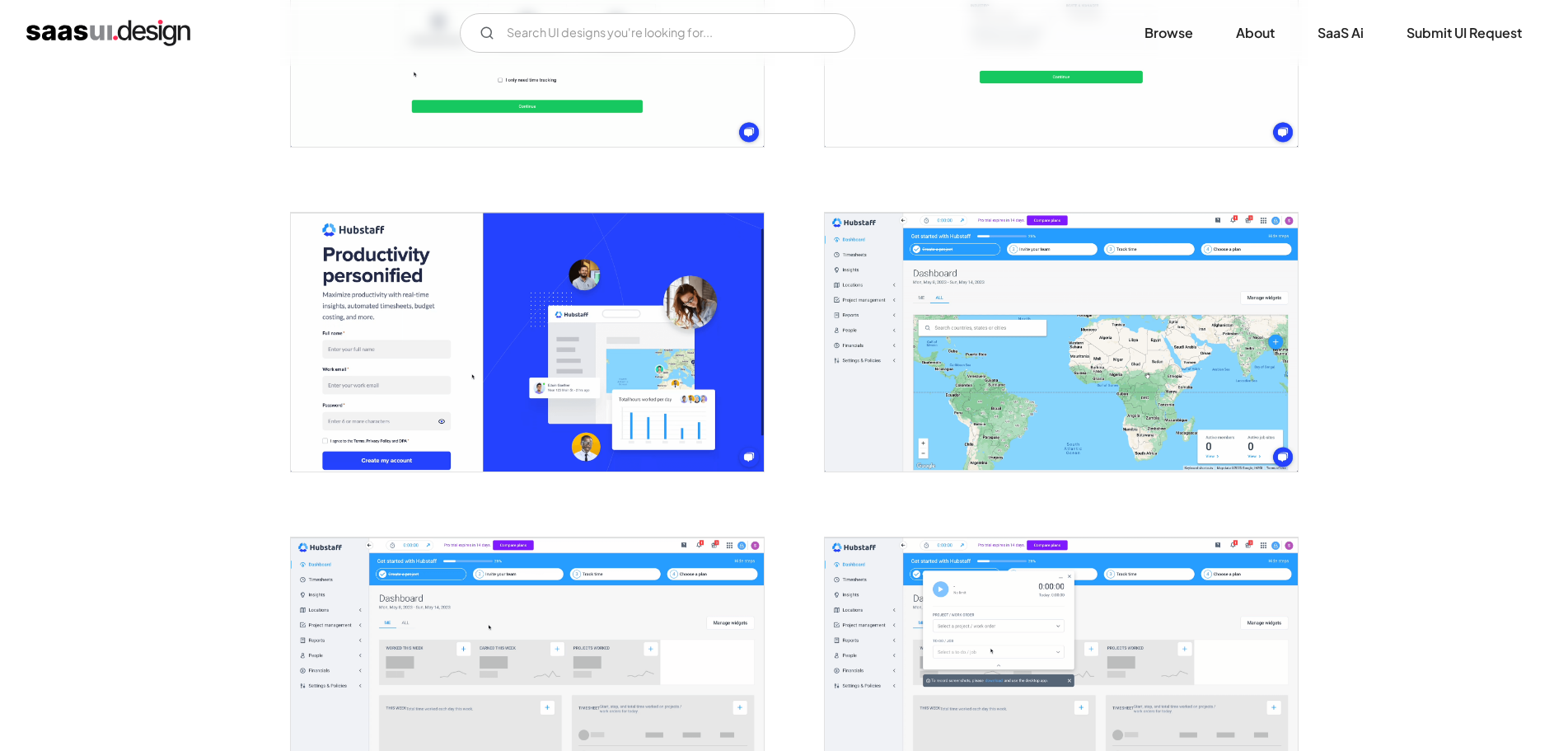
scroll to position [906, 0]
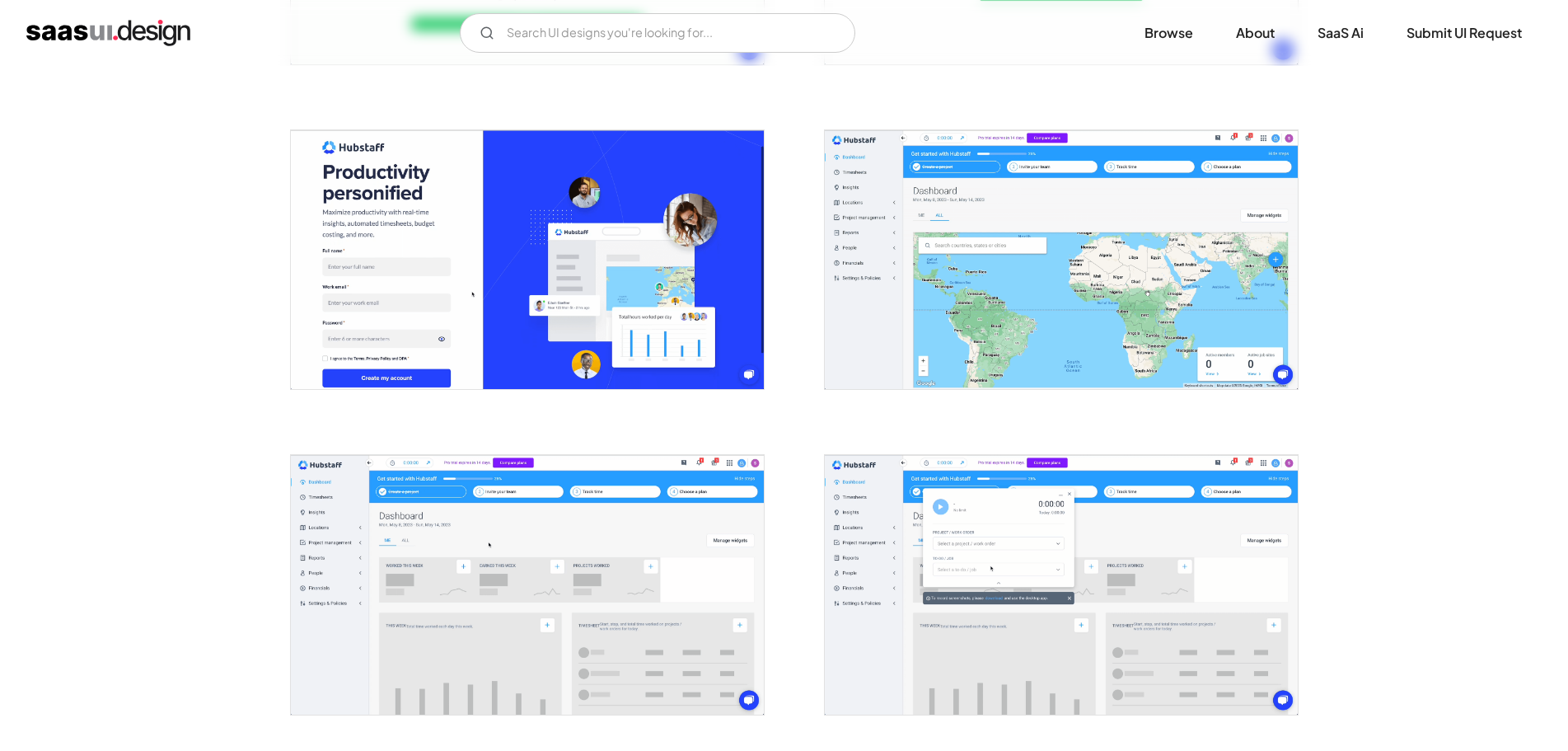
click at [928, 275] on img "open lightbox" at bounding box center [1062, 260] width 473 height 260
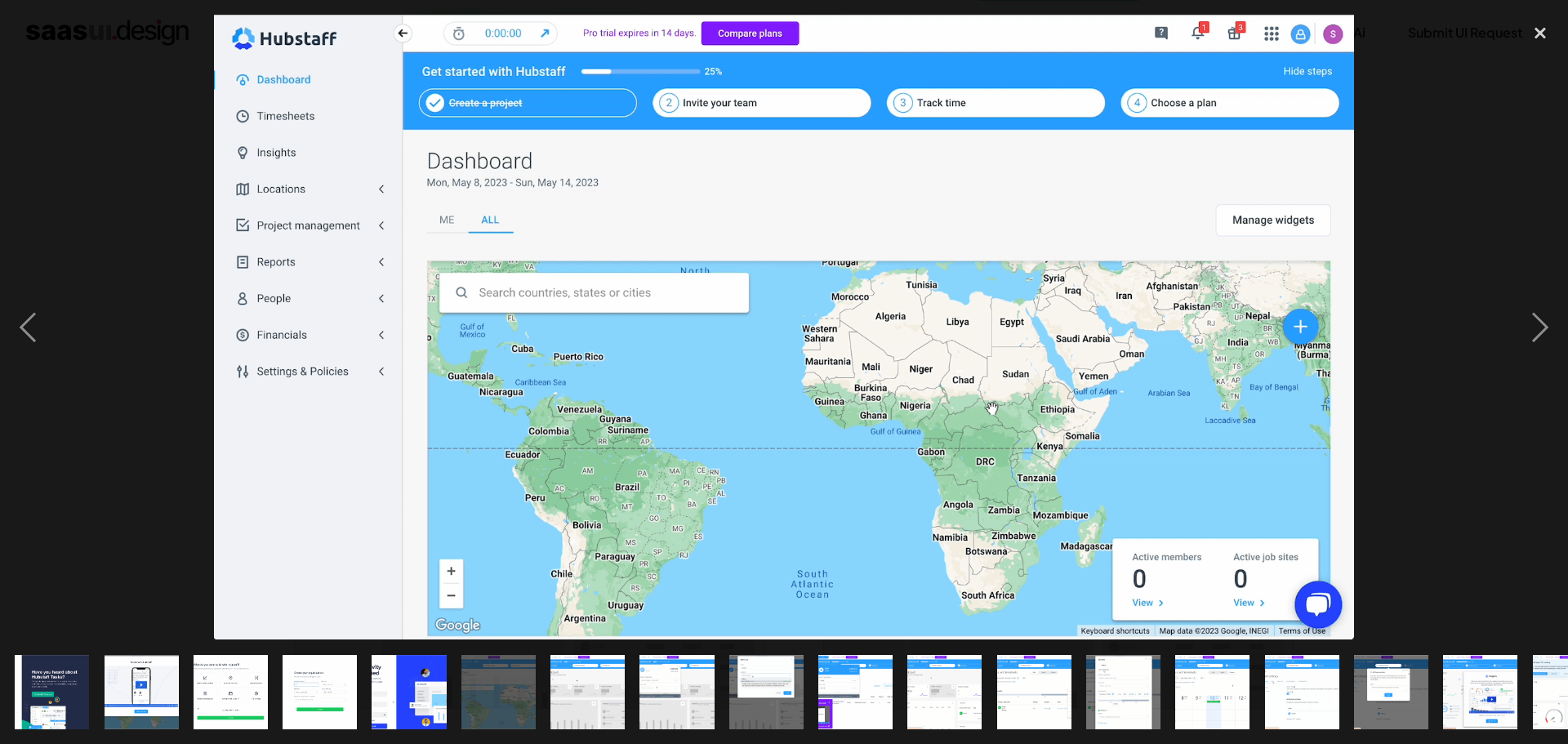
click at [148, 334] on div at bounding box center [784, 326] width 1568 height 624
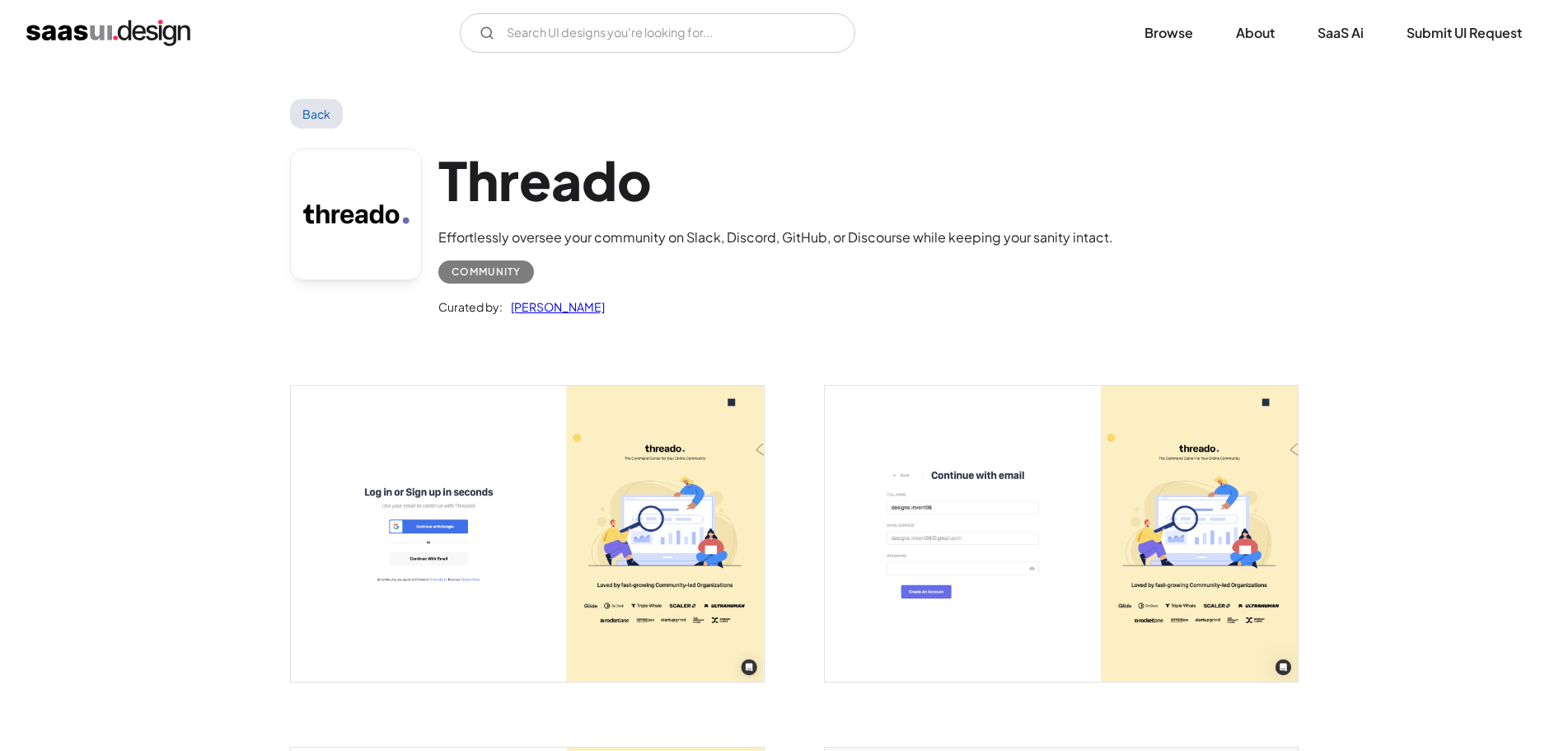
click at [311, 228] on link at bounding box center [356, 214] width 132 height 132
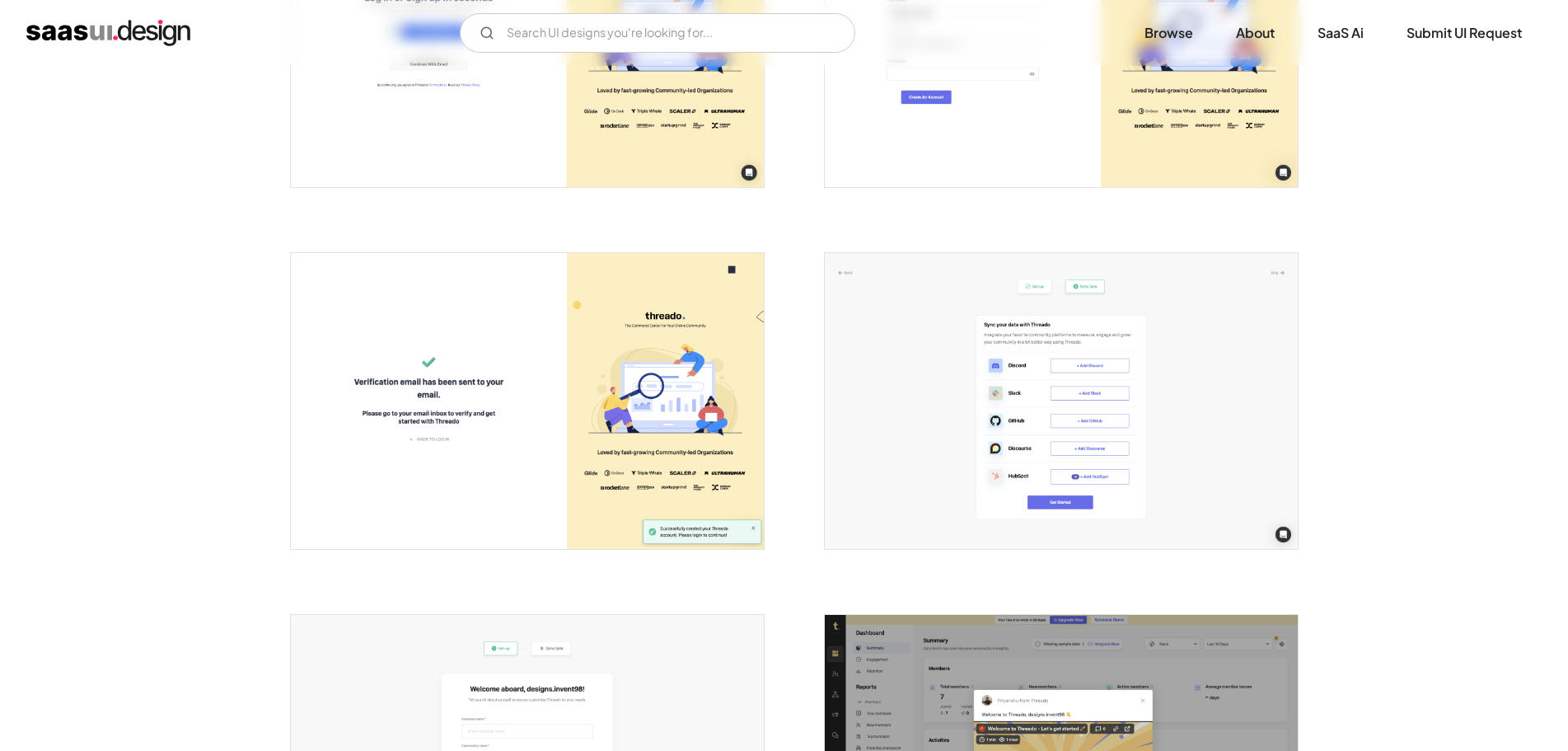
scroll to position [906, 0]
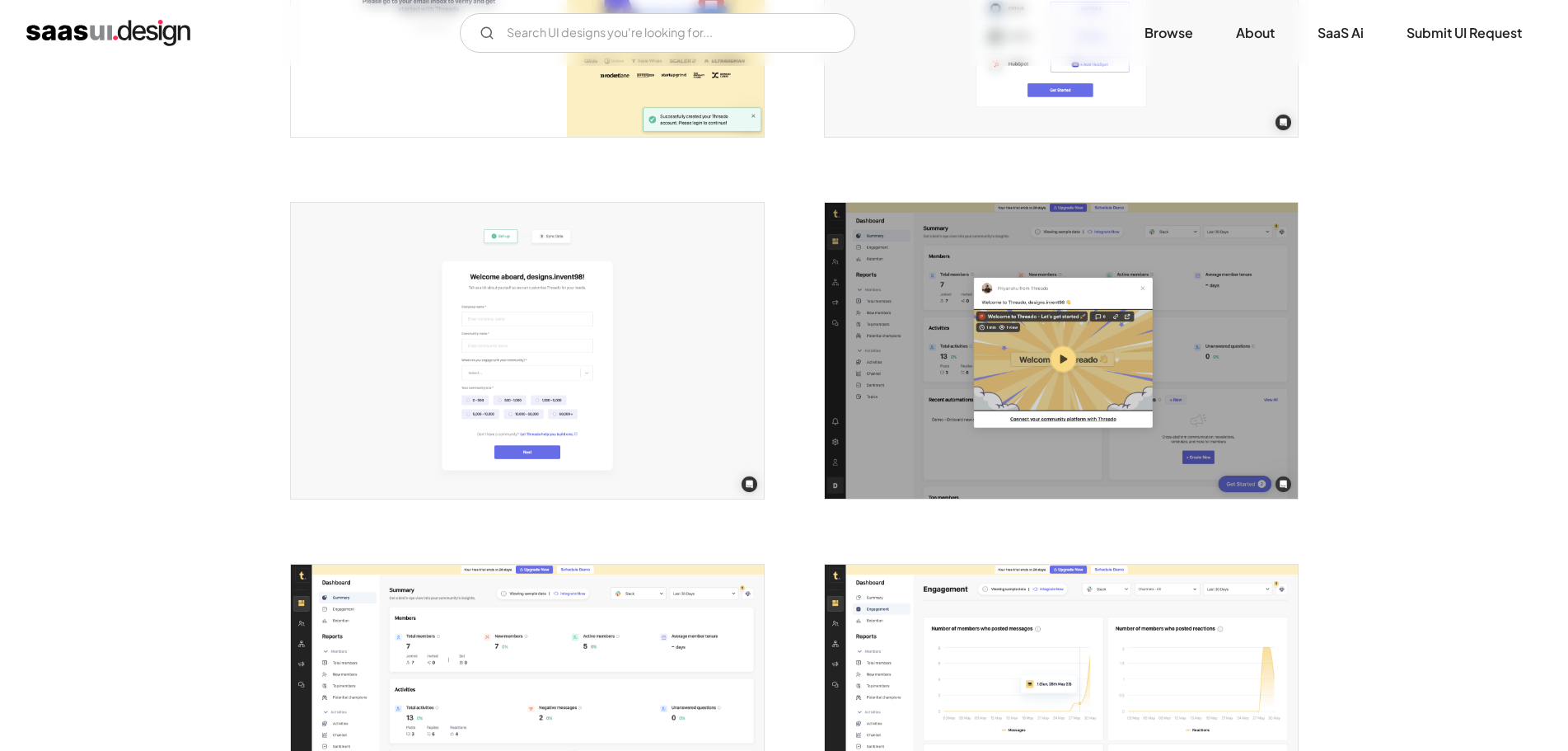
click at [930, 303] on img "open lightbox" at bounding box center [1062, 351] width 473 height 296
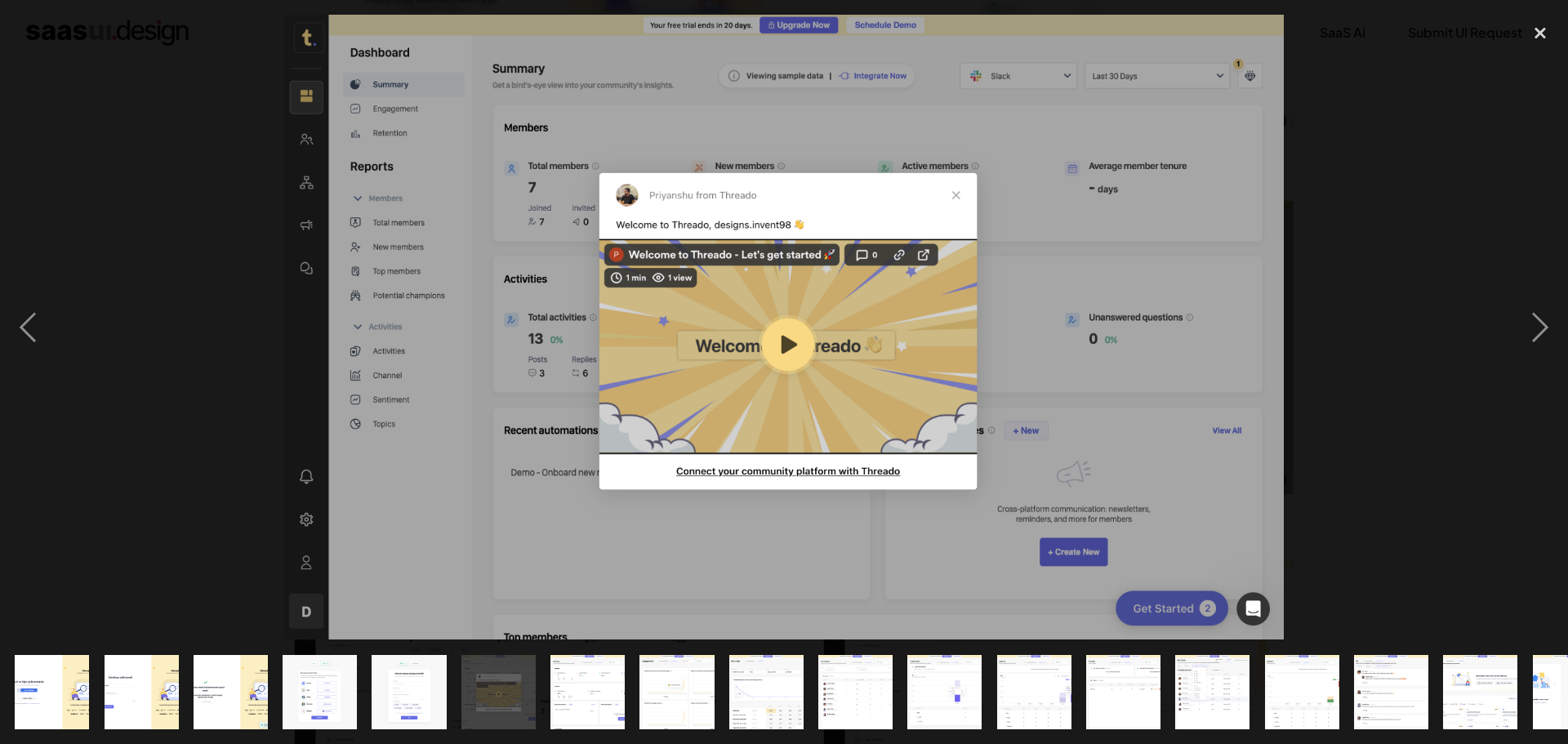
click at [154, 171] on div at bounding box center [784, 326] width 1568 height 624
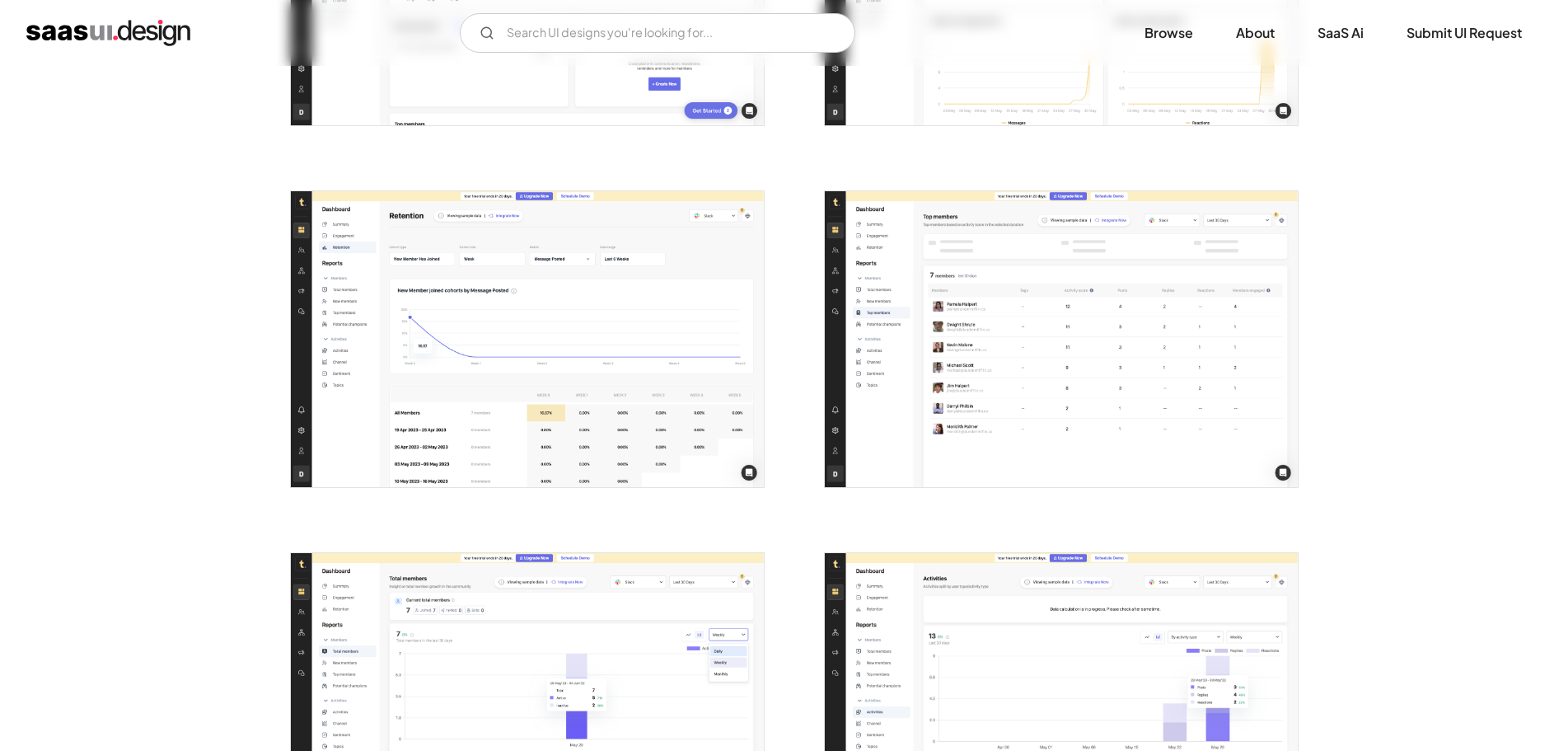
scroll to position [1648, 0]
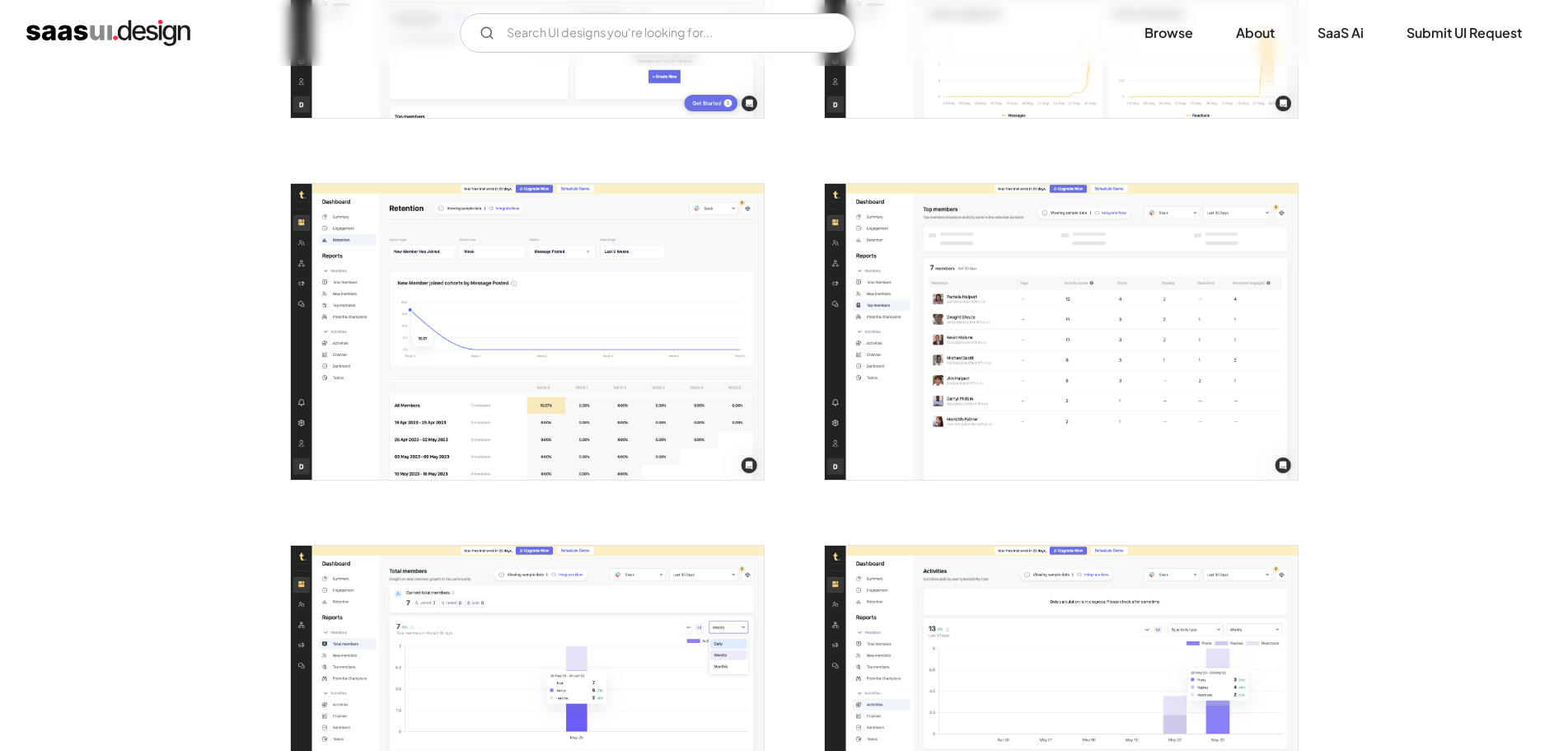
click at [494, 358] on img "open lightbox" at bounding box center [527, 332] width 473 height 296
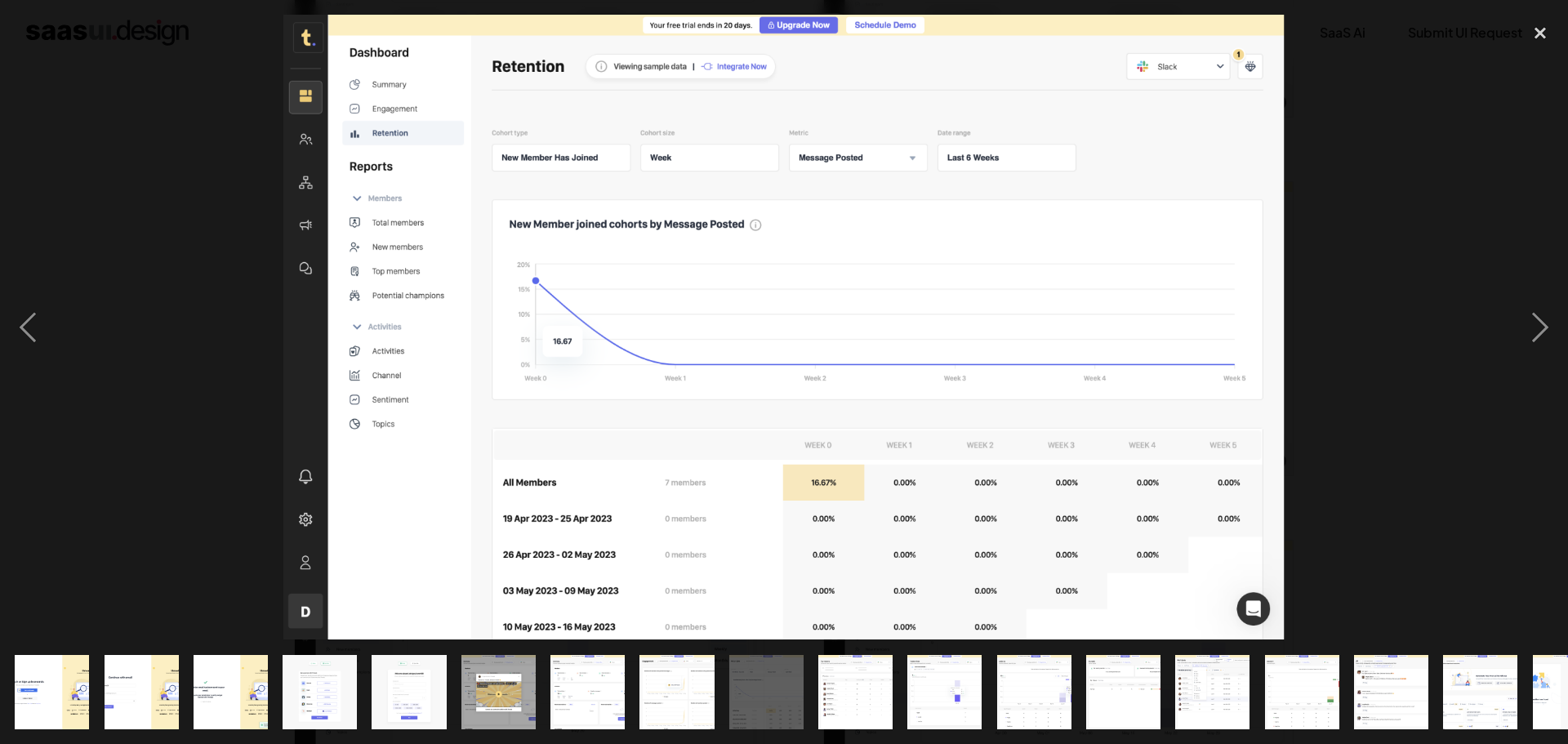
click at [143, 369] on div at bounding box center [784, 326] width 1568 height 624
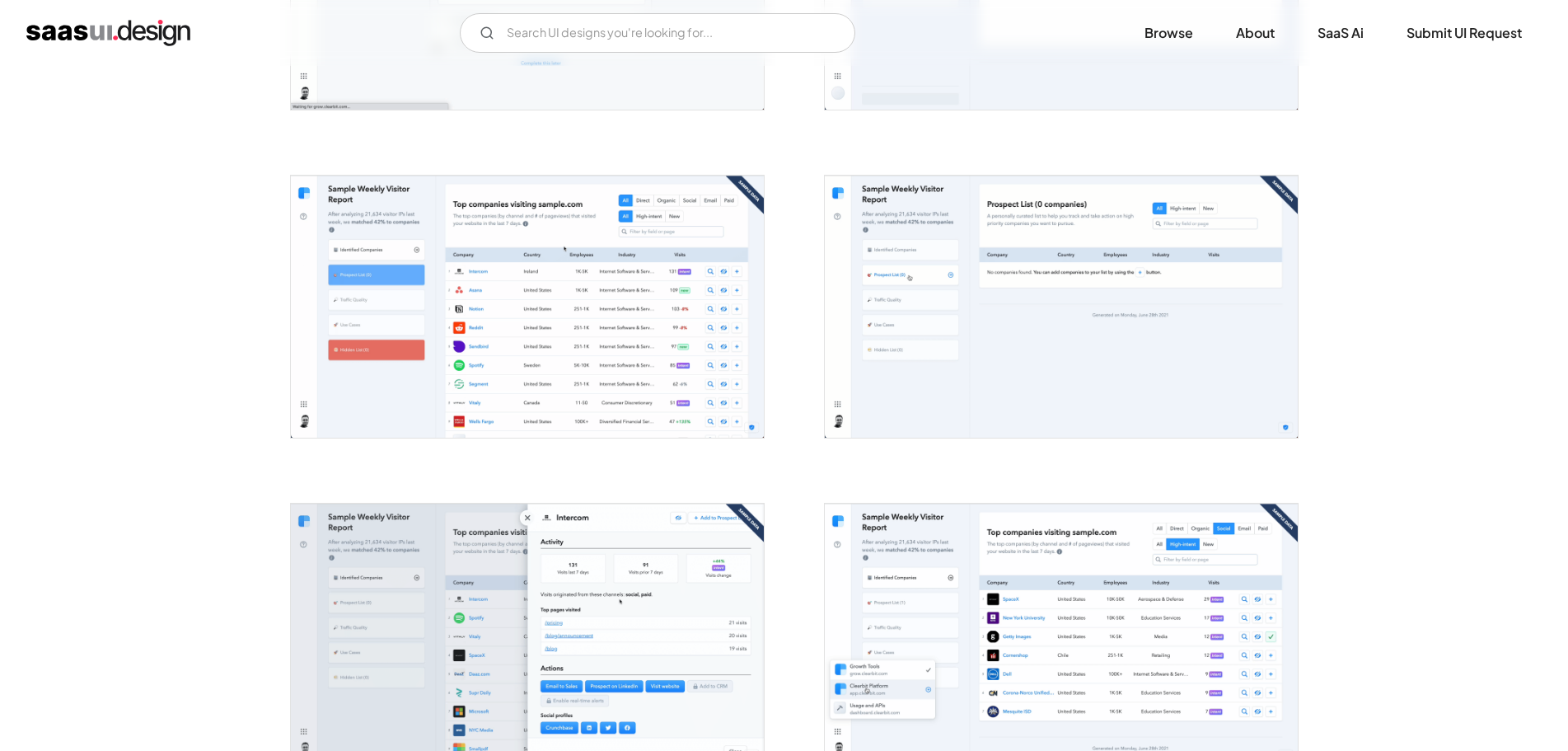
scroll to position [1318, 0]
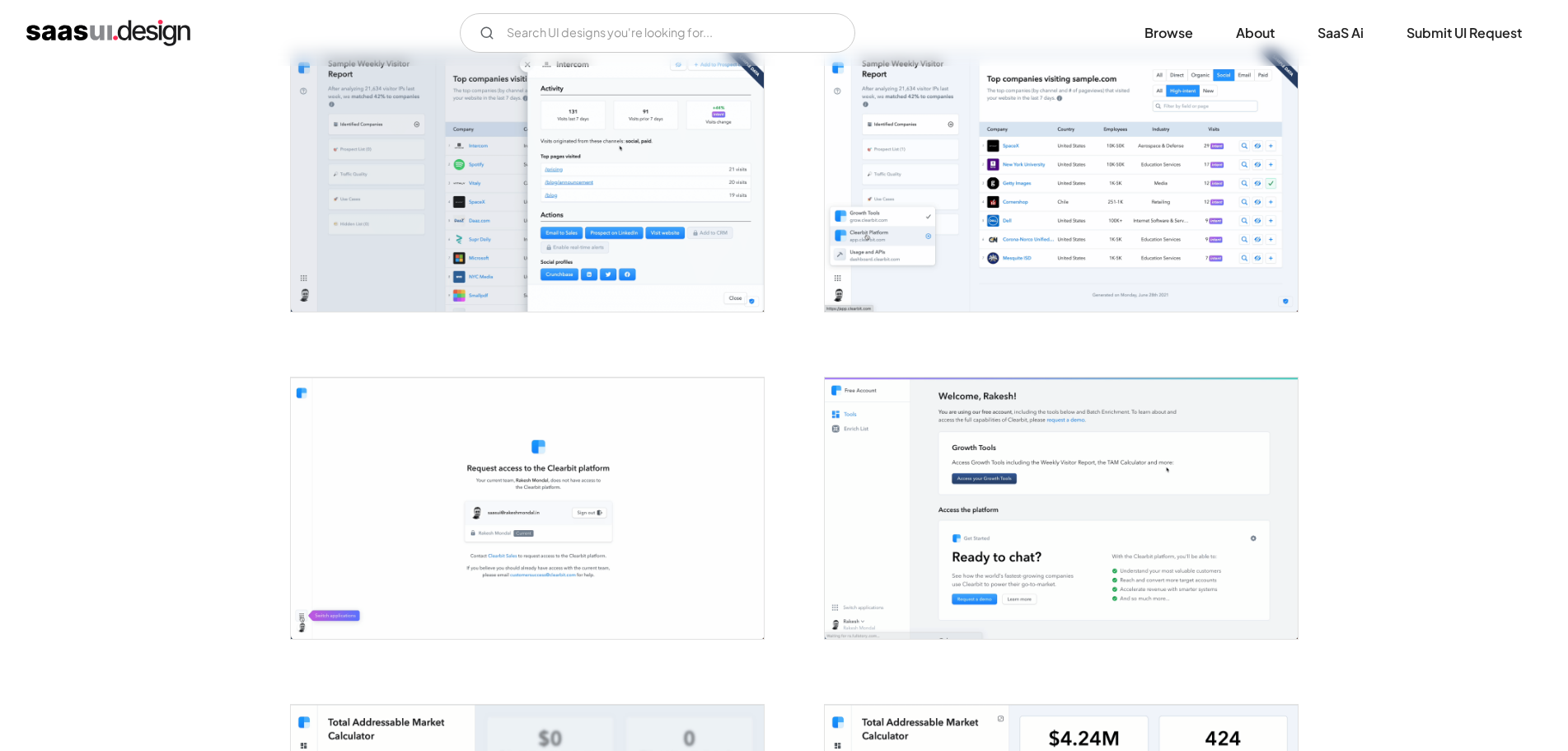
click at [875, 207] on img "open lightbox" at bounding box center [1062, 181] width 473 height 261
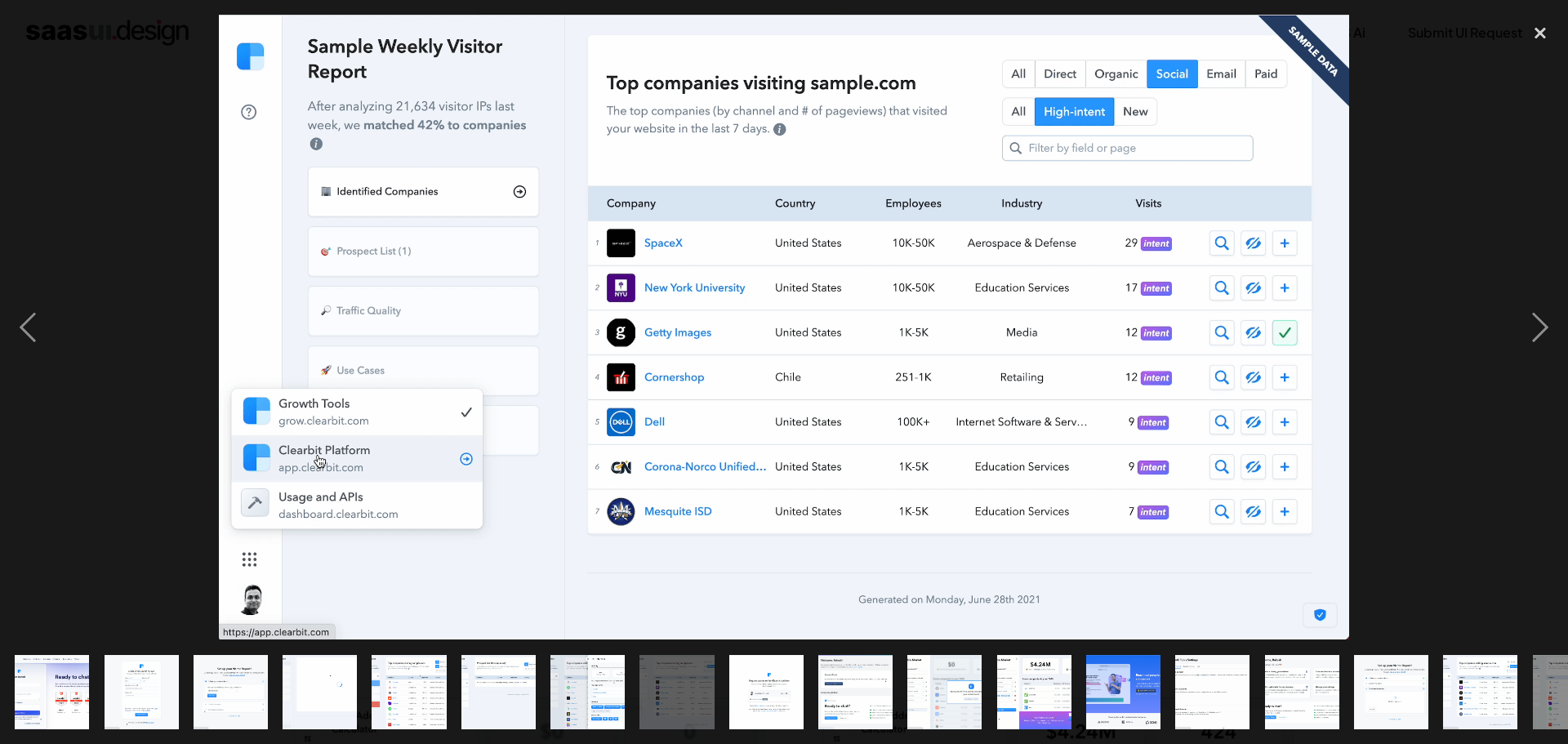
click at [140, 354] on div at bounding box center [784, 326] width 1568 height 624
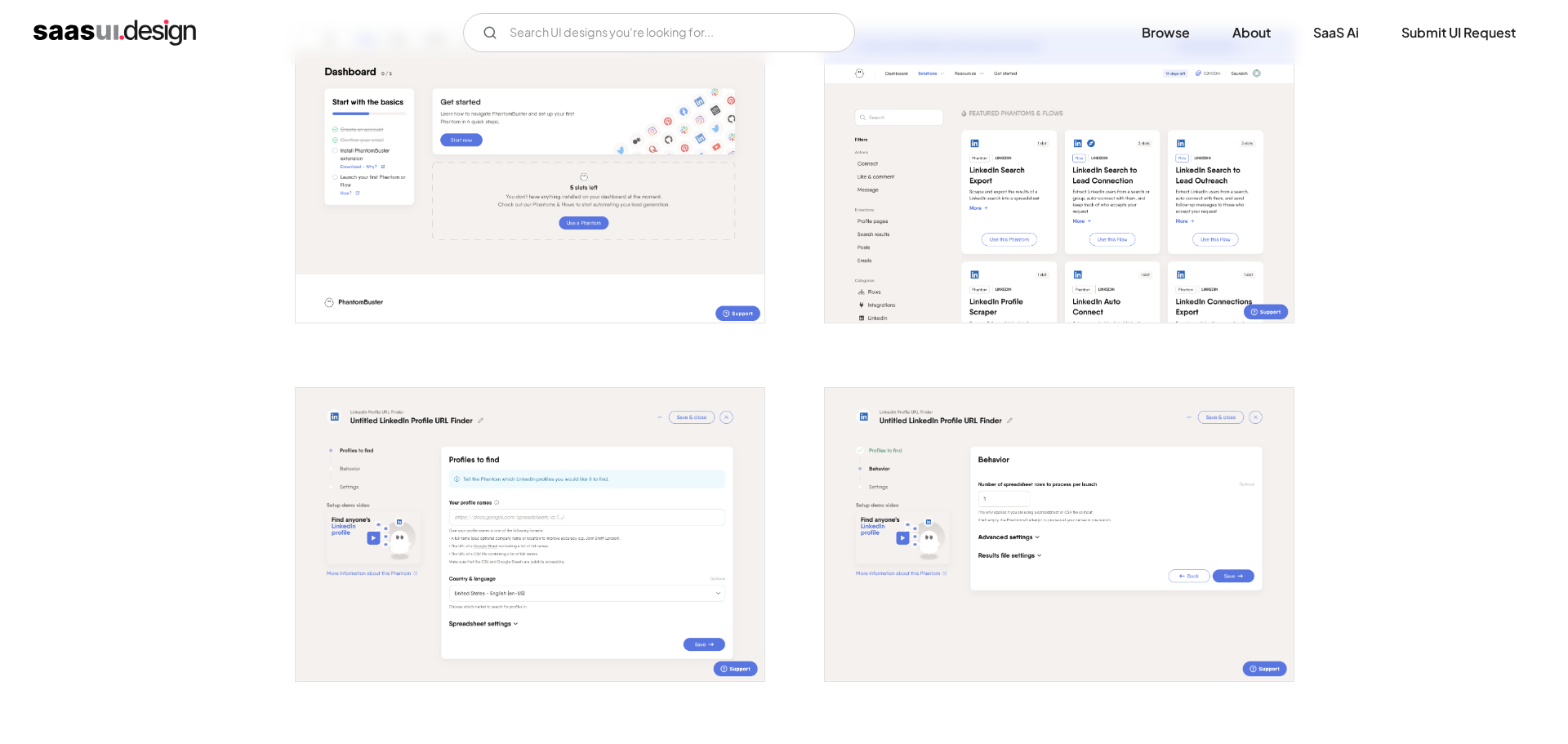
scroll to position [1061, 0]
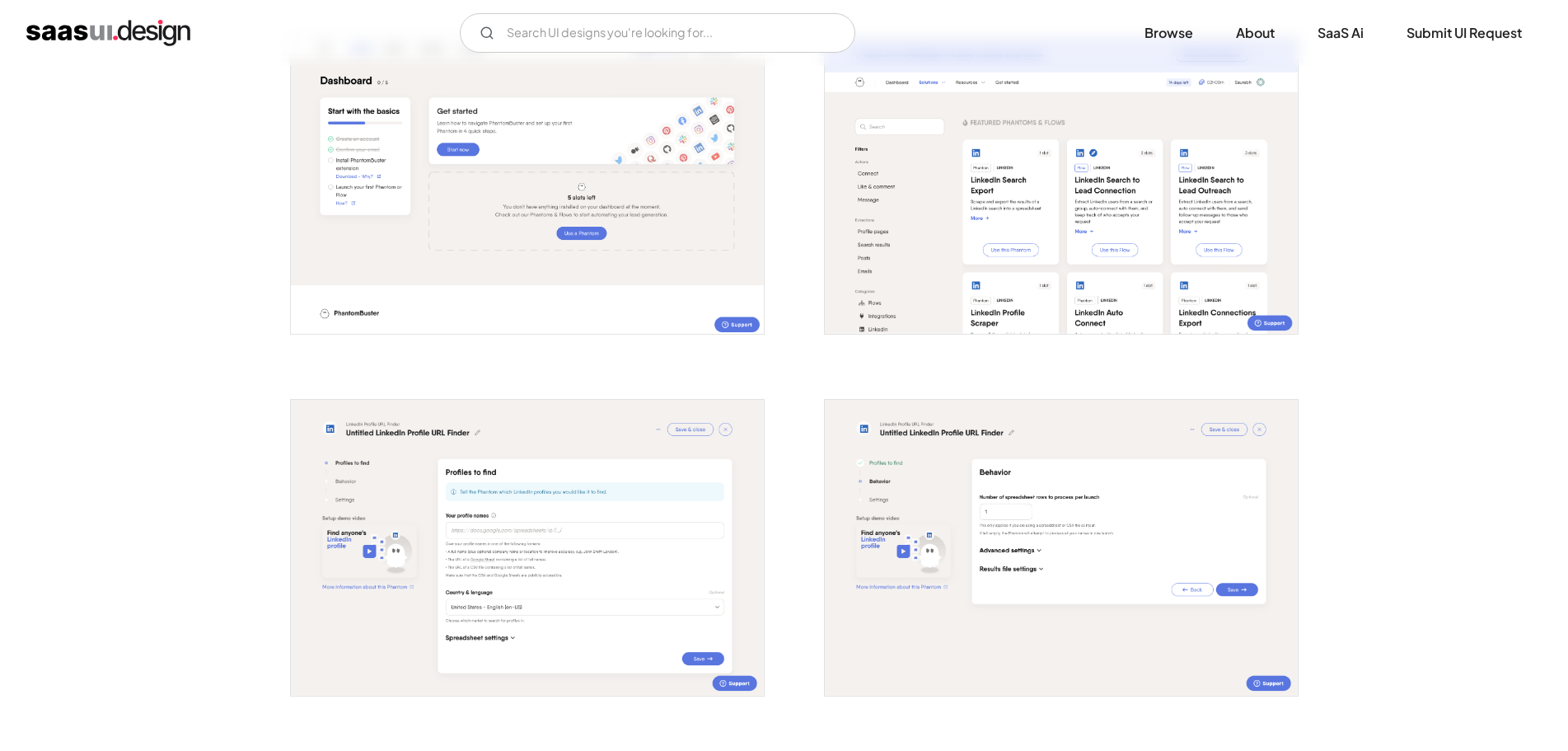
click at [965, 238] on img "open lightbox" at bounding box center [1062, 186] width 473 height 296
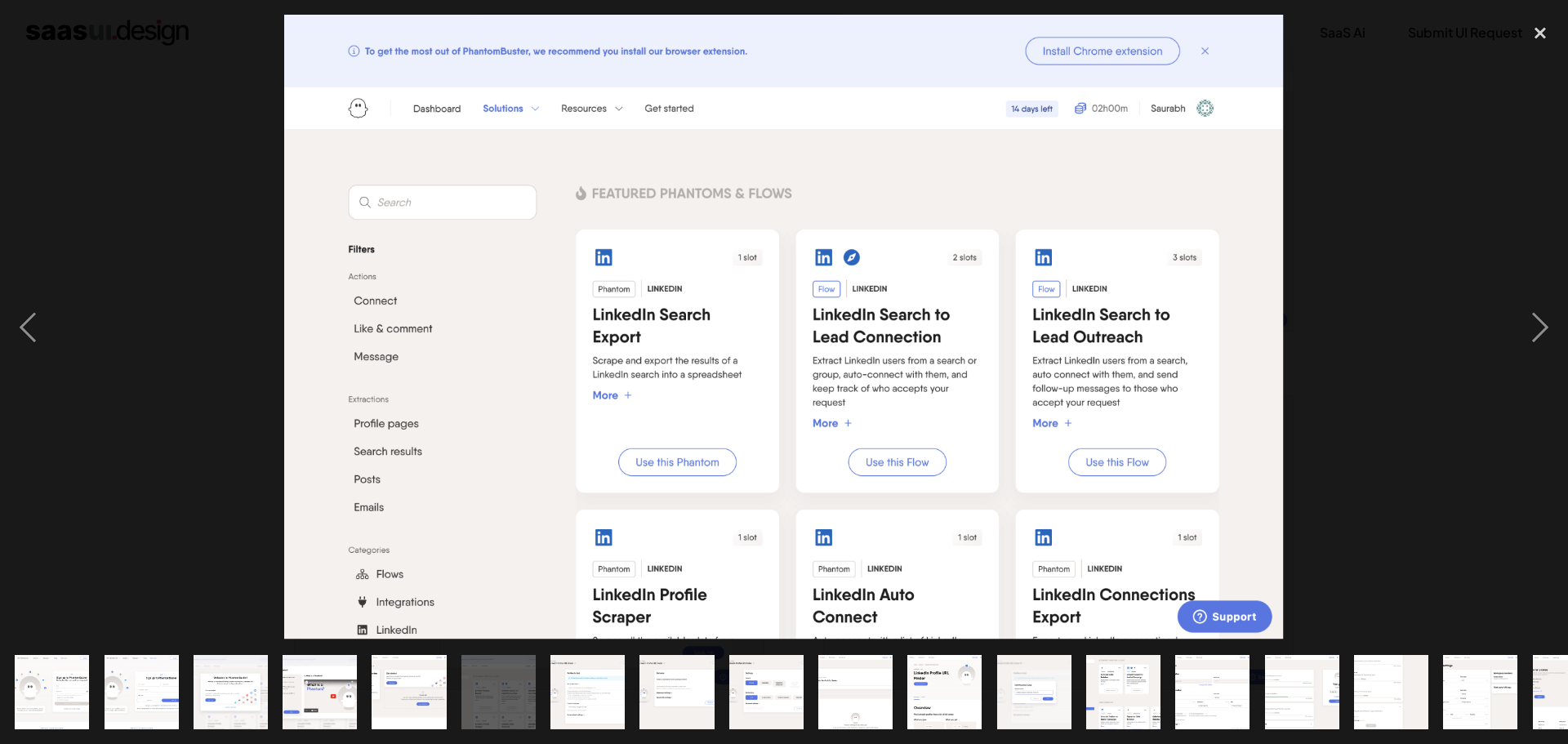
click at [211, 321] on div at bounding box center [784, 326] width 1568 height 624
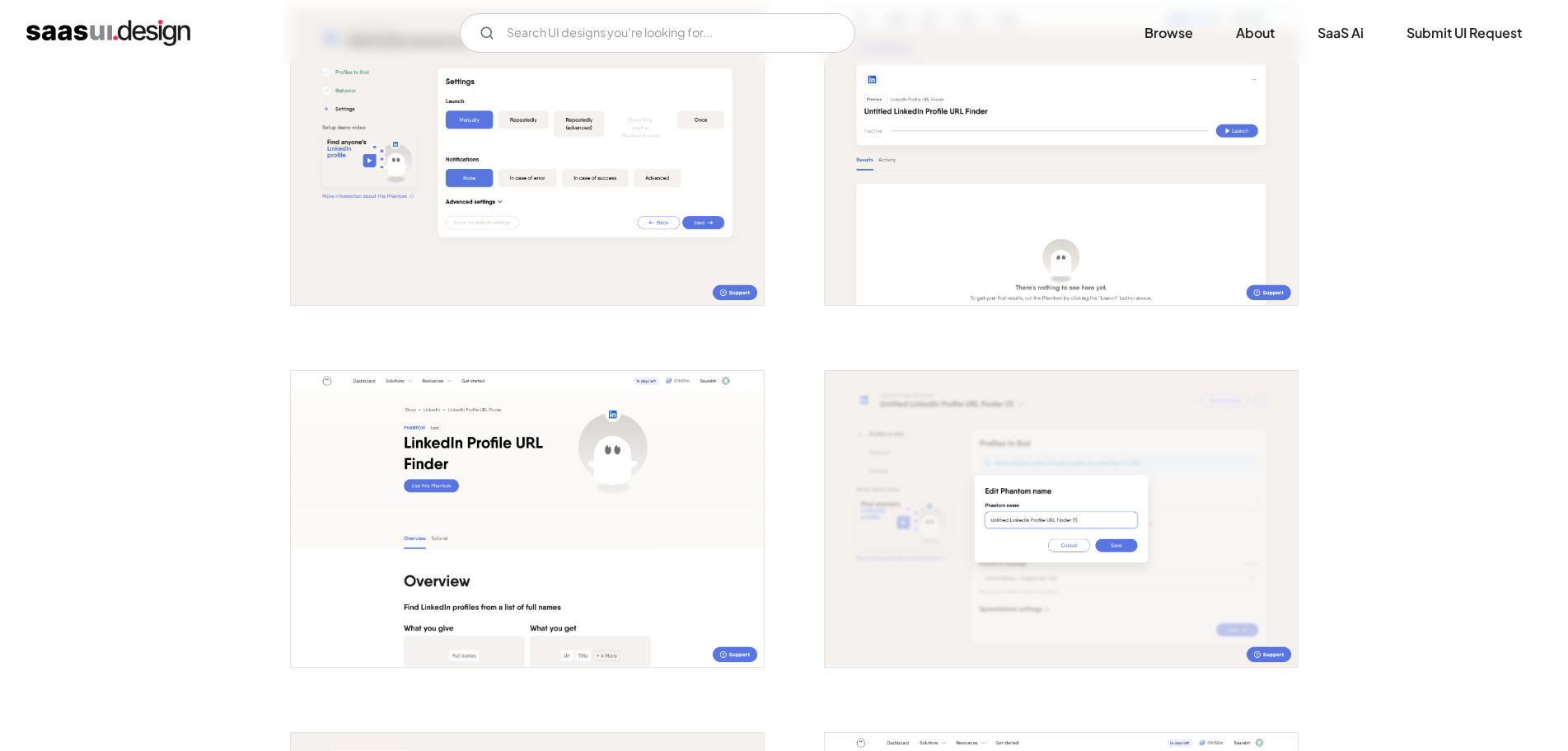
scroll to position [2060, 0]
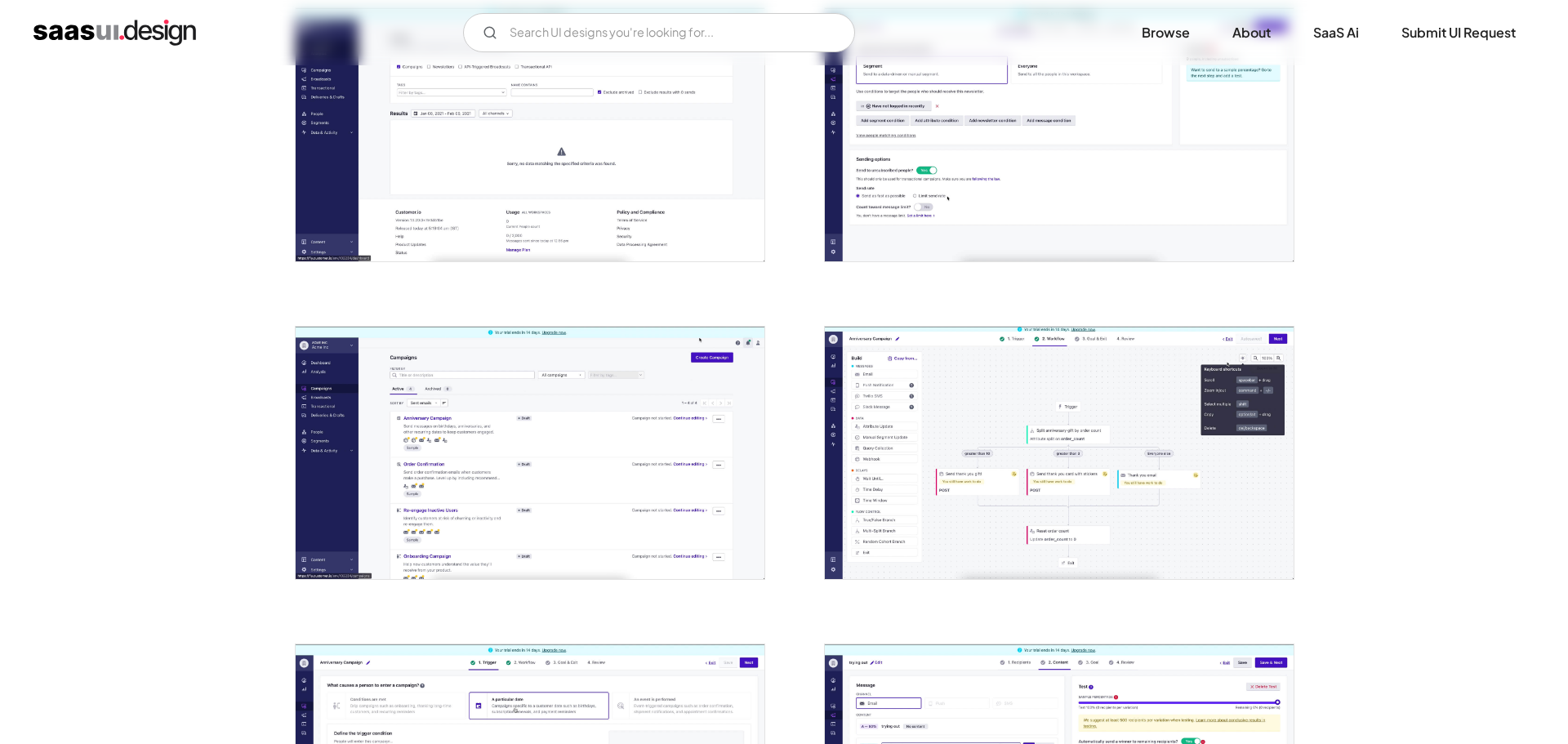
scroll to position [1469, 0]
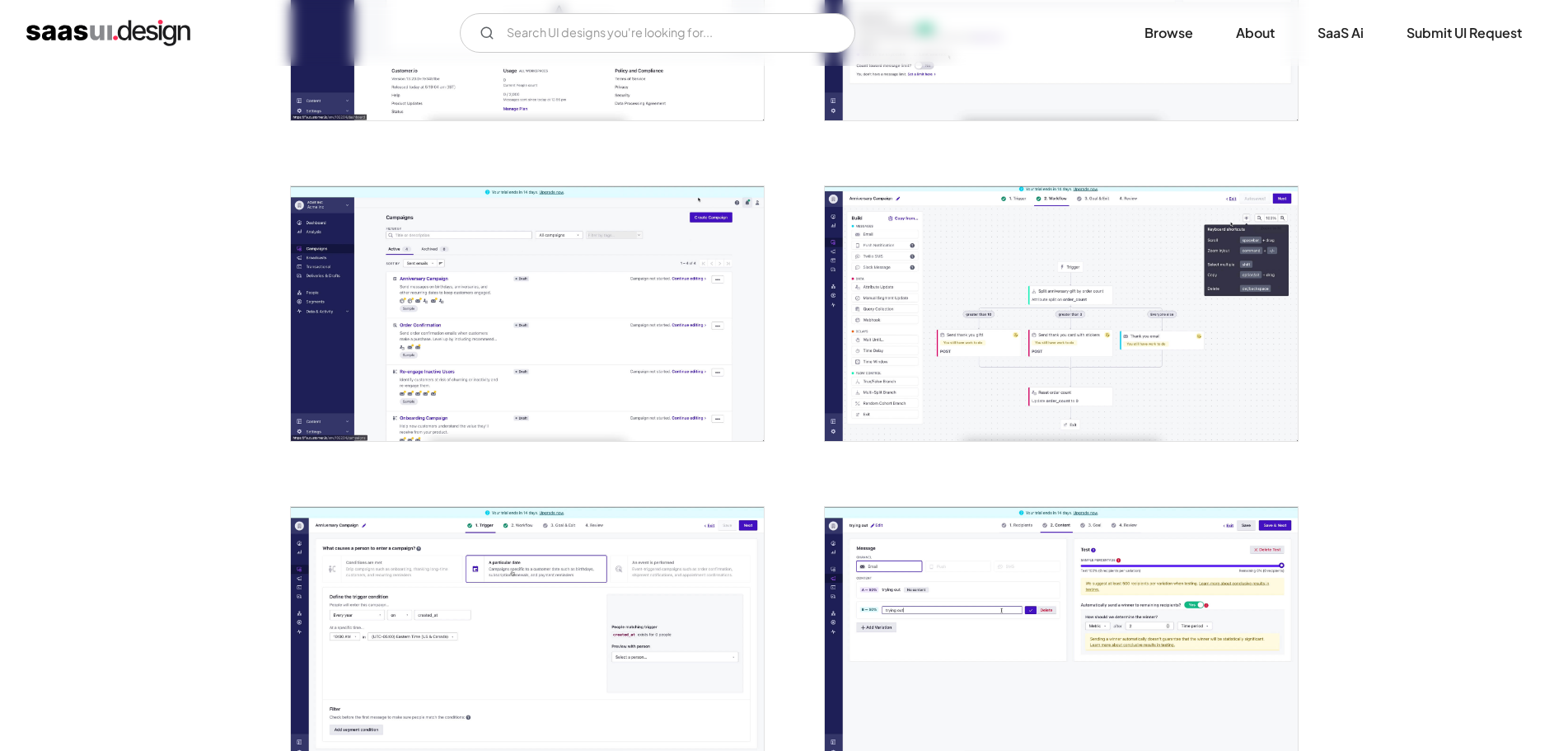
click at [988, 268] on img "open lightbox" at bounding box center [1062, 313] width 473 height 255
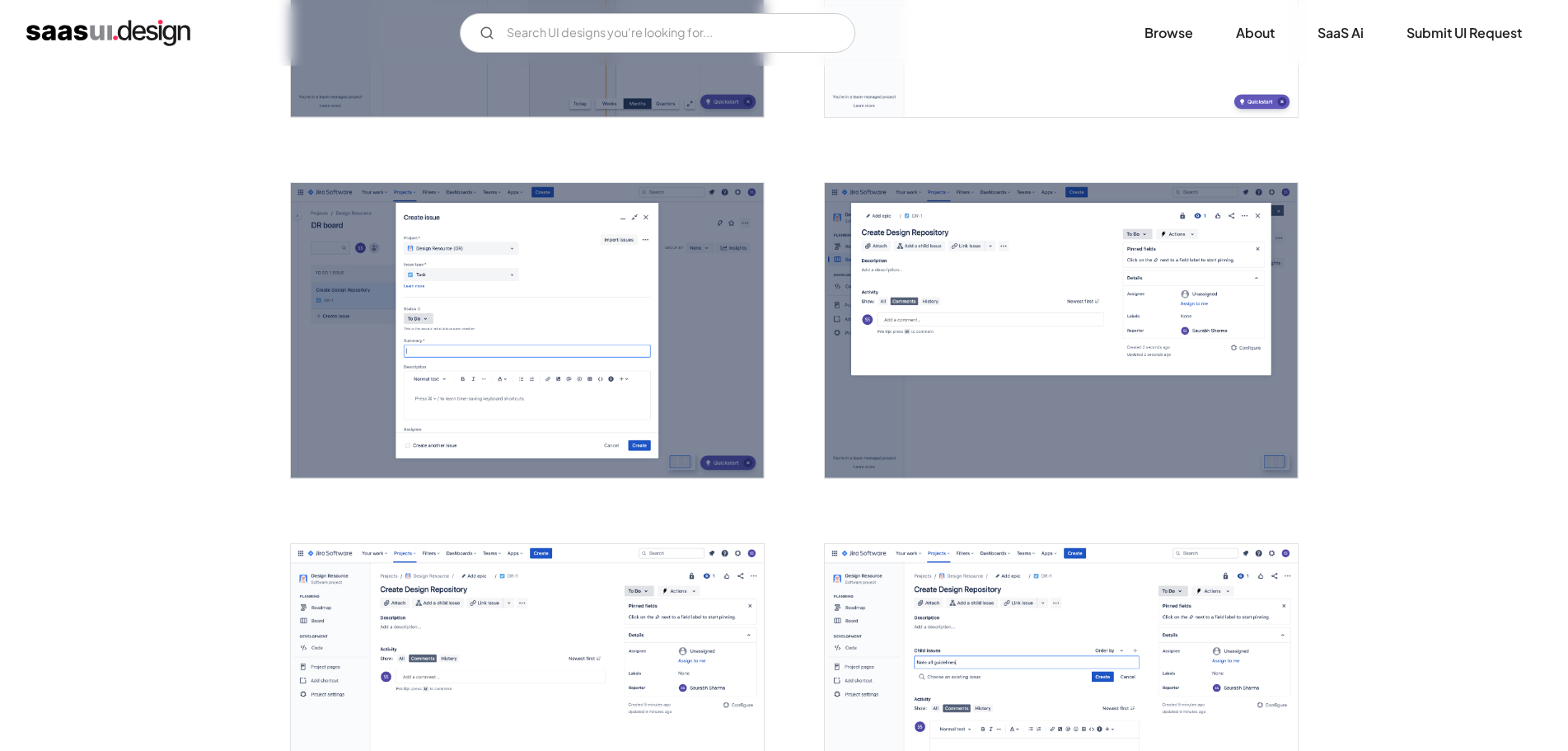
scroll to position [2389, 0]
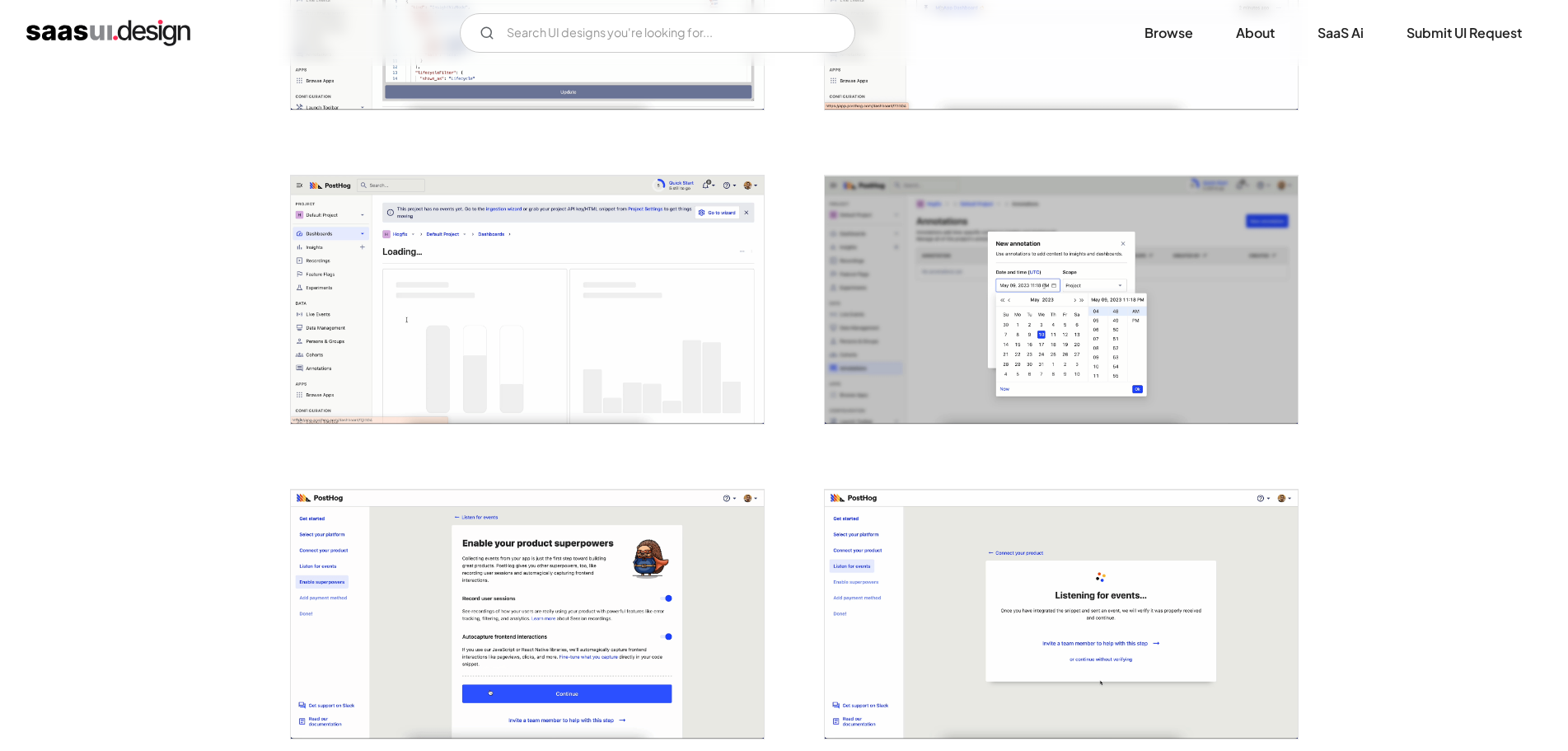
scroll to position [1483, 0]
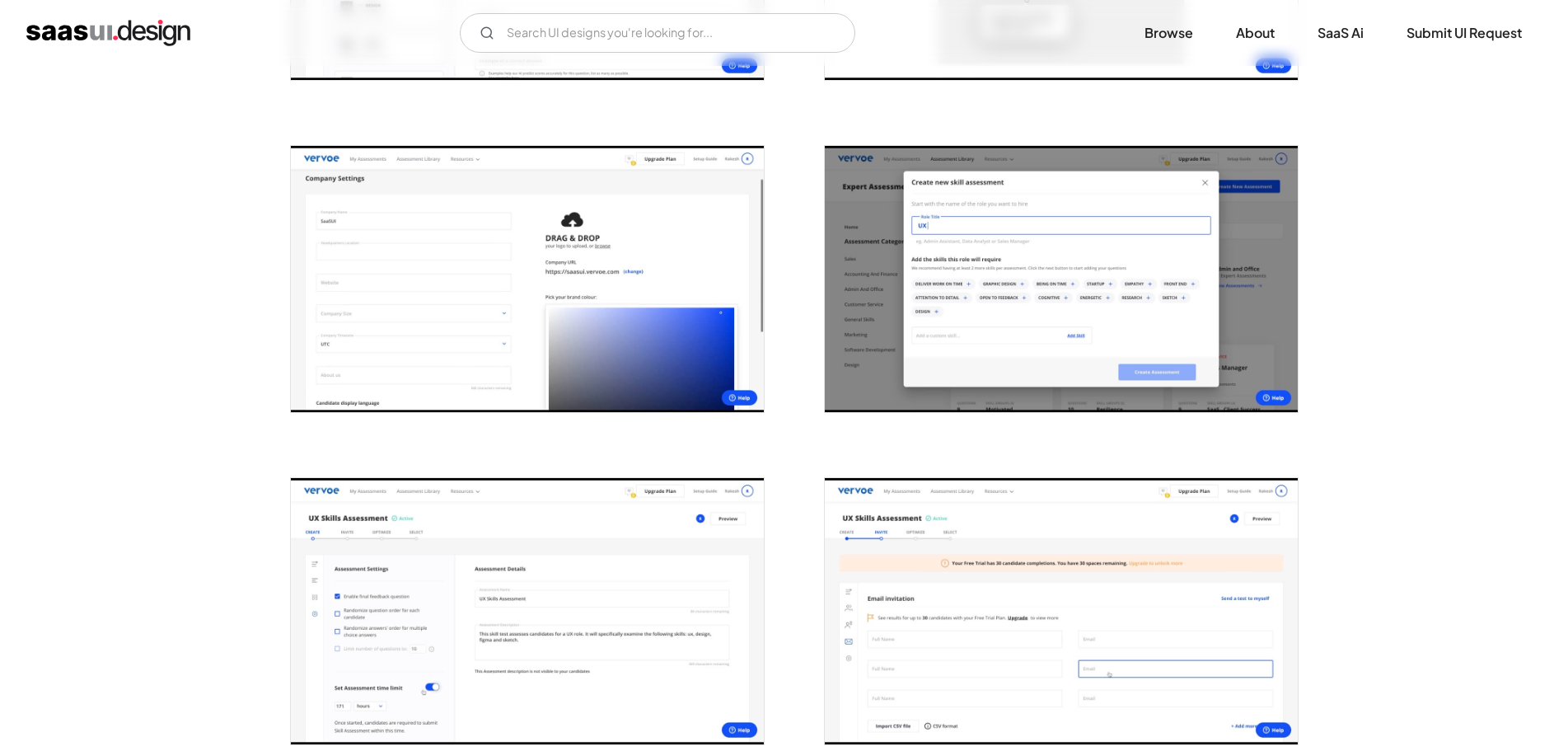
scroll to position [1730, 0]
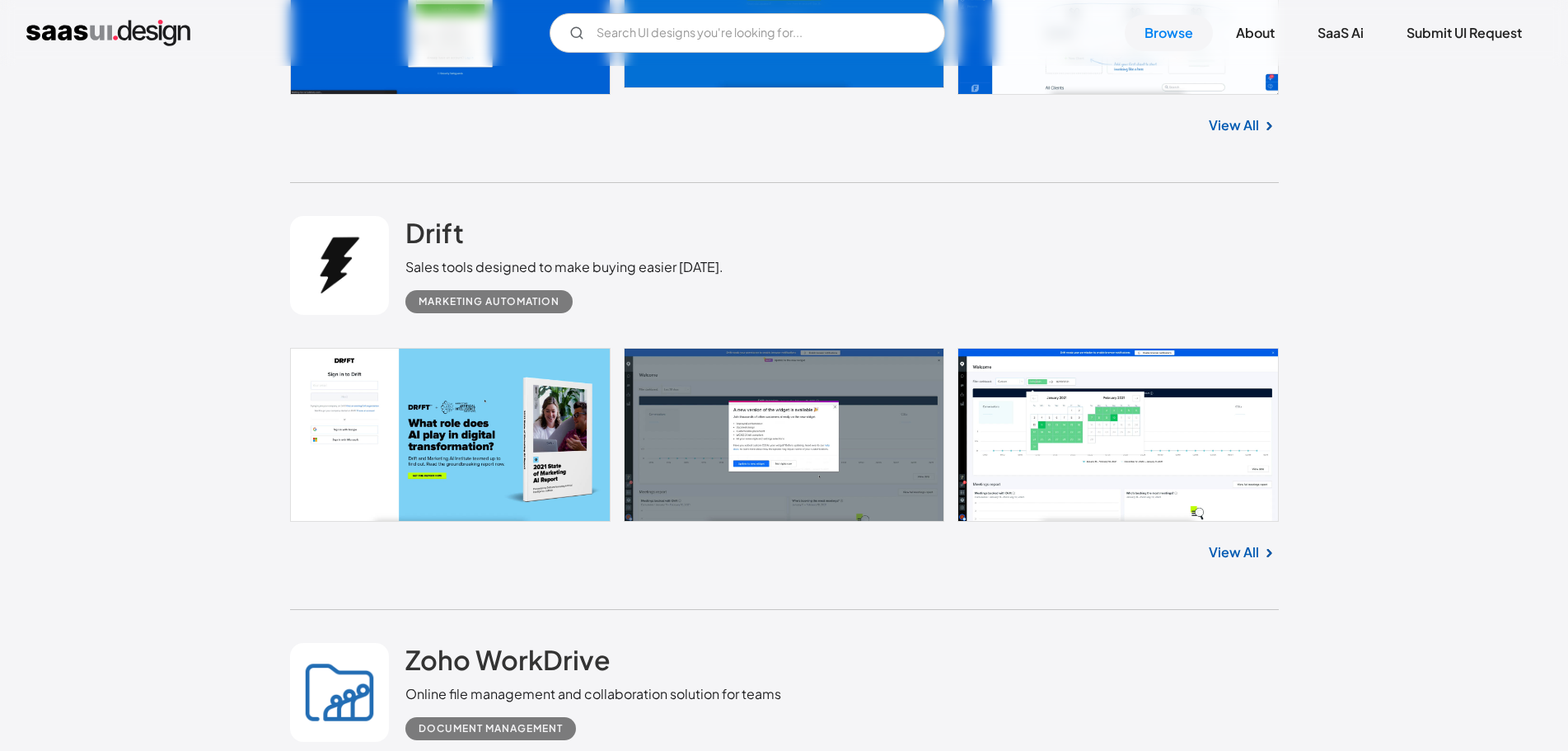
scroll to position [9697, 0]
